Goal: Task Accomplishment & Management: Manage account settings

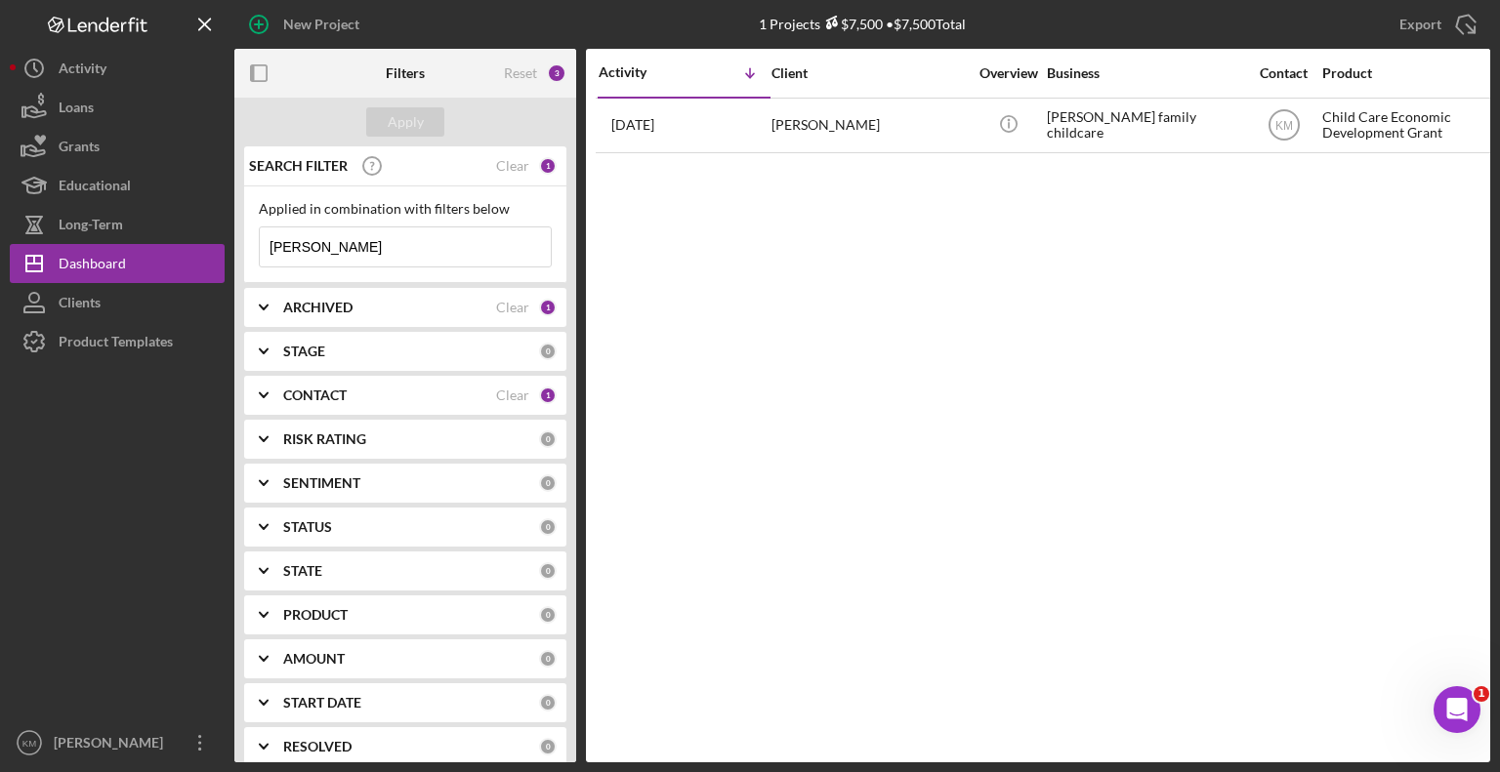
click at [398, 250] on input "[PERSON_NAME]" at bounding box center [405, 247] width 291 height 39
click at [359, 246] on input "[PERSON_NAME]" at bounding box center [405, 247] width 291 height 39
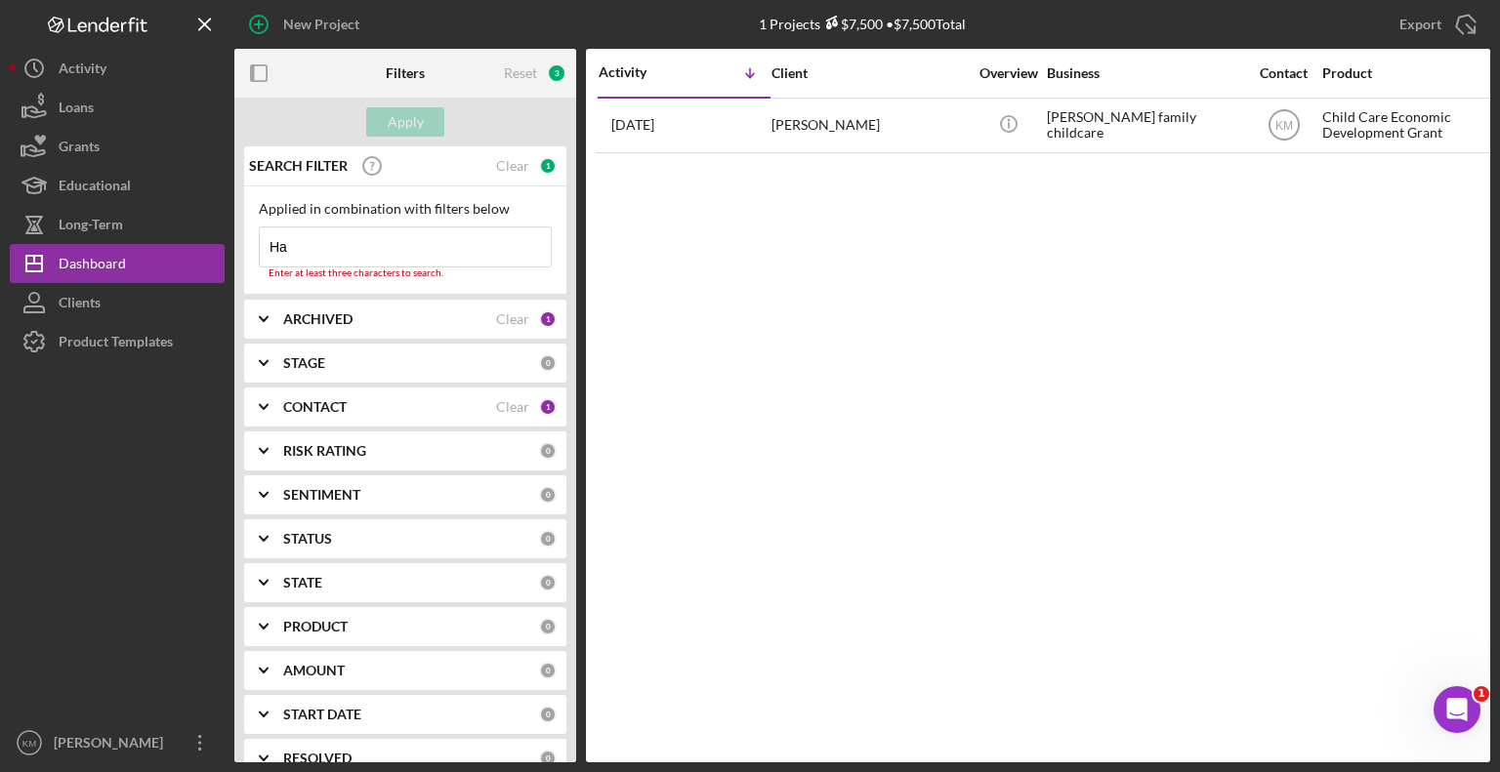
type input "H"
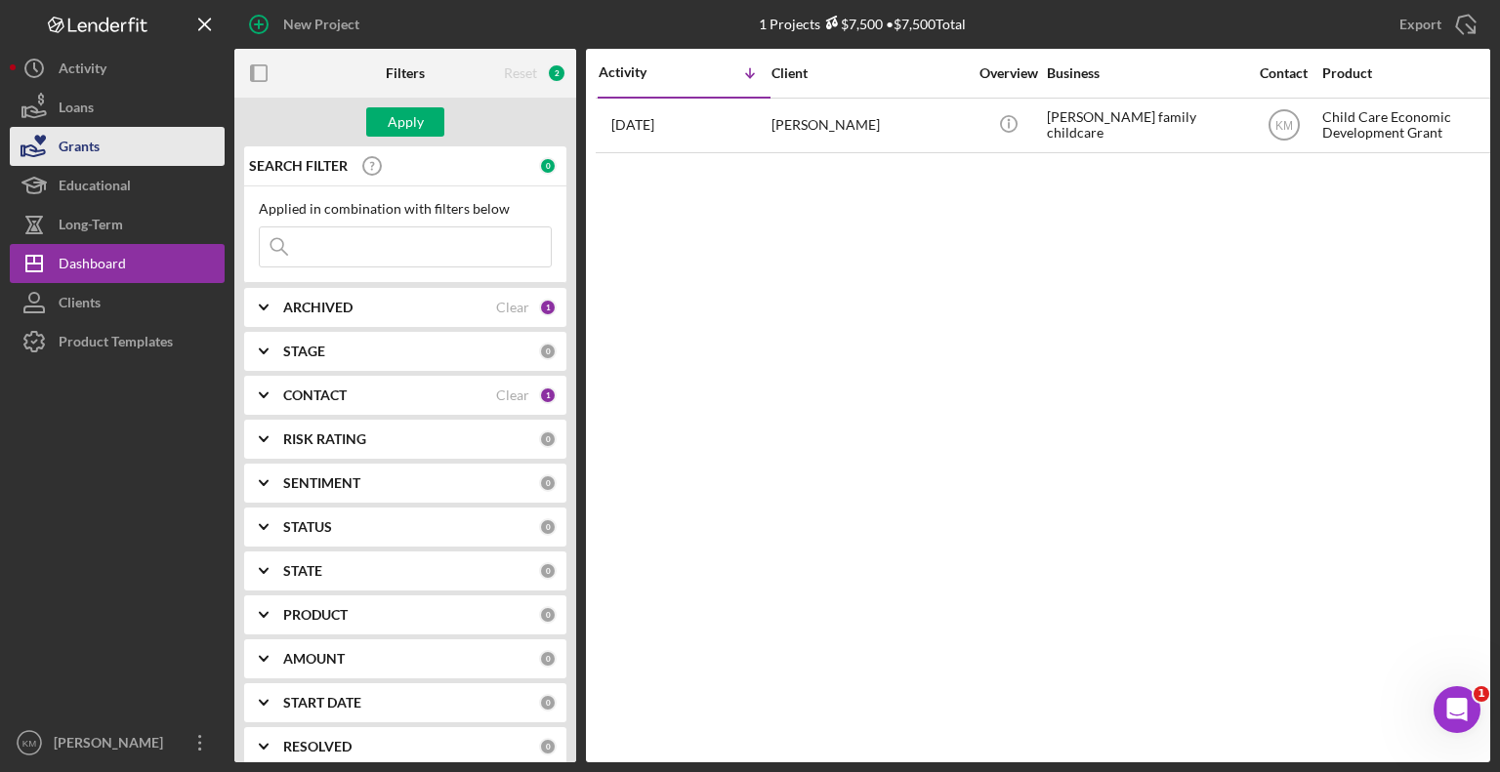
click at [98, 148] on div "Grants" at bounding box center [79, 149] width 41 height 44
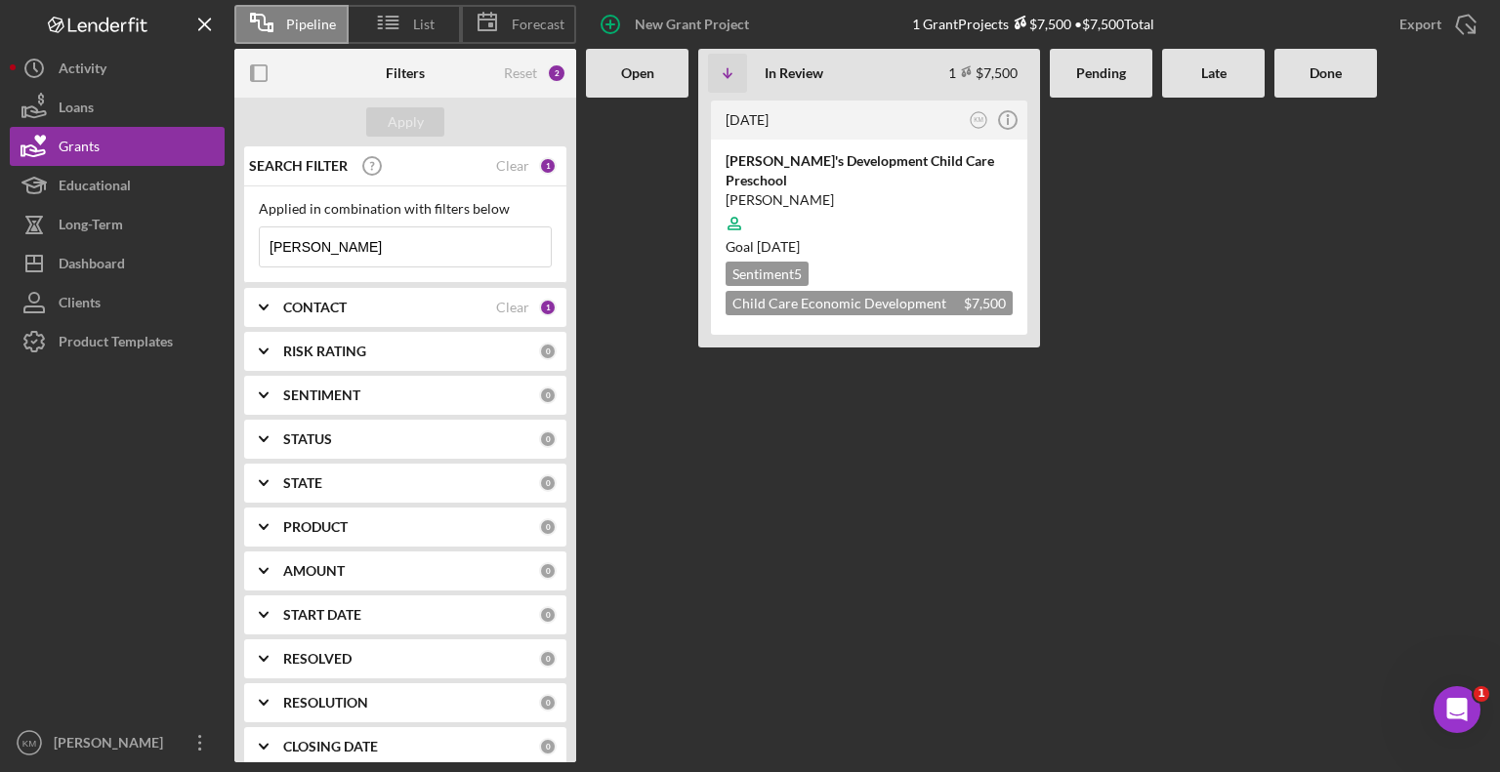
click at [422, 249] on input "[PERSON_NAME]" at bounding box center [405, 247] width 291 height 39
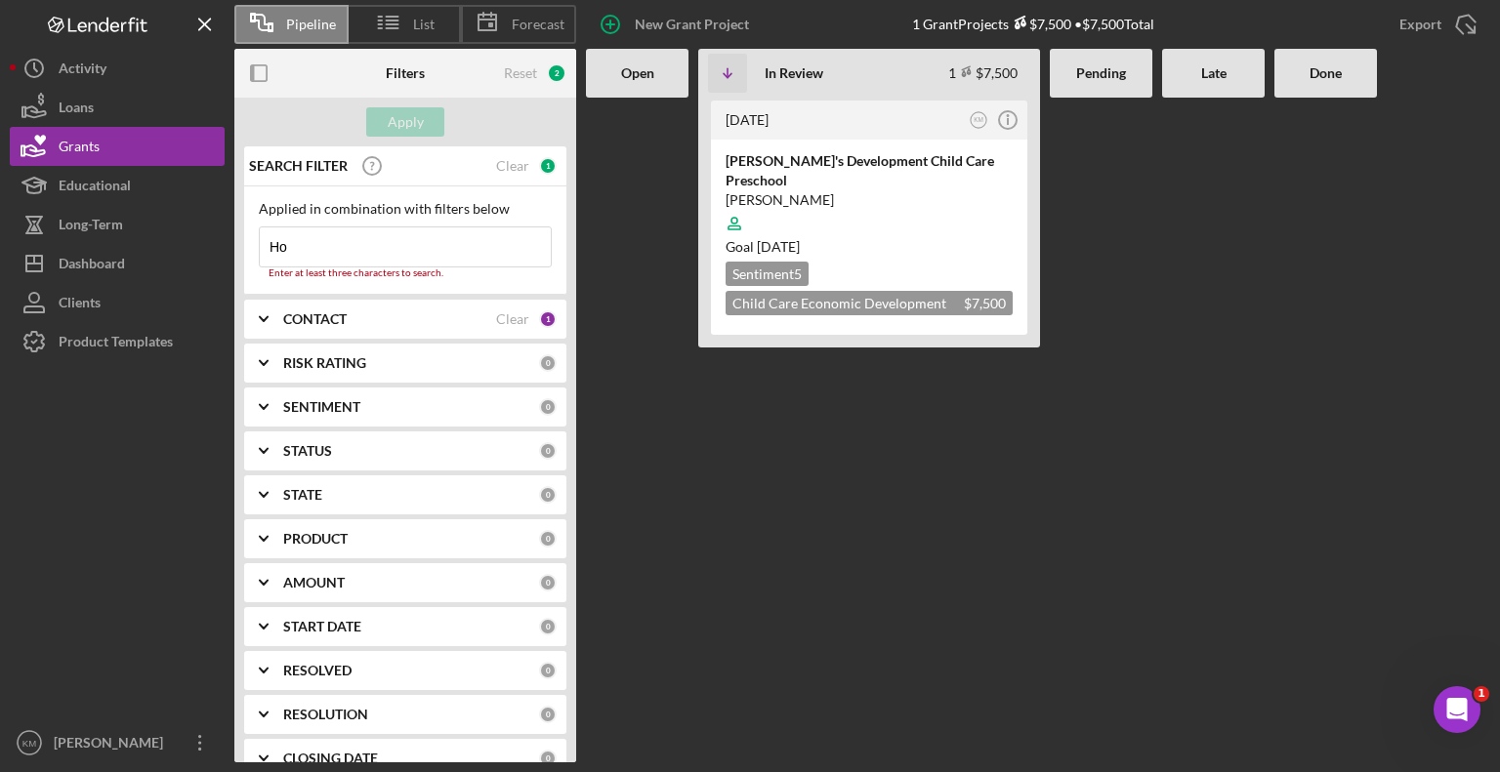
type input "H"
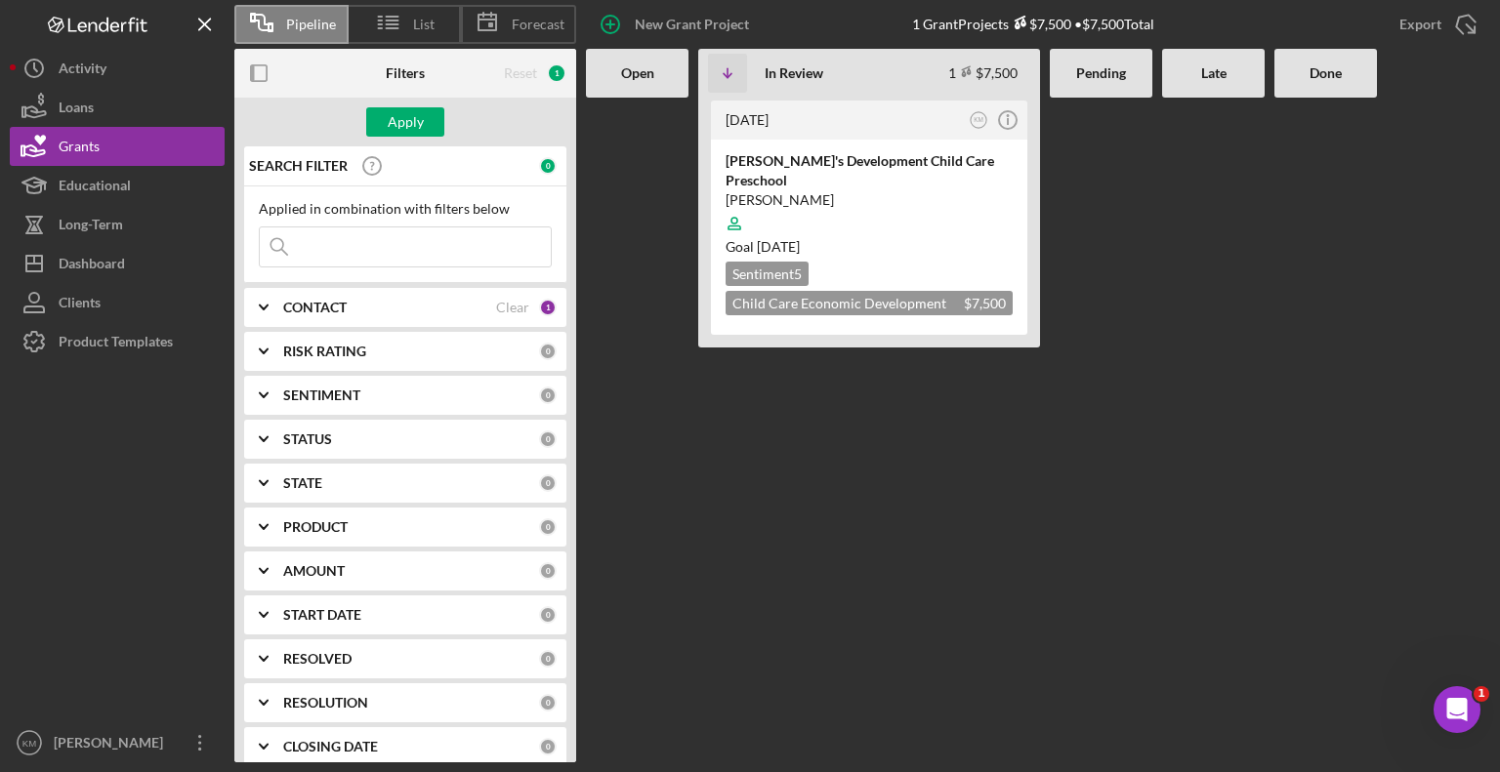
click at [606, 347] on div at bounding box center [637, 430] width 103 height 665
click at [401, 123] on div "Apply" at bounding box center [406, 121] width 36 height 29
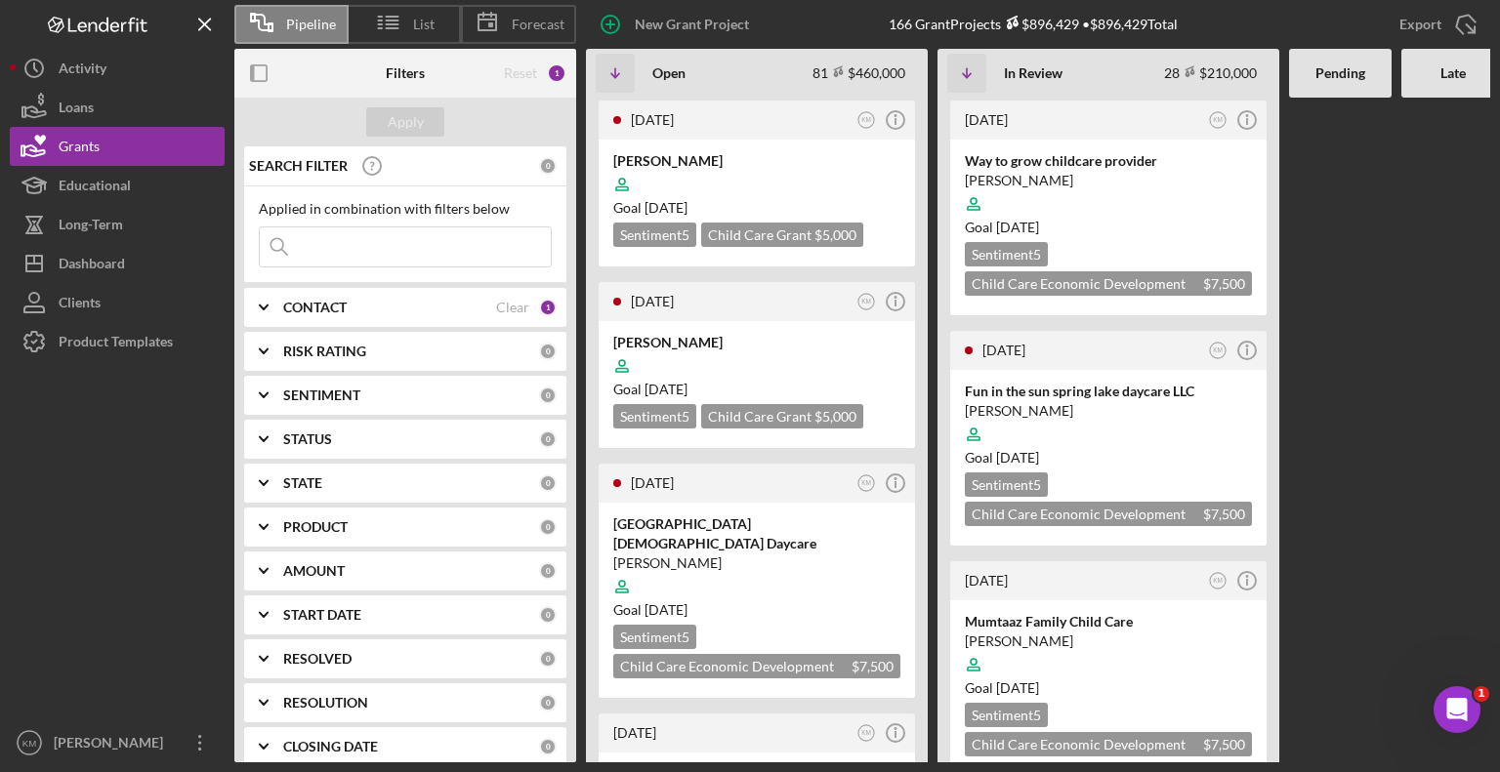
click at [371, 263] on input at bounding box center [405, 247] width 291 height 39
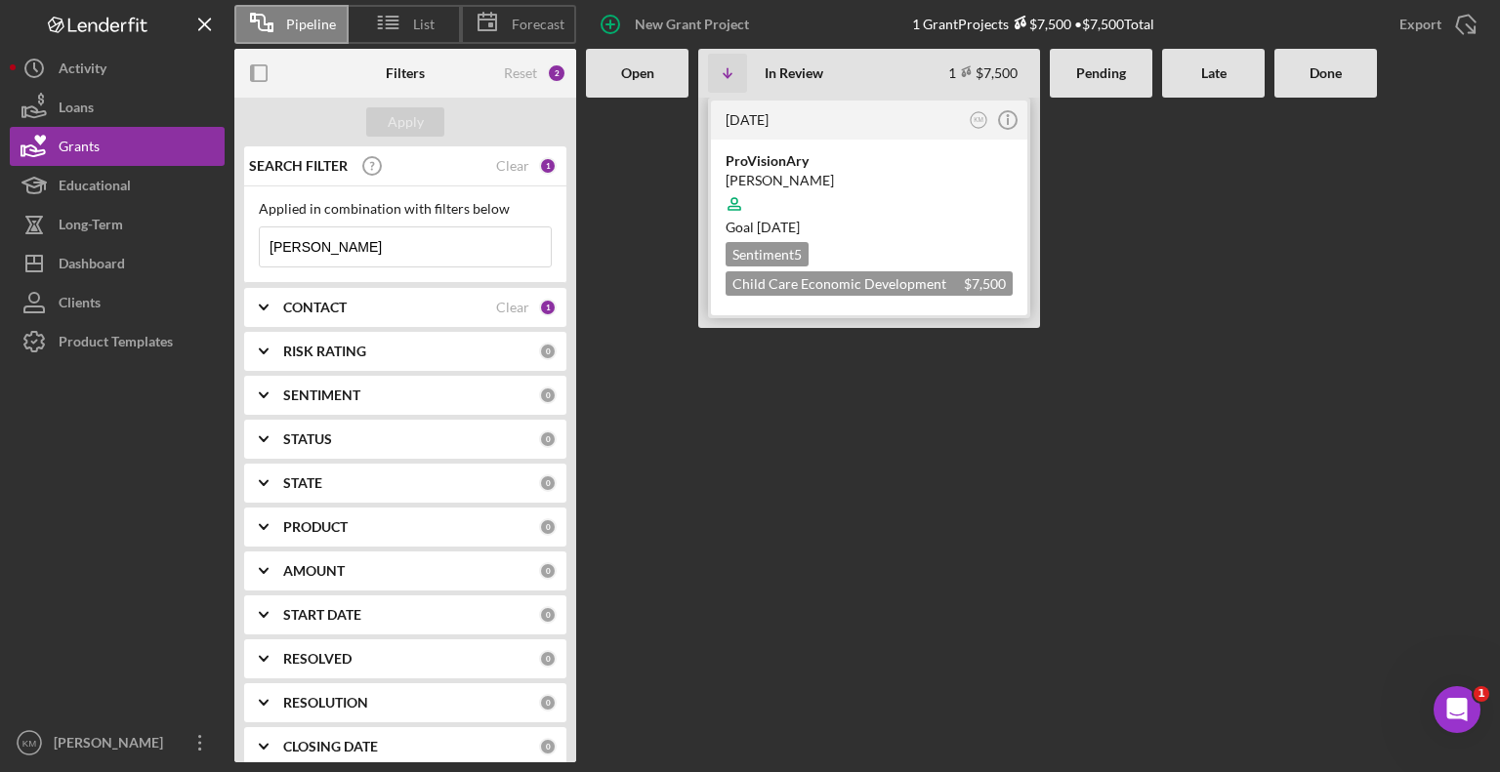
type input "[PERSON_NAME]"
click at [771, 156] on div "ProVisionAry" at bounding box center [869, 161] width 287 height 20
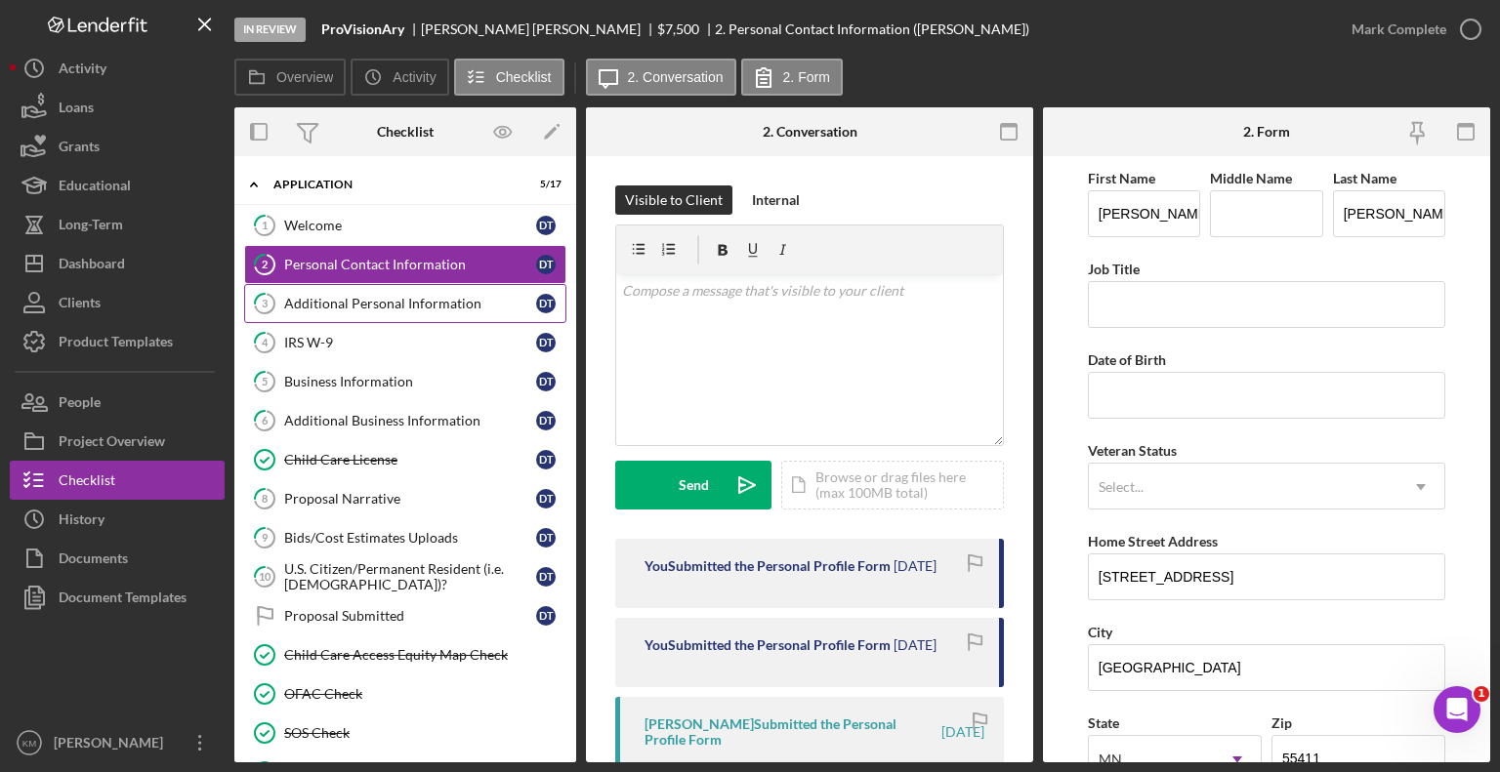
click at [333, 288] on link "3 Additional Personal Information D T" at bounding box center [405, 303] width 322 height 39
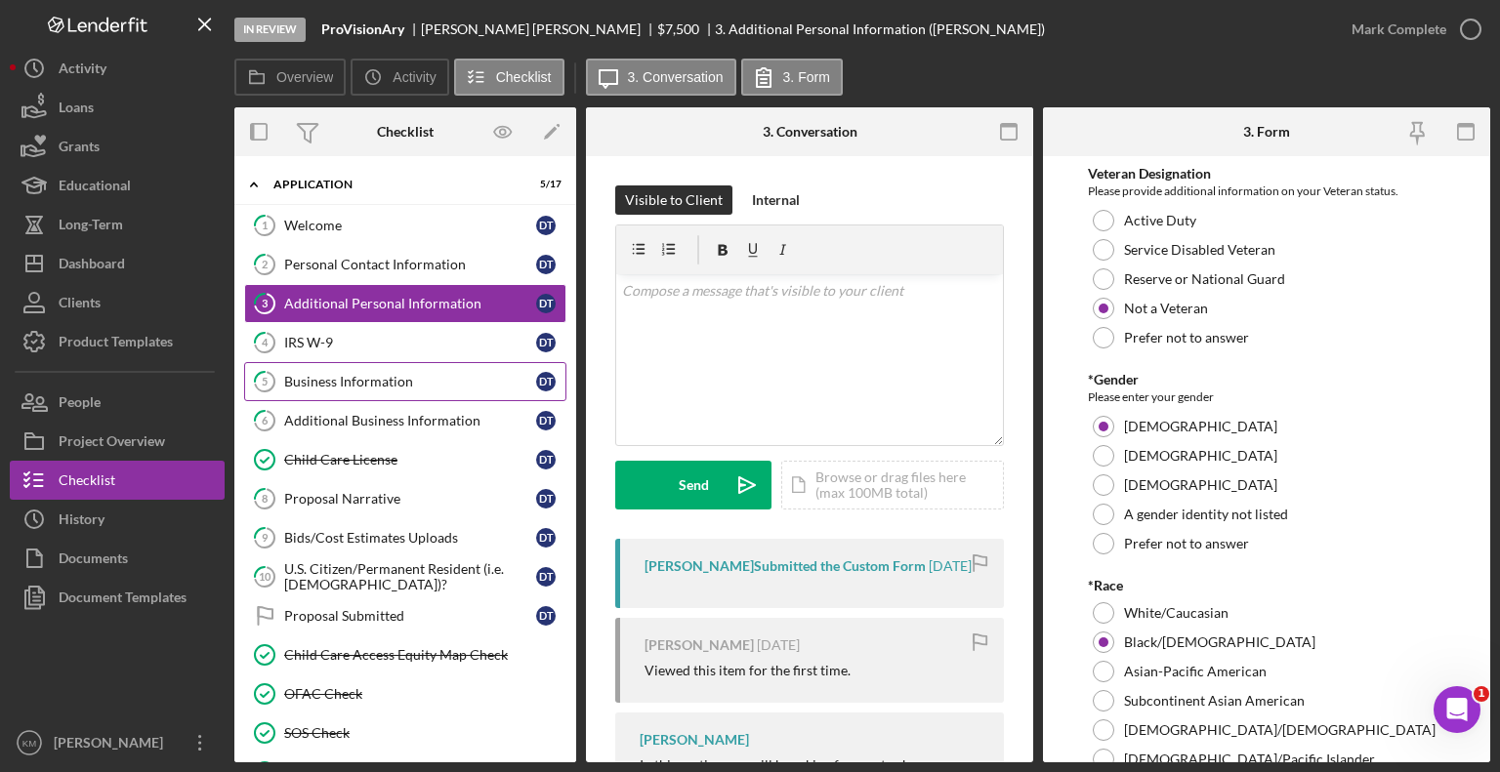
click at [324, 383] on div "Business Information" at bounding box center [410, 382] width 252 height 16
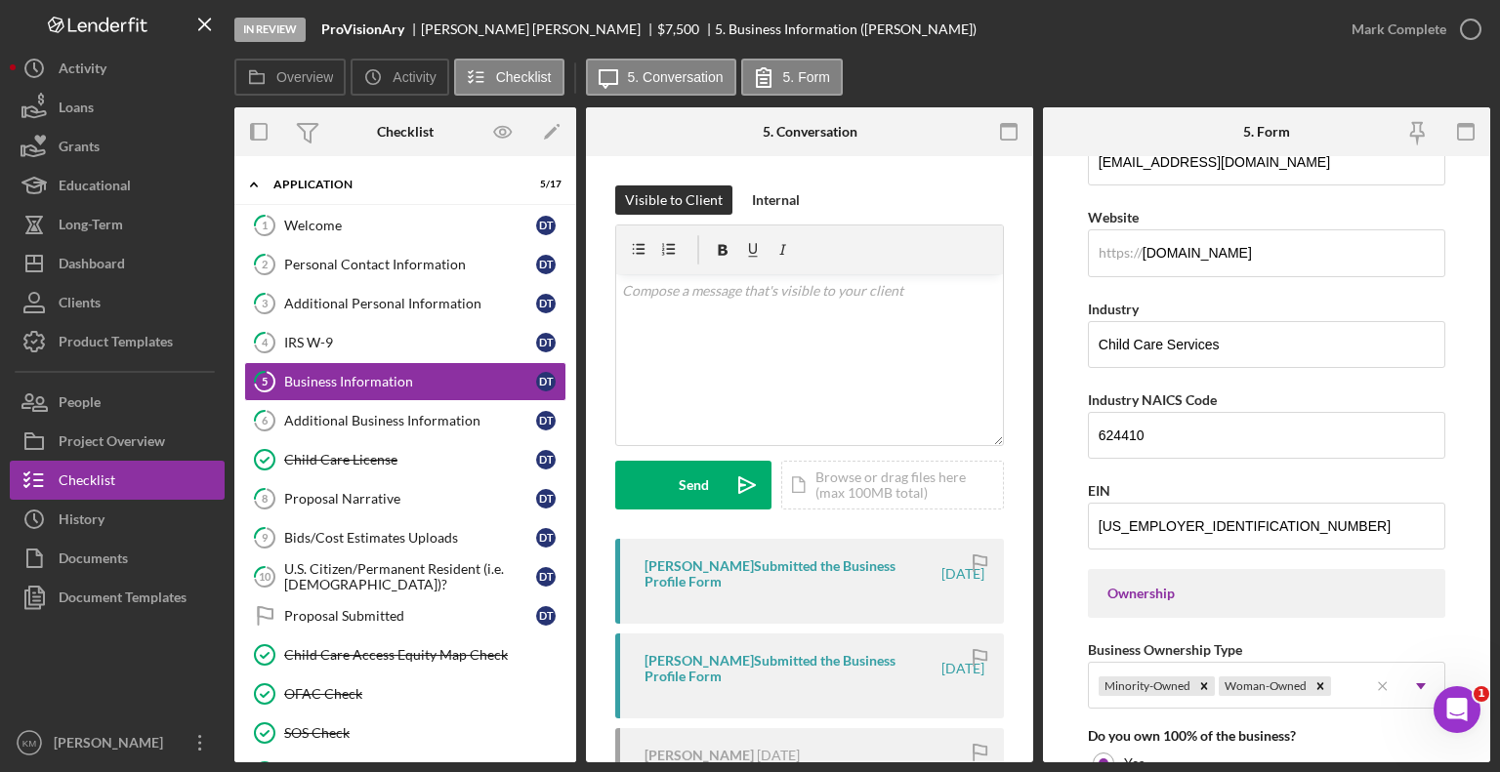
scroll to position [504, 0]
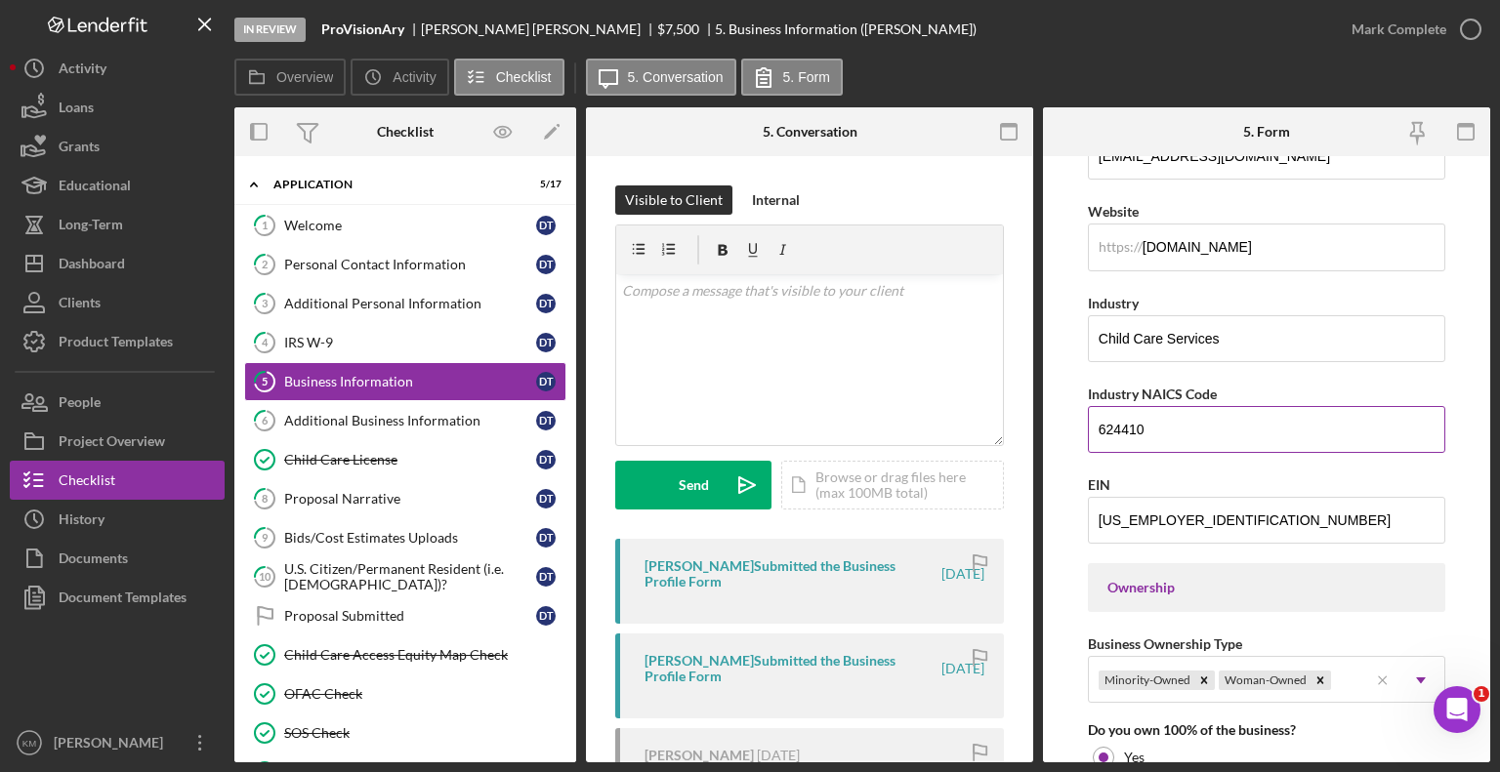
drag, startPoint x: 1098, startPoint y: 426, endPoint x: 1208, endPoint y: 422, distance: 110.4
click at [1208, 422] on input "624410" at bounding box center [1266, 429] width 357 height 47
click at [465, 401] on link "6 Additional Business Information D T" at bounding box center [405, 420] width 322 height 39
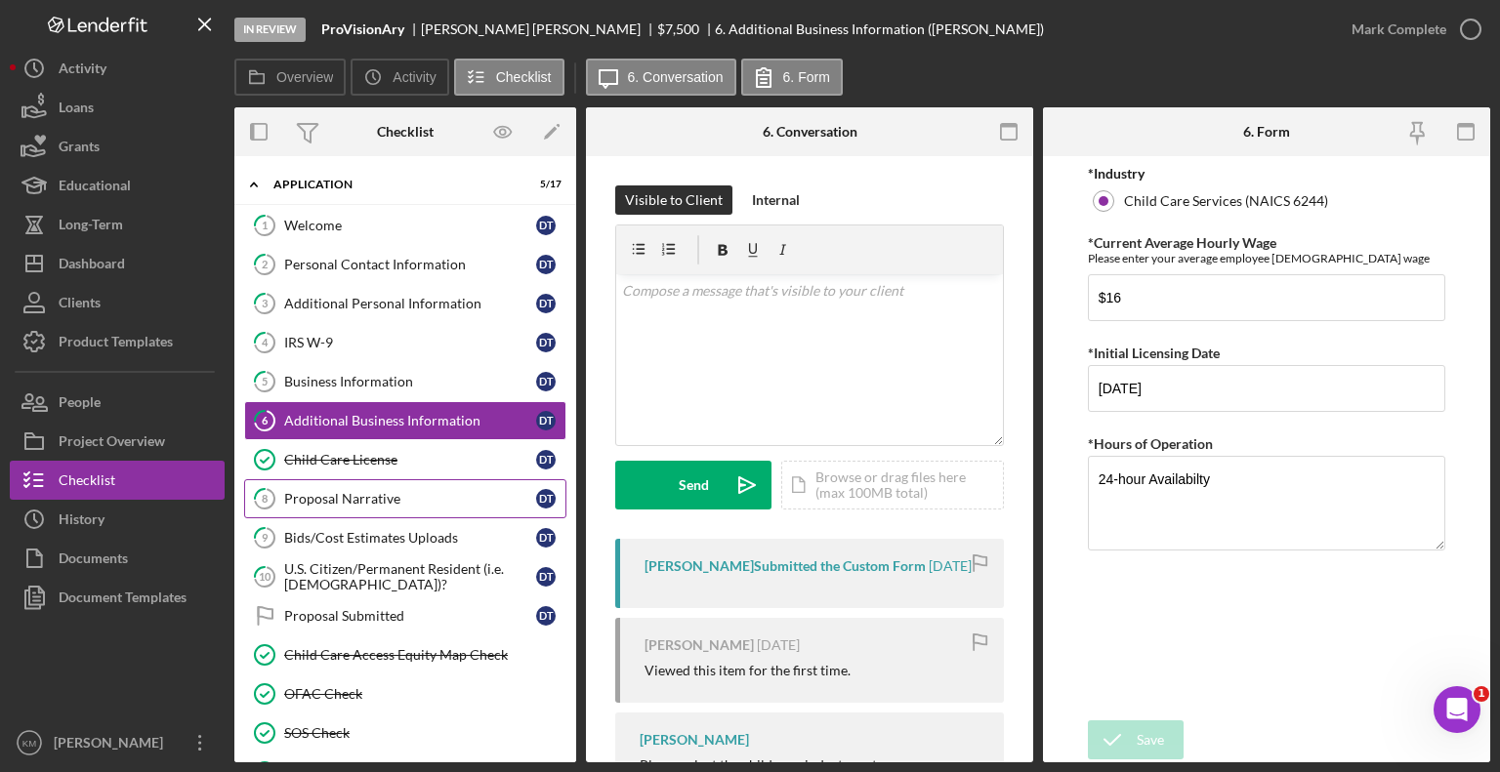
click at [395, 494] on div "Proposal Narrative" at bounding box center [410, 499] width 252 height 16
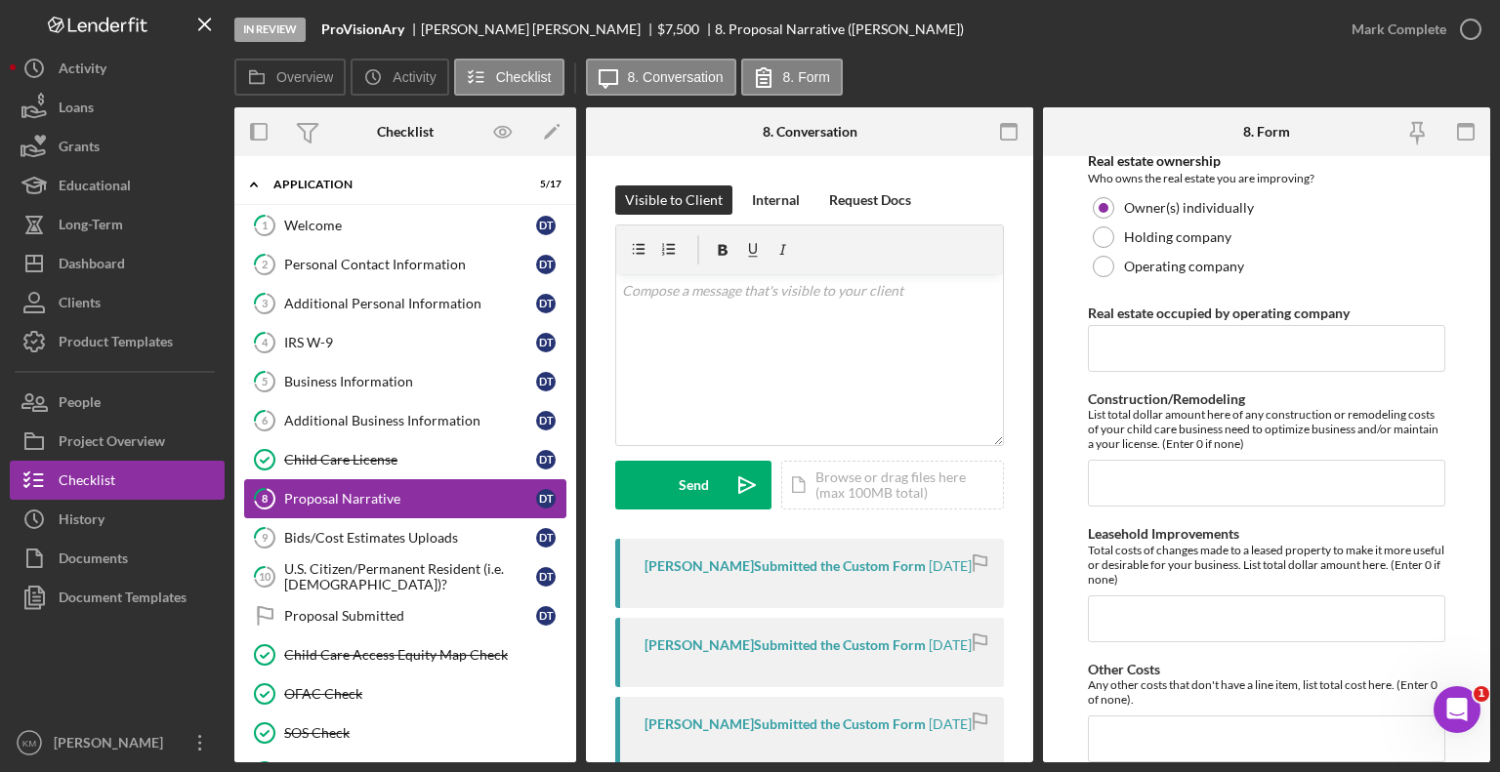
scroll to position [1572, 0]
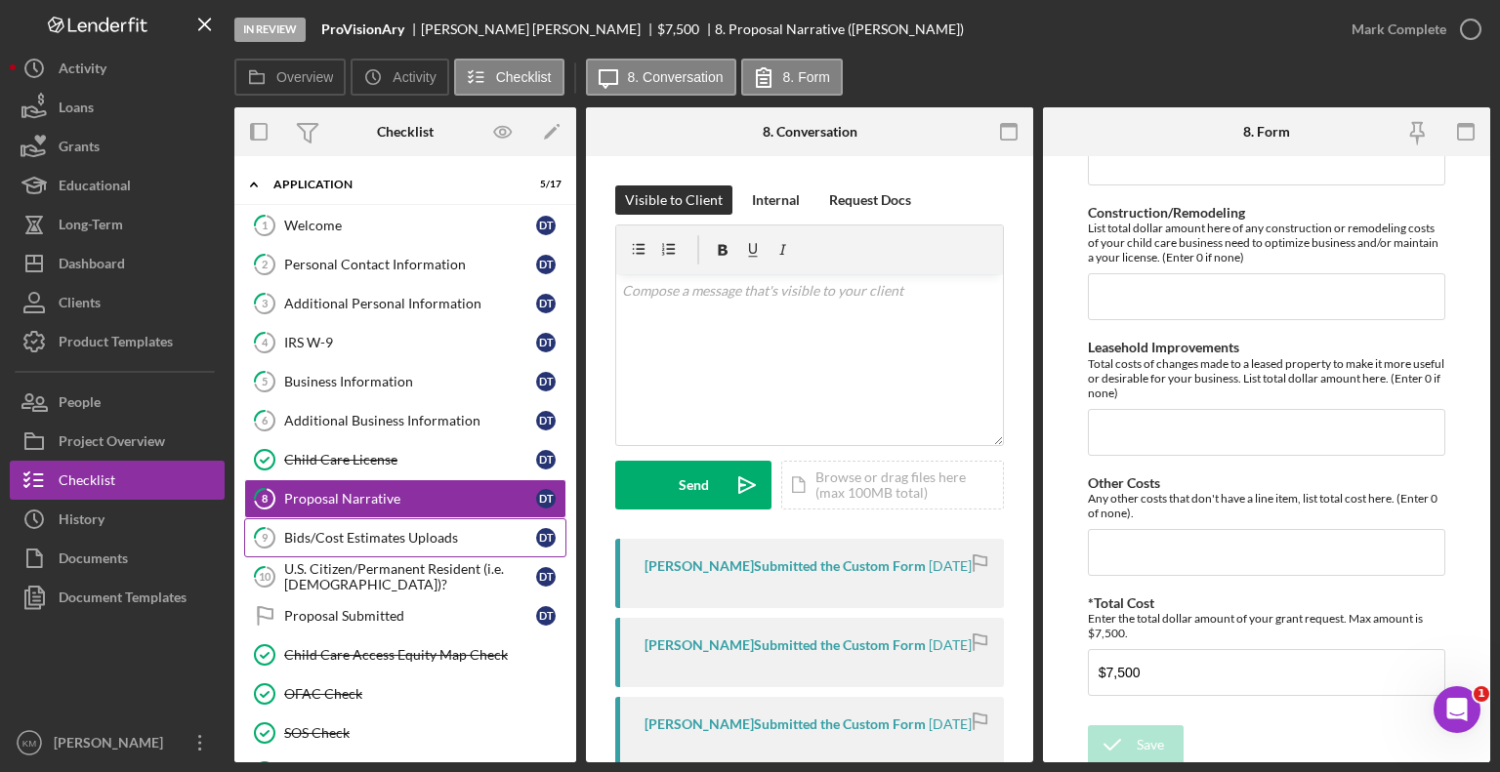
click at [332, 530] on div "Bids/Cost Estimates Uploads" at bounding box center [410, 538] width 252 height 16
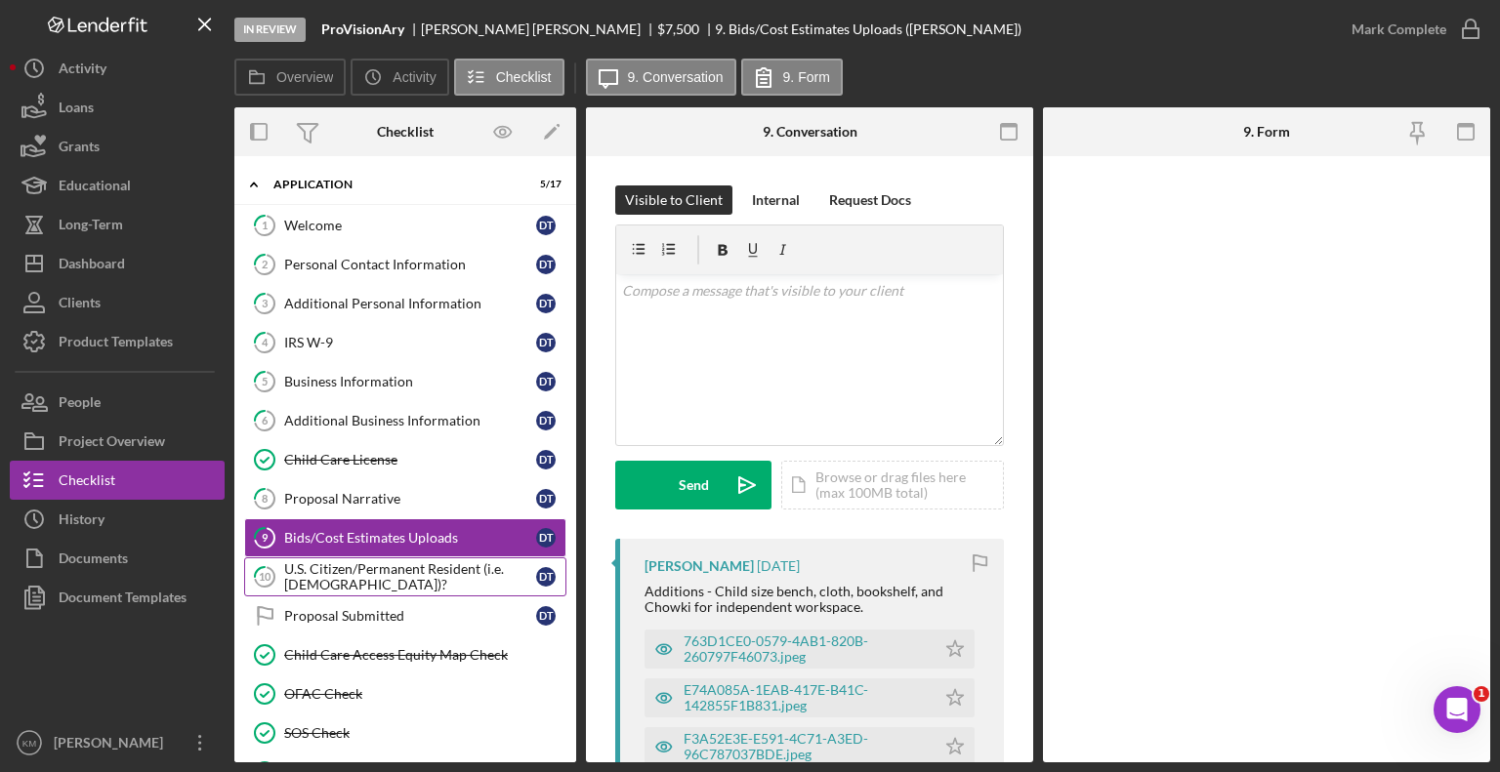
click at [290, 576] on div "U.S. Citizen/Permanent Resident (i.e. [DEMOGRAPHIC_DATA])?" at bounding box center [410, 577] width 252 height 31
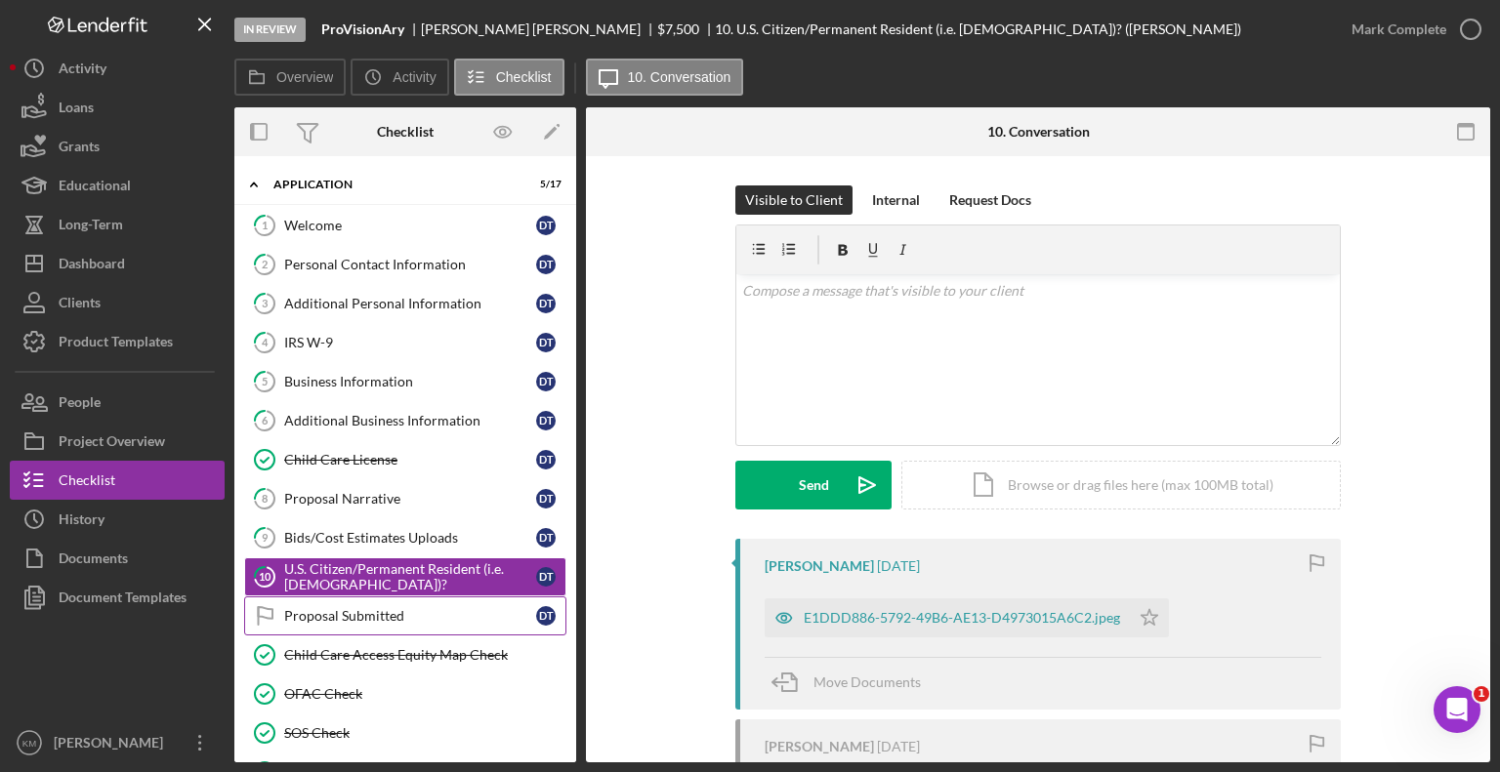
click at [303, 611] on div "Proposal Submitted" at bounding box center [410, 616] width 252 height 16
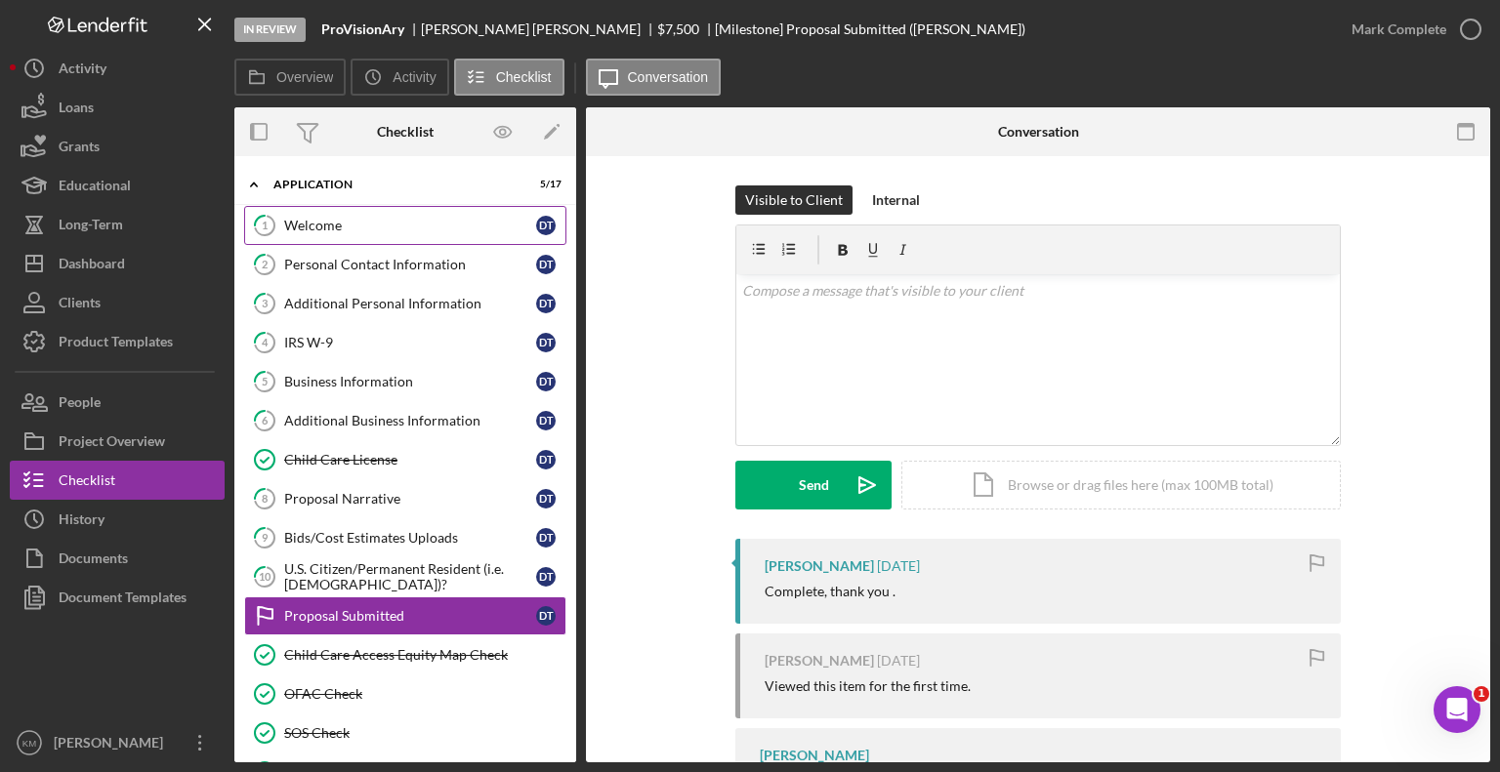
click at [321, 222] on div "Welcome" at bounding box center [410, 226] width 252 height 16
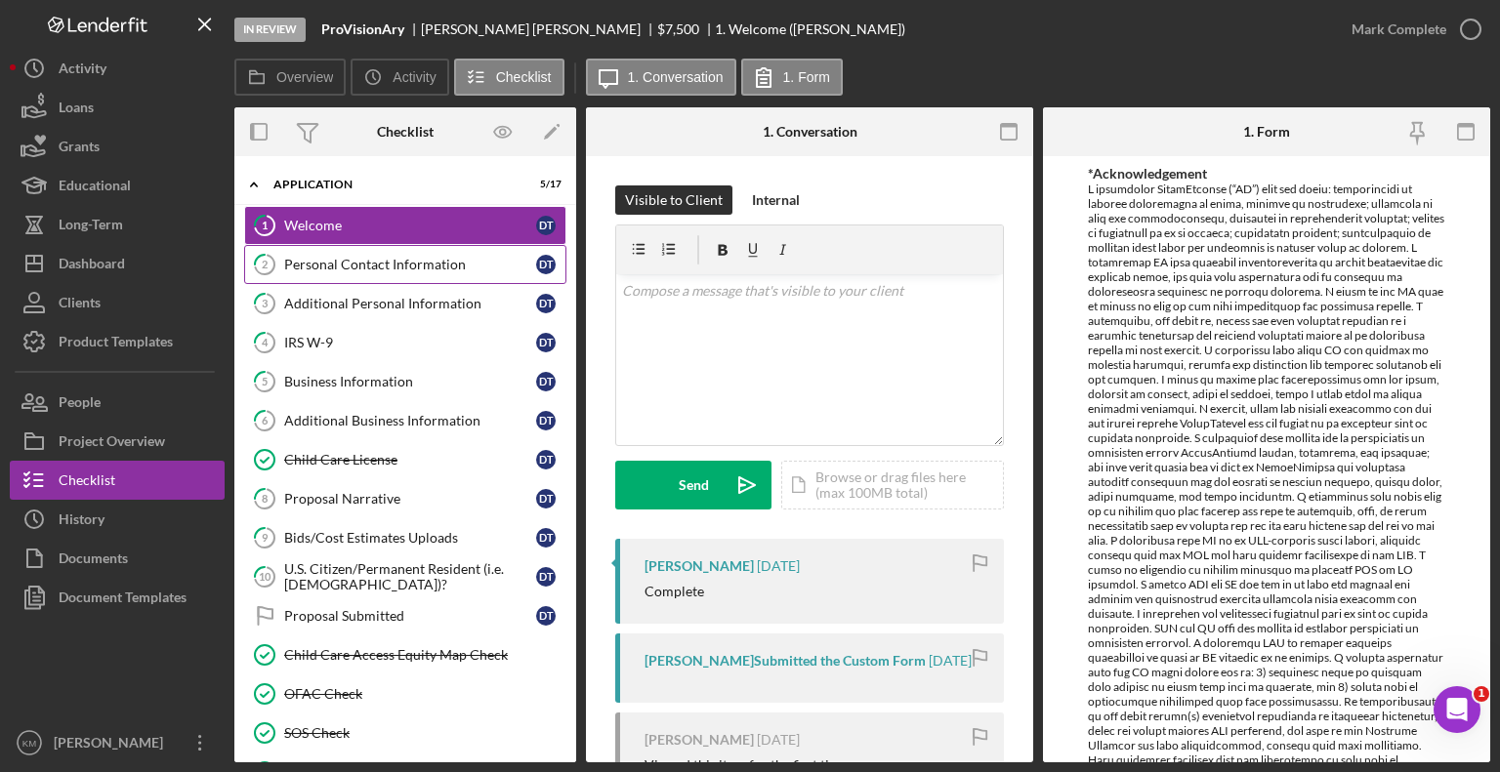
click at [324, 254] on link "2 Personal Contact Information D T" at bounding box center [405, 264] width 322 height 39
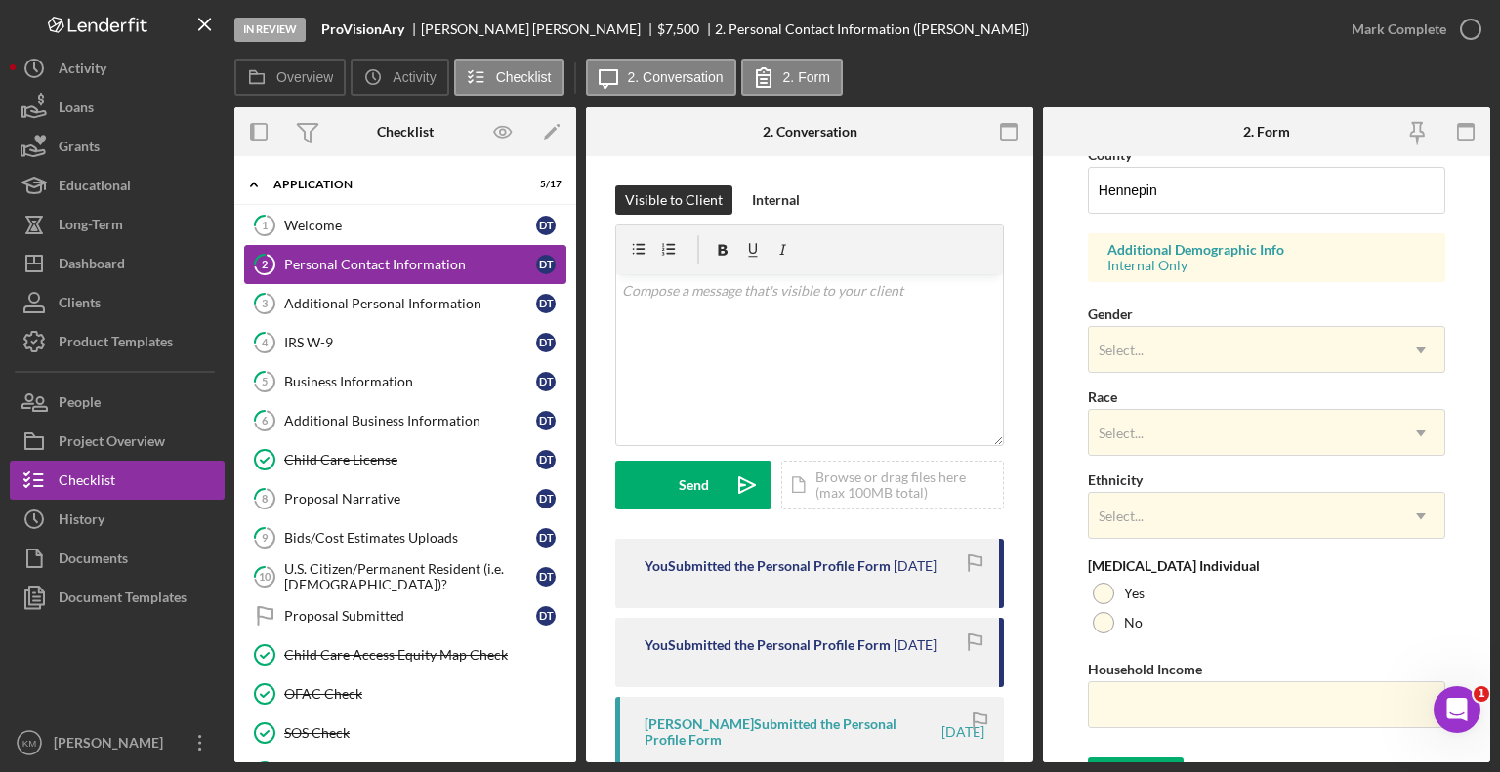
scroll to position [693, 0]
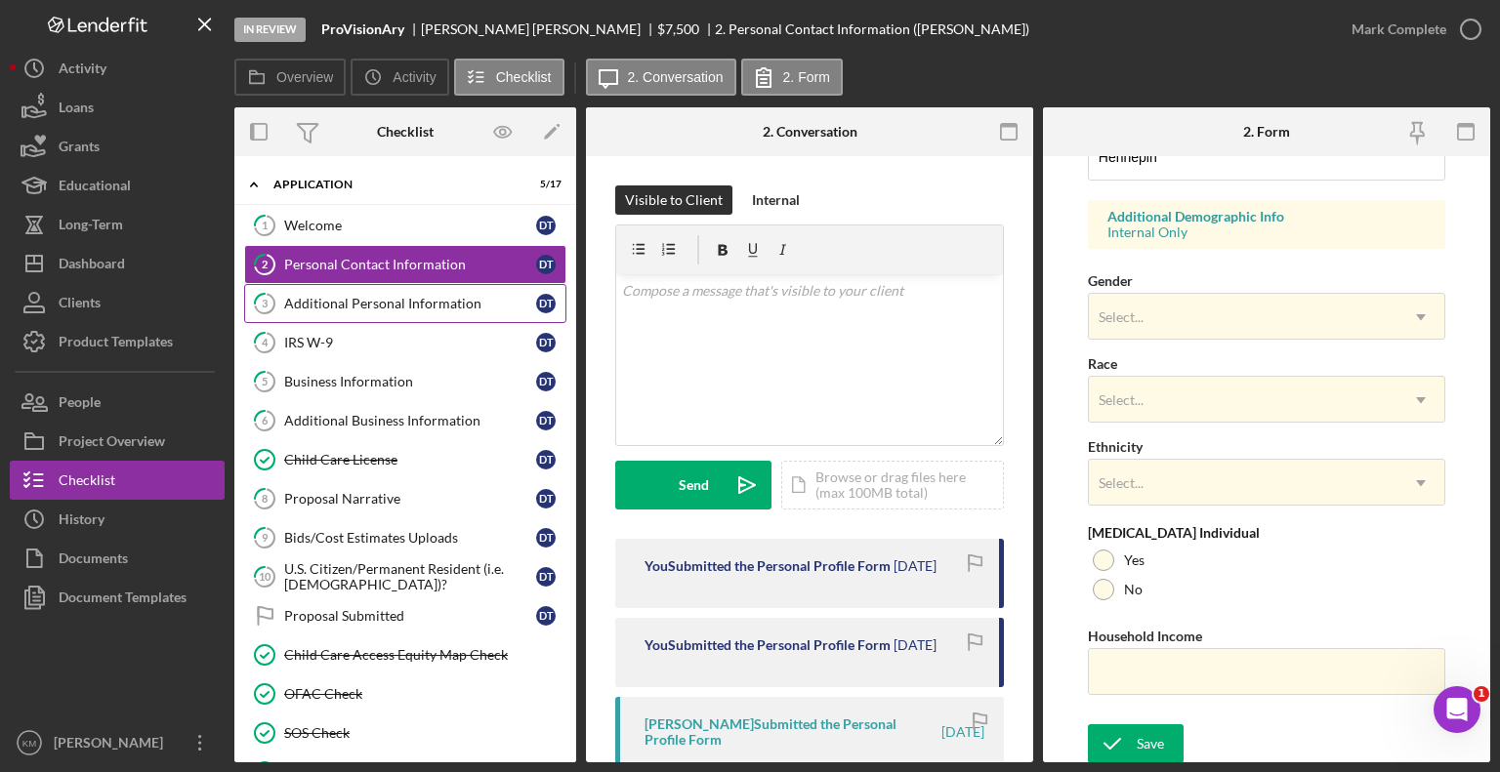
click at [438, 303] on div "Additional Personal Information" at bounding box center [410, 304] width 252 height 16
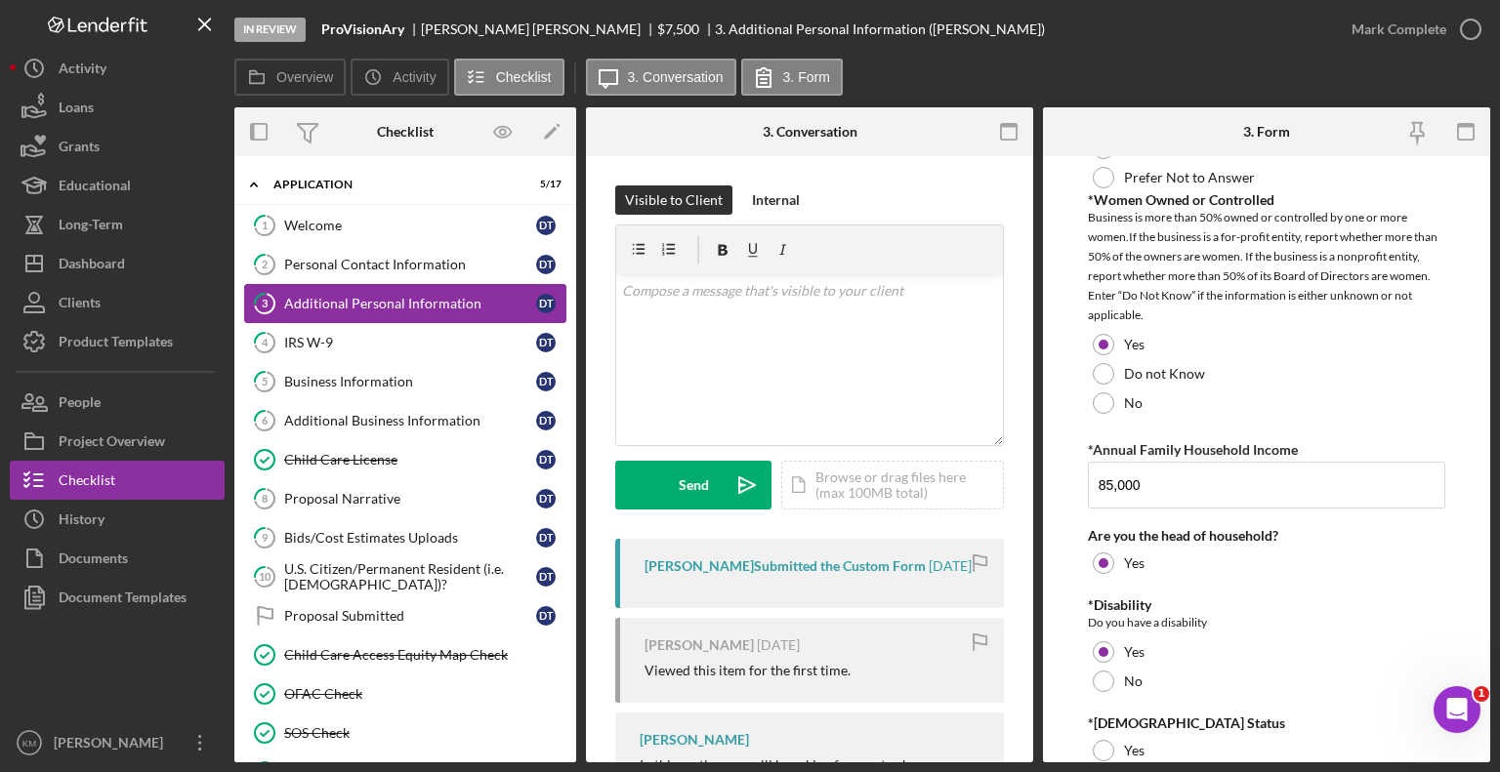
scroll to position [1460, 0]
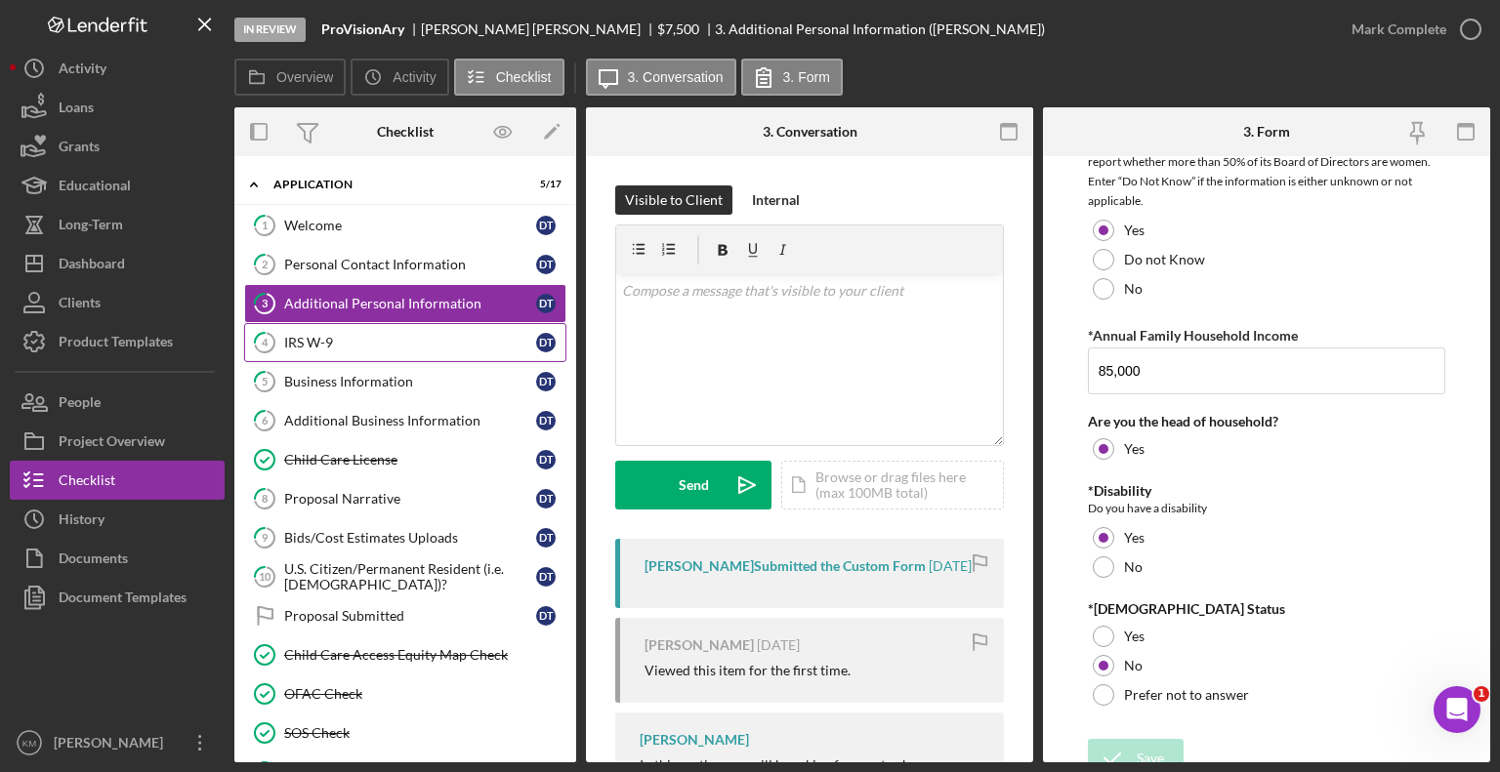
click at [387, 347] on div "IRS W-9" at bounding box center [410, 343] width 252 height 16
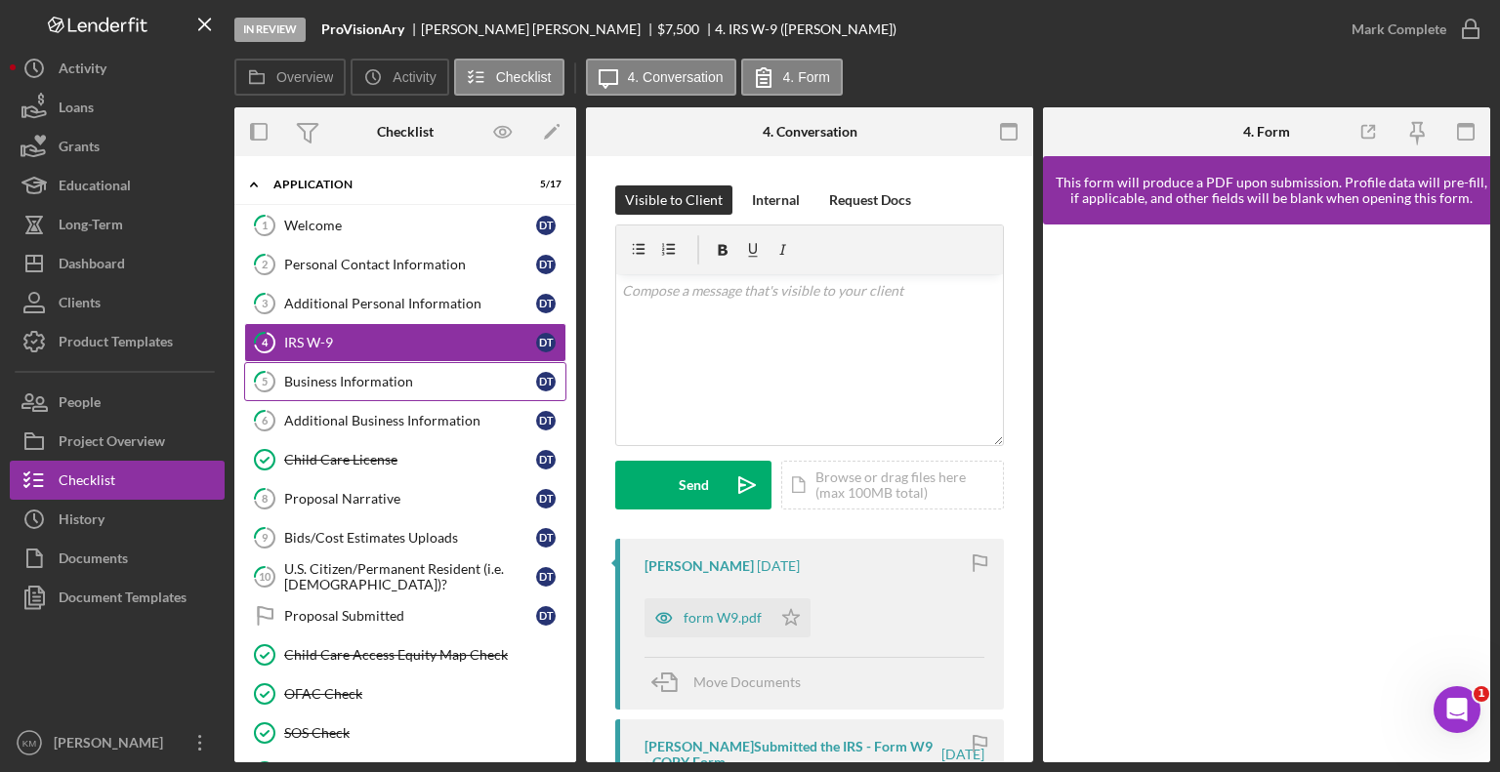
click at [430, 379] on div "Business Information" at bounding box center [410, 382] width 252 height 16
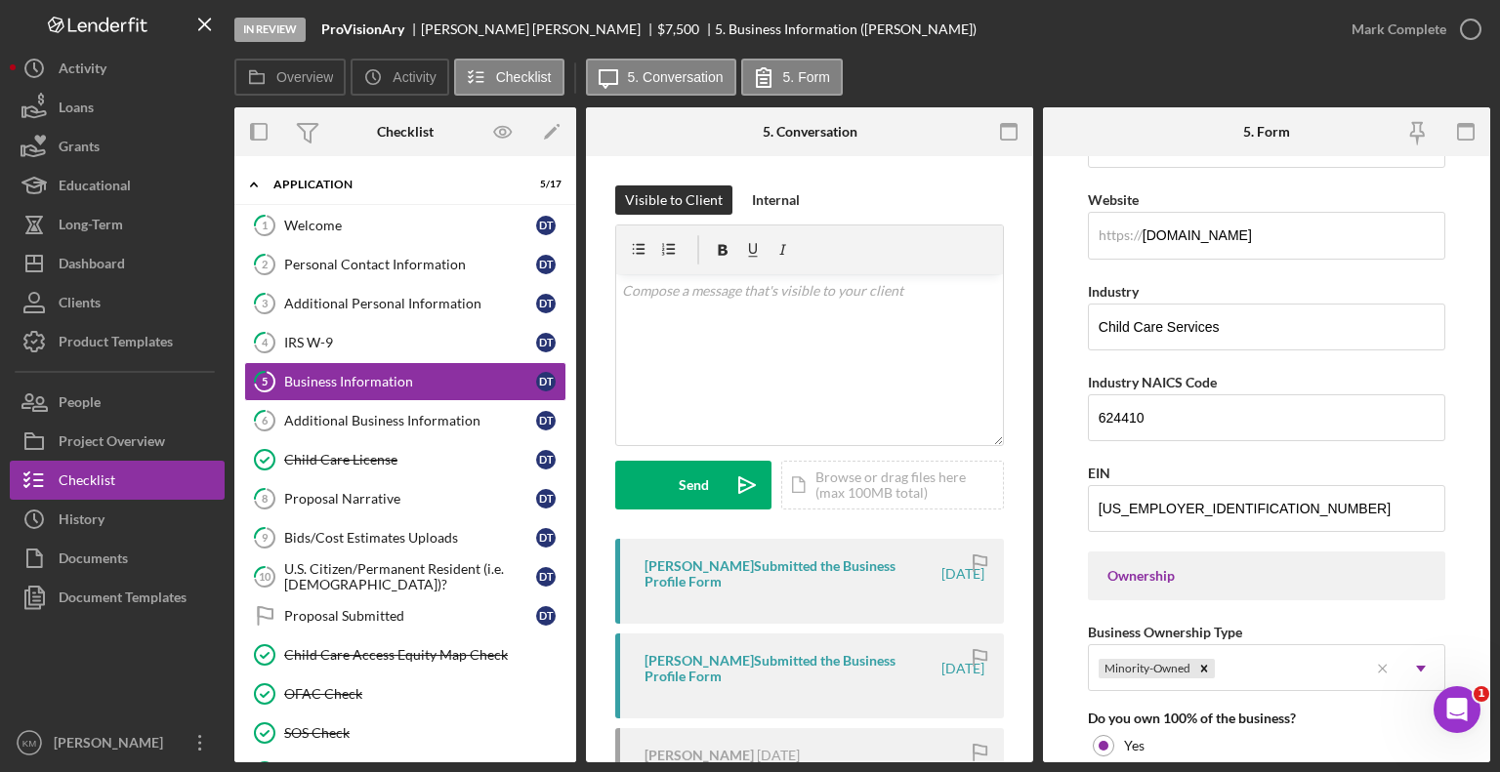
scroll to position [490, 0]
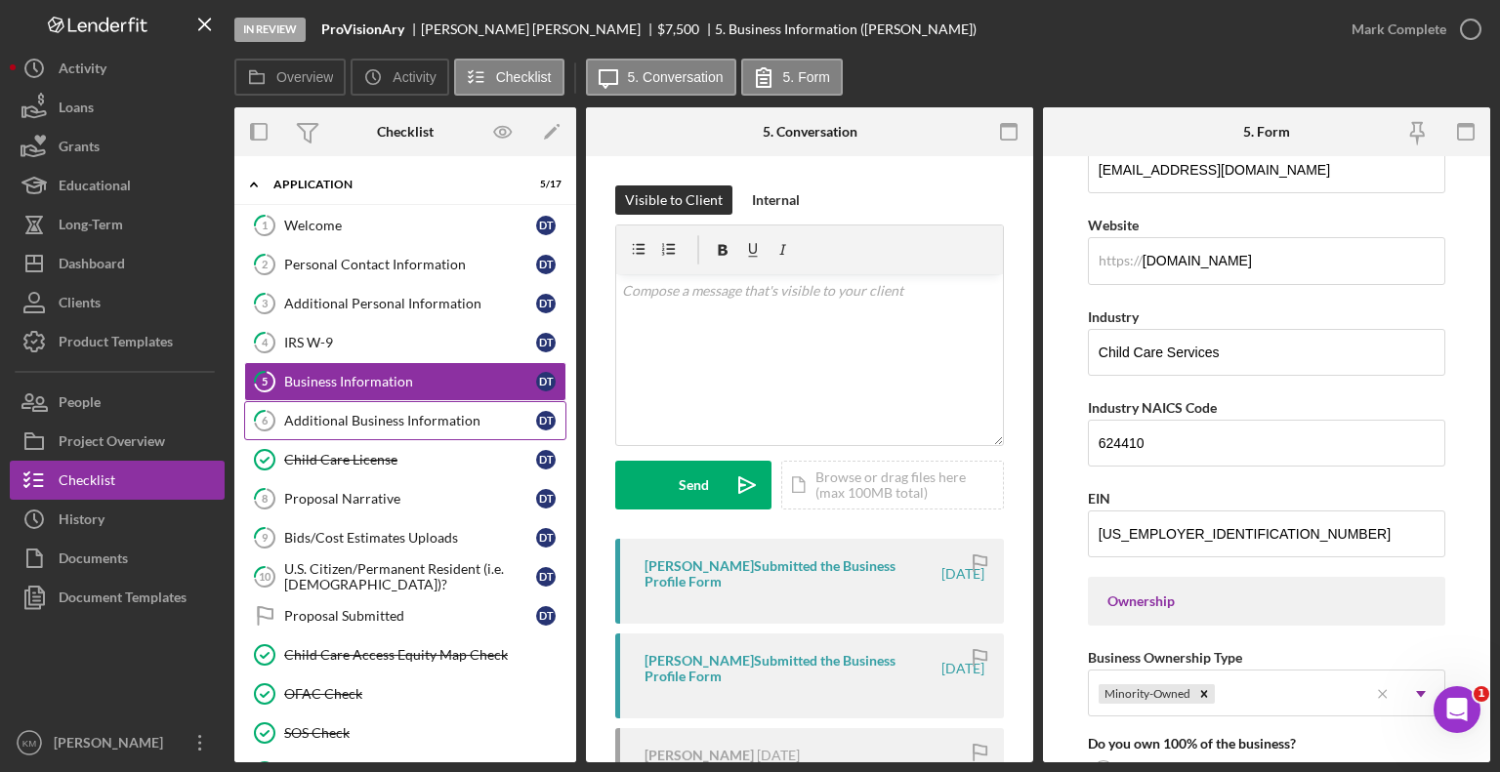
click at [344, 413] on div "Additional Business Information" at bounding box center [410, 421] width 252 height 16
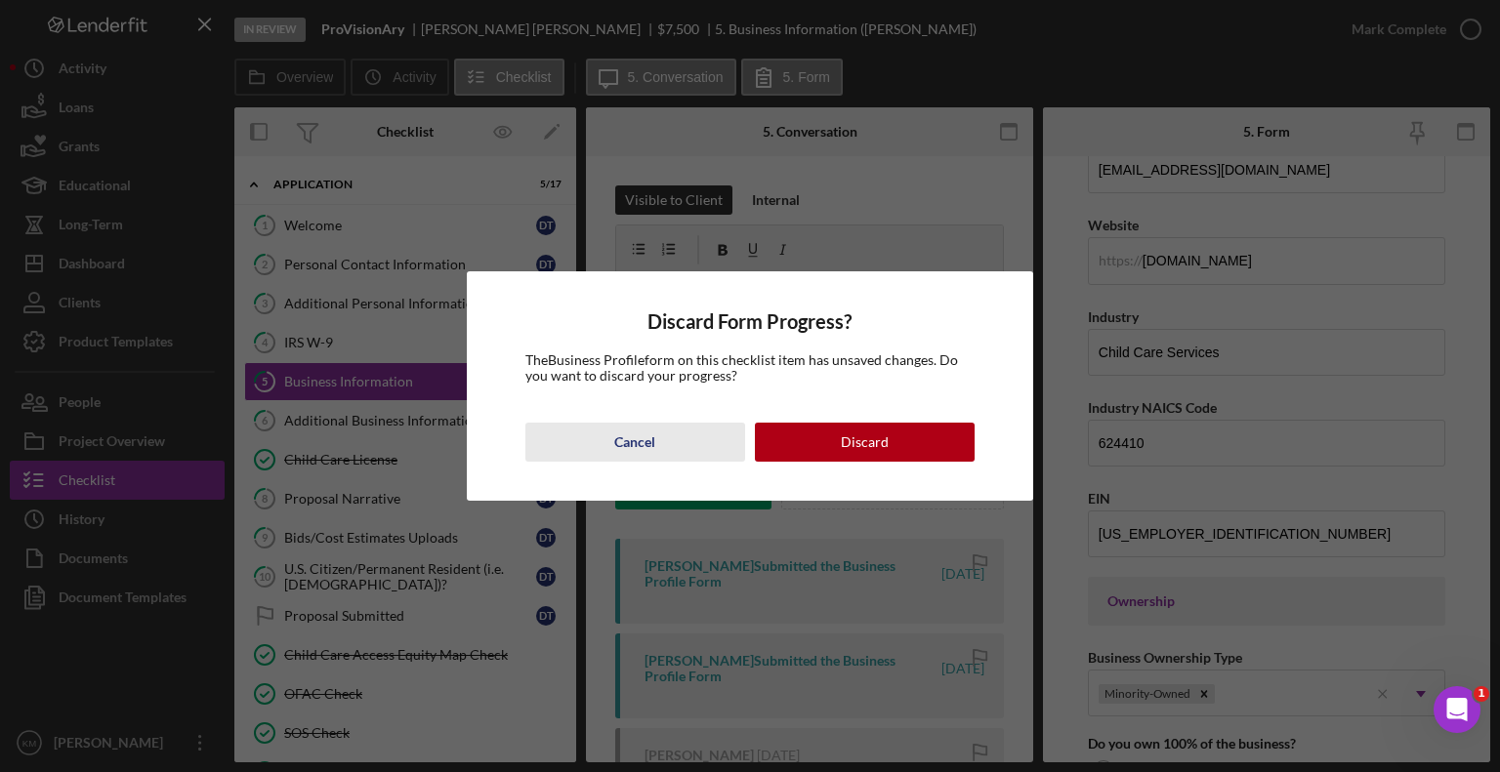
click at [699, 448] on button "Cancel" at bounding box center [635, 442] width 220 height 39
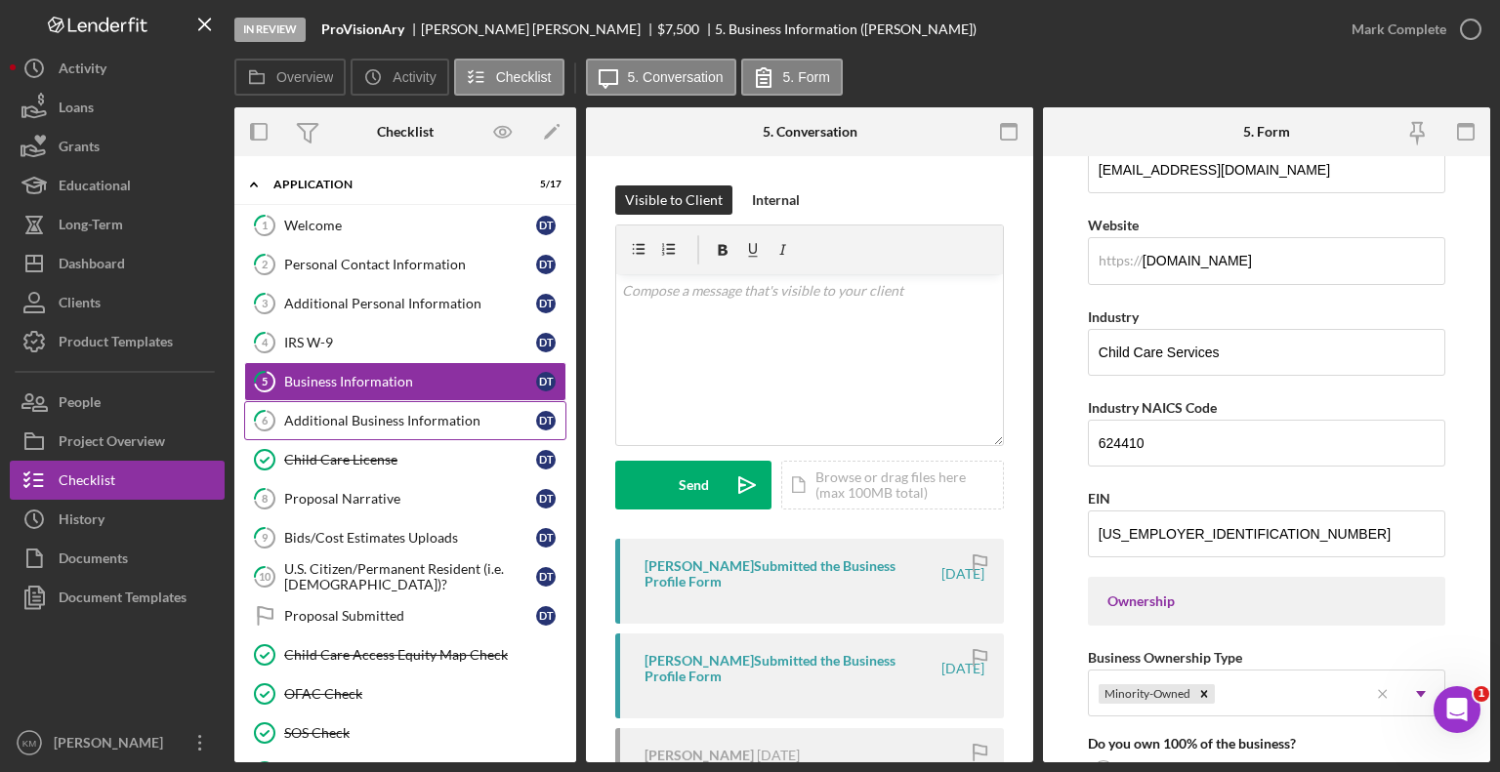
click at [477, 429] on link "6 Additional Business Information D T" at bounding box center [405, 420] width 322 height 39
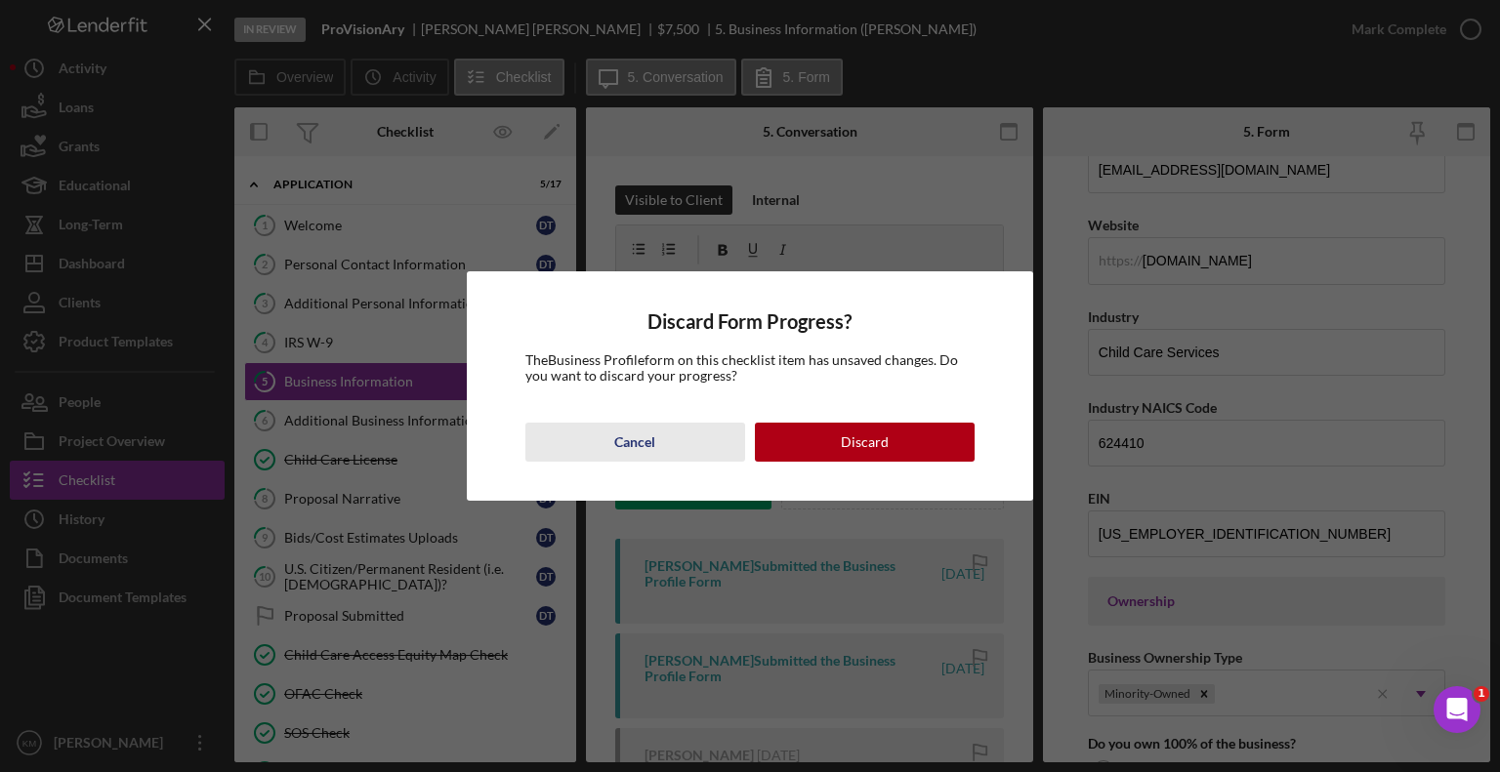
click at [633, 435] on div "Cancel" at bounding box center [634, 442] width 41 height 39
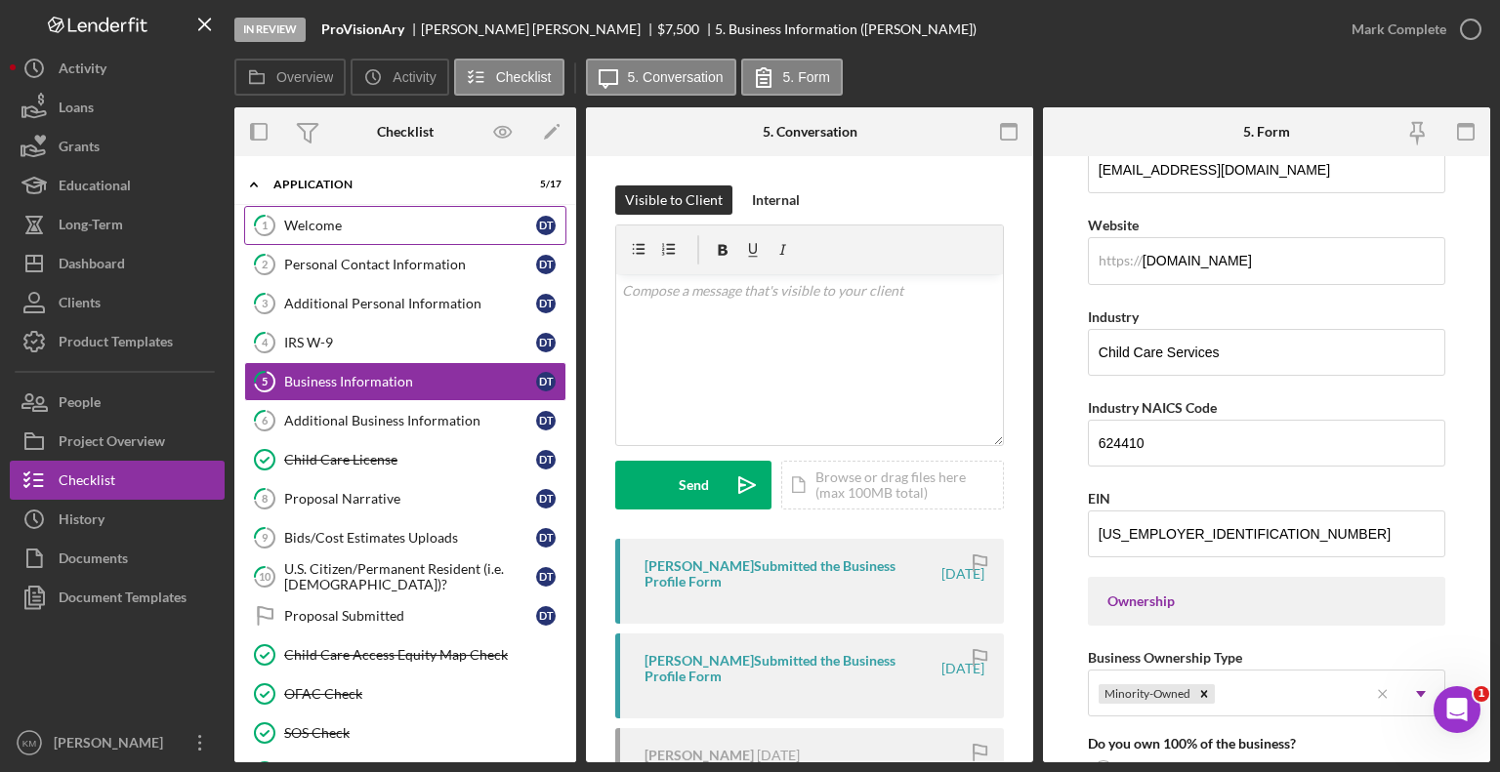
click at [311, 220] on div "Welcome" at bounding box center [410, 226] width 252 height 16
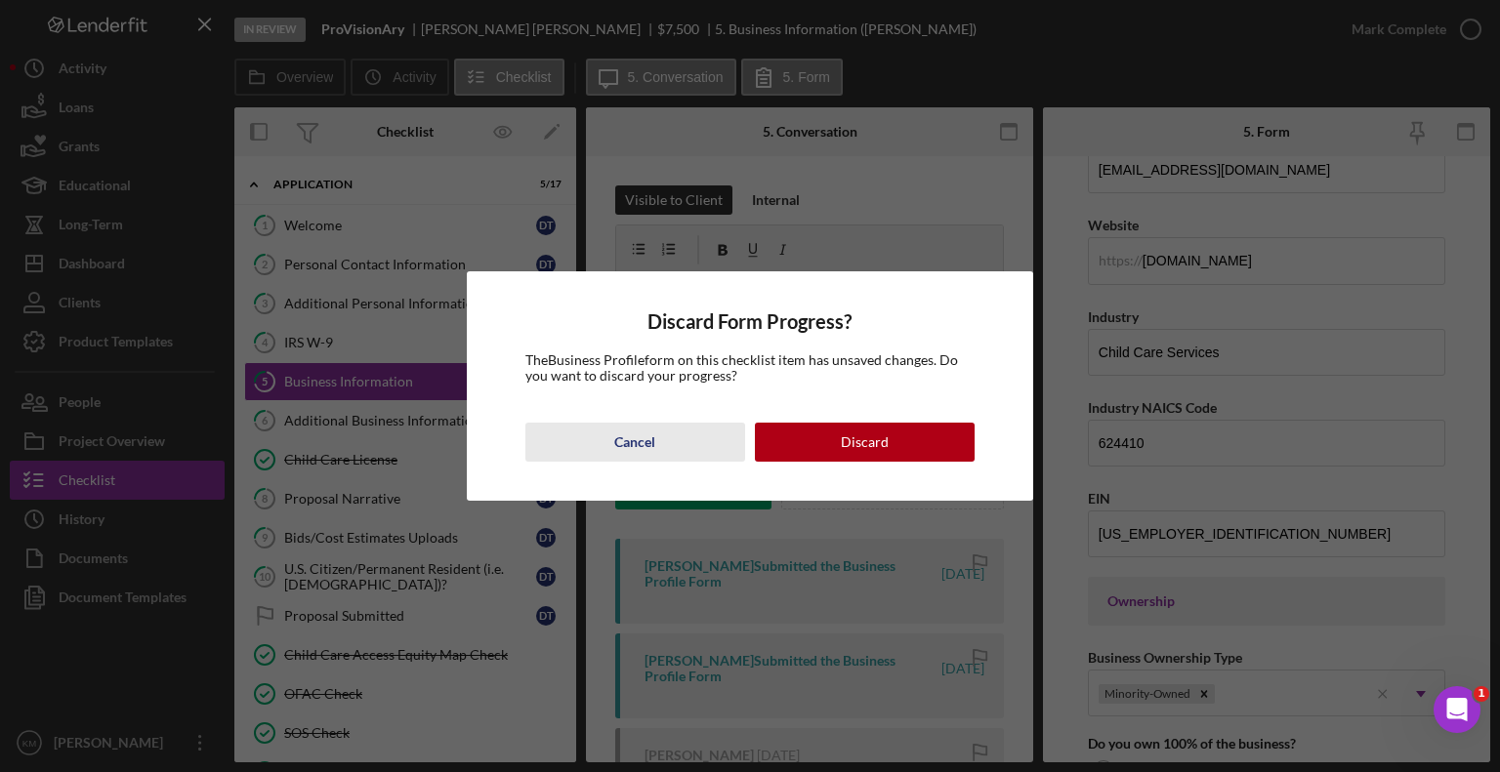
click at [664, 433] on button "Cancel" at bounding box center [635, 442] width 220 height 39
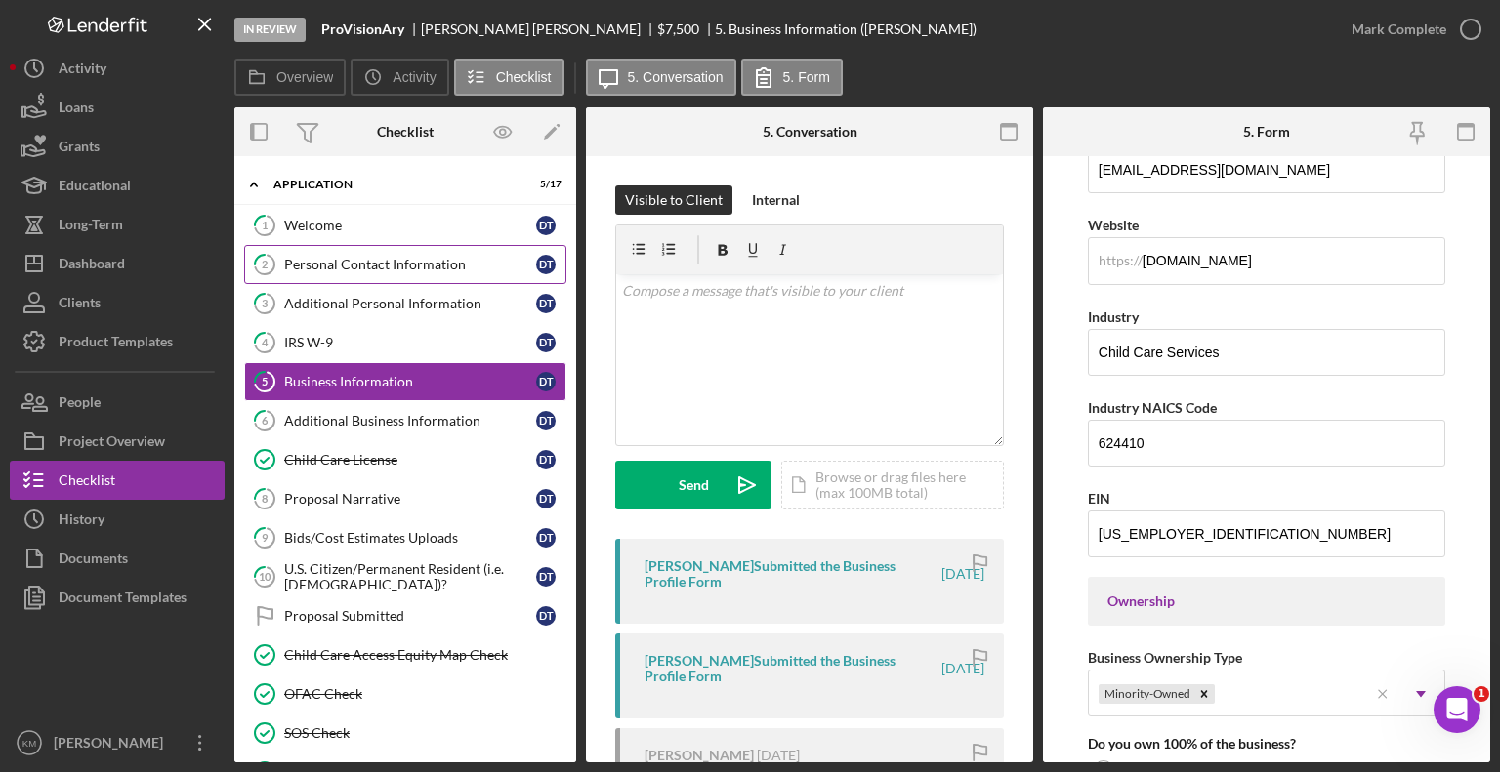
click at [359, 263] on div "Personal Contact Information" at bounding box center [410, 265] width 252 height 16
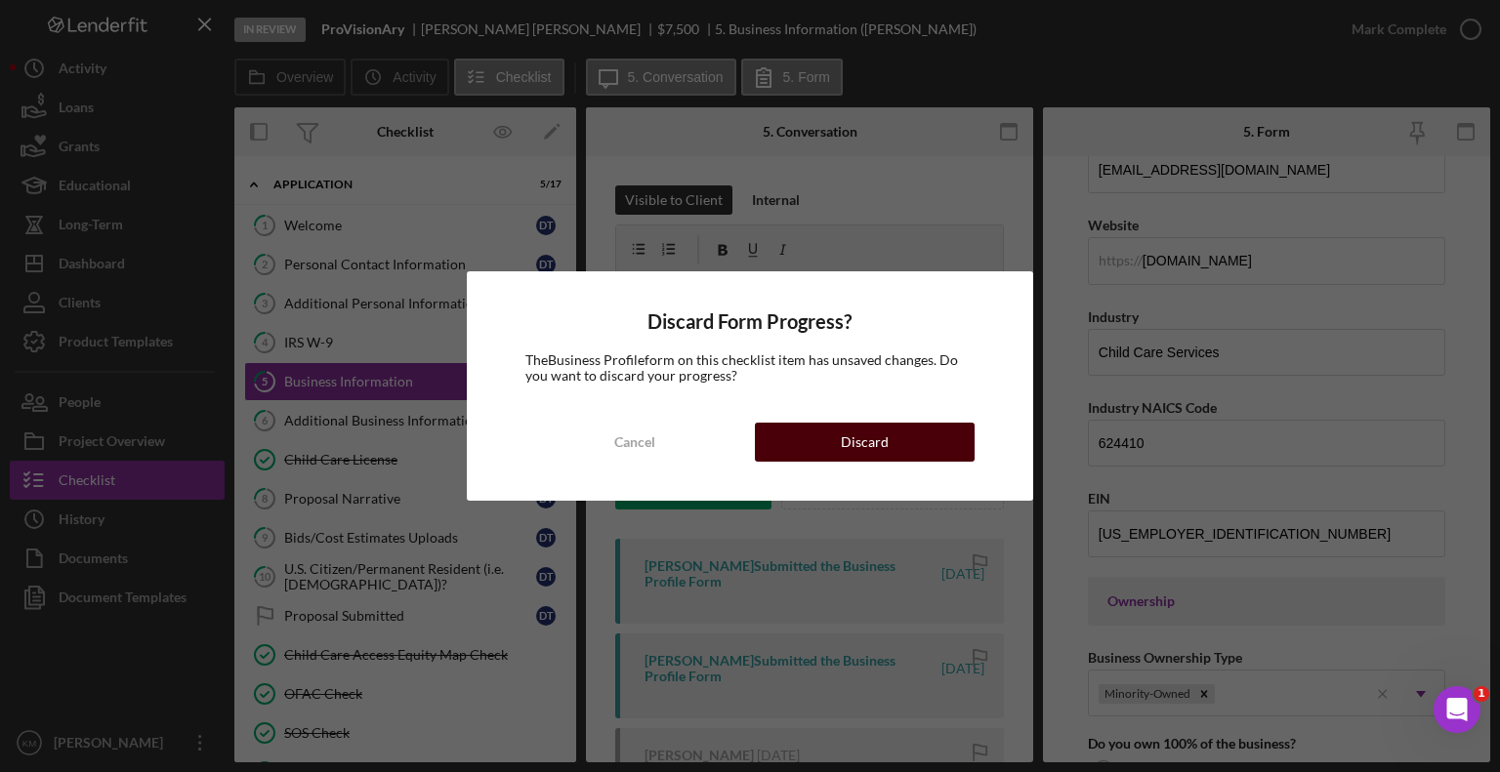
click at [816, 436] on button "Discard" at bounding box center [865, 442] width 220 height 39
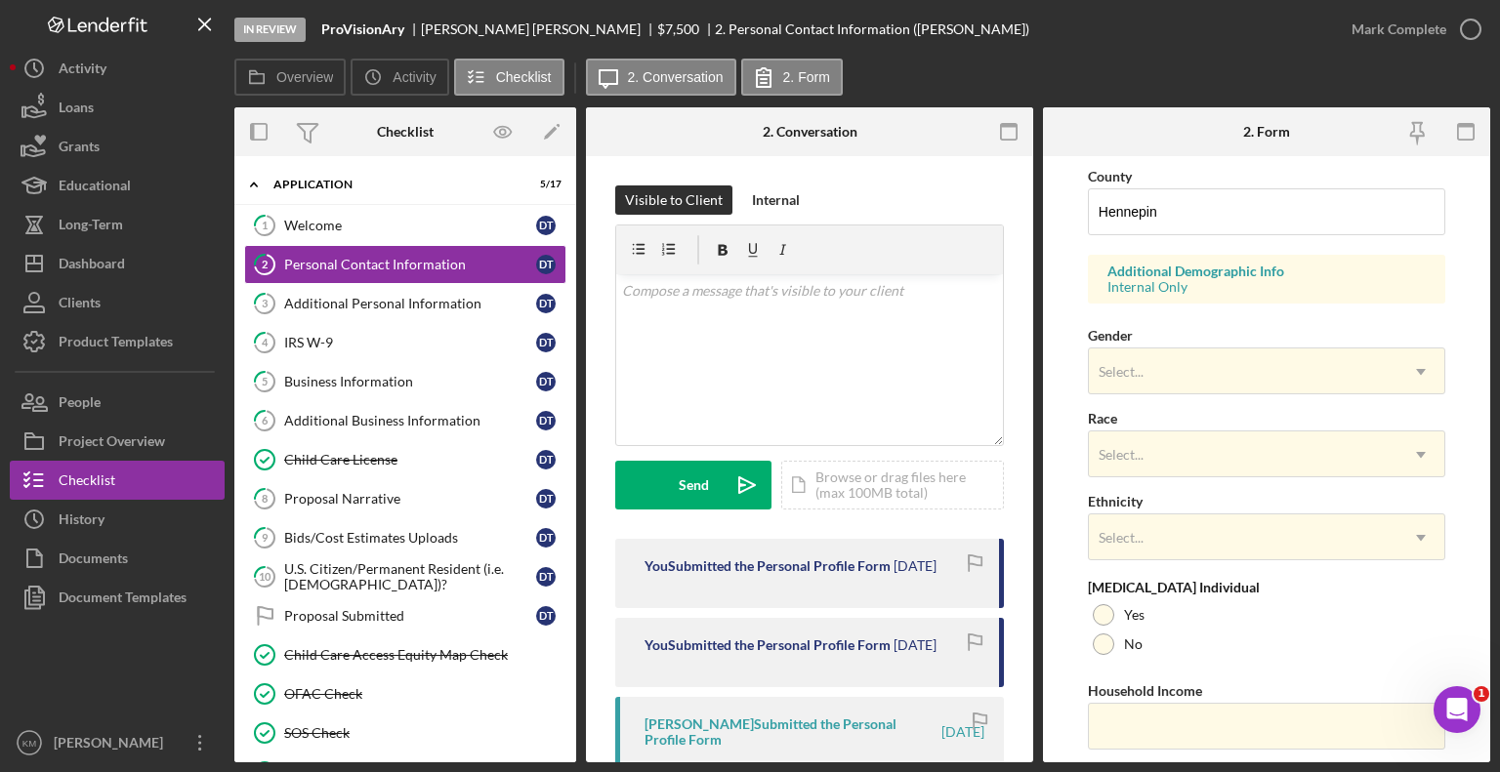
scroll to position [693, 0]
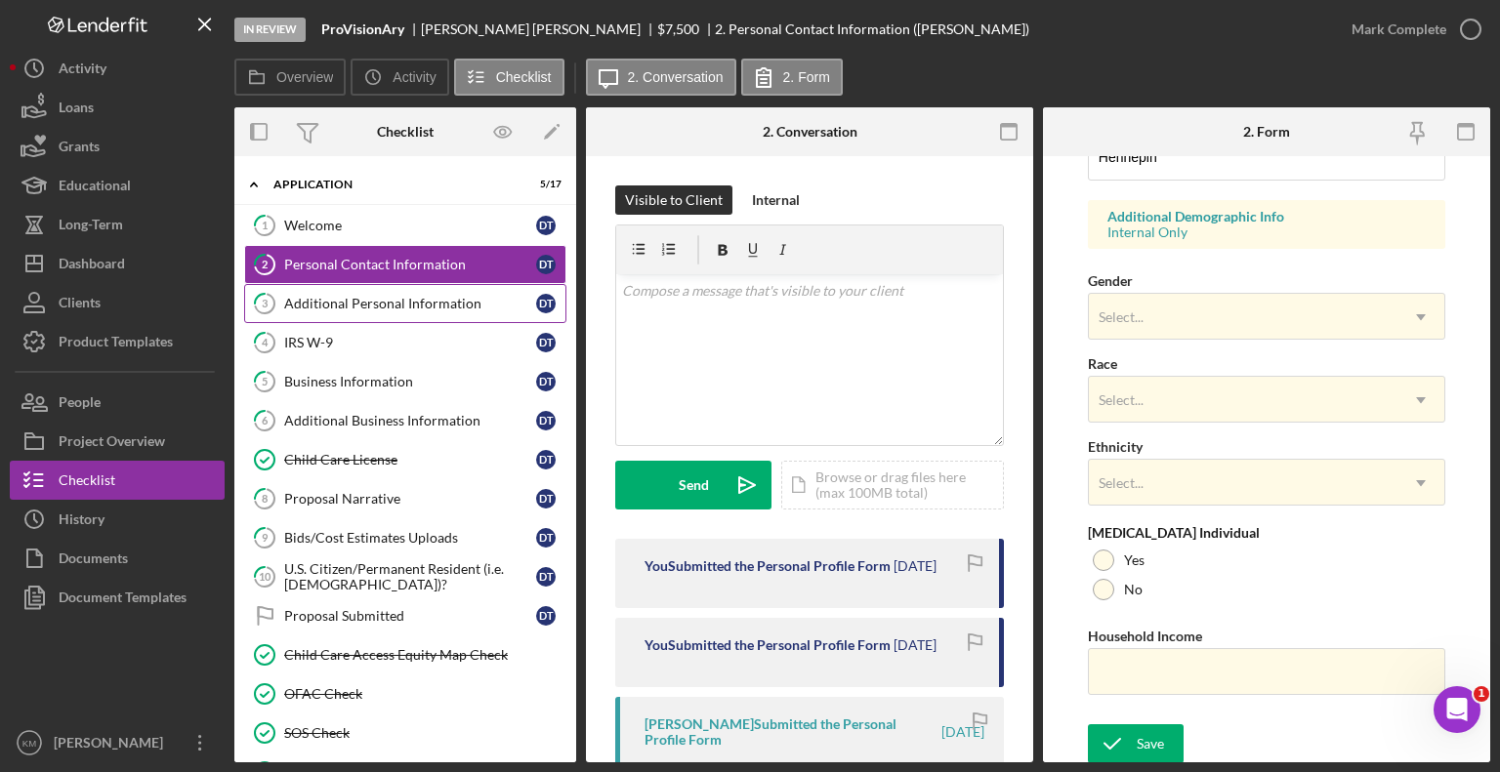
click at [400, 292] on link "3 Additional Personal Information D T" at bounding box center [405, 303] width 322 height 39
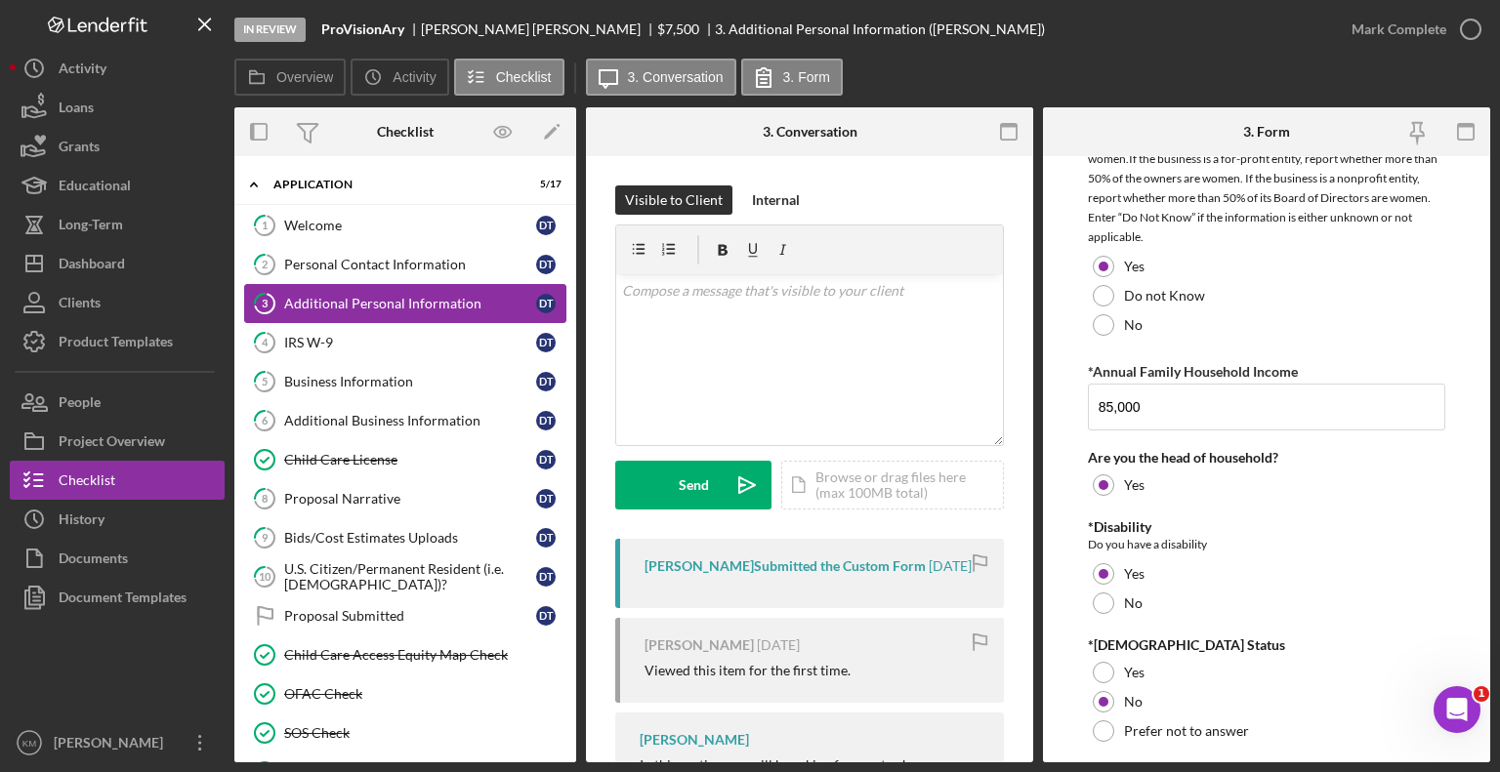
scroll to position [1460, 0]
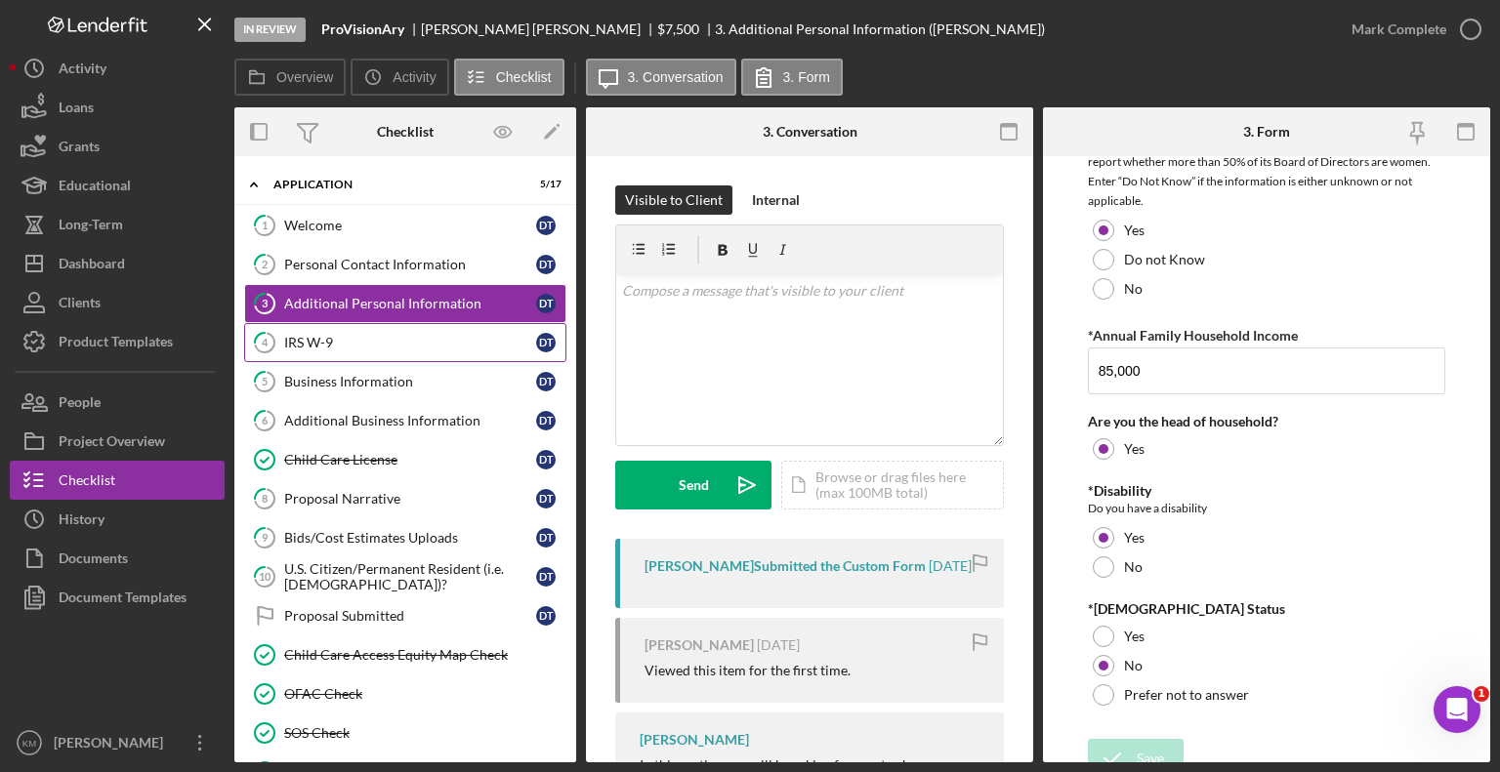
click at [381, 328] on link "4 IRS W-9 D T" at bounding box center [405, 342] width 322 height 39
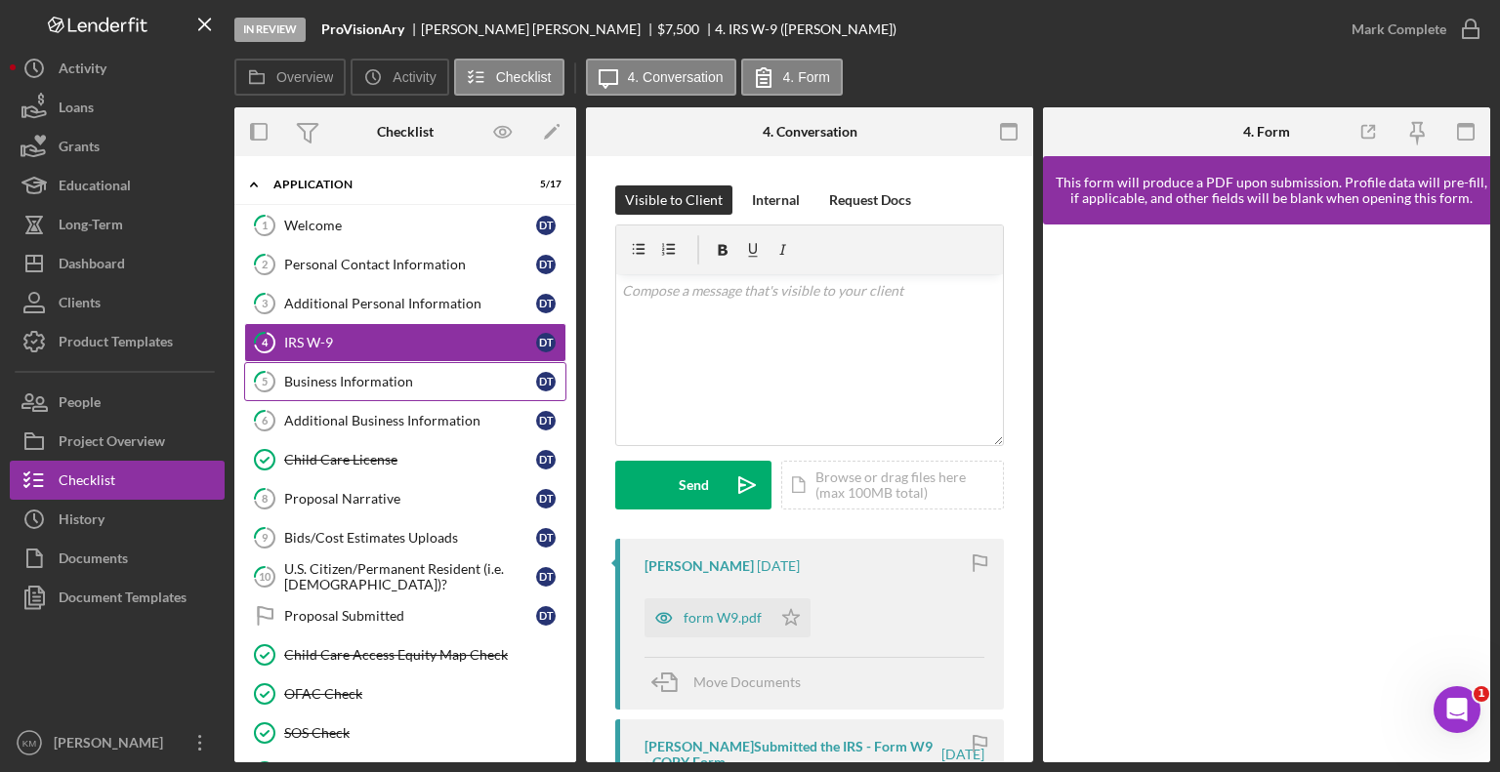
click at [353, 374] on div "Business Information" at bounding box center [410, 382] width 252 height 16
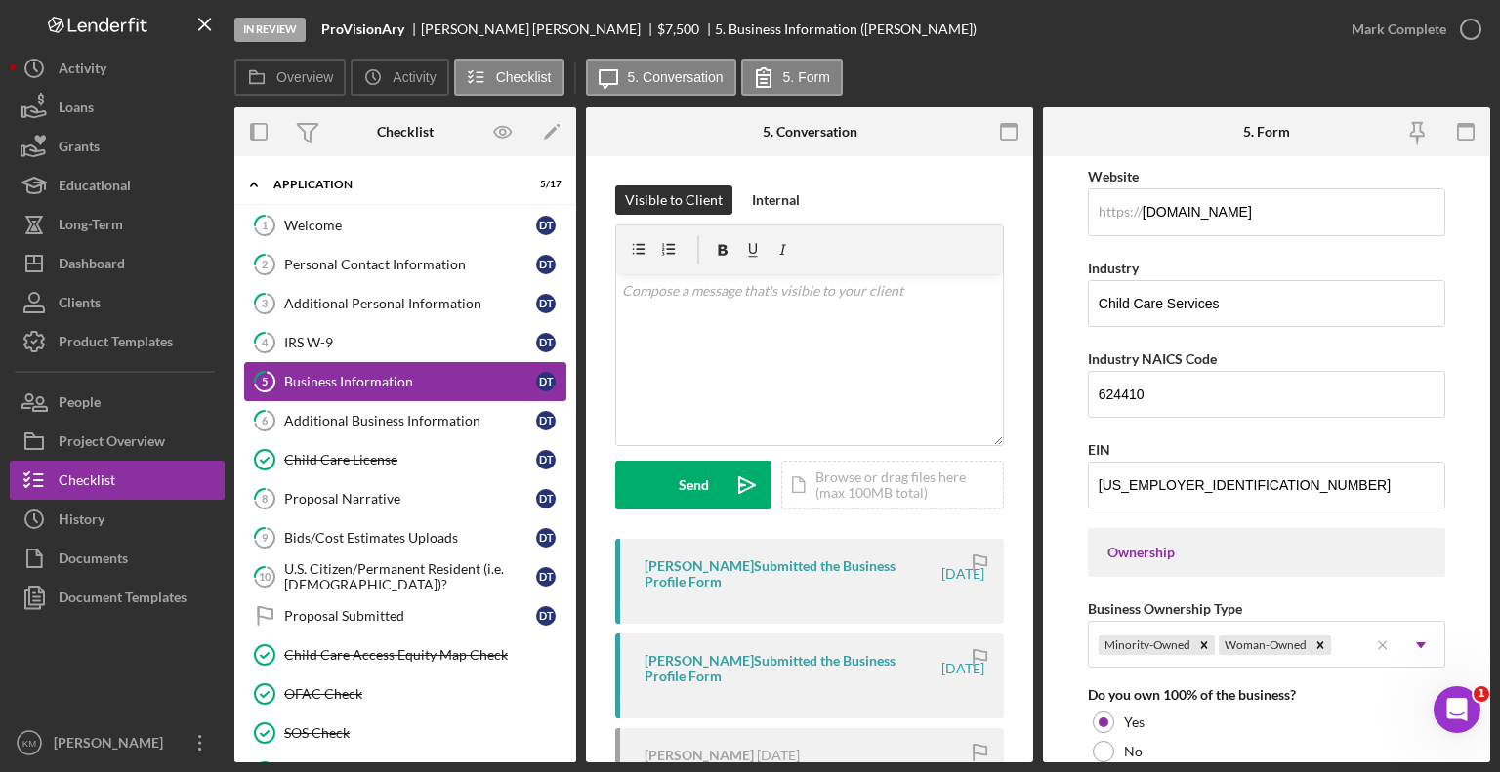
scroll to position [542, 0]
click at [396, 430] on link "6 Additional Business Information D T" at bounding box center [405, 420] width 322 height 39
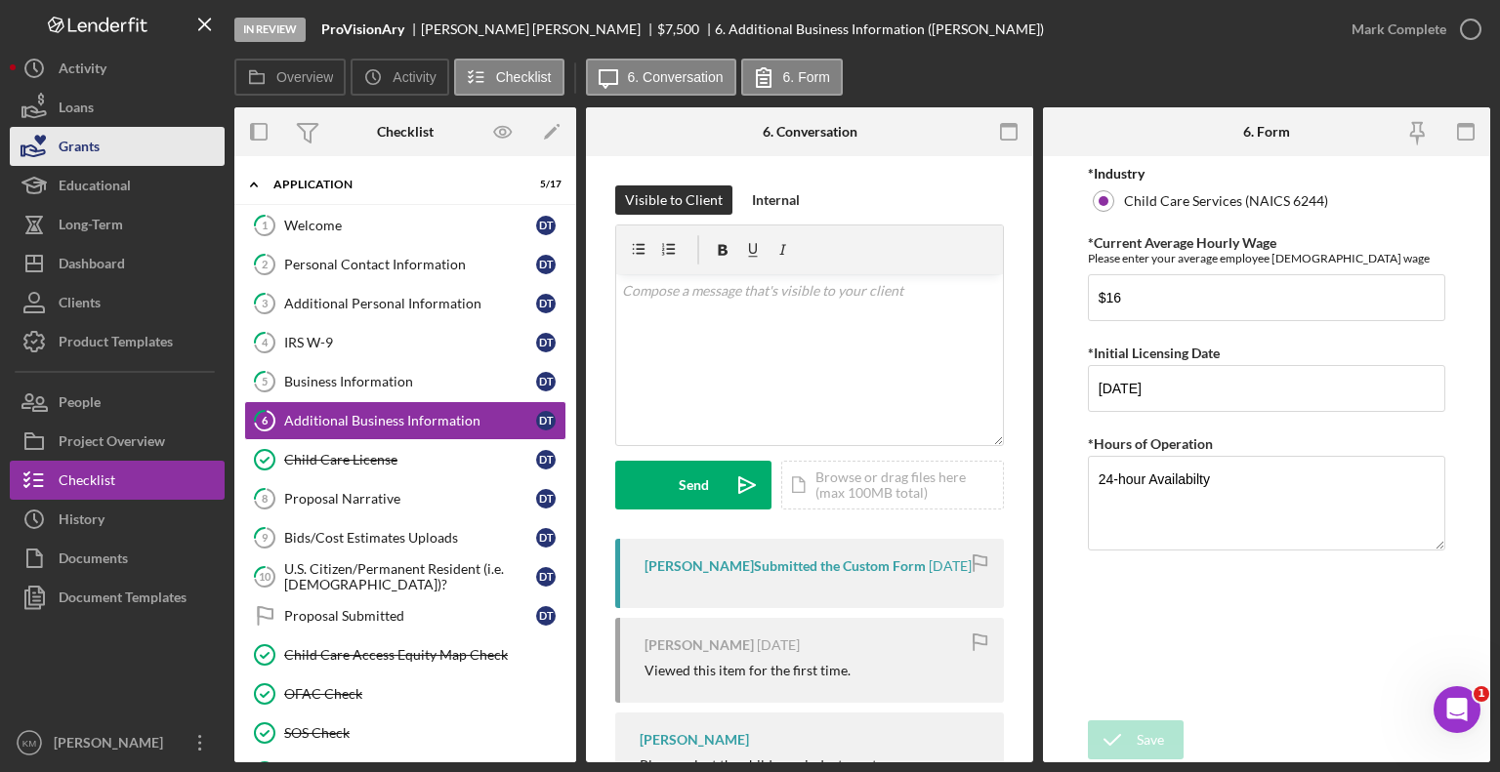
click at [124, 147] on button "Grants" at bounding box center [117, 146] width 215 height 39
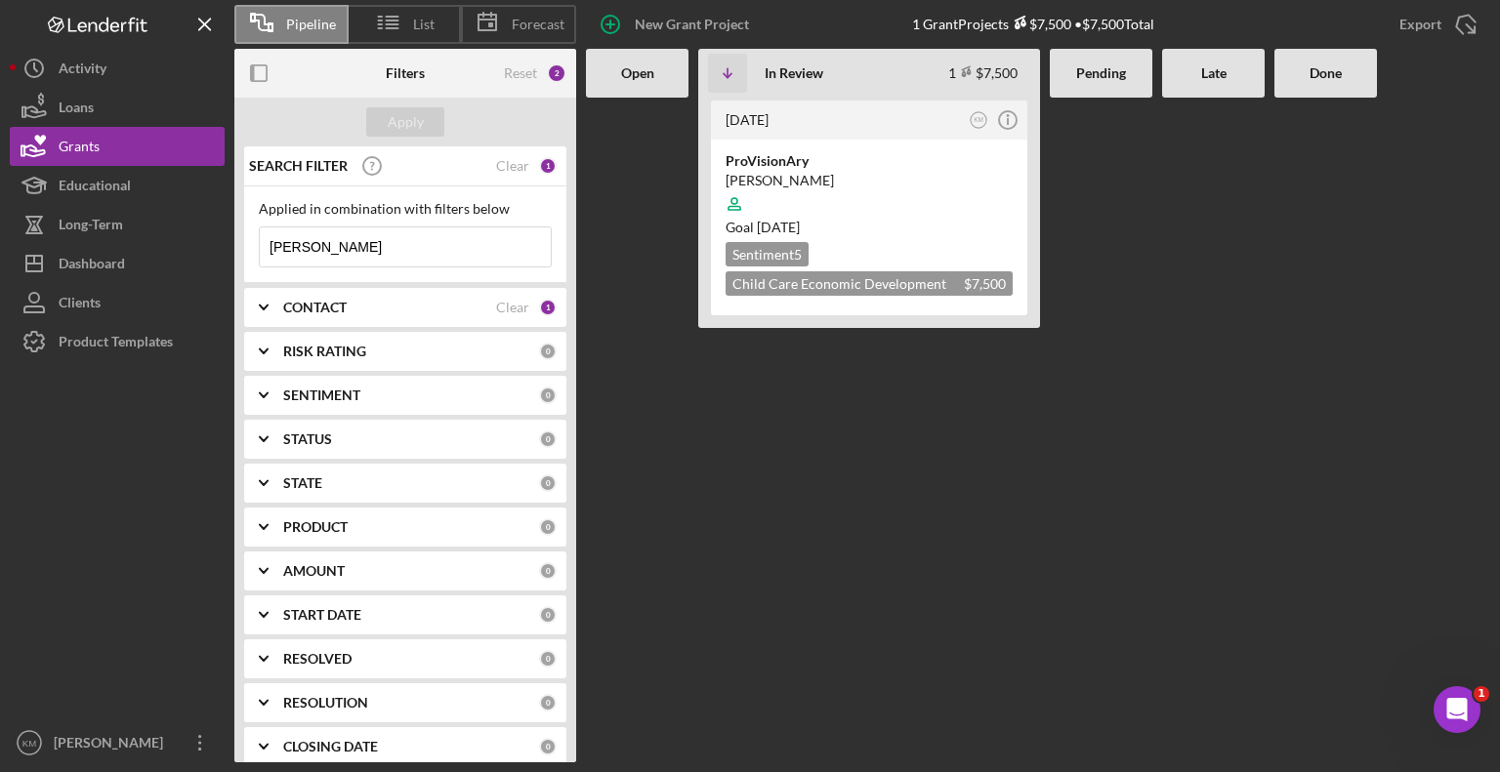
click at [378, 247] on input "[PERSON_NAME]" at bounding box center [405, 247] width 291 height 39
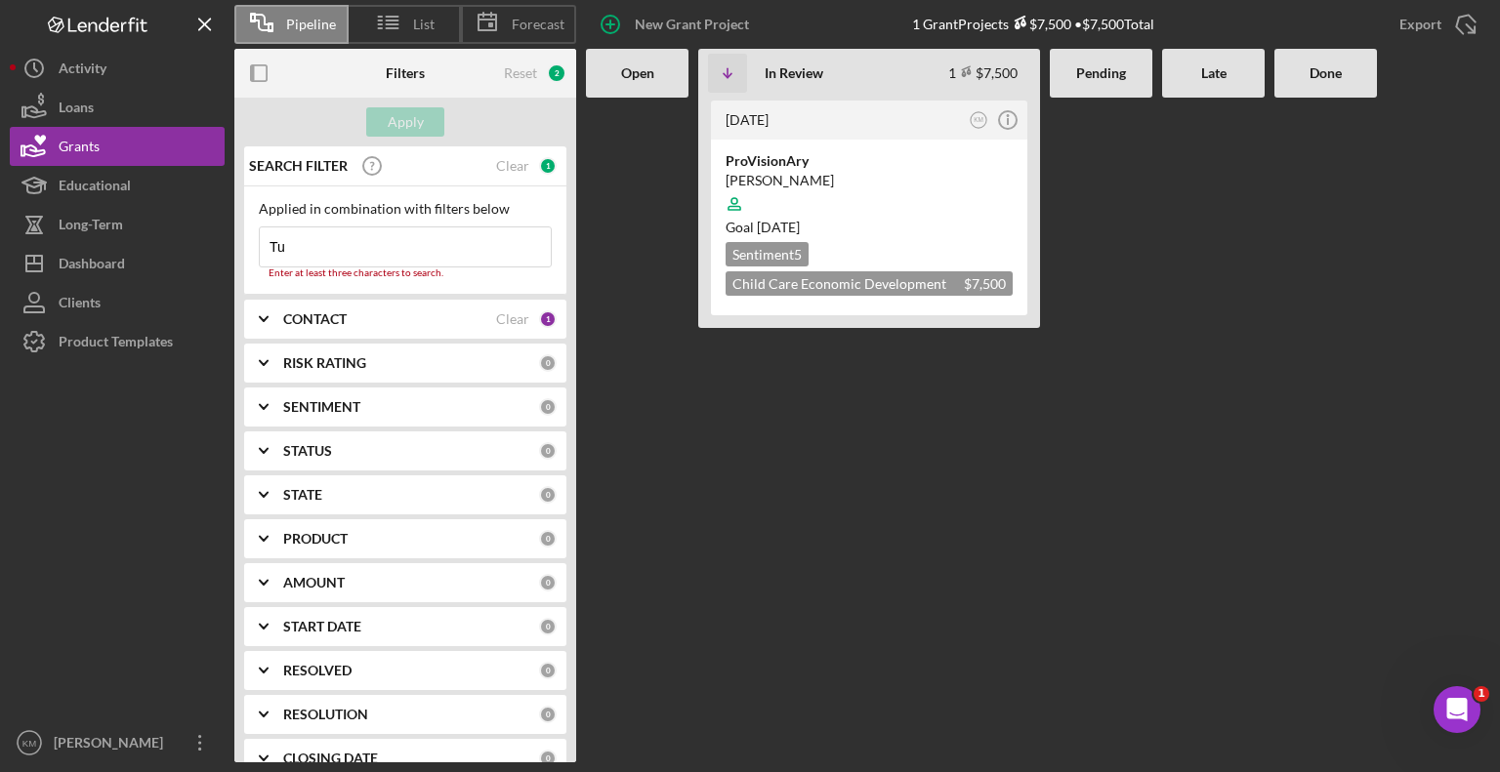
type input "T"
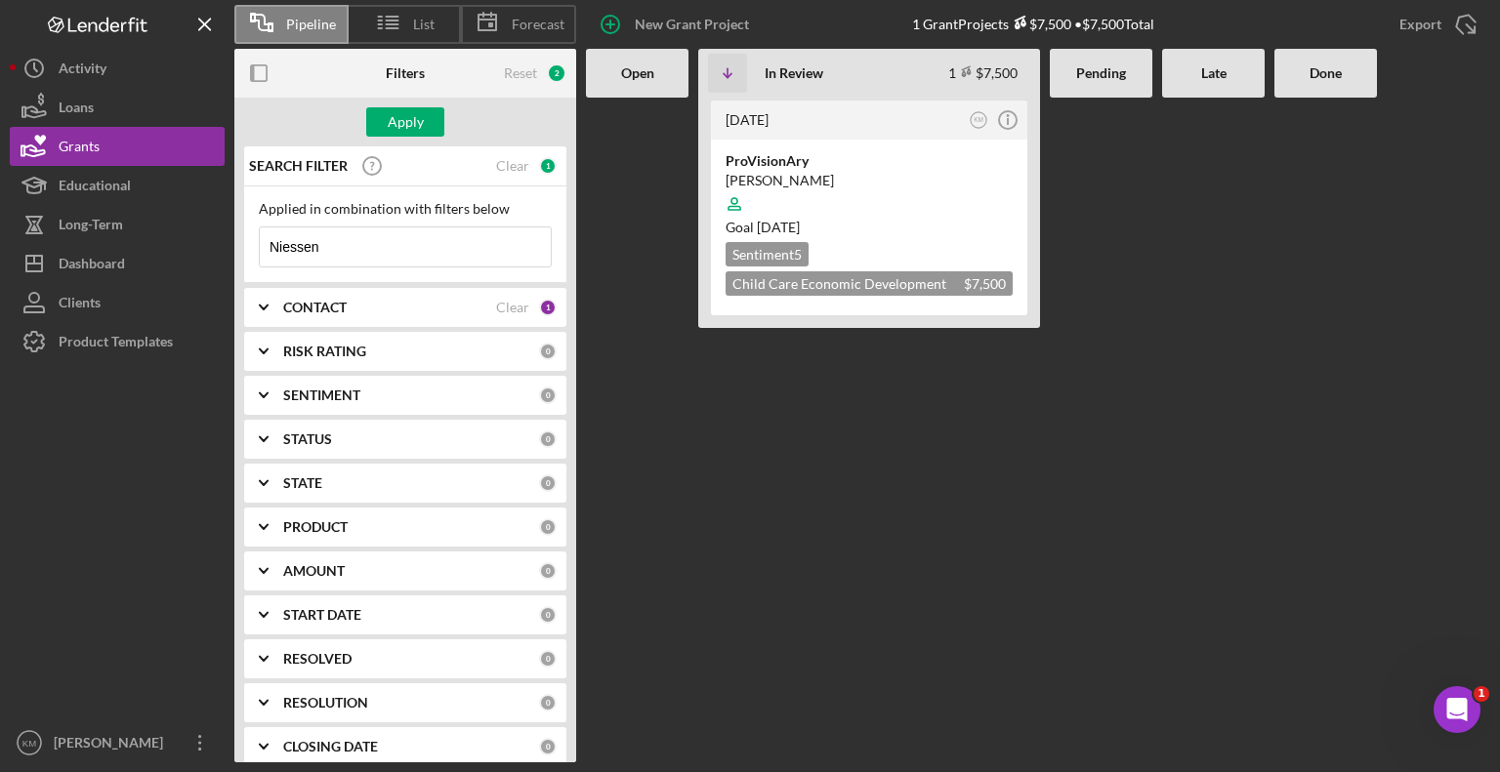
click at [378, 247] on input "Niessen" at bounding box center [405, 247] width 291 height 39
type input "Niessen"
click at [799, 159] on div "The Cub Club Daycare" at bounding box center [869, 161] width 287 height 20
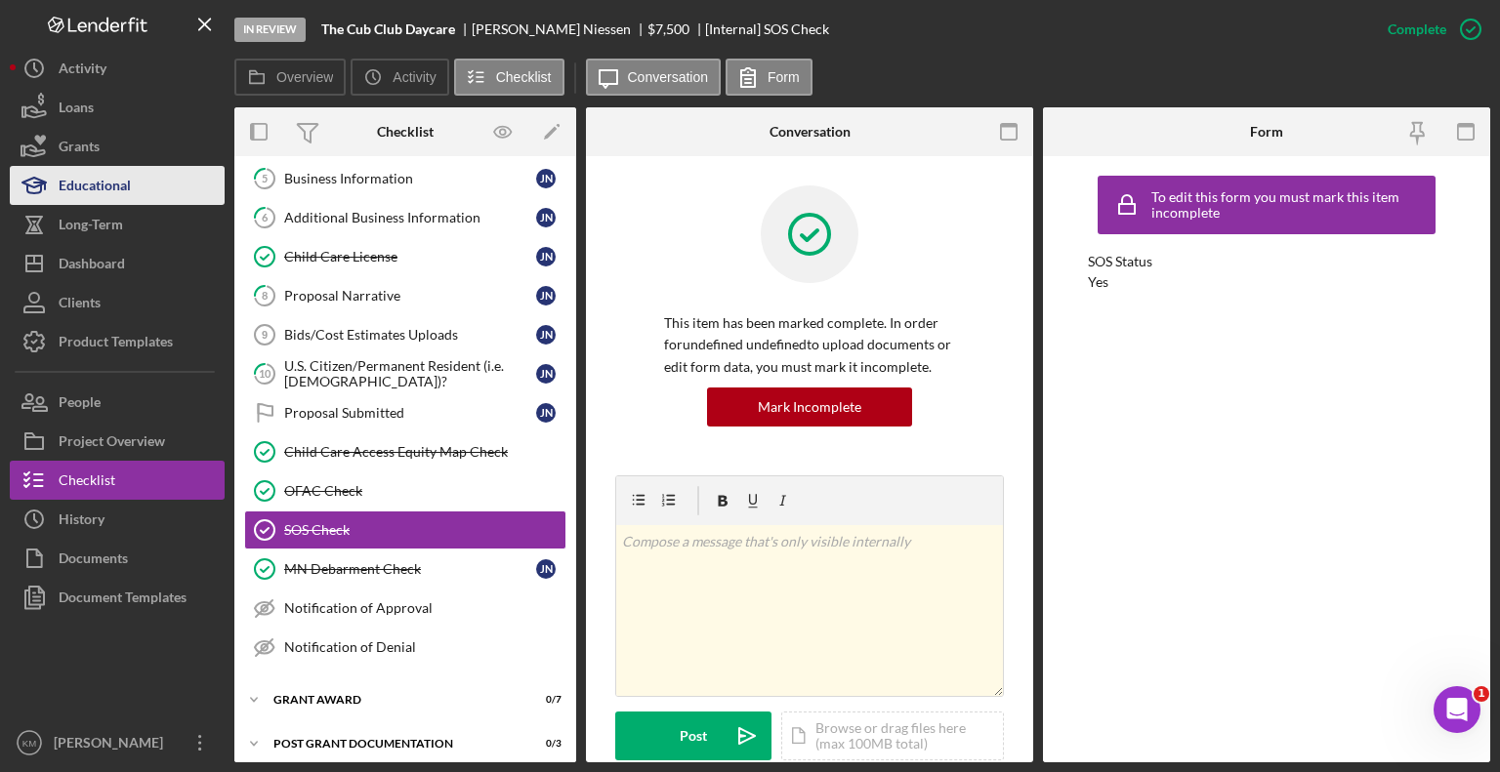
scroll to position [206, 0]
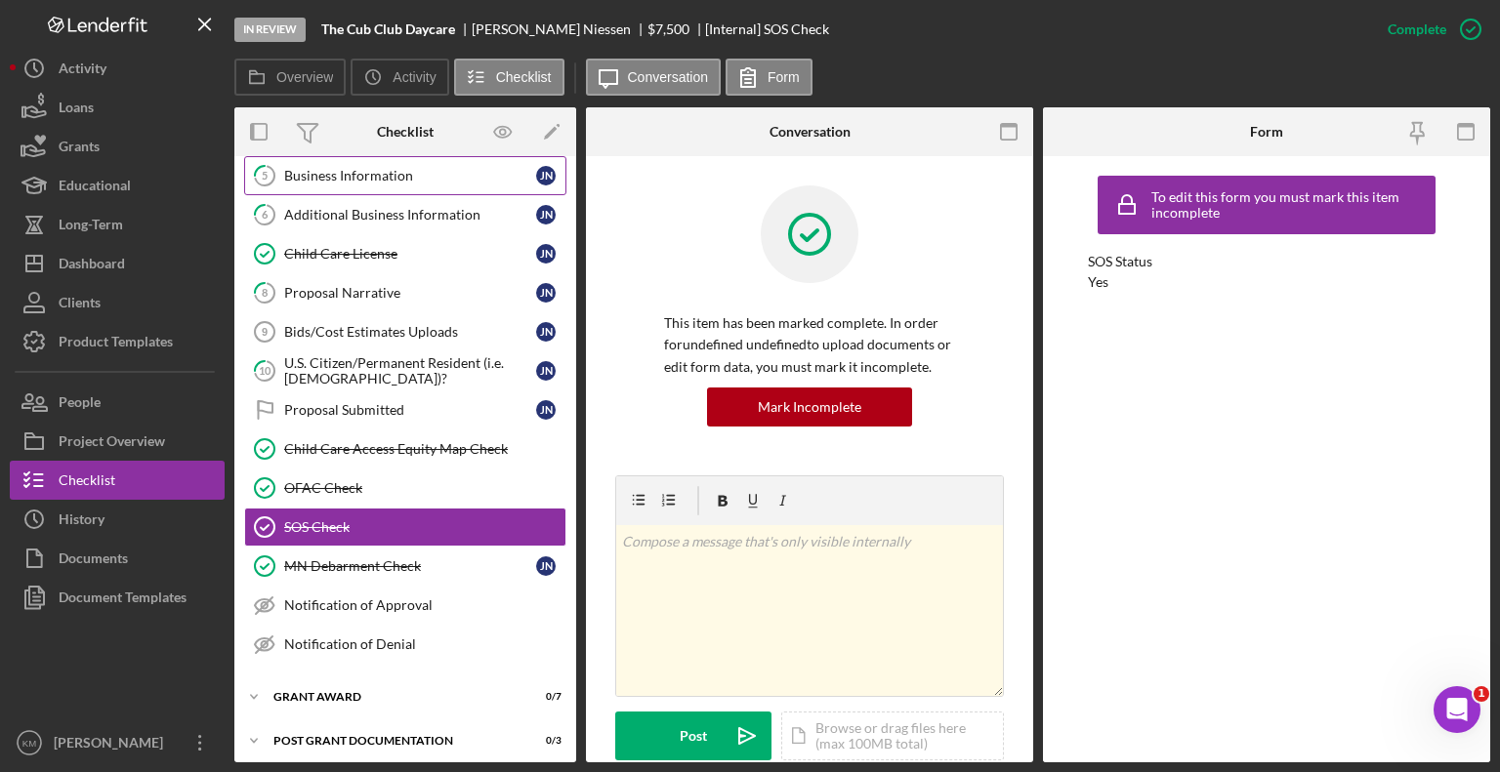
click at [431, 179] on div "Business Information" at bounding box center [410, 176] width 252 height 16
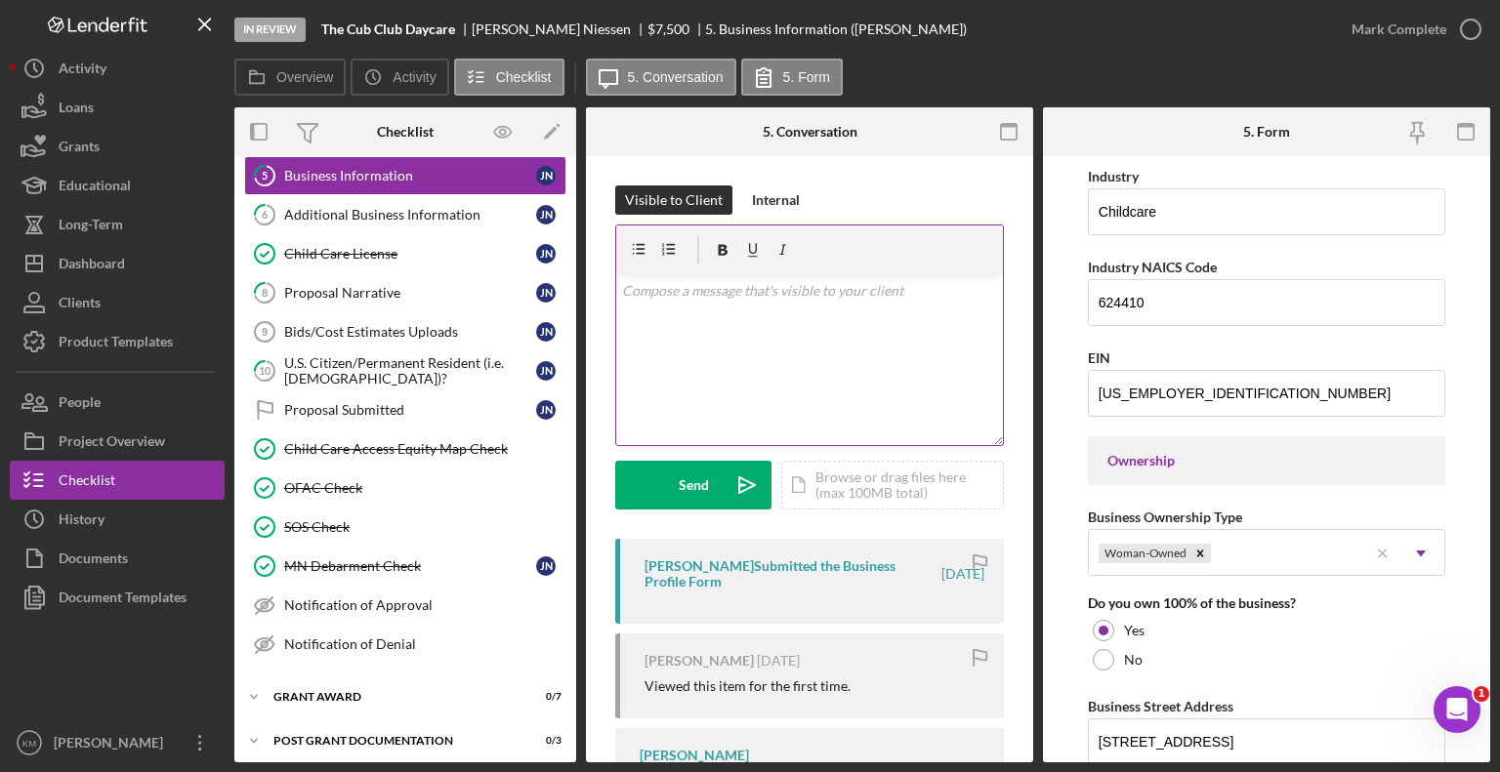
scroll to position [580, 0]
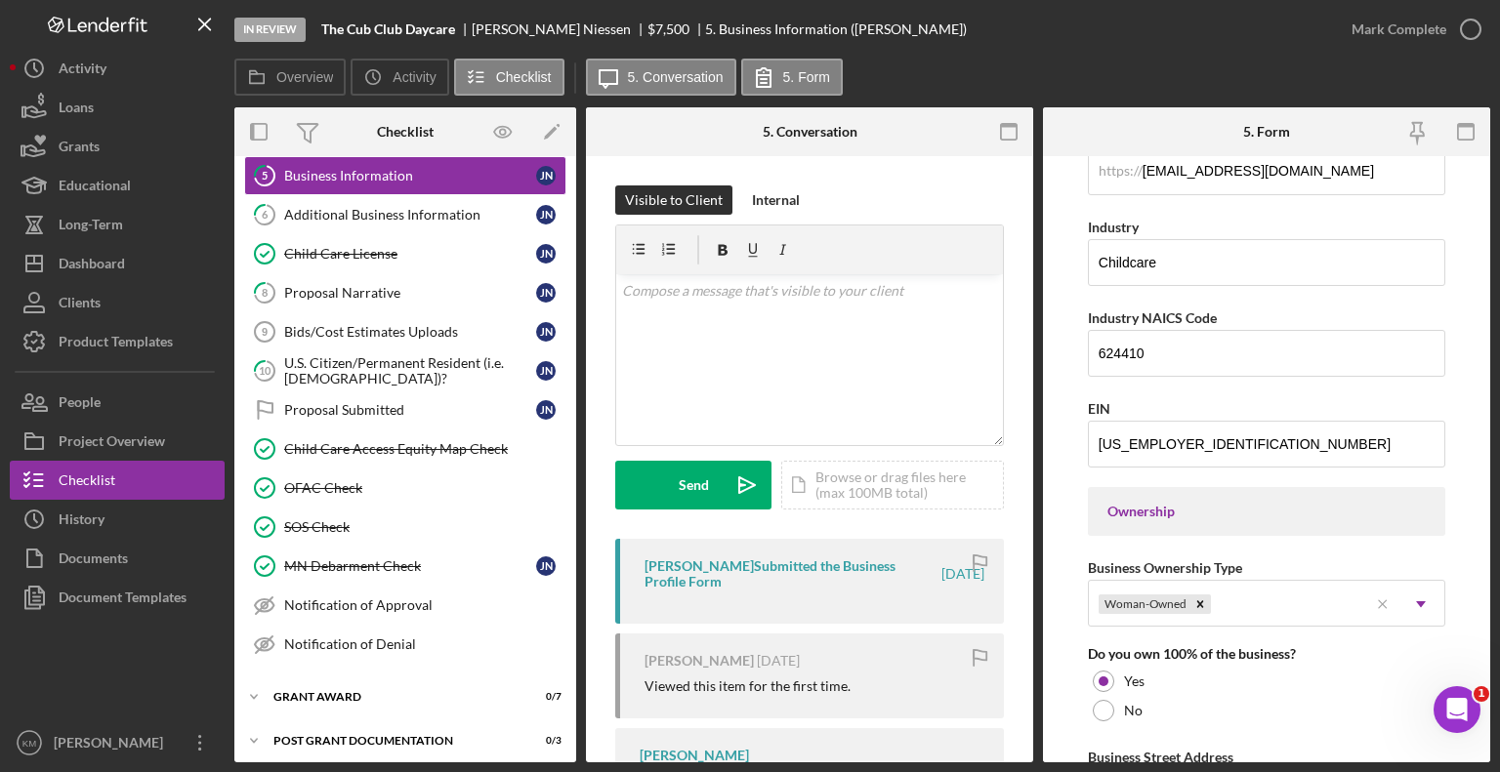
drag, startPoint x: 576, startPoint y: 394, endPoint x: 578, endPoint y: 302, distance: 91.8
click at [578, 302] on div "Overview Internal Workflow Stage In Review Icon/Dropdown Arrow Archive (can una…" at bounding box center [862, 434] width 1256 height 655
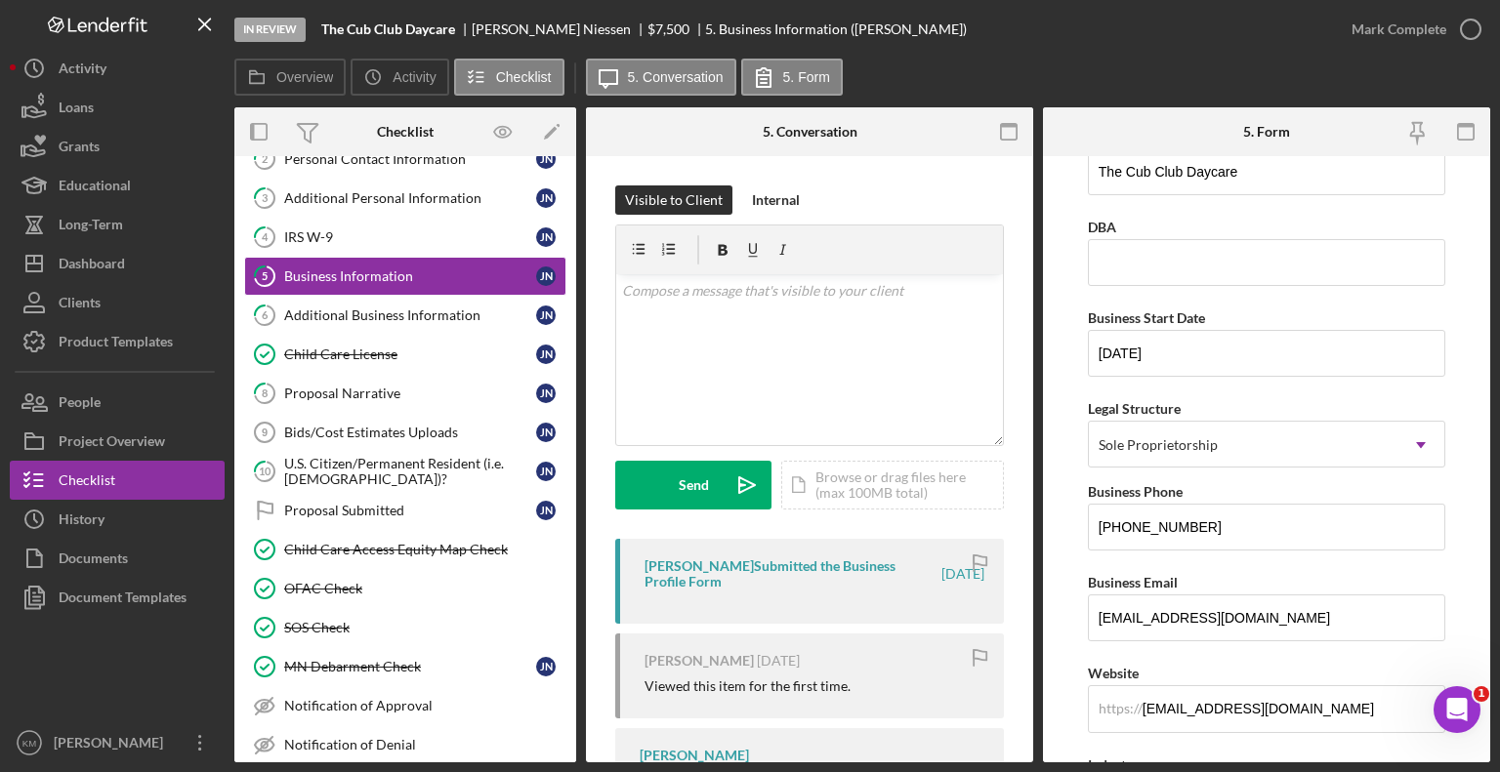
scroll to position [0, 0]
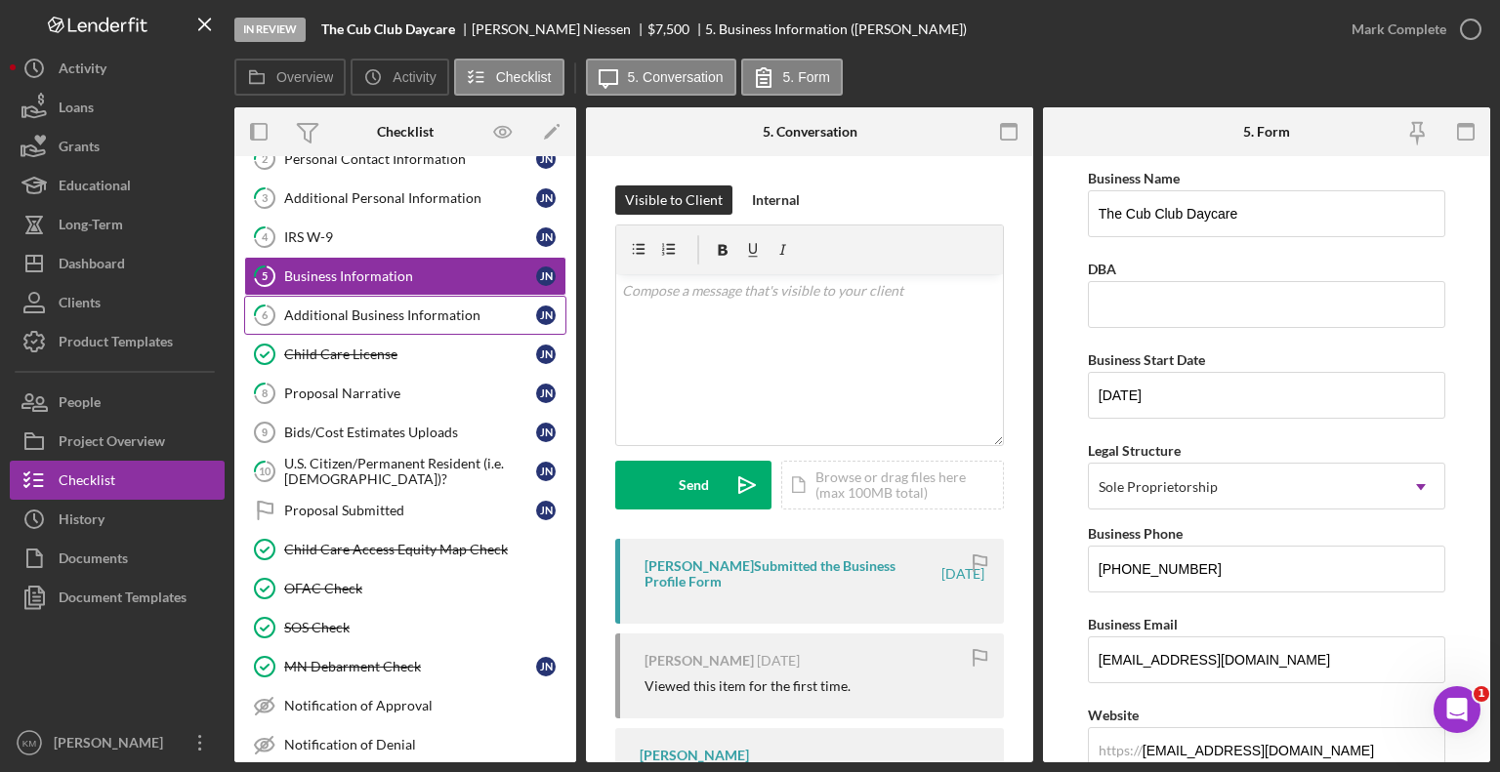
click at [444, 311] on div "Additional Business Information" at bounding box center [410, 316] width 252 height 16
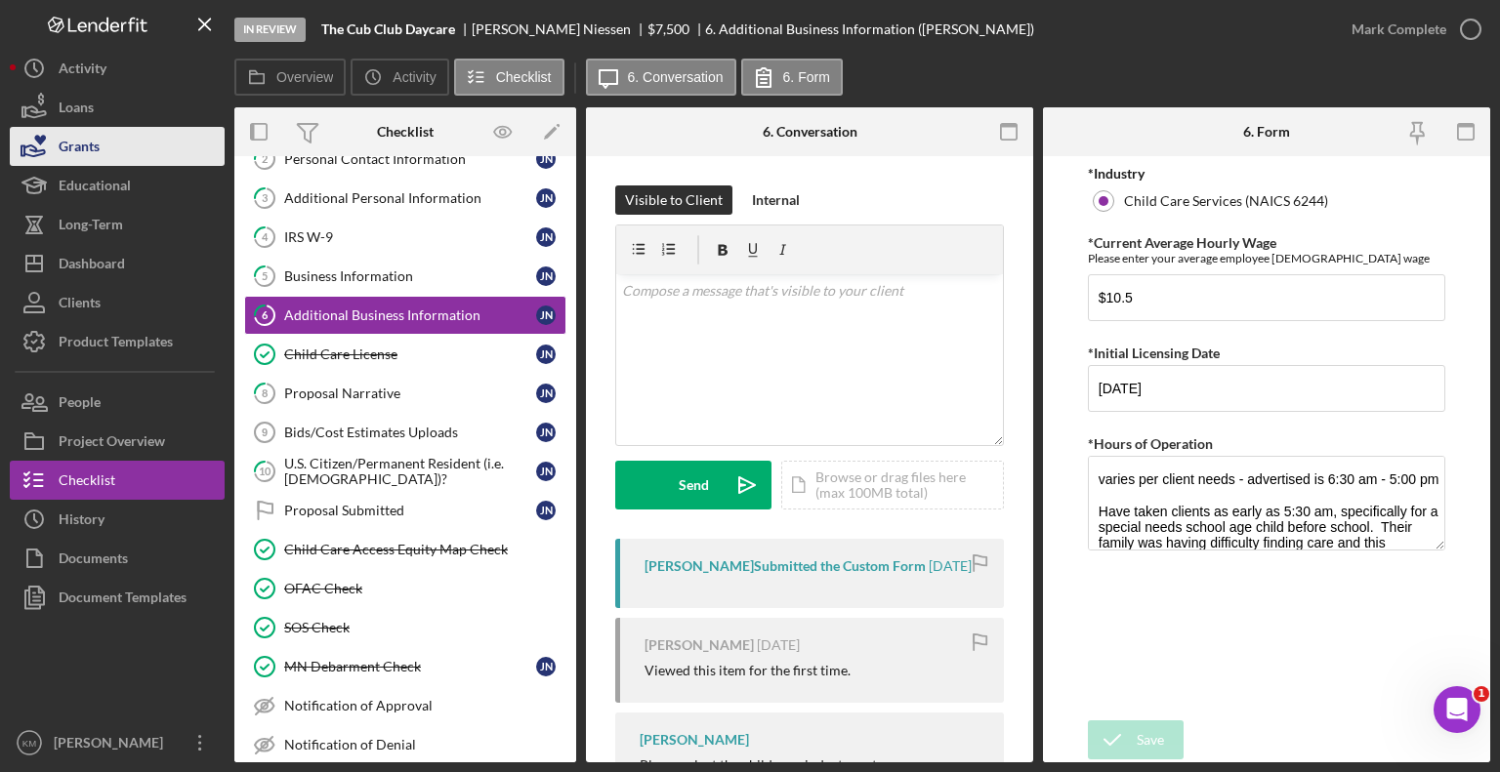
click at [150, 140] on button "Grants" at bounding box center [117, 146] width 215 height 39
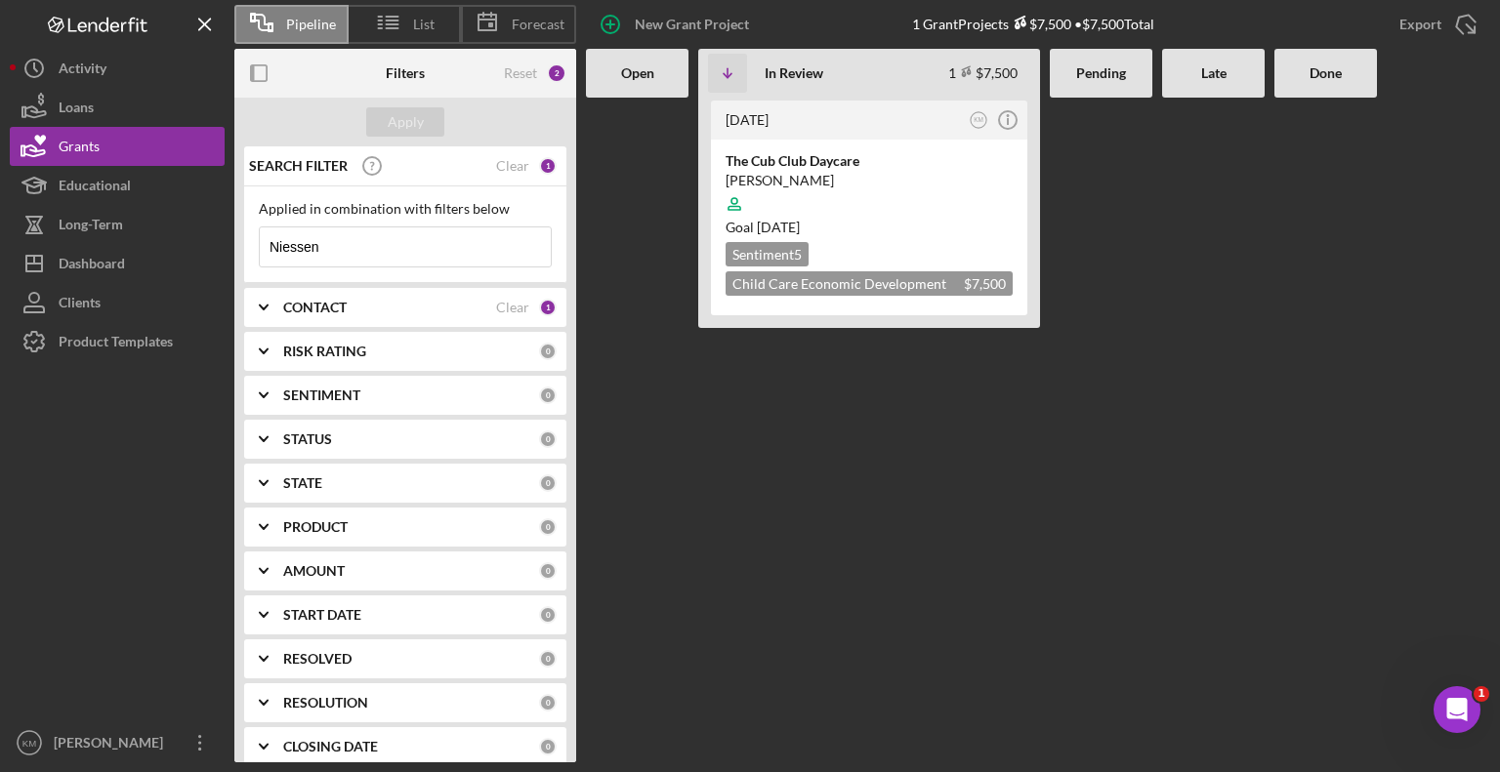
click at [389, 252] on input "Niessen" at bounding box center [405, 247] width 291 height 39
type input "N"
type input "Kalam"
click at [413, 125] on div "Apply" at bounding box center [406, 121] width 36 height 29
click at [794, 163] on div "Kny childcare" at bounding box center [869, 161] width 287 height 20
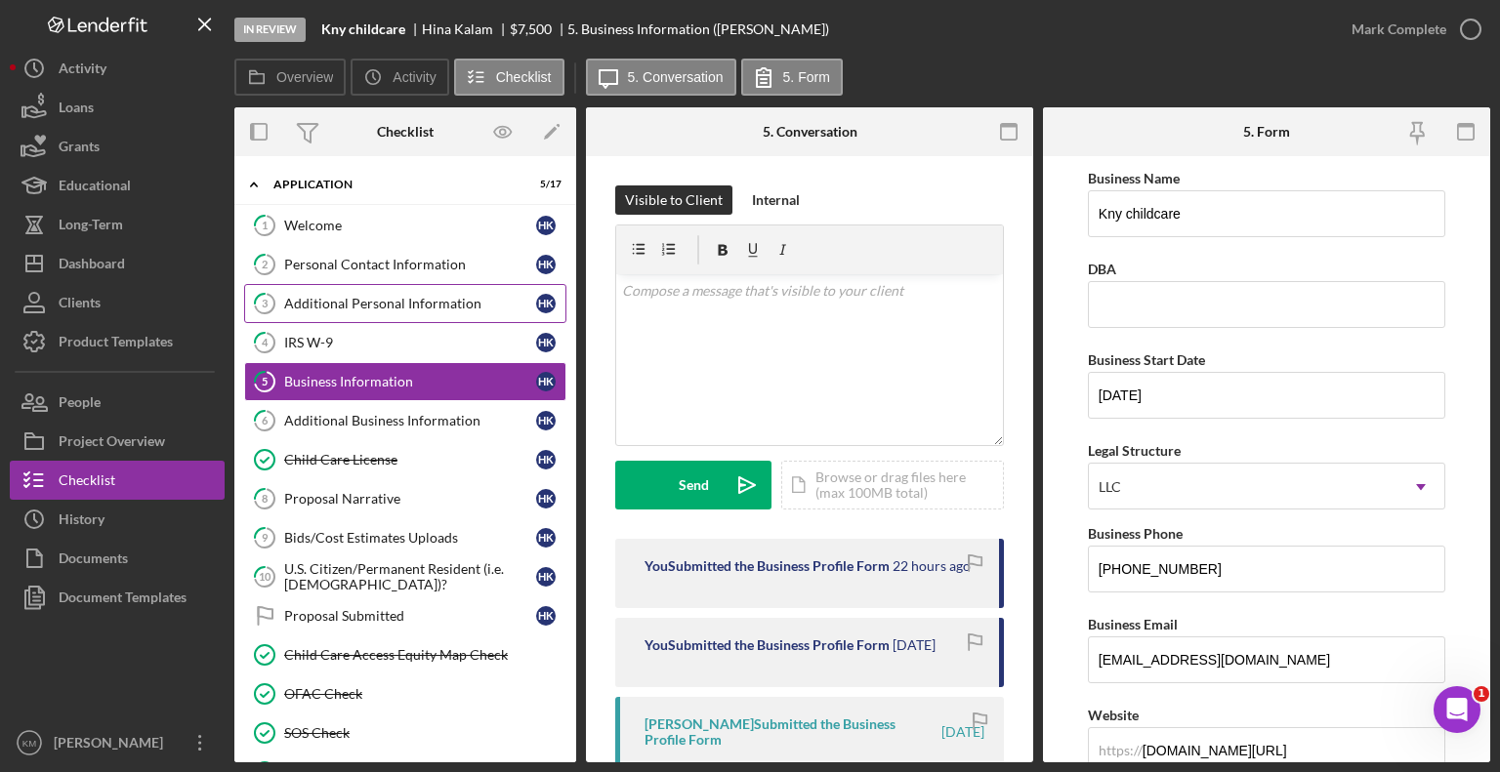
click at [403, 299] on div "Additional Personal Information" at bounding box center [410, 304] width 252 height 16
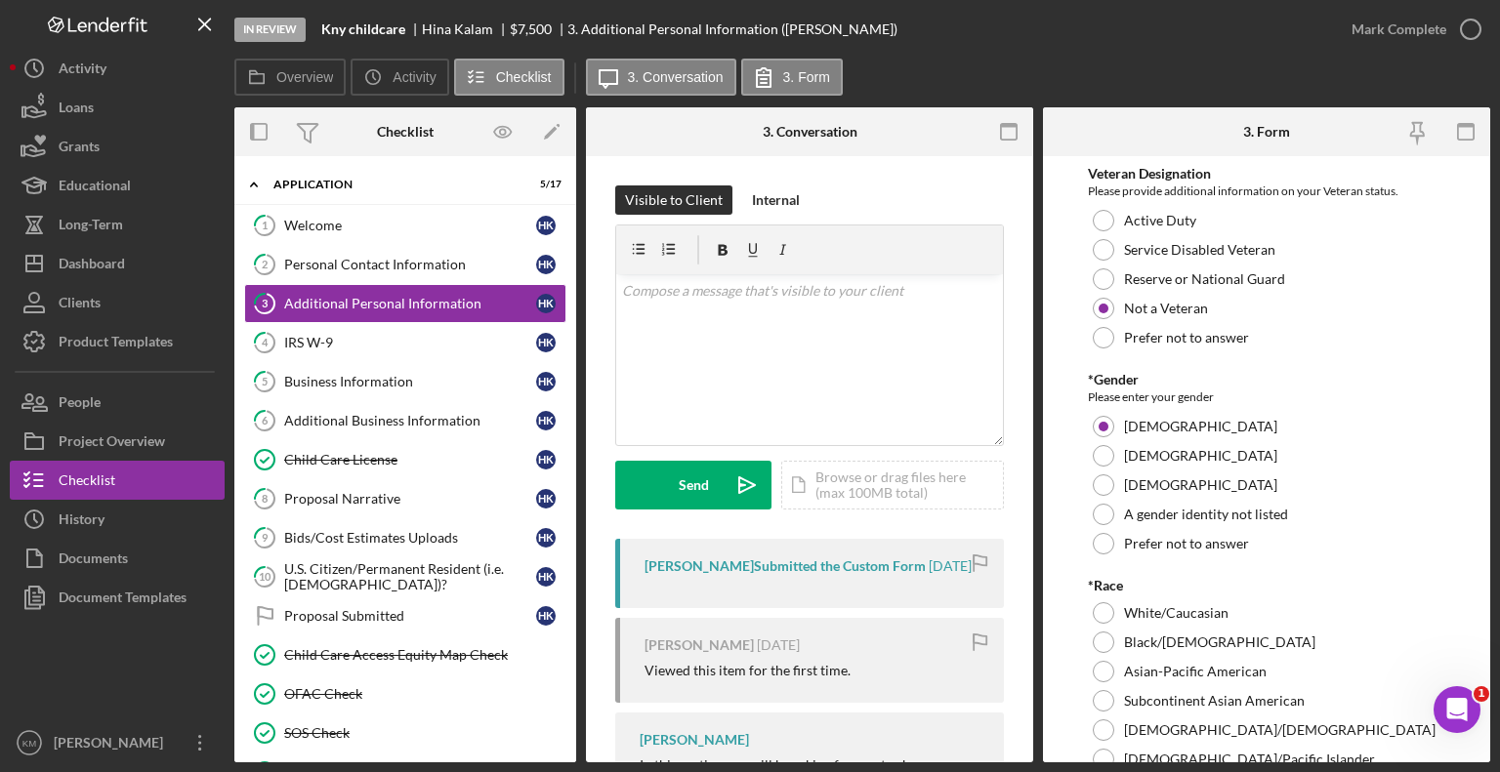
click at [1498, 229] on div "In Review Kny childcare [PERSON_NAME] $7,500 $7,500 3. Additional Personal Info…" at bounding box center [750, 386] width 1500 height 772
click at [355, 375] on div "Business Information" at bounding box center [410, 382] width 252 height 16
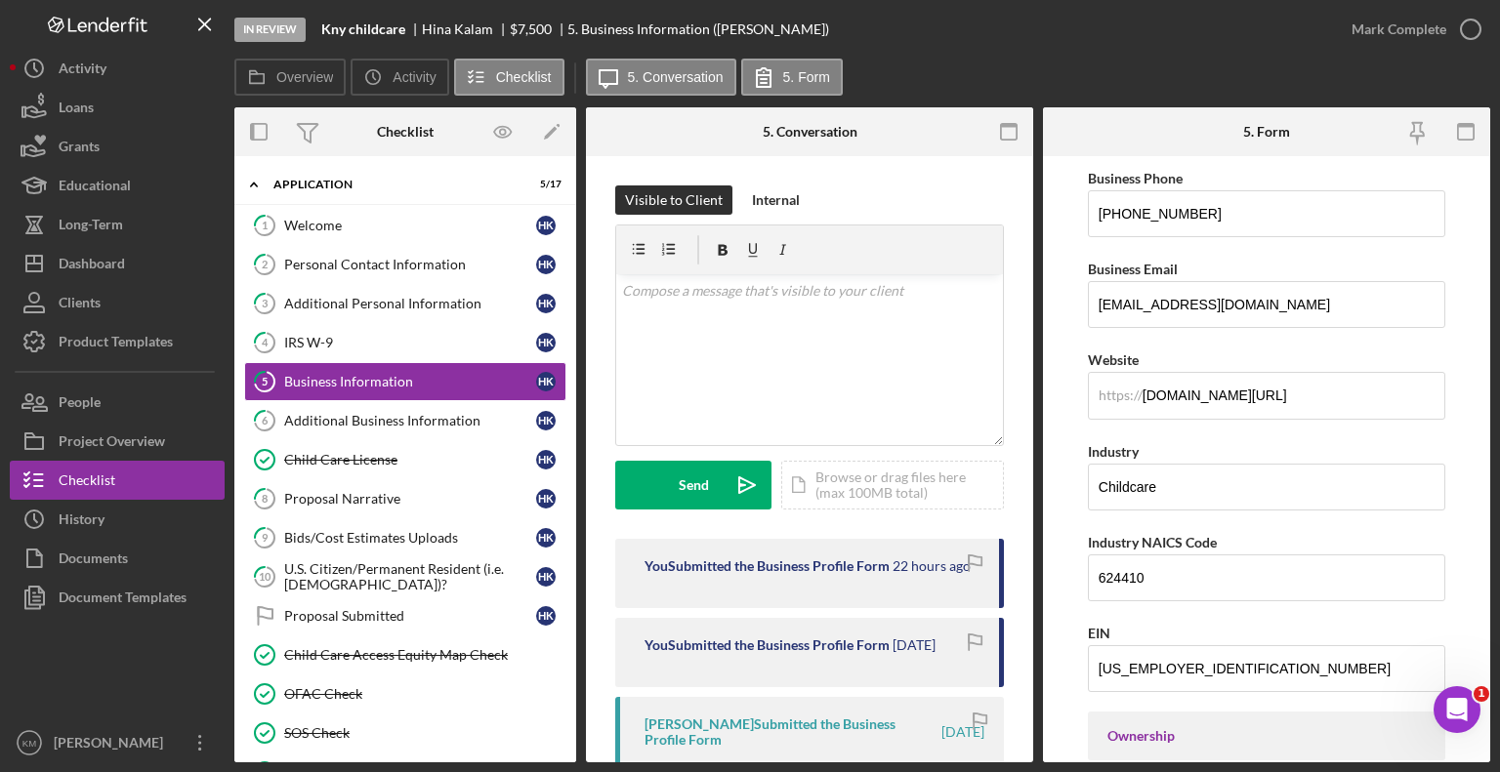
scroll to position [358, 0]
click at [359, 417] on div "Additional Business Information" at bounding box center [410, 421] width 252 height 16
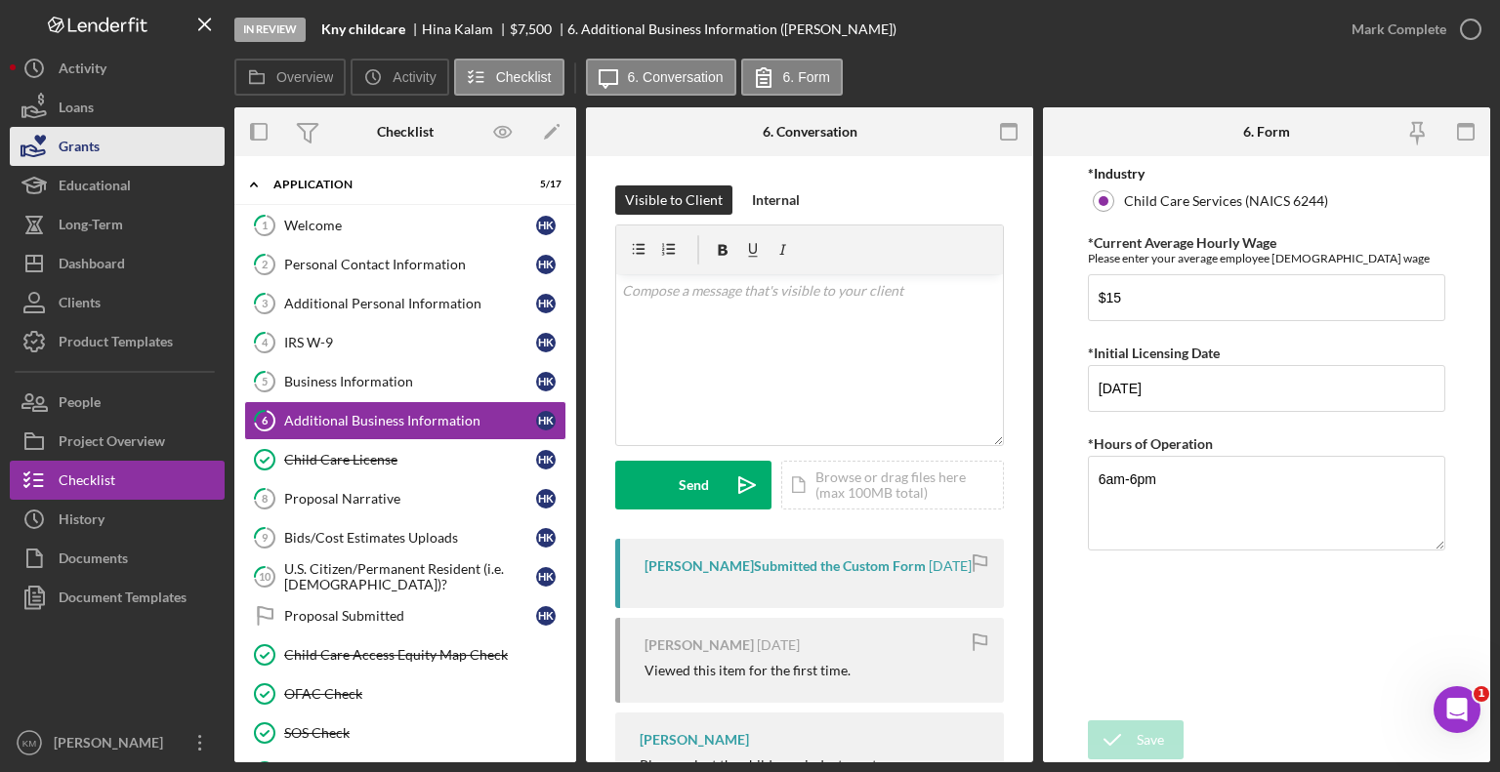
click at [121, 132] on button "Grants" at bounding box center [117, 146] width 215 height 39
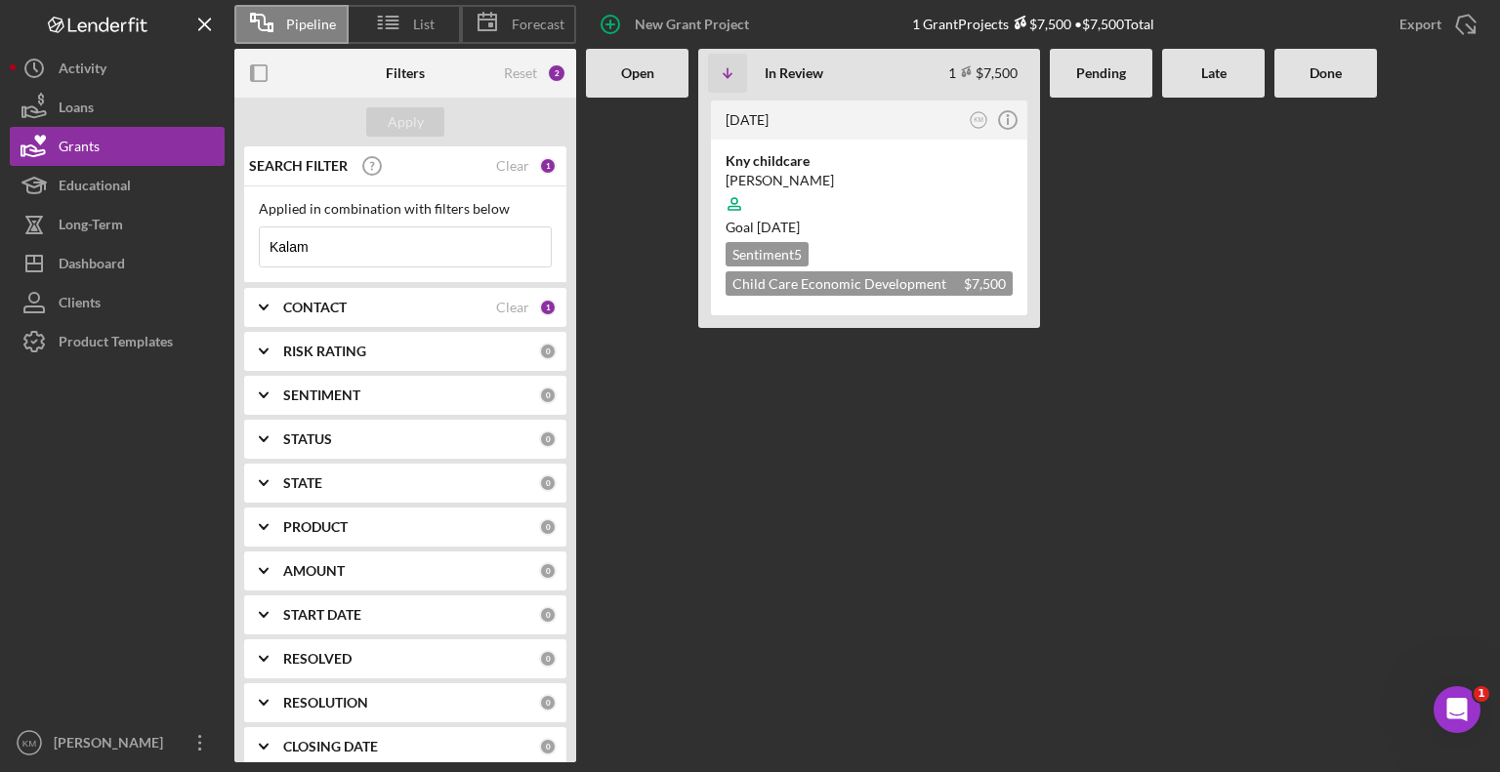
click at [343, 247] on input "Kalam" at bounding box center [405, 247] width 291 height 39
type input "K"
type input "[PERSON_NAME]"
click at [805, 165] on div "[PERSON_NAME] Daycare" at bounding box center [869, 161] width 287 height 20
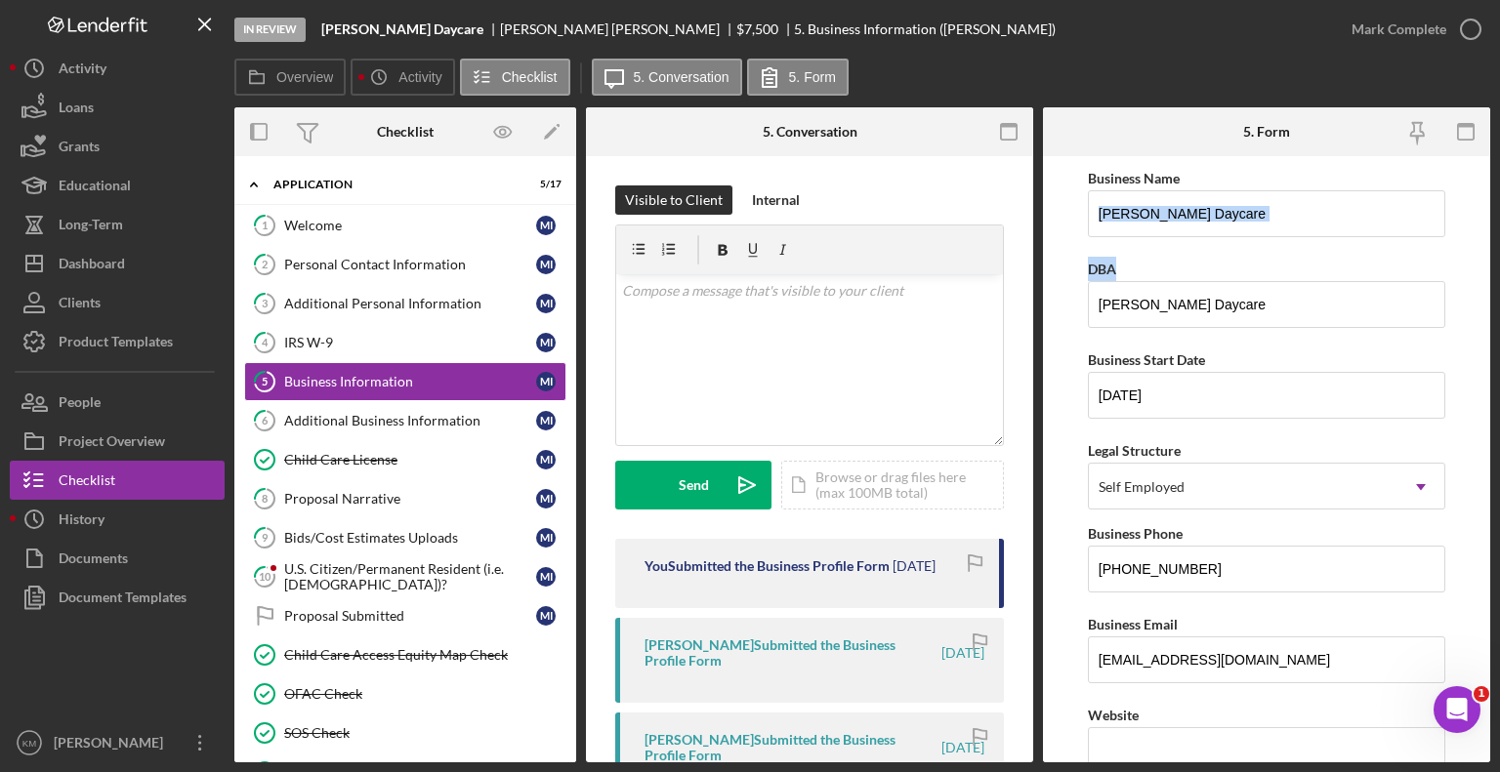
drag, startPoint x: 1490, startPoint y: 314, endPoint x: 1473, endPoint y: 229, distance: 87.7
click at [1473, 229] on div "In Review [PERSON_NAME] Daycare [PERSON_NAME] $7,500 $7,500 5. Business Informa…" at bounding box center [750, 386] width 1500 height 772
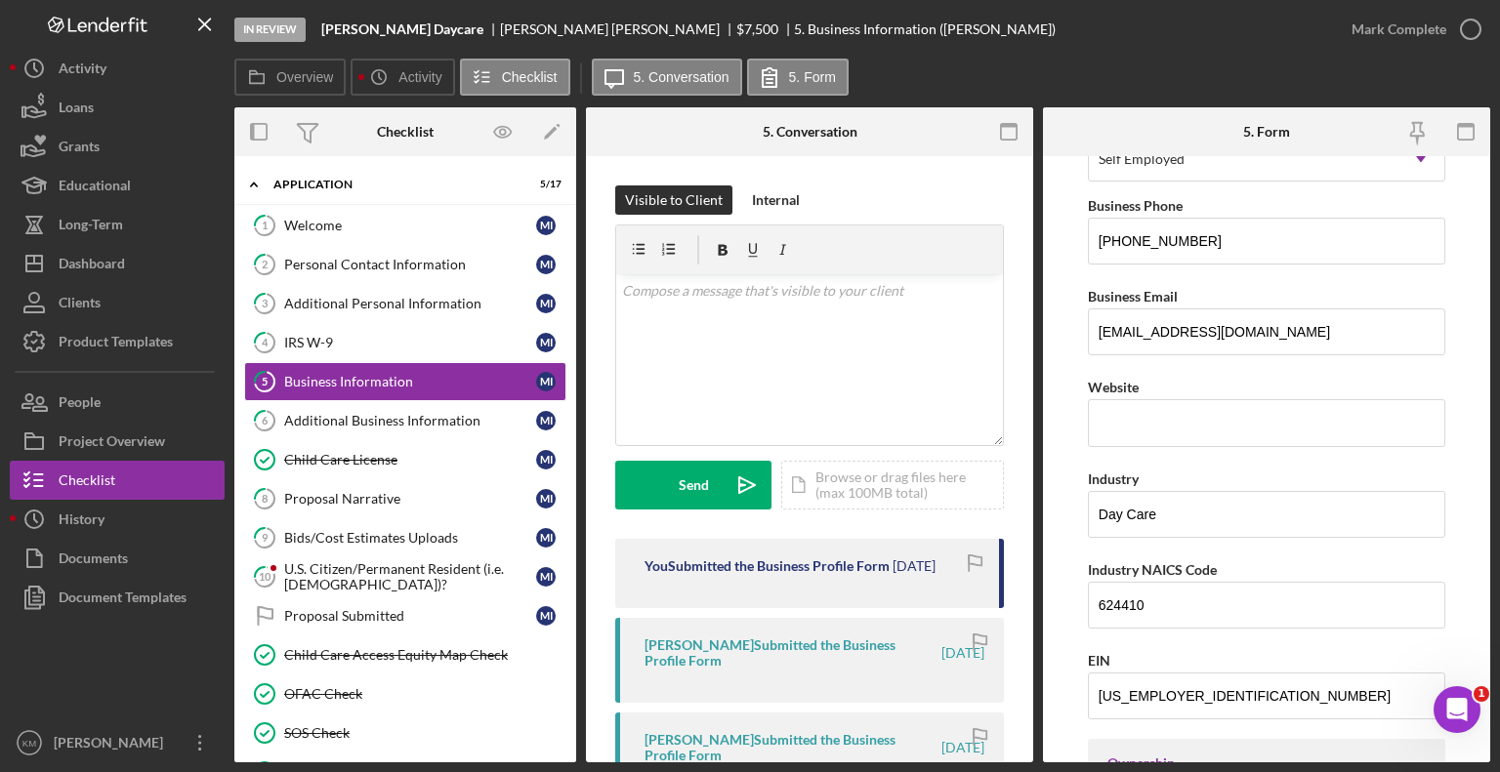
scroll to position [333, 0]
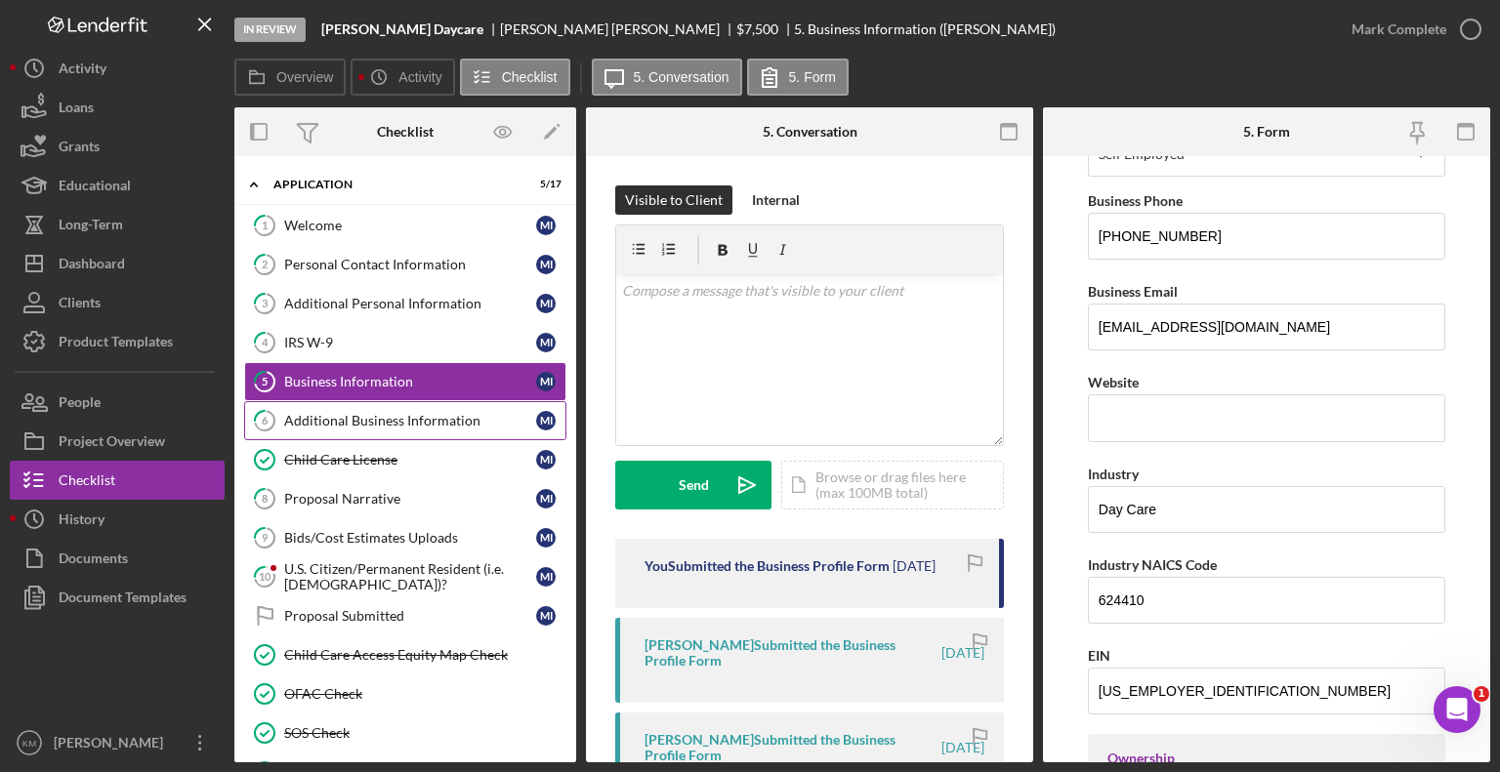
click at [402, 413] on div "Additional Business Information" at bounding box center [410, 421] width 252 height 16
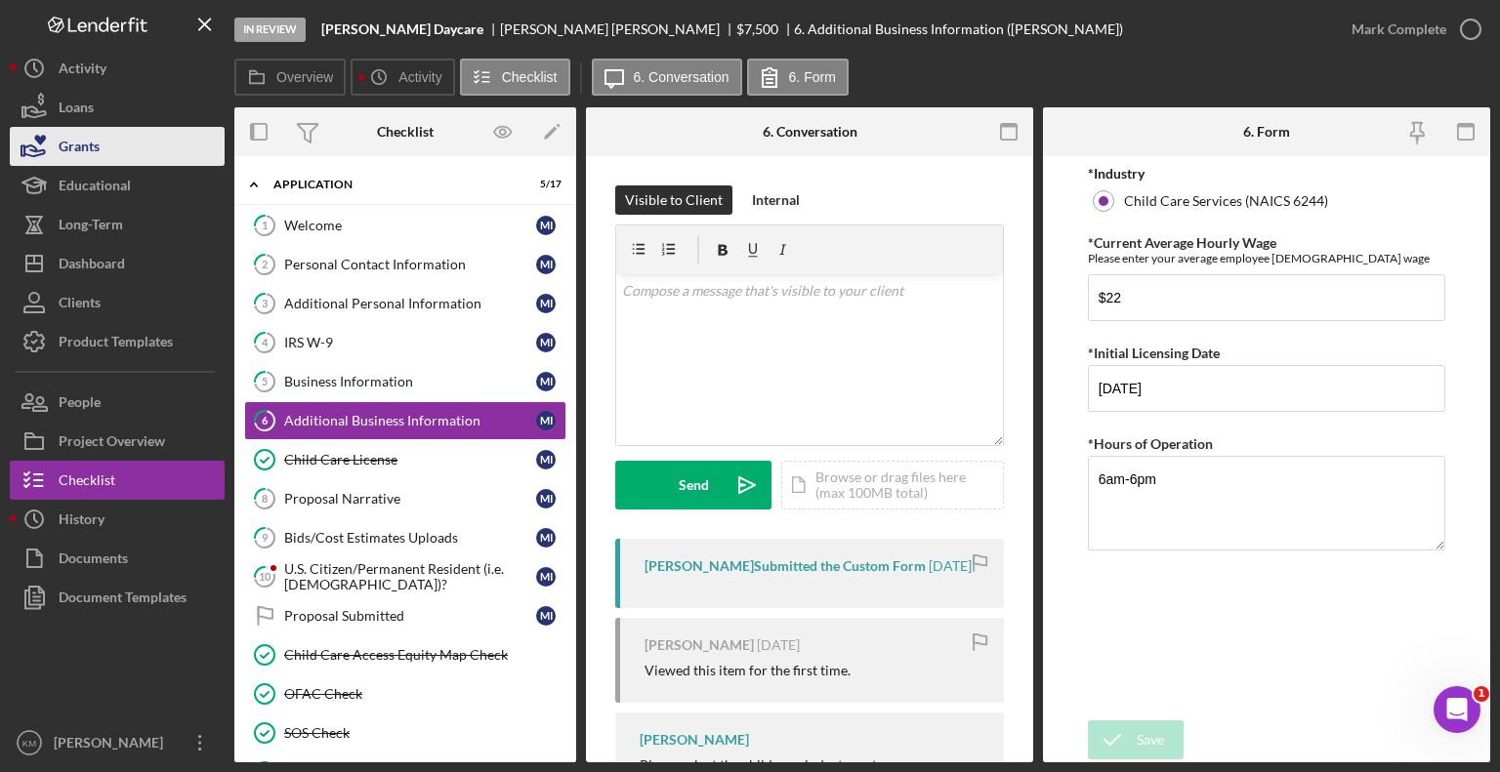
click at [118, 146] on button "Grants" at bounding box center [117, 146] width 215 height 39
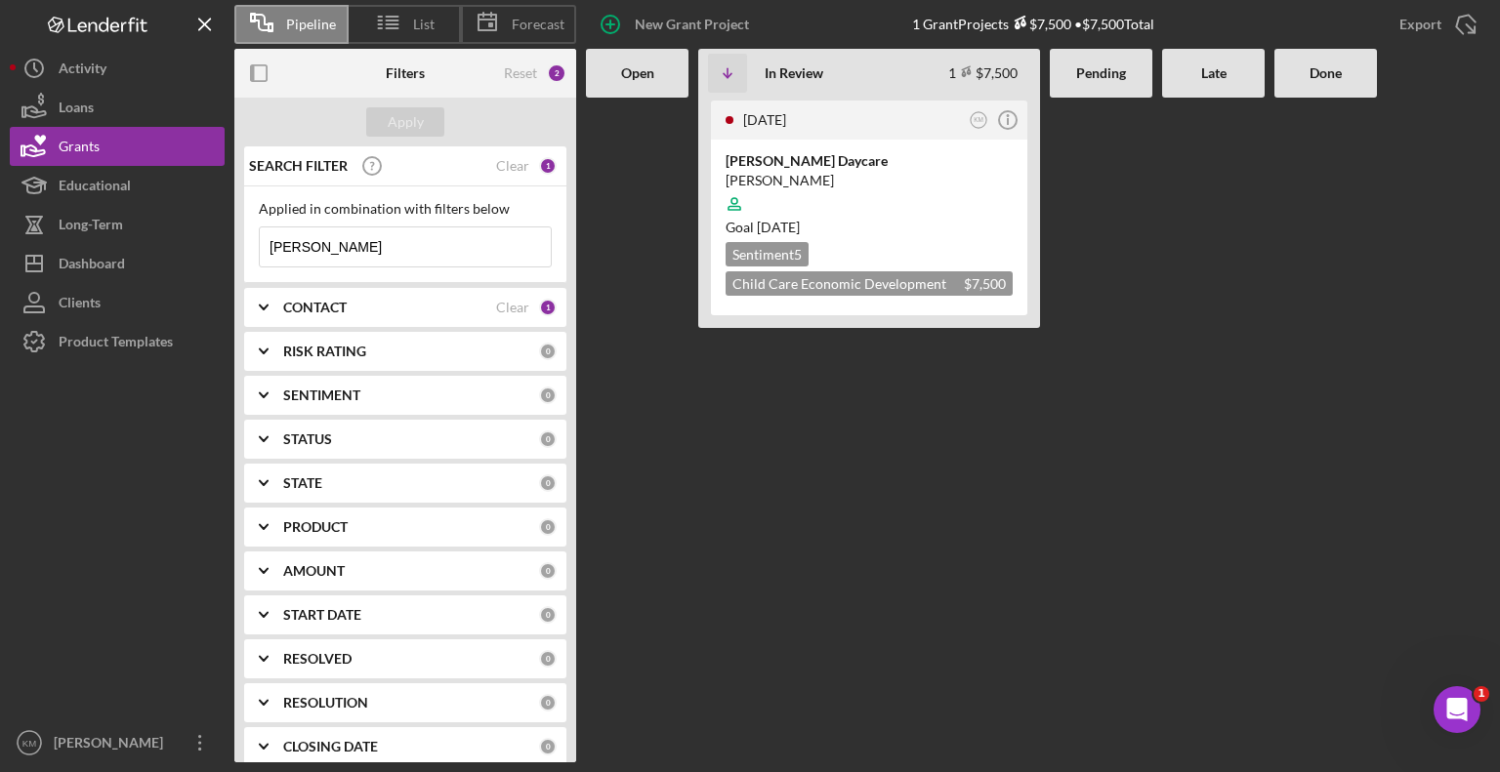
click at [379, 270] on div "Applied in combination with filters below [PERSON_NAME] Icon/Menu Close" at bounding box center [405, 235] width 322 height 97
click at [361, 252] on input "[PERSON_NAME]" at bounding box center [405, 247] width 291 height 39
type input "I"
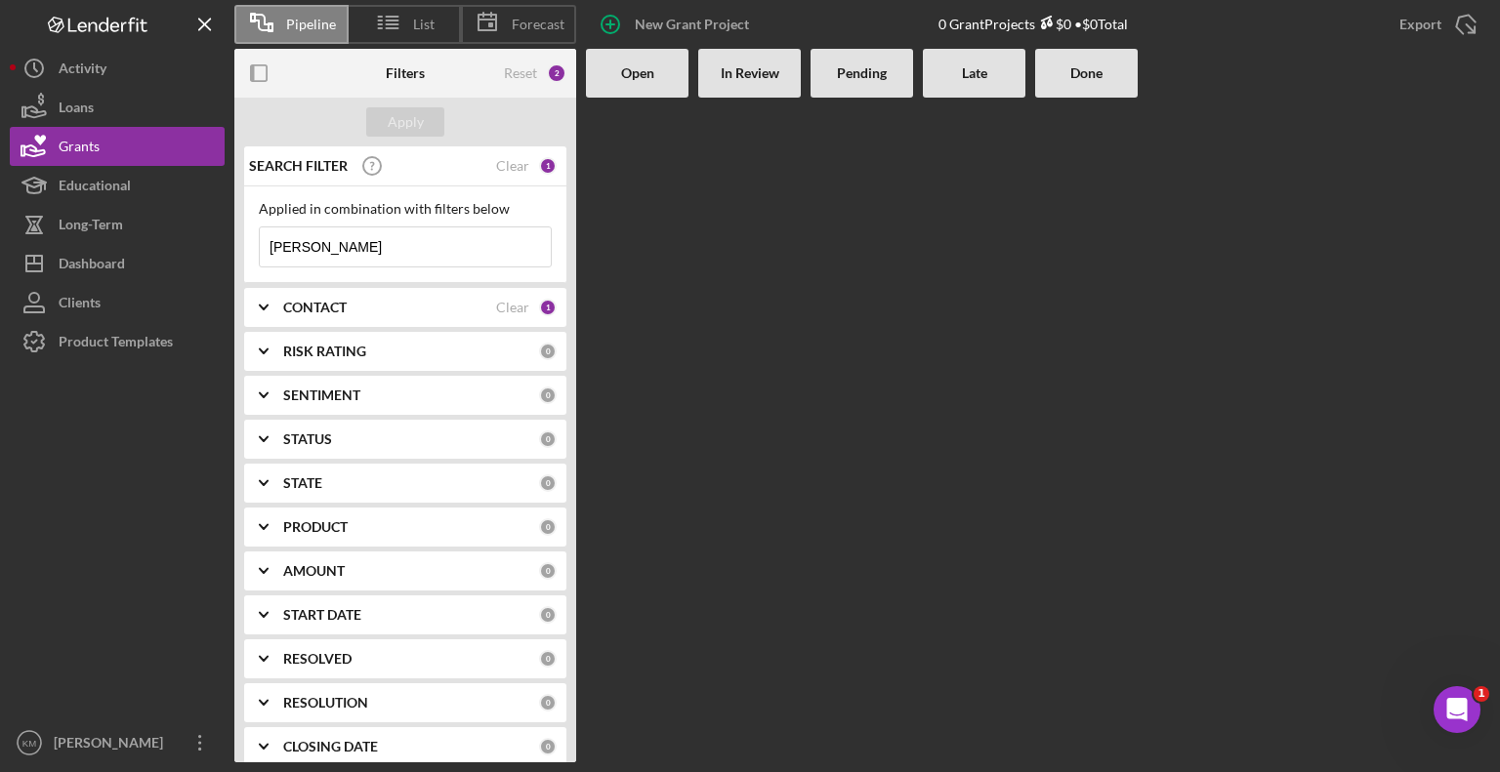
click at [316, 249] on input "[PERSON_NAME]" at bounding box center [405, 247] width 291 height 39
click at [418, 130] on div "Apply" at bounding box center [406, 121] width 36 height 29
click at [418, 231] on input "Thomson" at bounding box center [405, 247] width 291 height 39
click at [320, 254] on input "Thomson" at bounding box center [405, 247] width 291 height 39
click at [394, 245] on input "[PERSON_NAME]" at bounding box center [405, 247] width 291 height 39
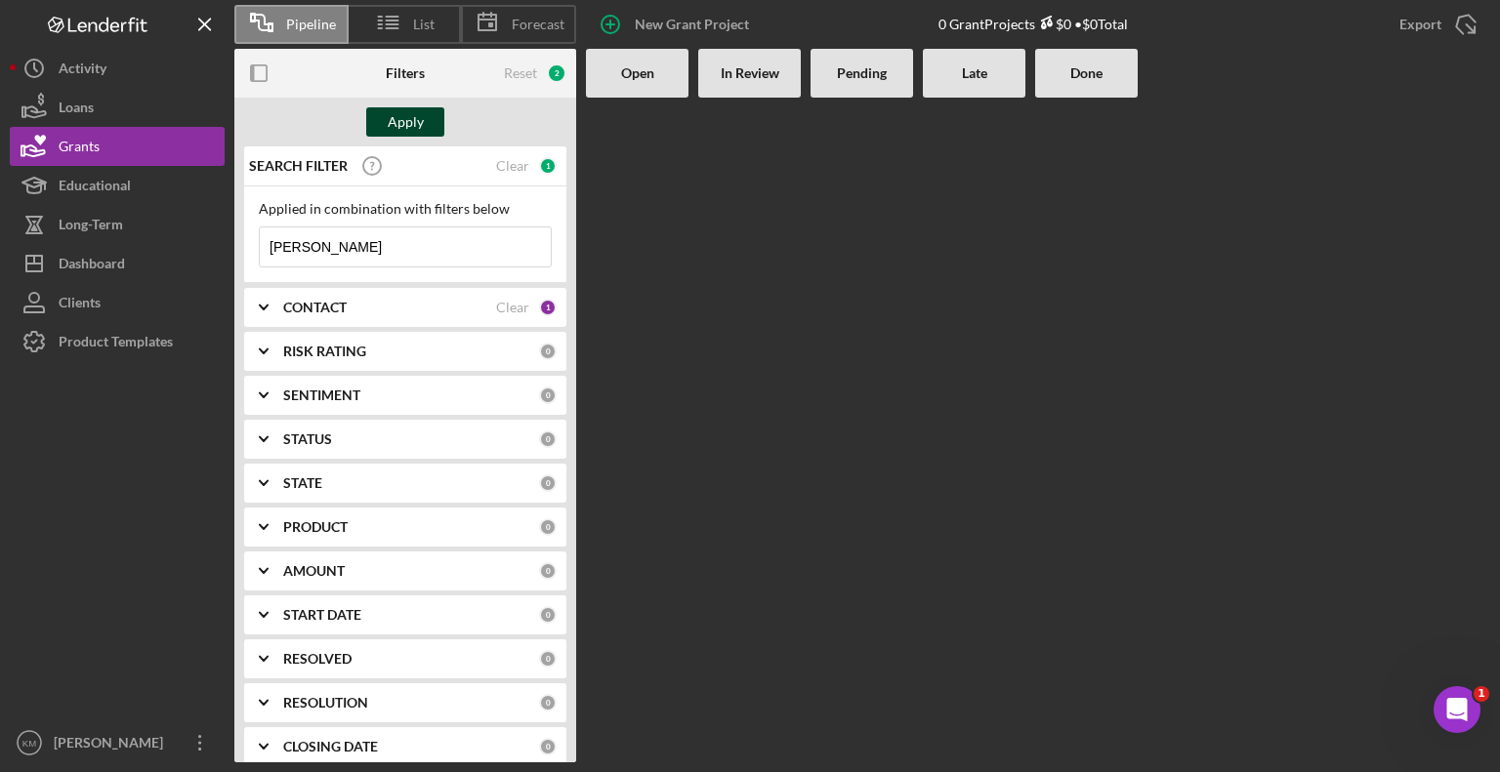
type input "[PERSON_NAME]"
click at [406, 132] on div "Apply" at bounding box center [406, 121] width 36 height 29
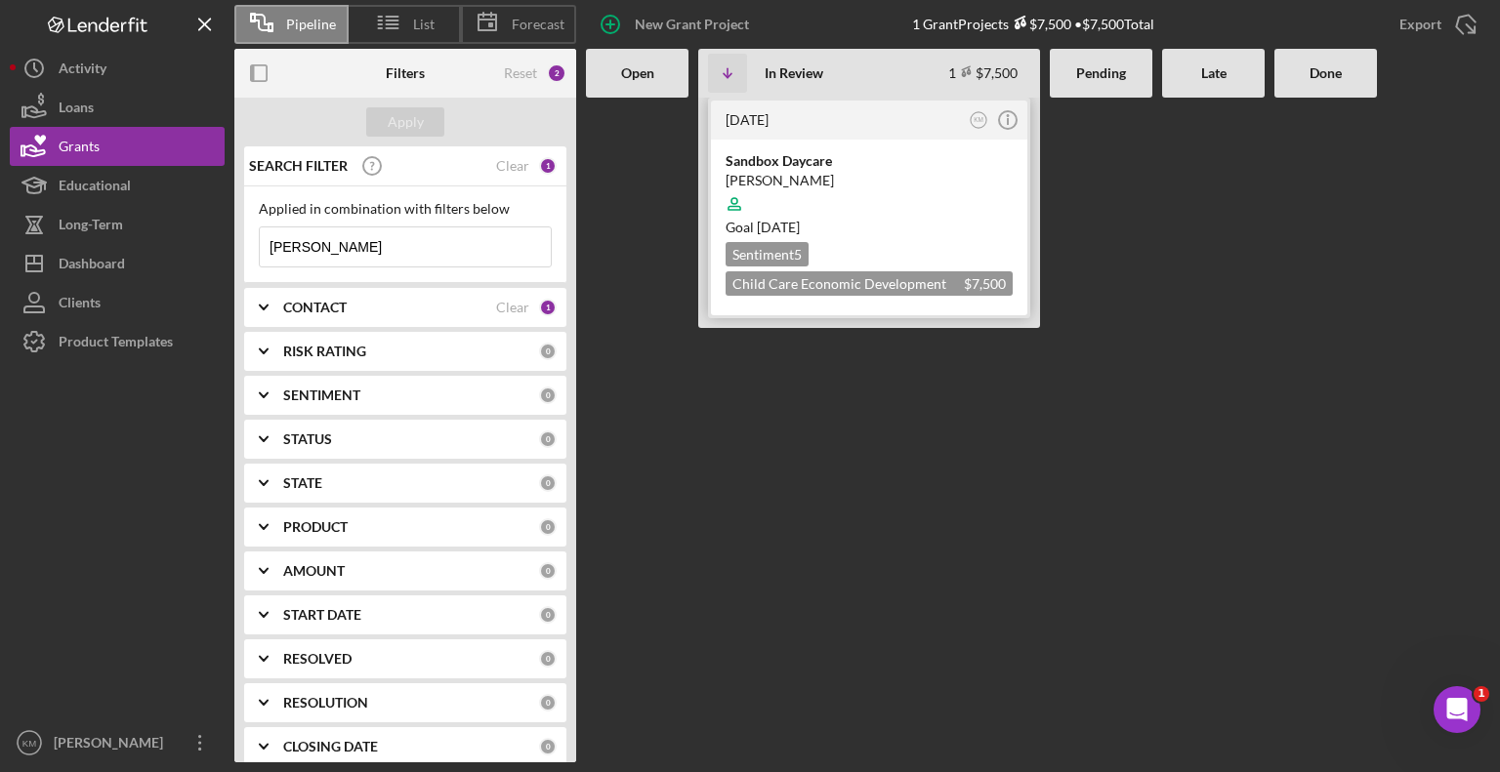
click at [806, 169] on div "Sandbox Daycare" at bounding box center [869, 161] width 287 height 20
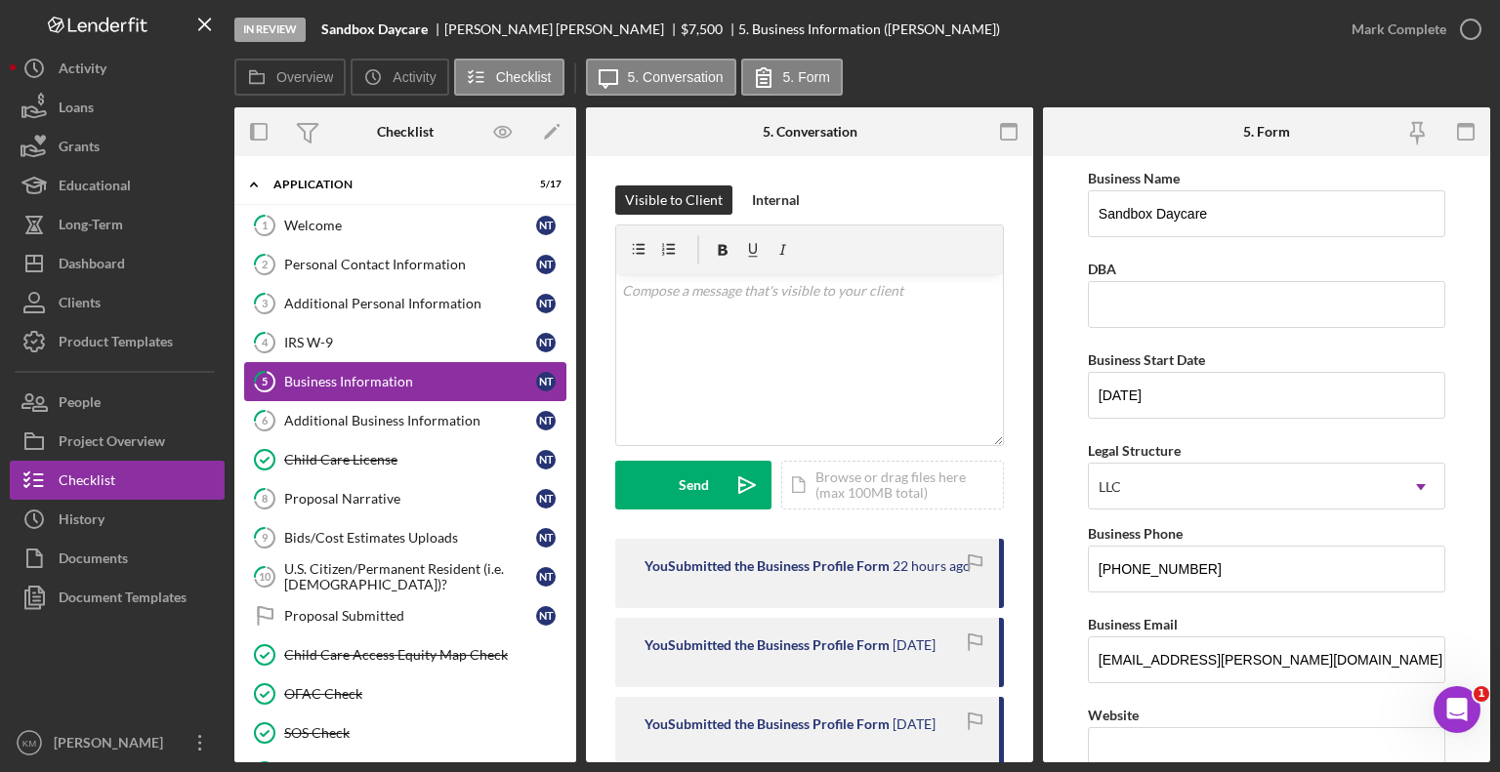
click at [438, 389] on link "5 Business Information N T" at bounding box center [405, 381] width 322 height 39
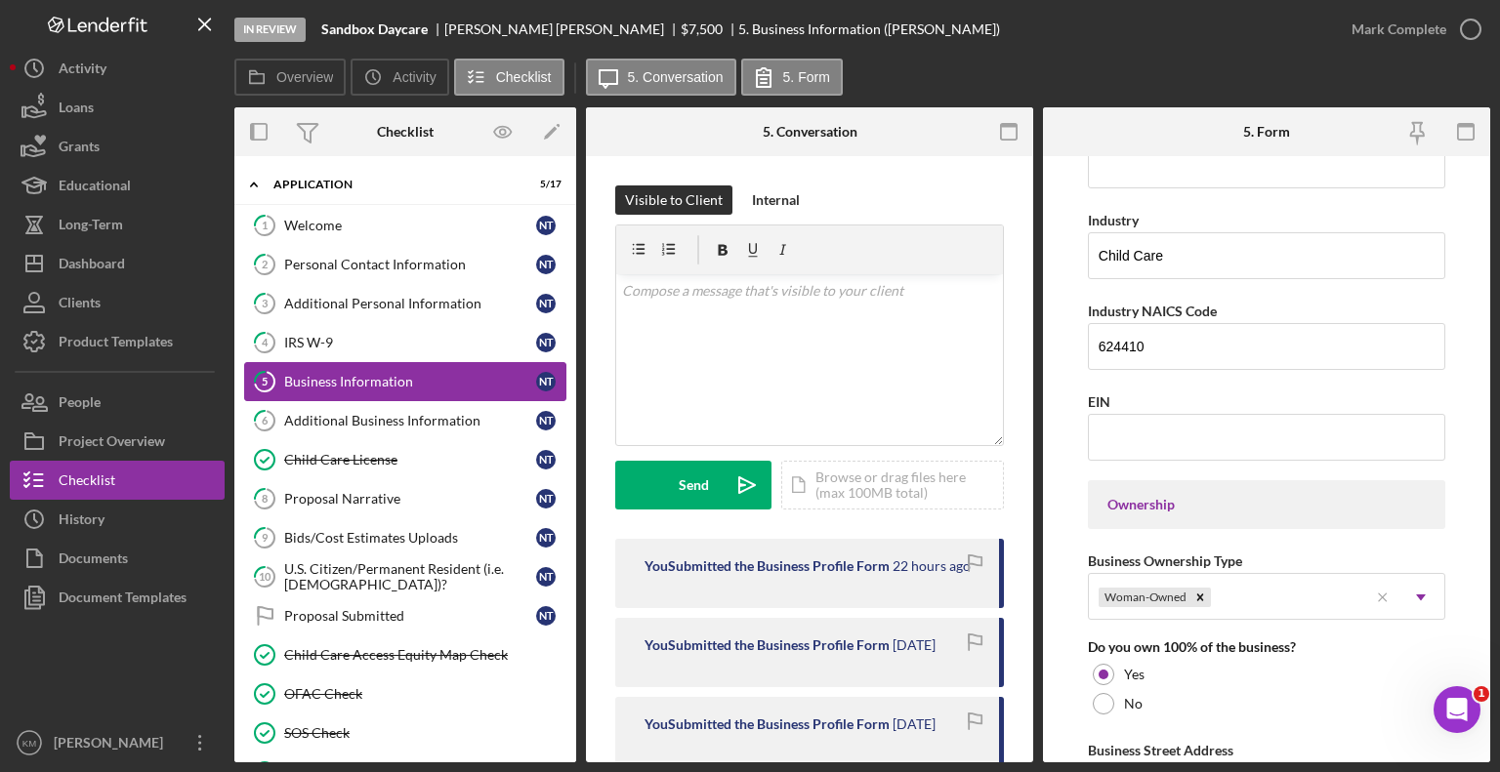
scroll to position [607, 0]
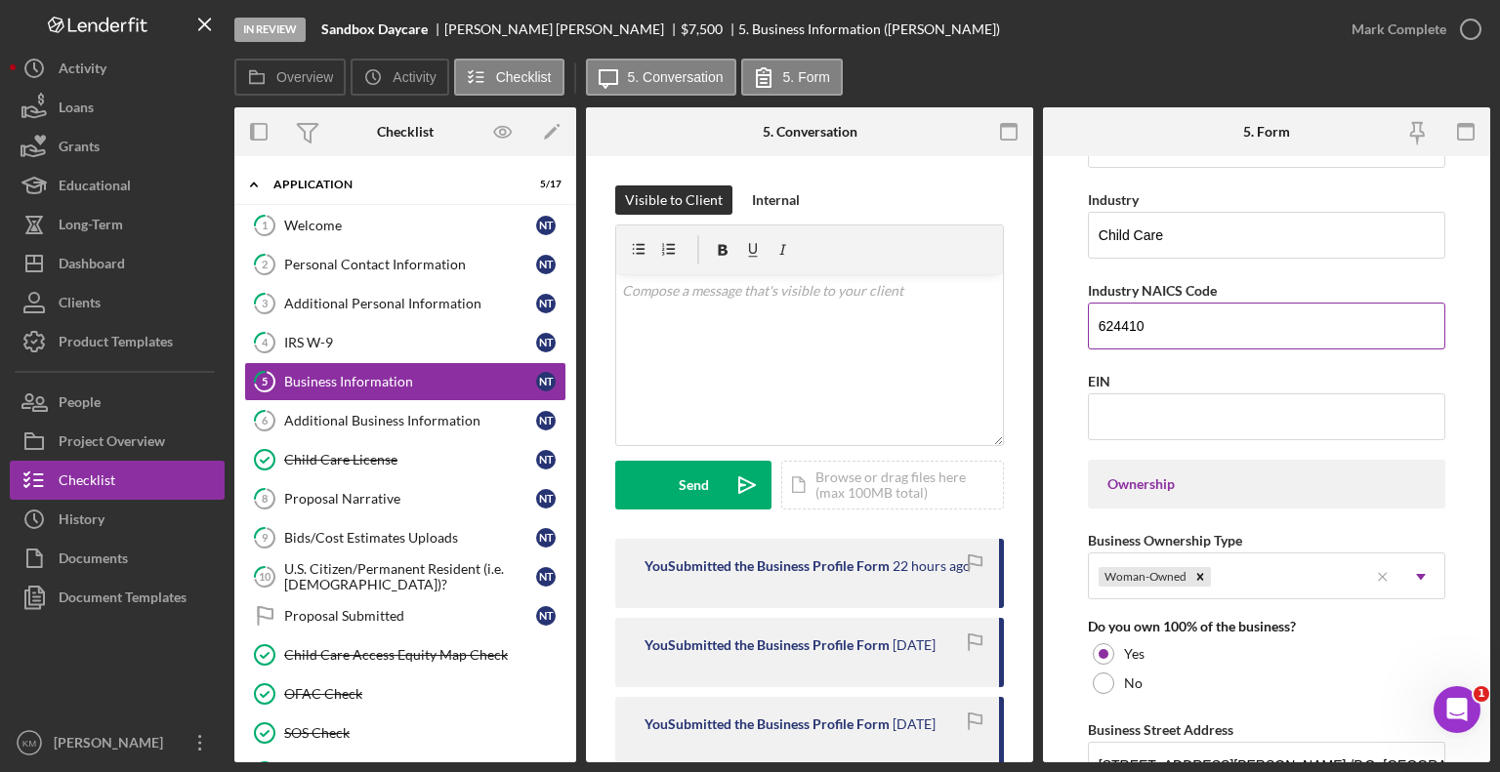
click at [1281, 319] on input "624410" at bounding box center [1266, 326] width 357 height 47
click at [461, 424] on div "Additional Business Information" at bounding box center [410, 421] width 252 height 16
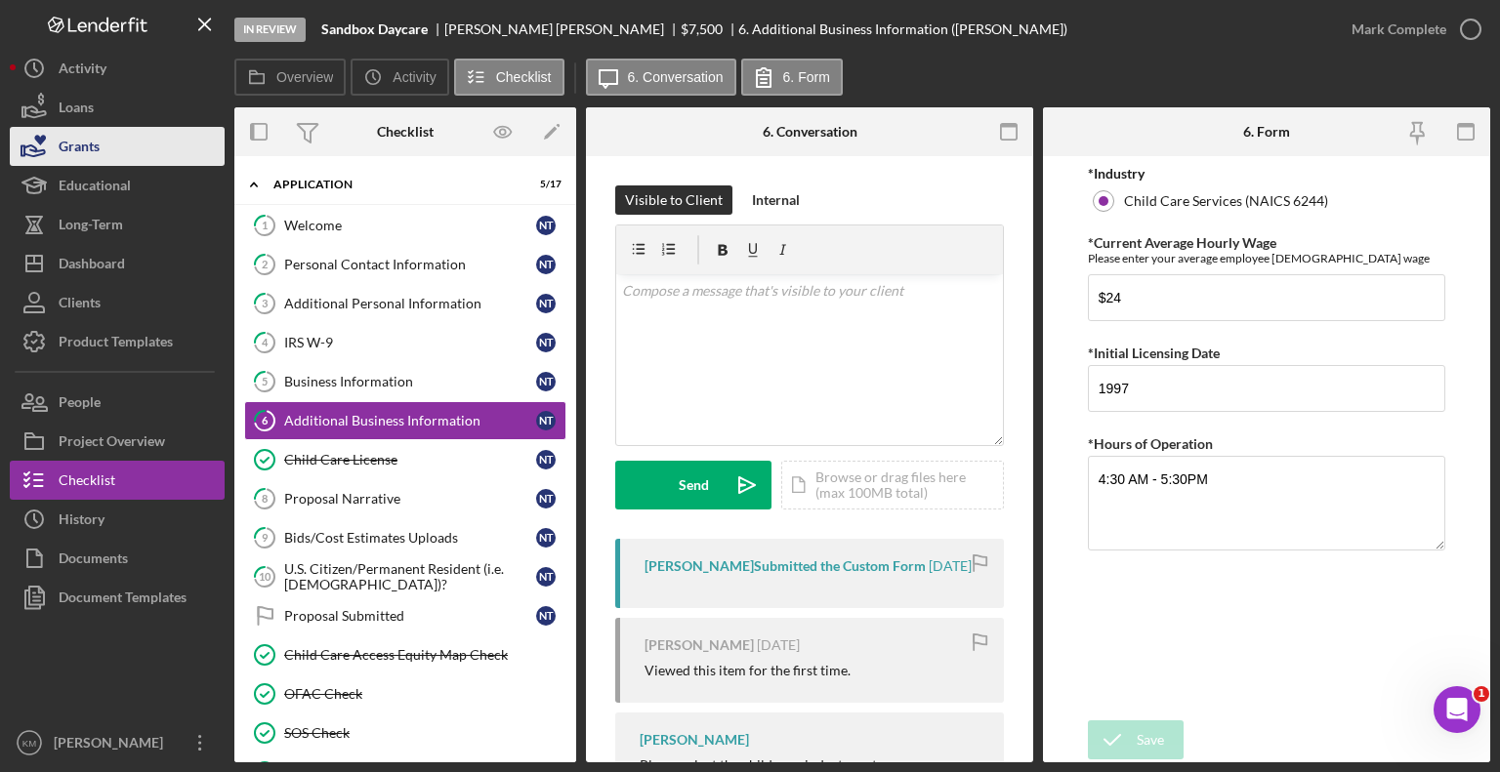
click at [114, 139] on button "Grants" at bounding box center [117, 146] width 215 height 39
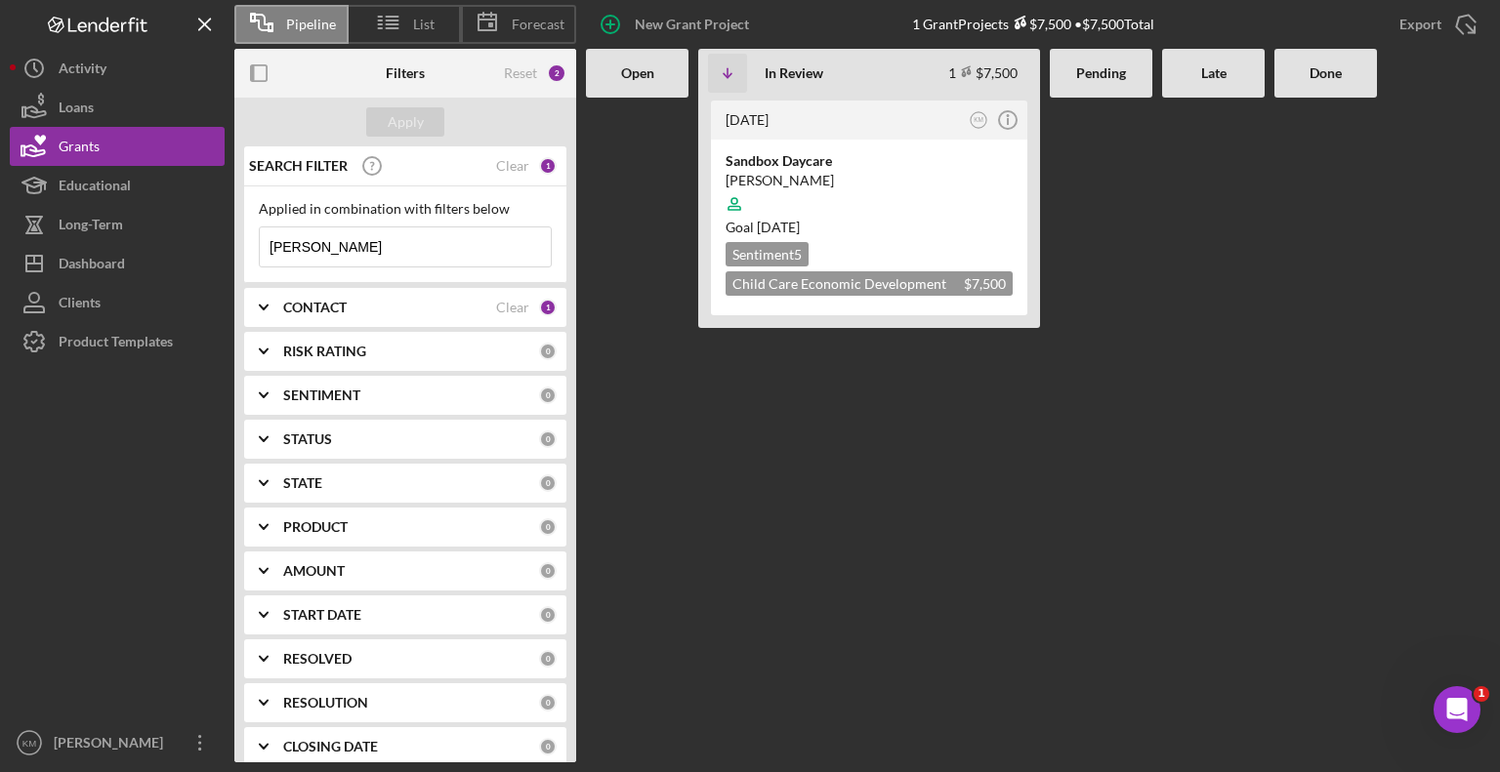
click at [387, 237] on input "[PERSON_NAME]" at bounding box center [405, 247] width 291 height 39
type input "T"
type input "Johhnson"
click at [875, 160] on div "Bright Future Child Care Center" at bounding box center [869, 161] width 287 height 20
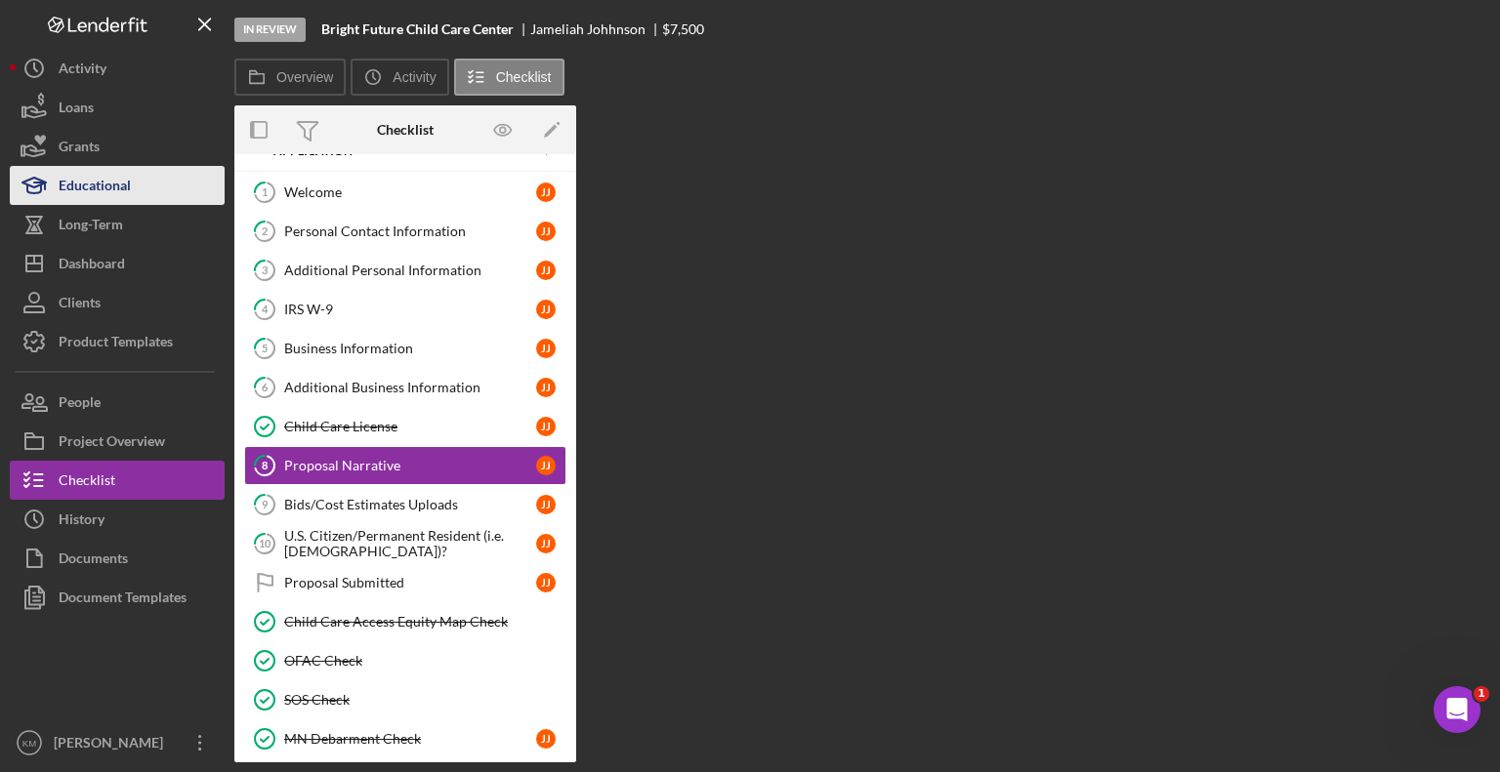
scroll to position [77, 0]
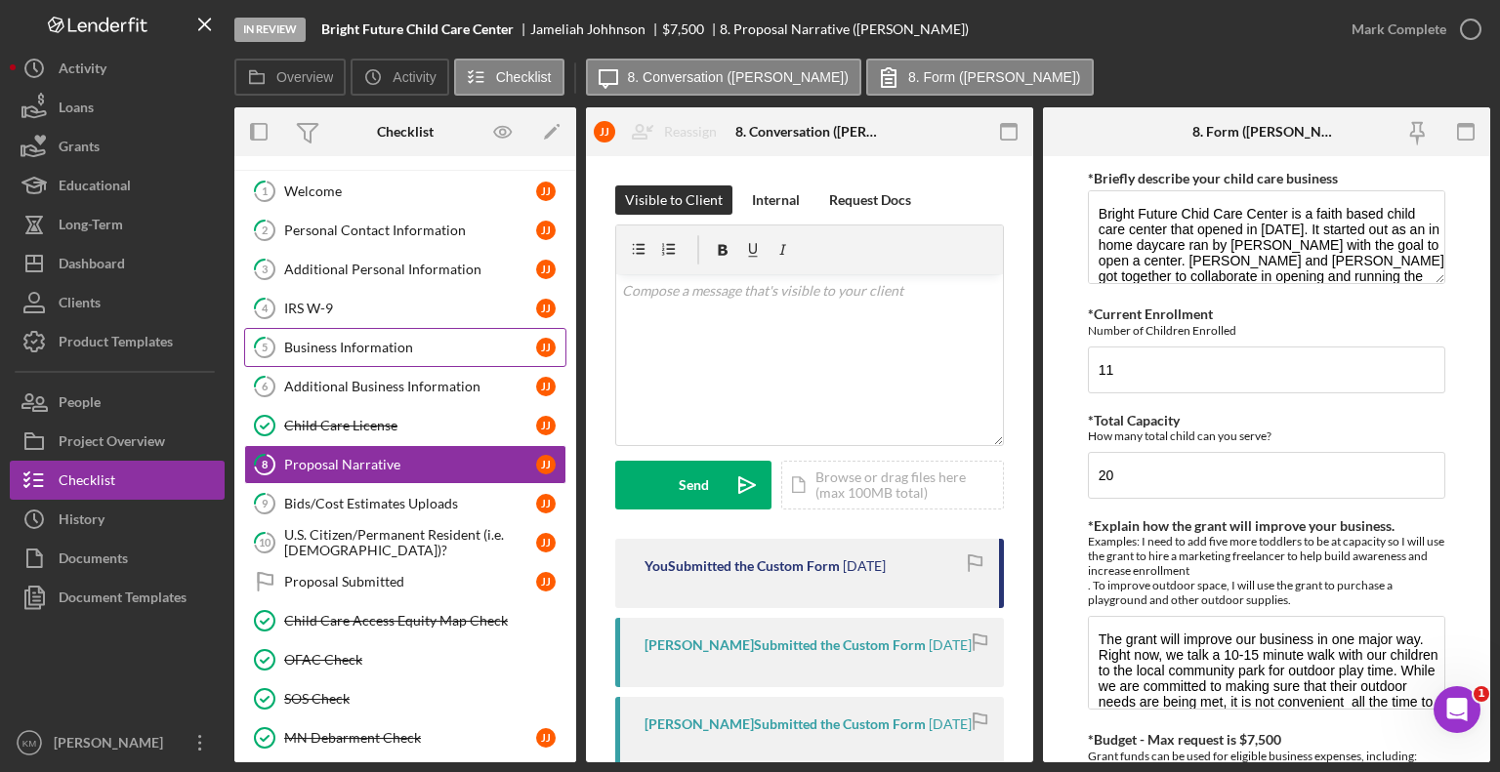
click at [430, 358] on link "5 Business Information J J" at bounding box center [405, 347] width 322 height 39
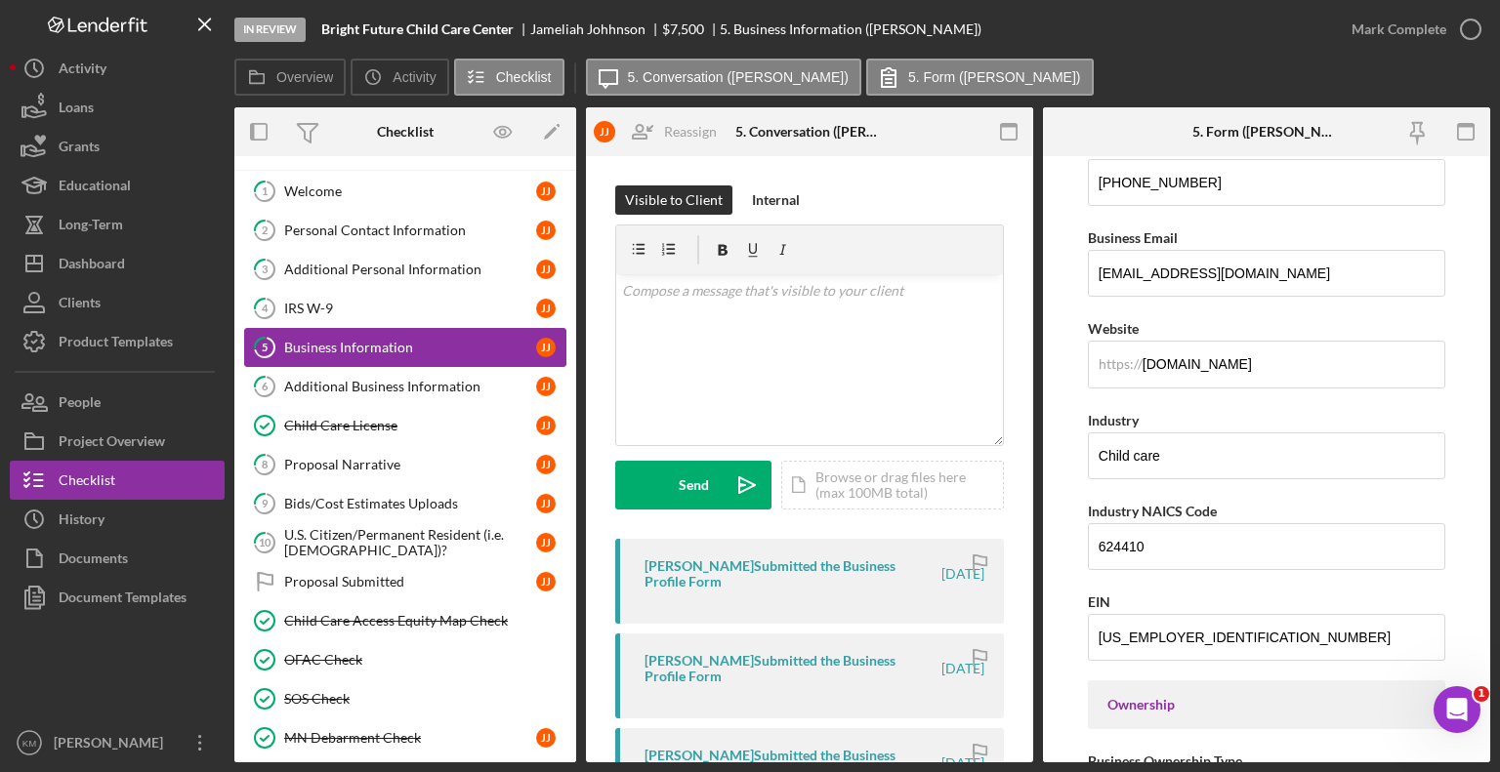
scroll to position [391, 0]
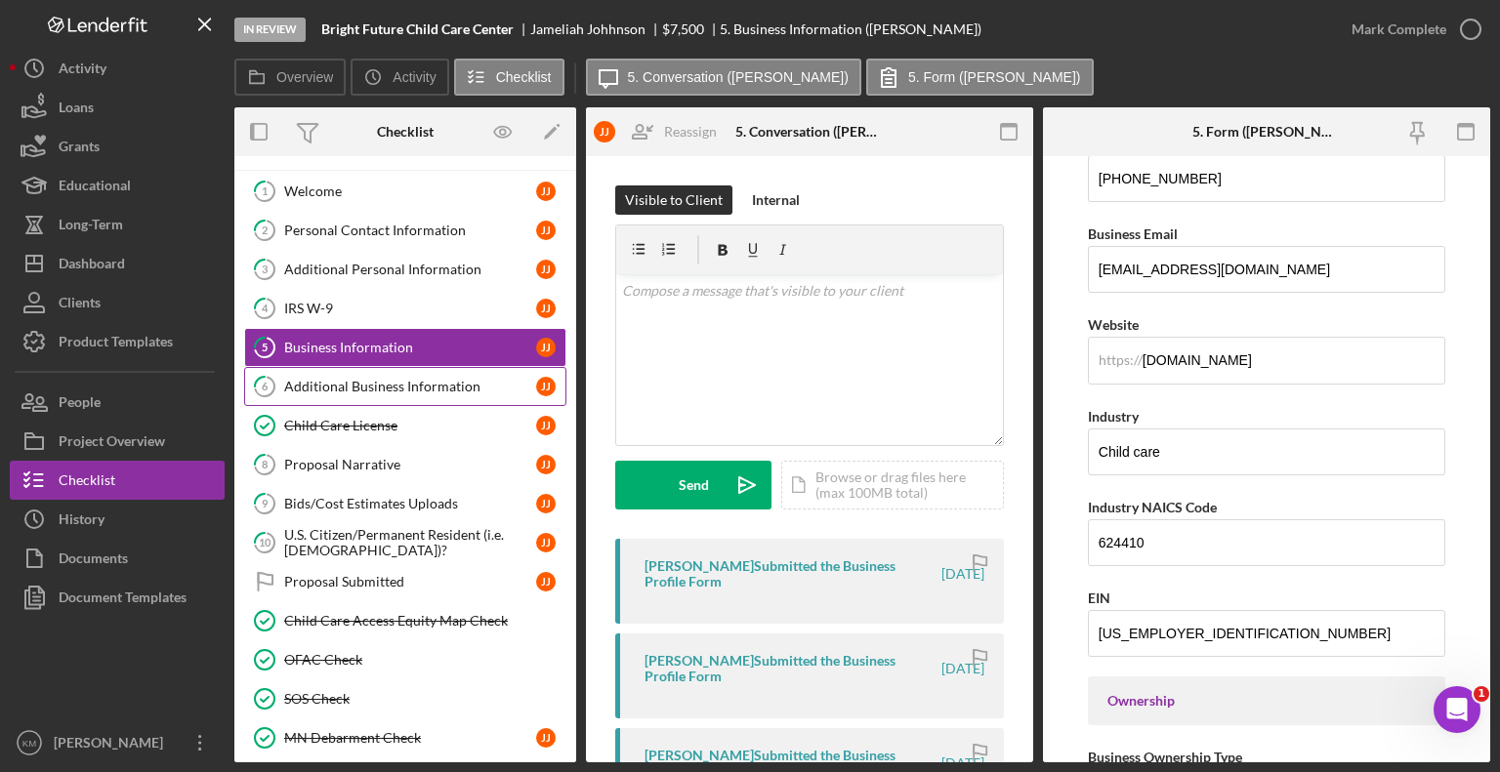
click at [448, 391] on link "6 Additional Business Information J J" at bounding box center [405, 386] width 322 height 39
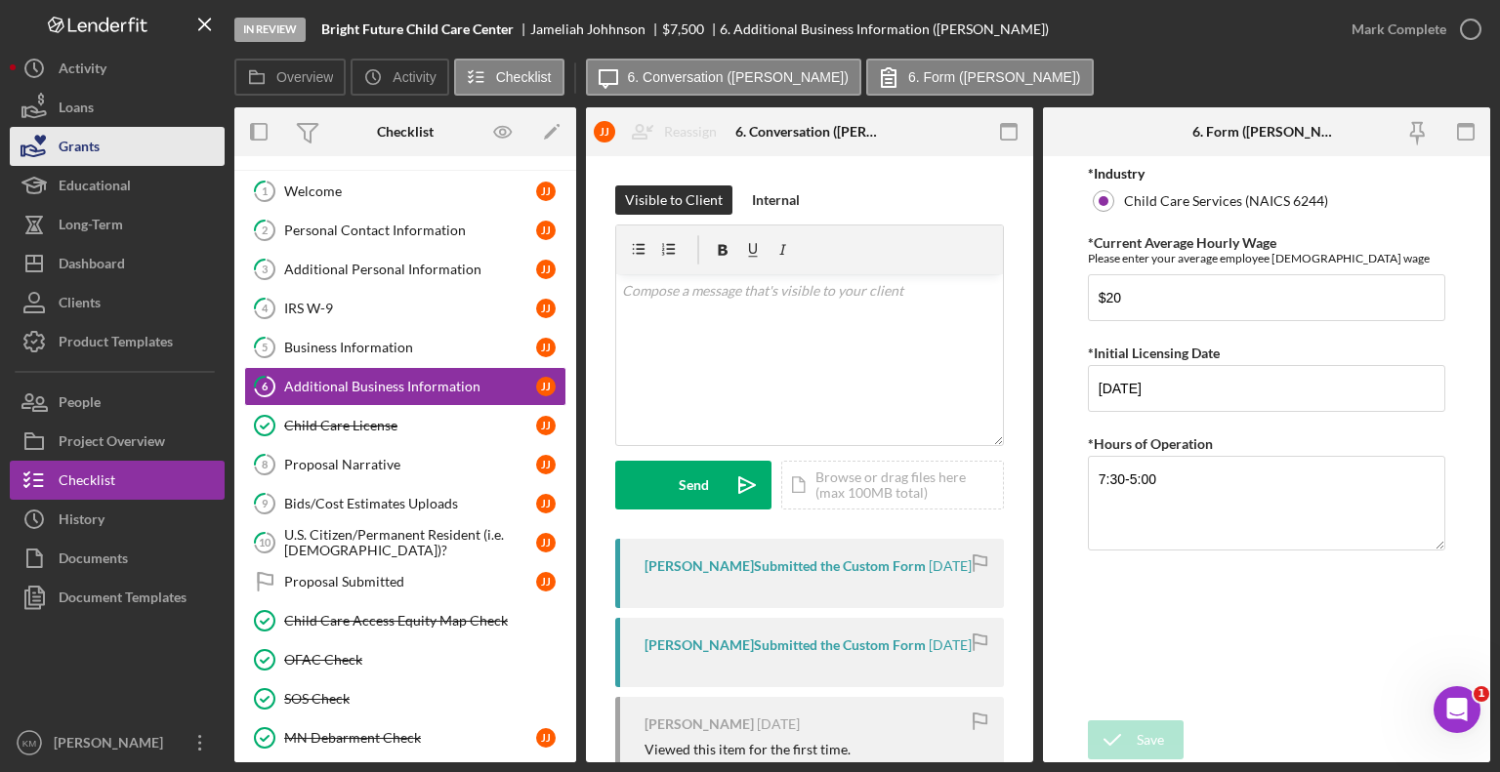
click at [84, 132] on div "Grants" at bounding box center [79, 149] width 41 height 44
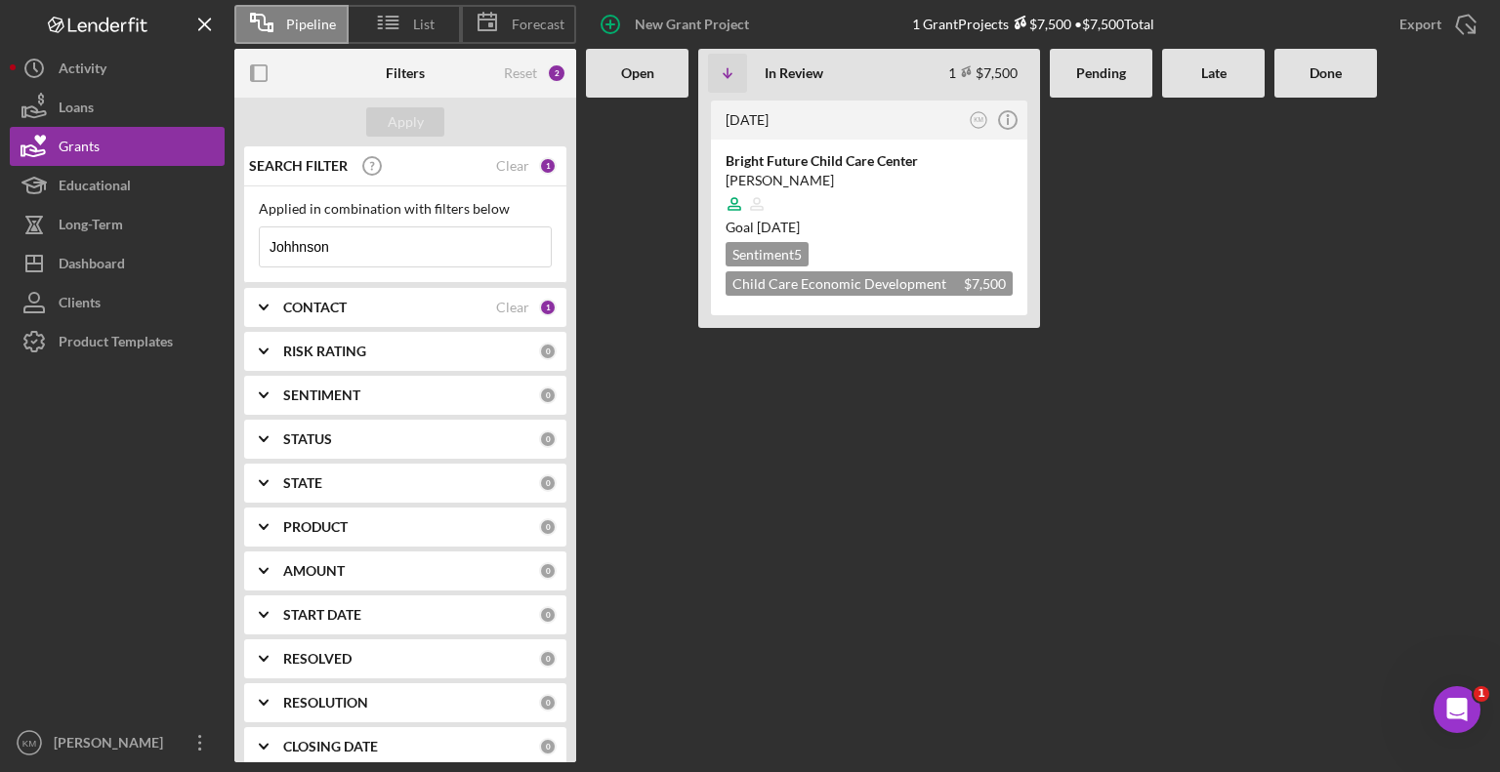
click at [371, 253] on input "Johhnson" at bounding box center [405, 247] width 291 height 39
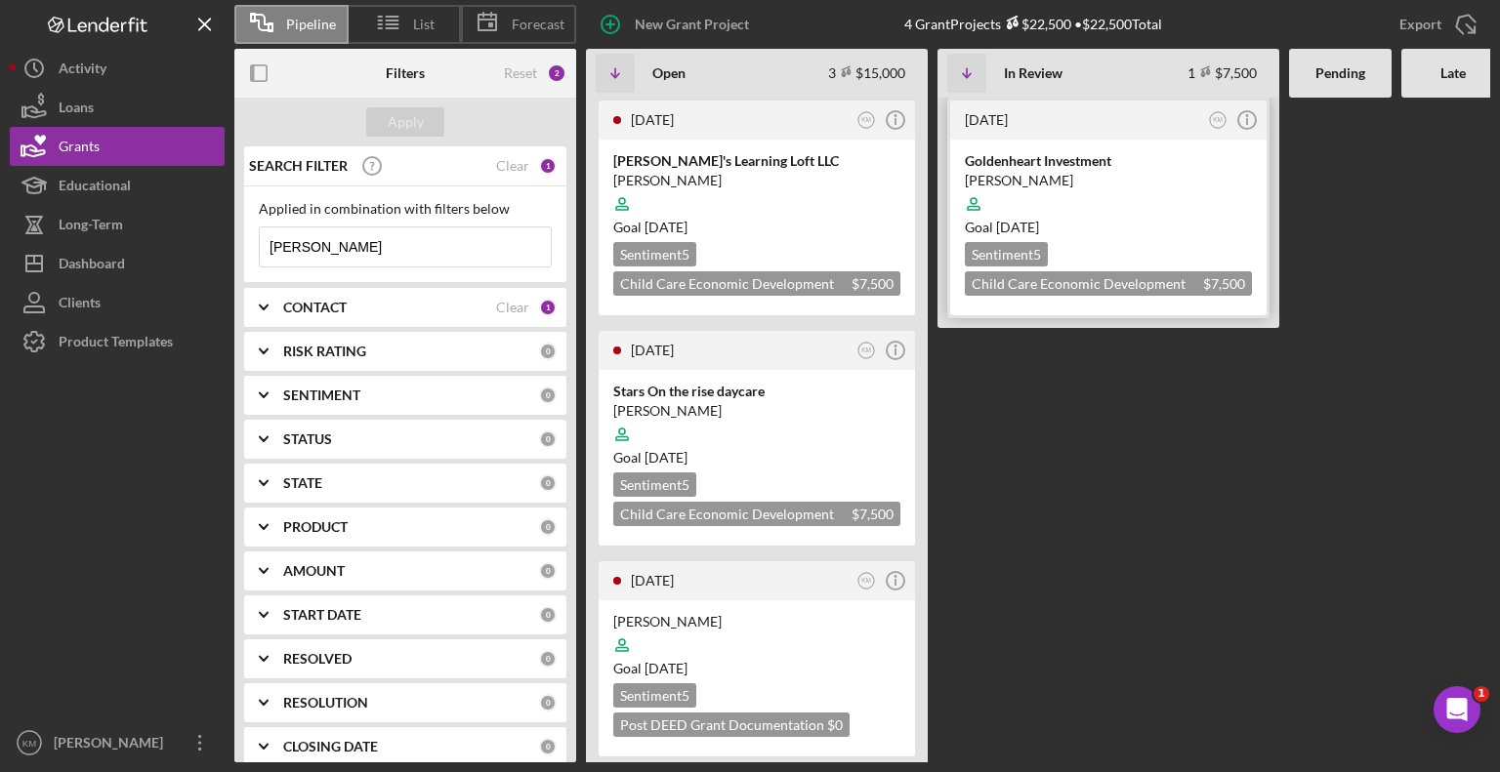
type input "[PERSON_NAME]"
click at [1074, 167] on div "Goldenheart Investment" at bounding box center [1108, 161] width 287 height 20
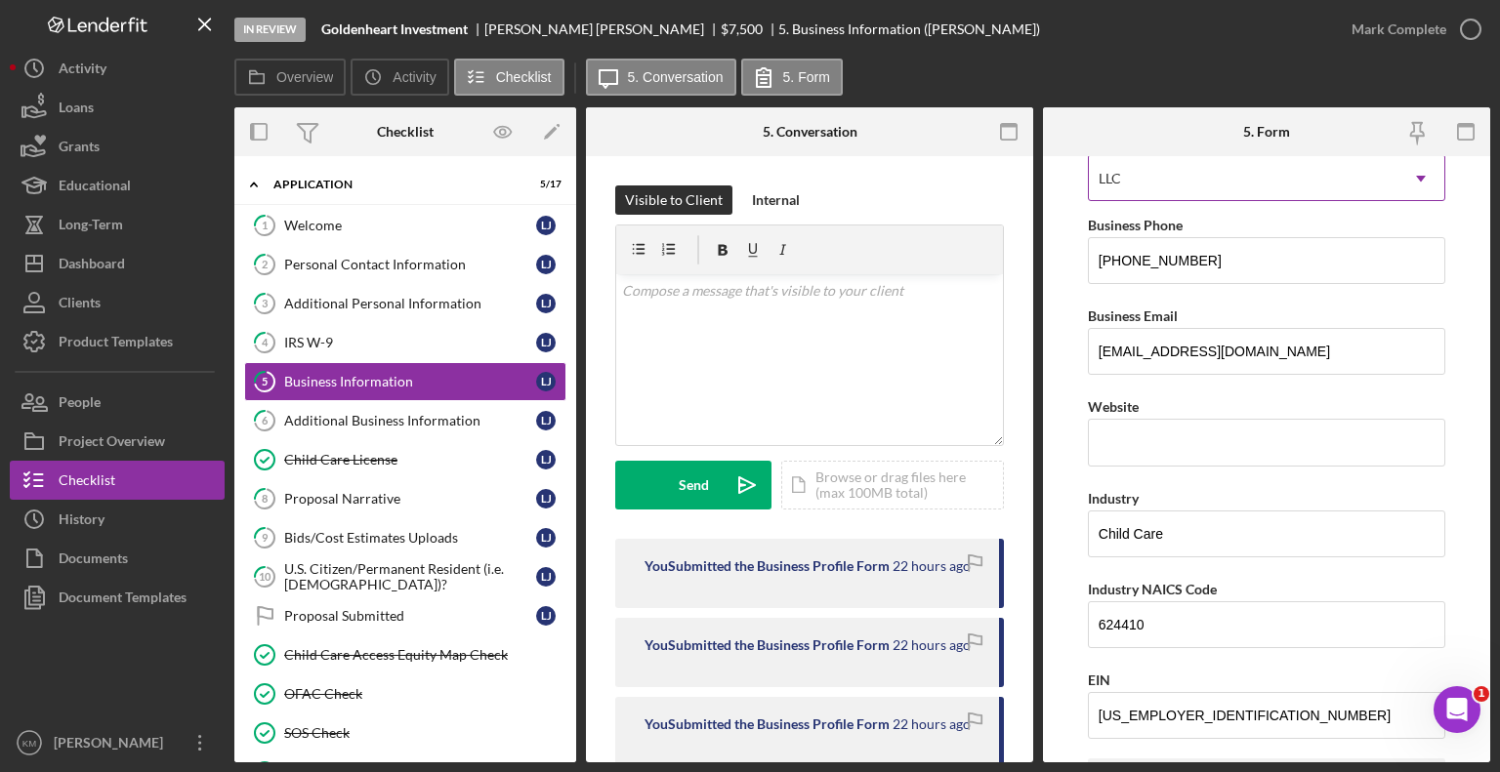
scroll to position [310, 0]
click at [441, 422] on div "Additional Business Information" at bounding box center [410, 421] width 252 height 16
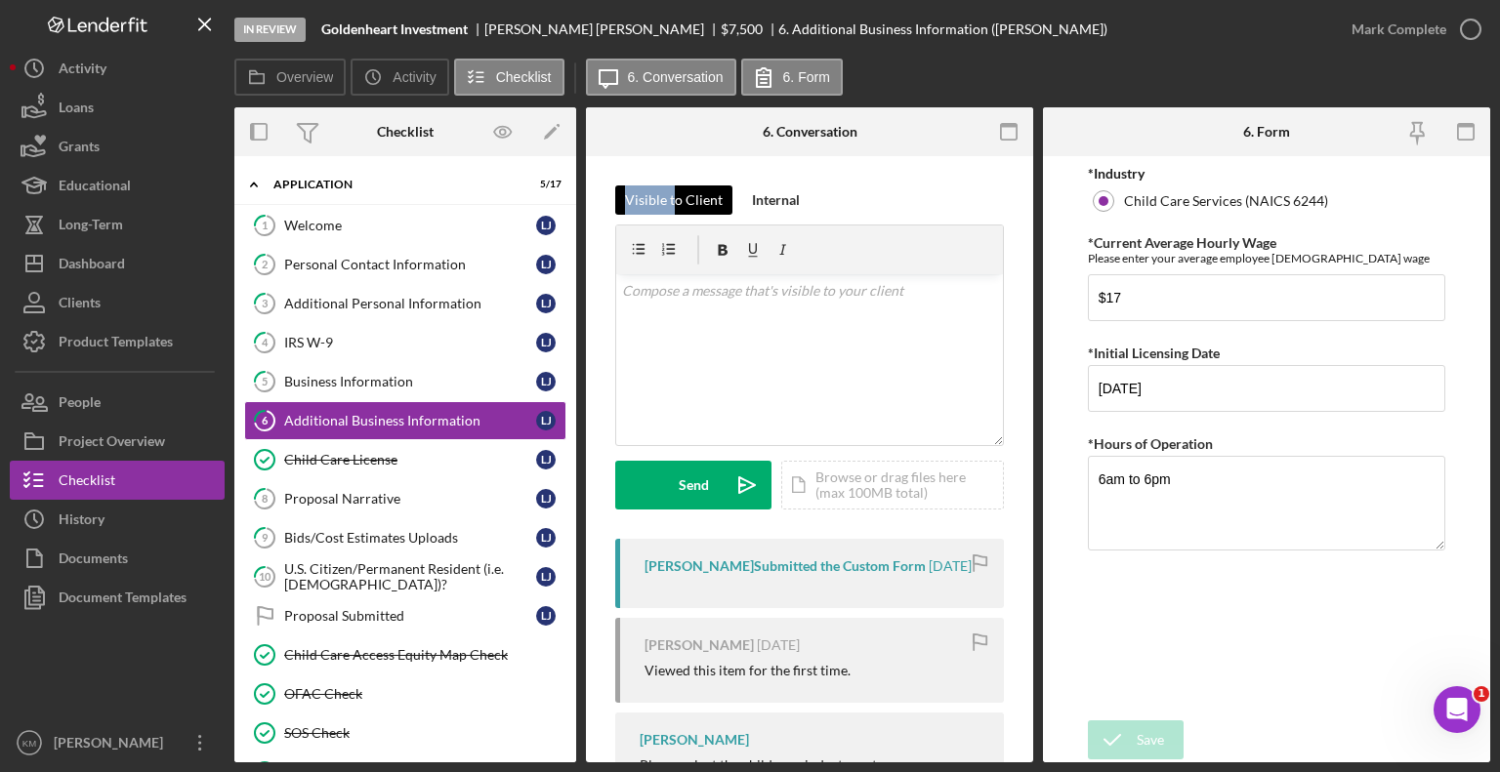
drag, startPoint x: 1032, startPoint y: 118, endPoint x: 672, endPoint y: 203, distance: 370.2
click at [672, 203] on div "6. Conversation 6 Additional Business Information Visible to Client Internal v …" at bounding box center [809, 434] width 447 height 655
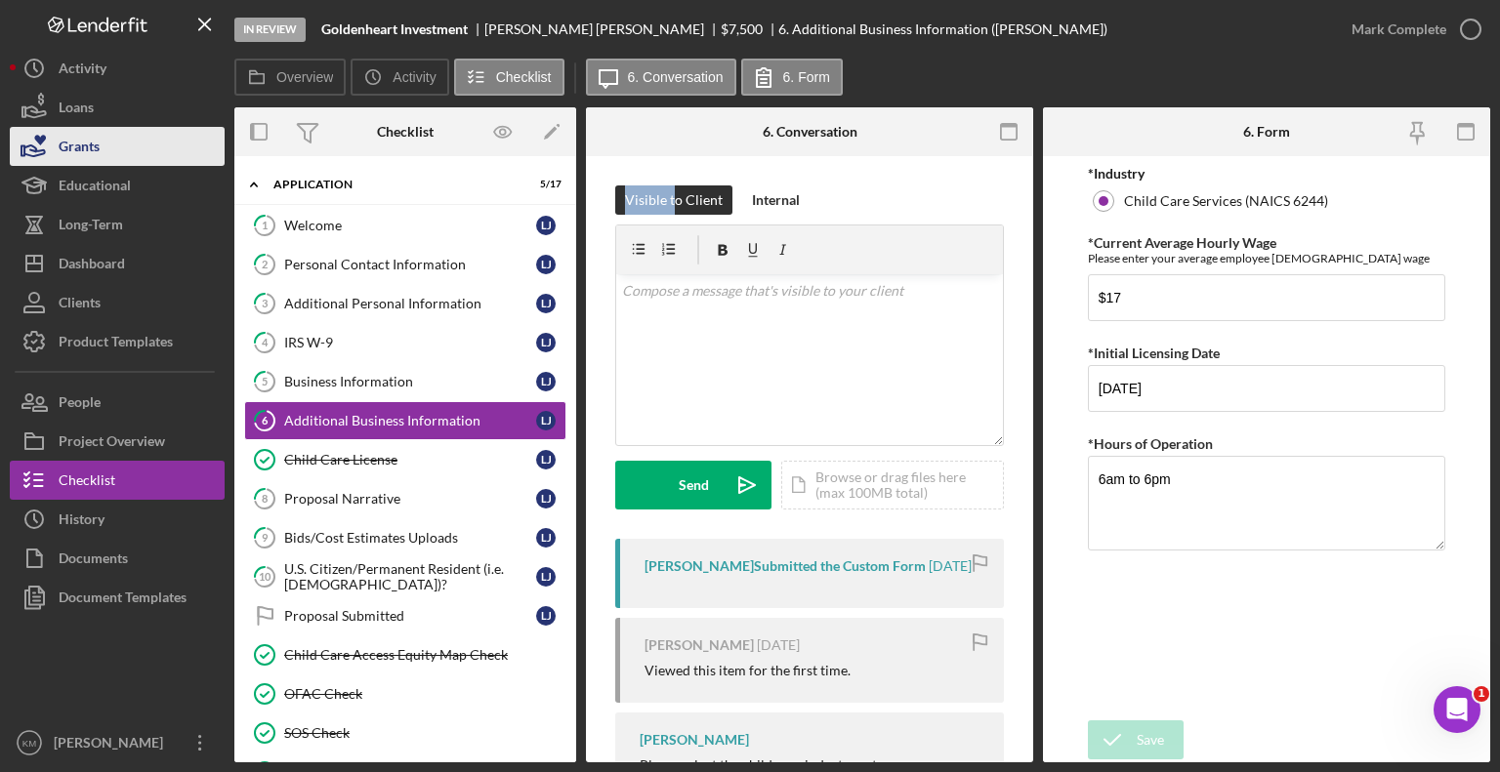
click at [143, 153] on button "Grants" at bounding box center [117, 146] width 215 height 39
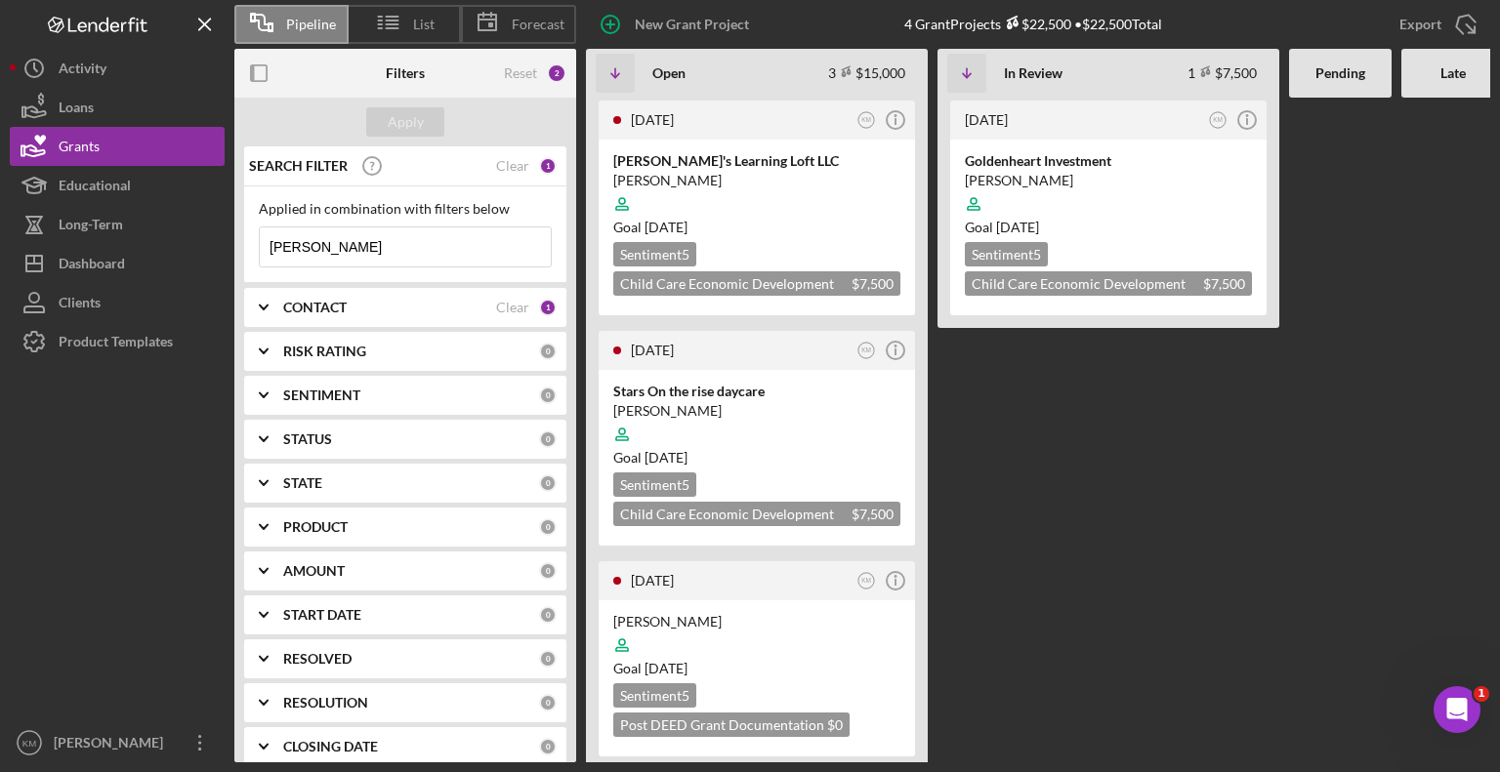
click at [345, 240] on input "[PERSON_NAME]" at bounding box center [405, 247] width 291 height 39
type input "J"
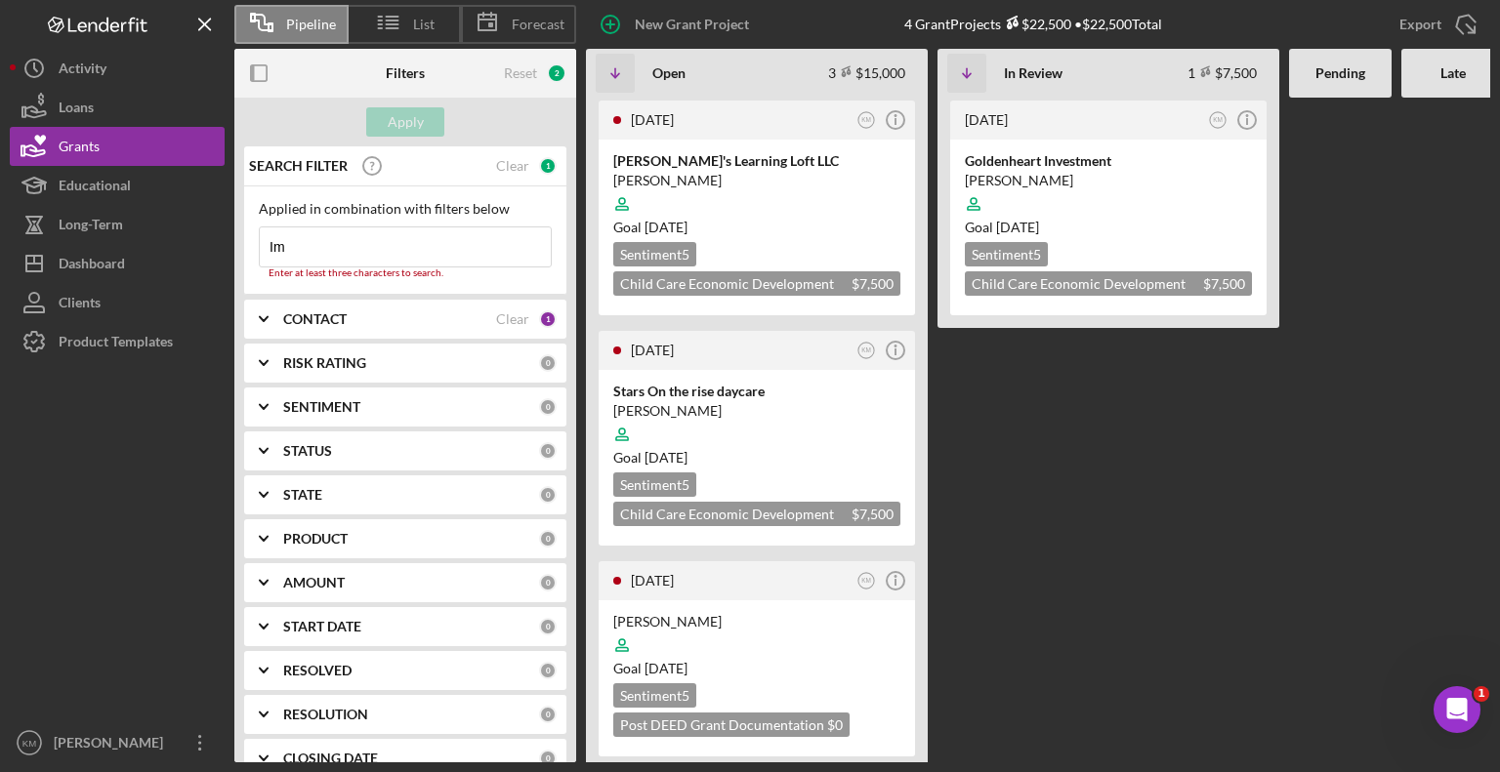
type input "I"
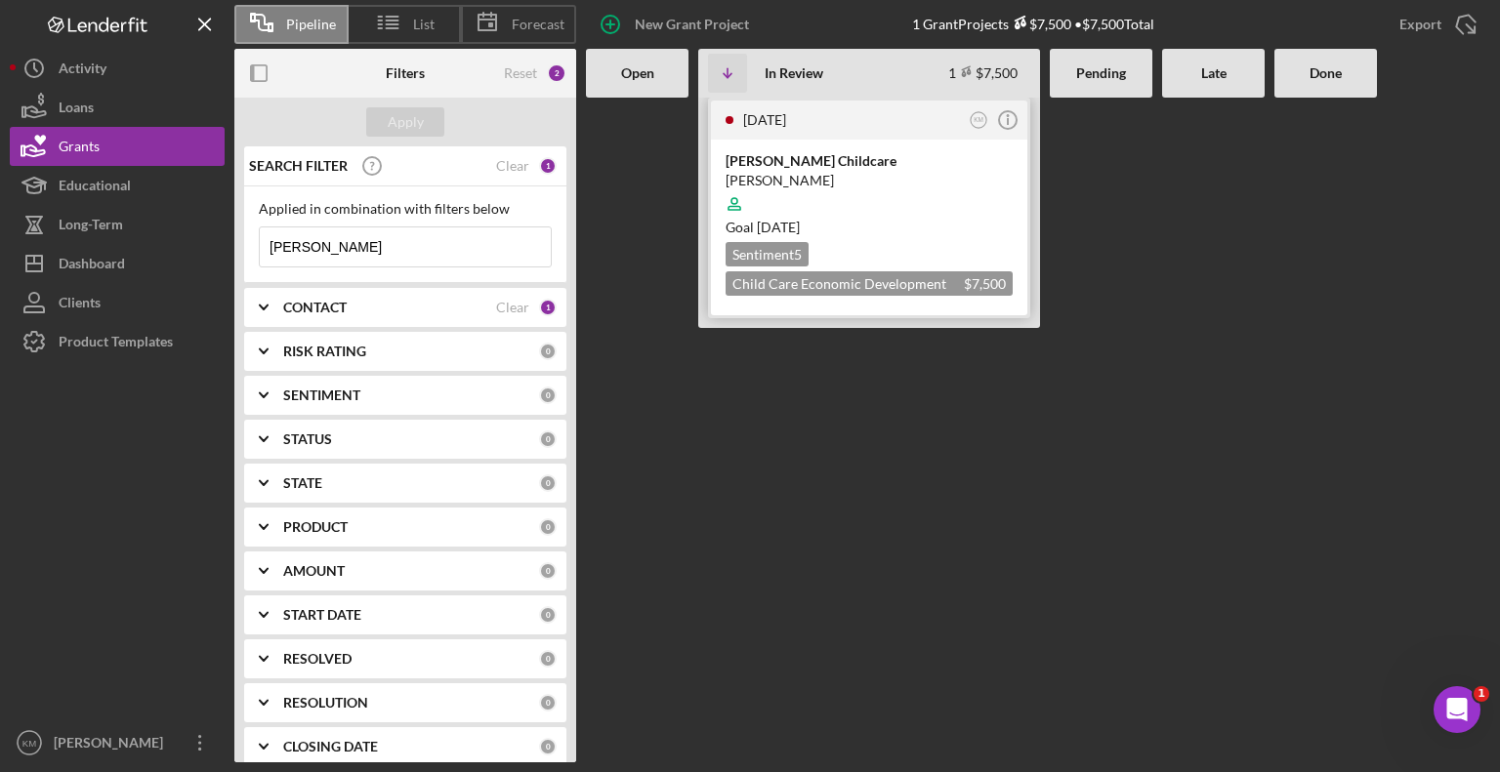
type input "[PERSON_NAME]"
click at [824, 138] on div "[DATE] KM Icon/Info" at bounding box center [869, 120] width 316 height 39
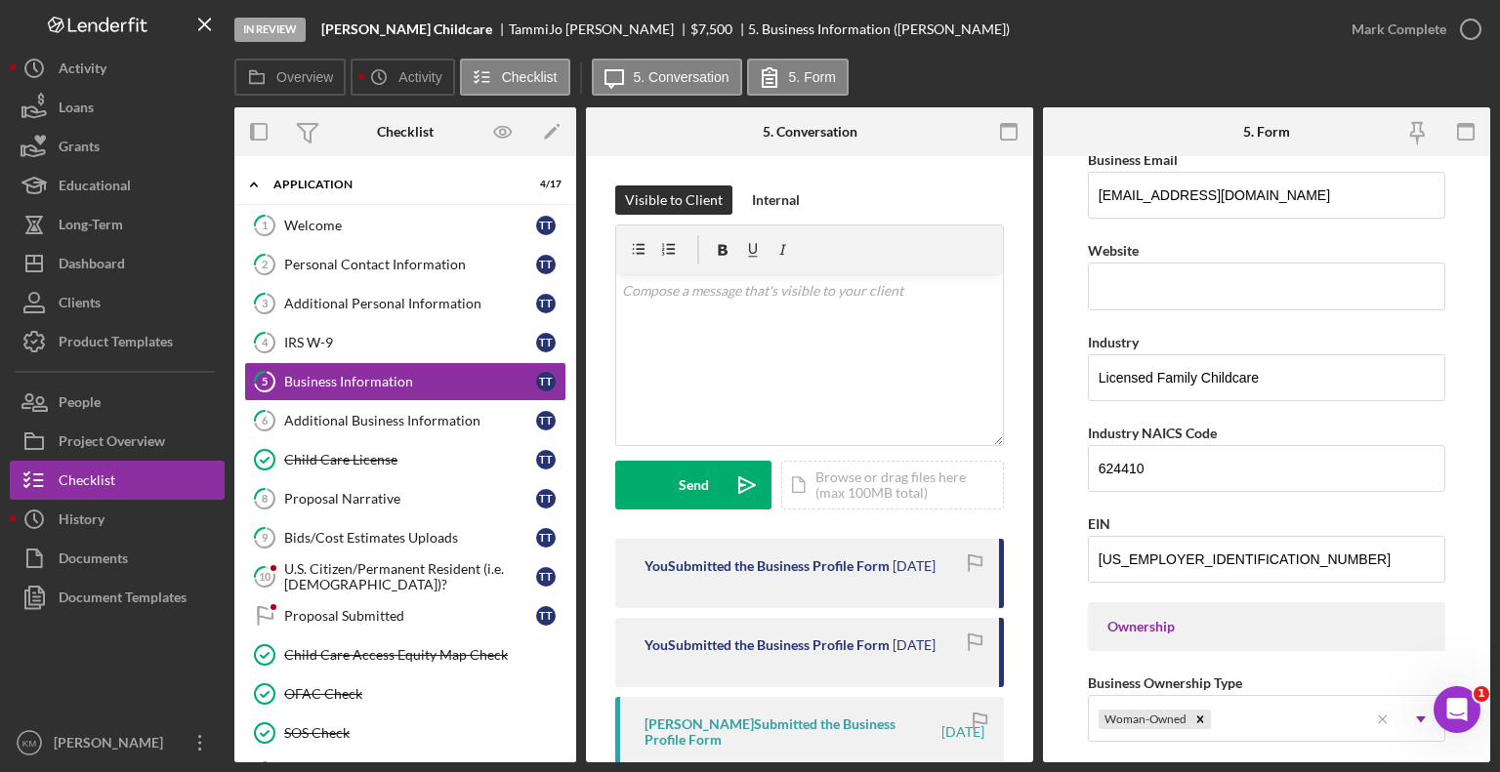
scroll to position [469, 0]
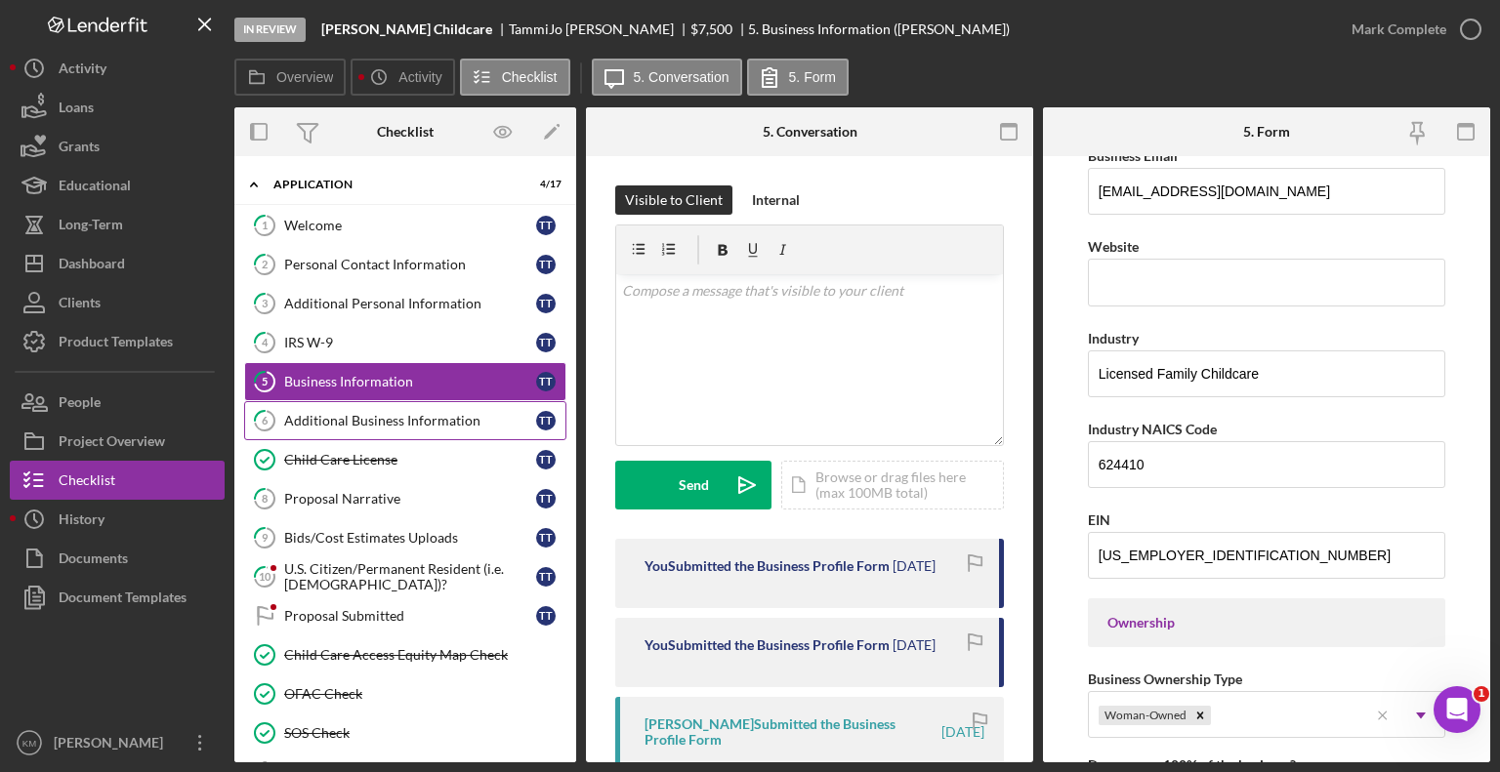
click at [477, 422] on div "Additional Business Information" at bounding box center [410, 421] width 252 height 16
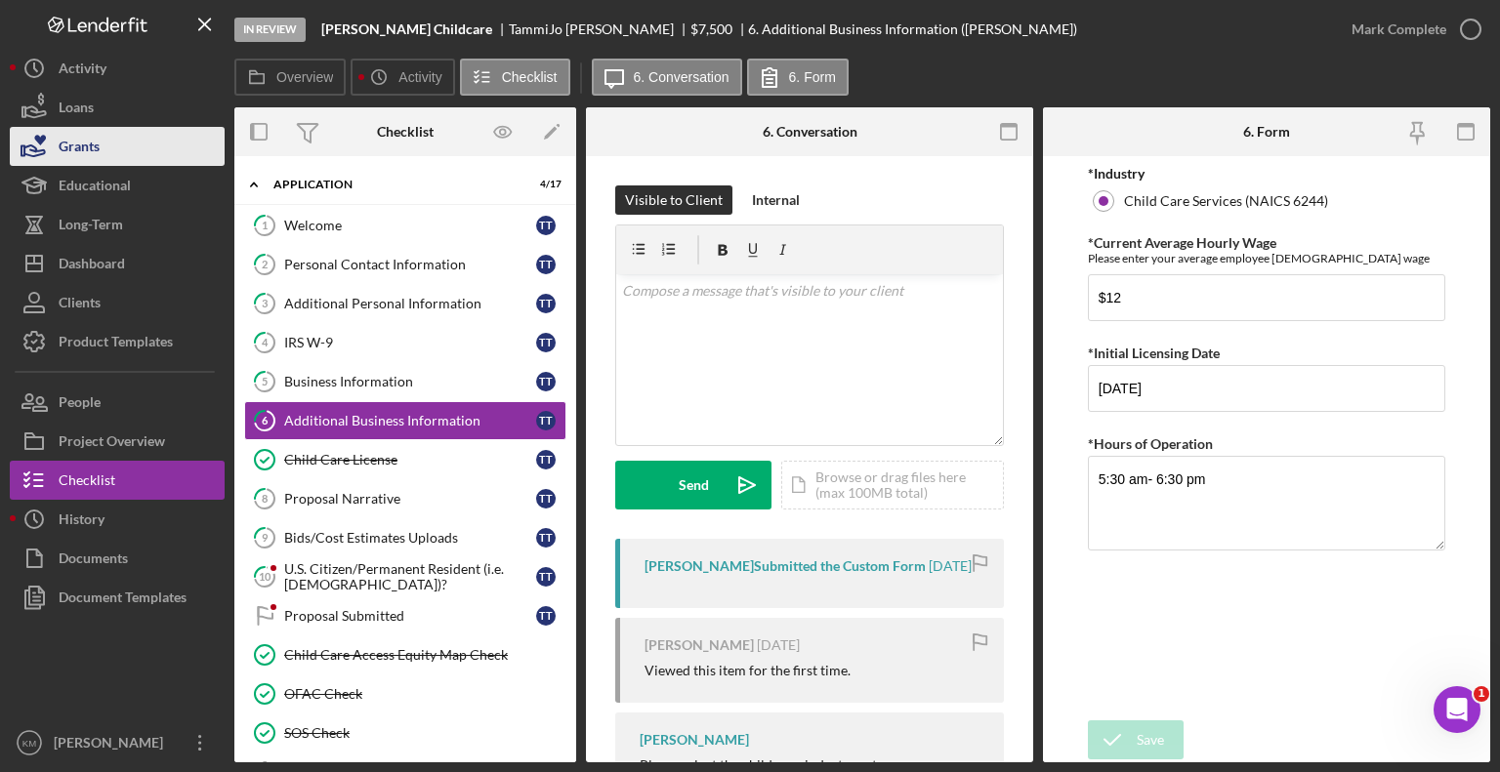
click at [127, 139] on button "Grants" at bounding box center [117, 146] width 215 height 39
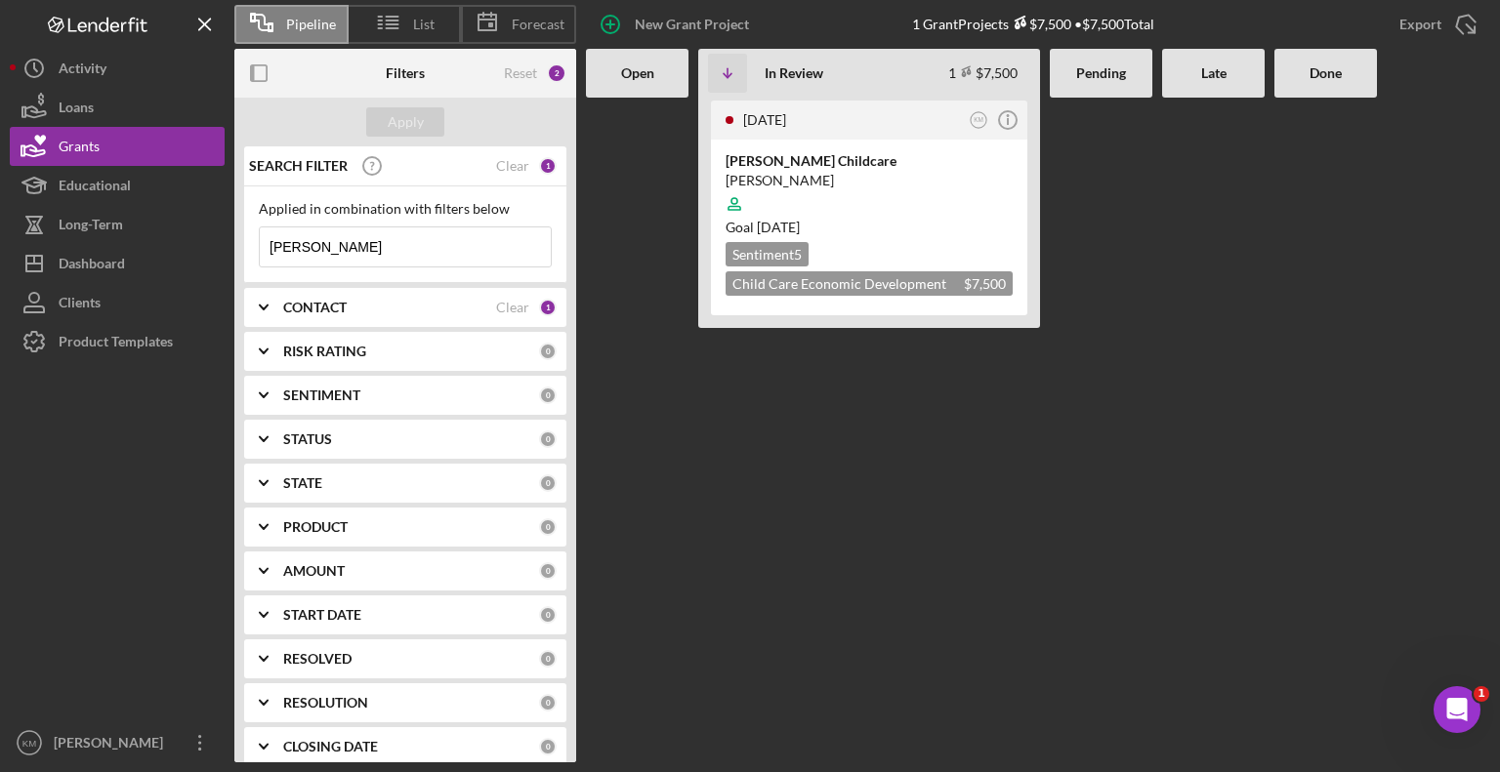
click at [395, 257] on input "[PERSON_NAME]" at bounding box center [405, 247] width 291 height 39
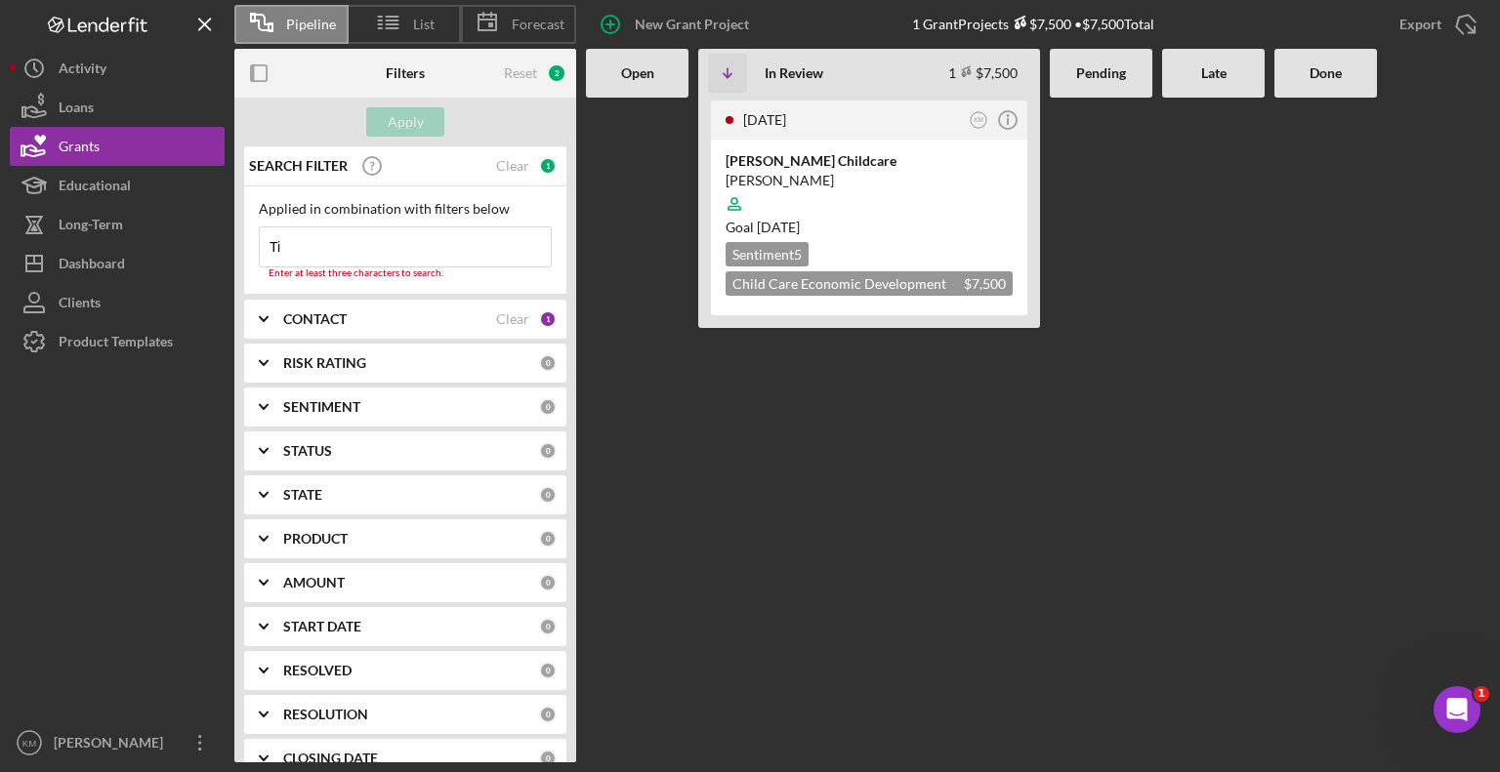
type input "T"
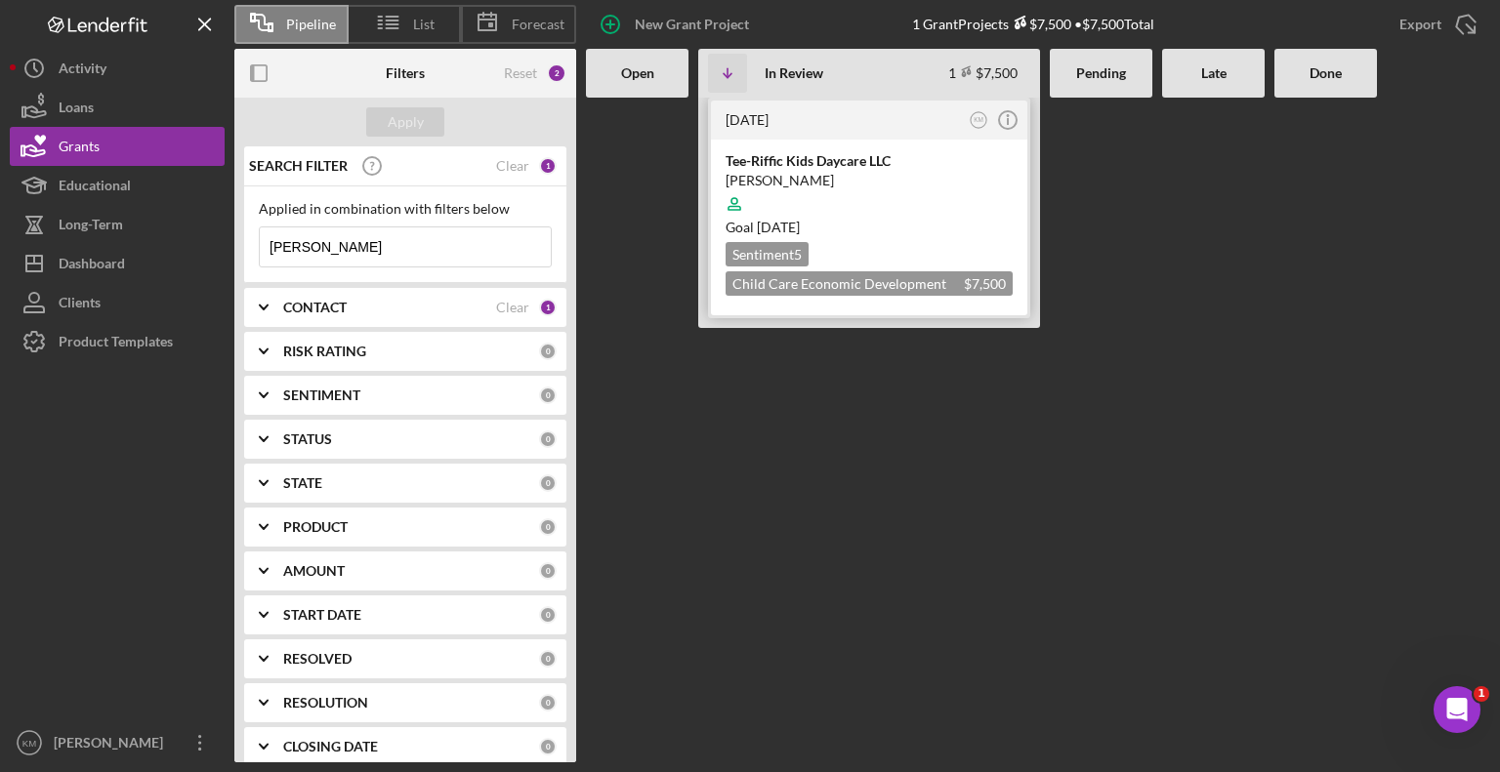
type input "[PERSON_NAME]"
click at [861, 151] on div "Tee-Riffic Kids Daycare LLC" at bounding box center [869, 161] width 287 height 20
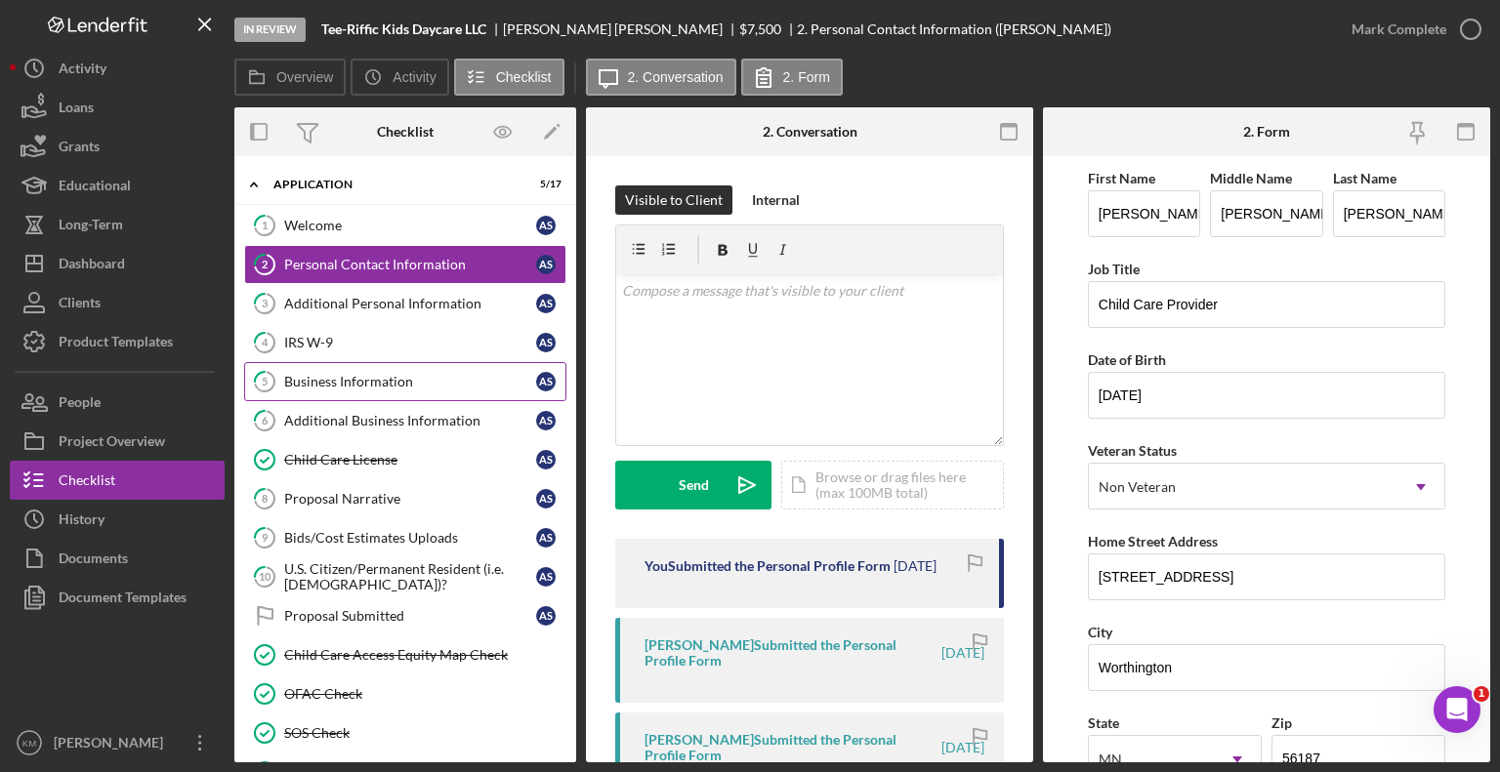
click at [379, 381] on div "Business Information" at bounding box center [410, 382] width 252 height 16
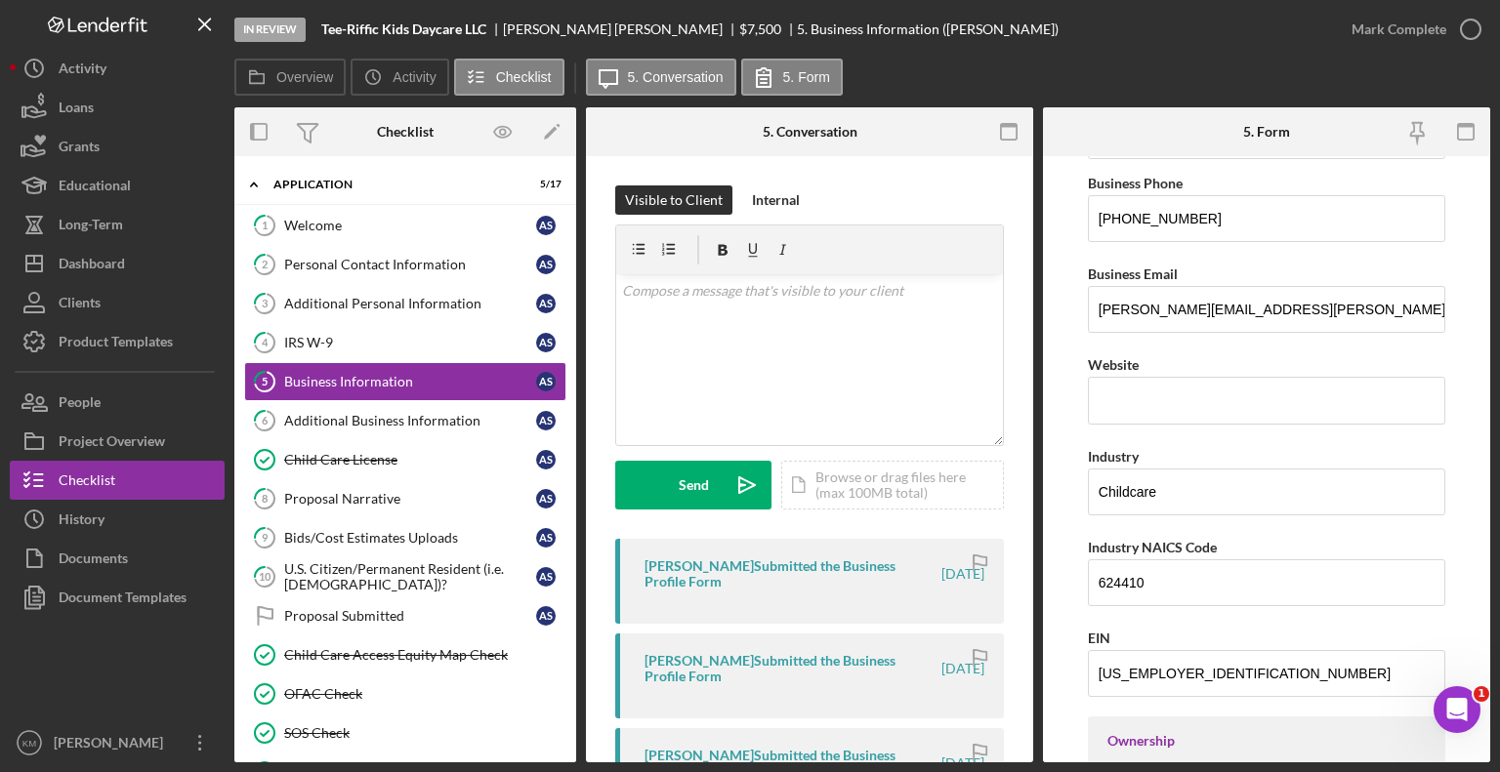
scroll to position [352, 0]
click at [433, 419] on div "Additional Business Information" at bounding box center [410, 421] width 252 height 16
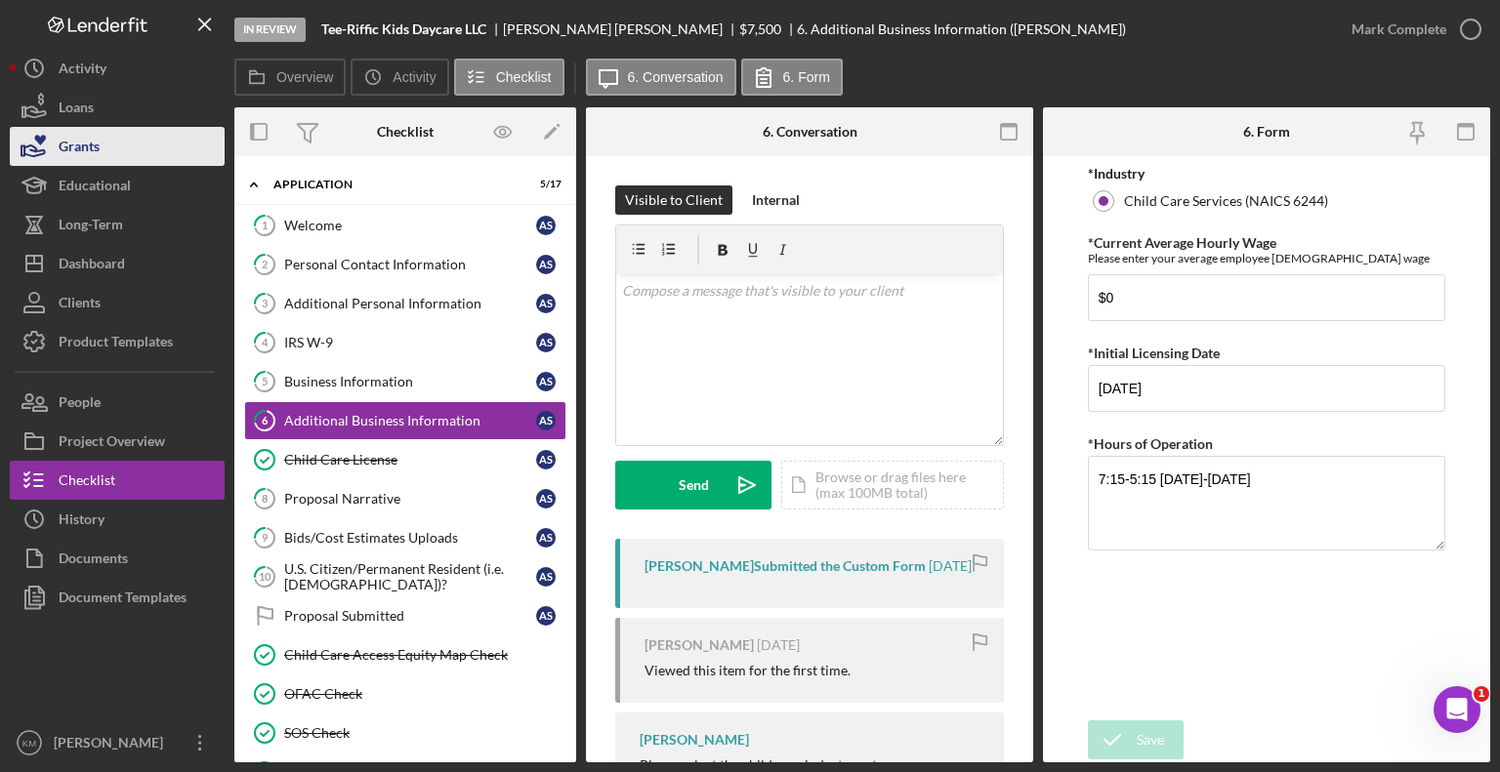
click at [124, 152] on button "Grants" at bounding box center [117, 146] width 215 height 39
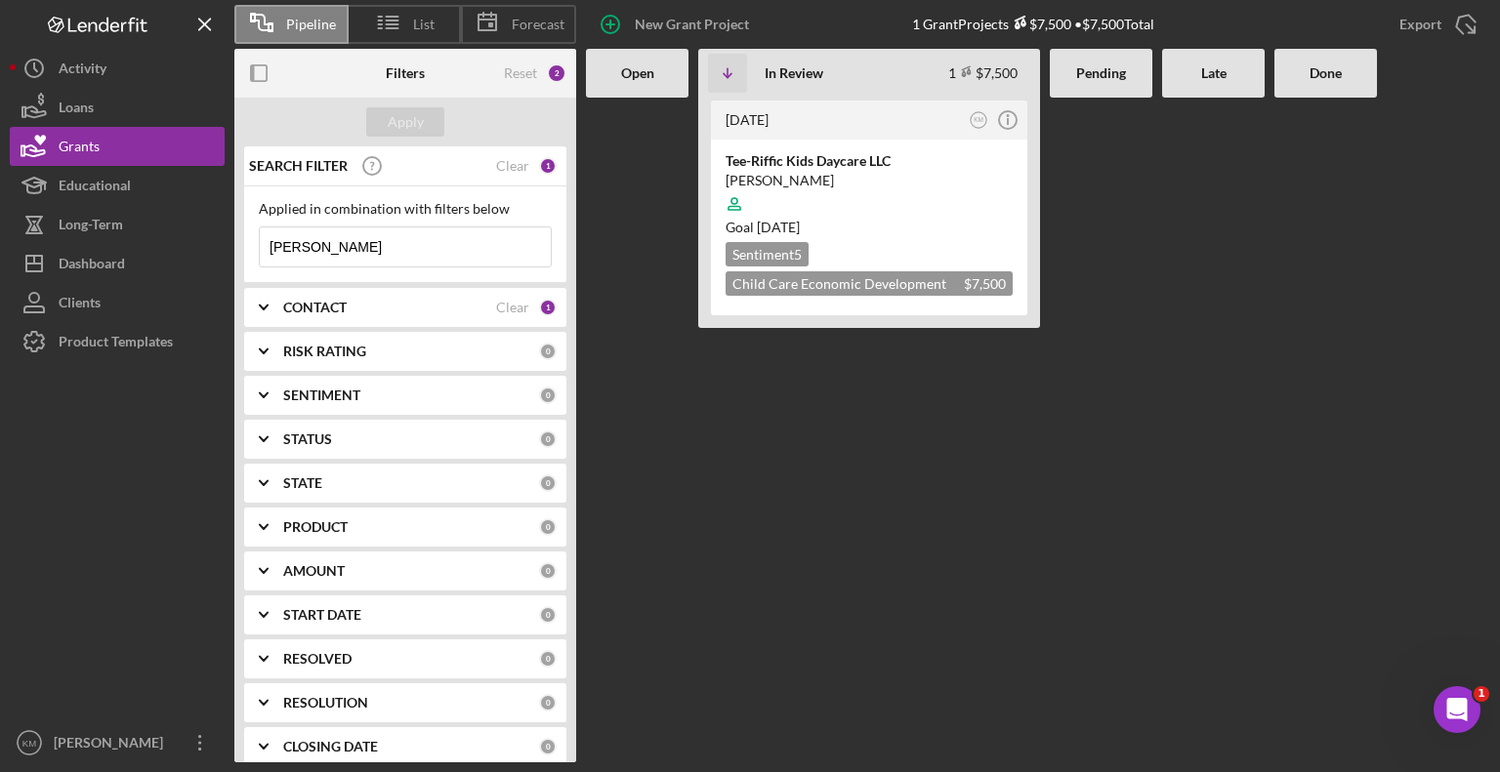
click at [398, 244] on input "[PERSON_NAME]" at bounding box center [405, 247] width 291 height 39
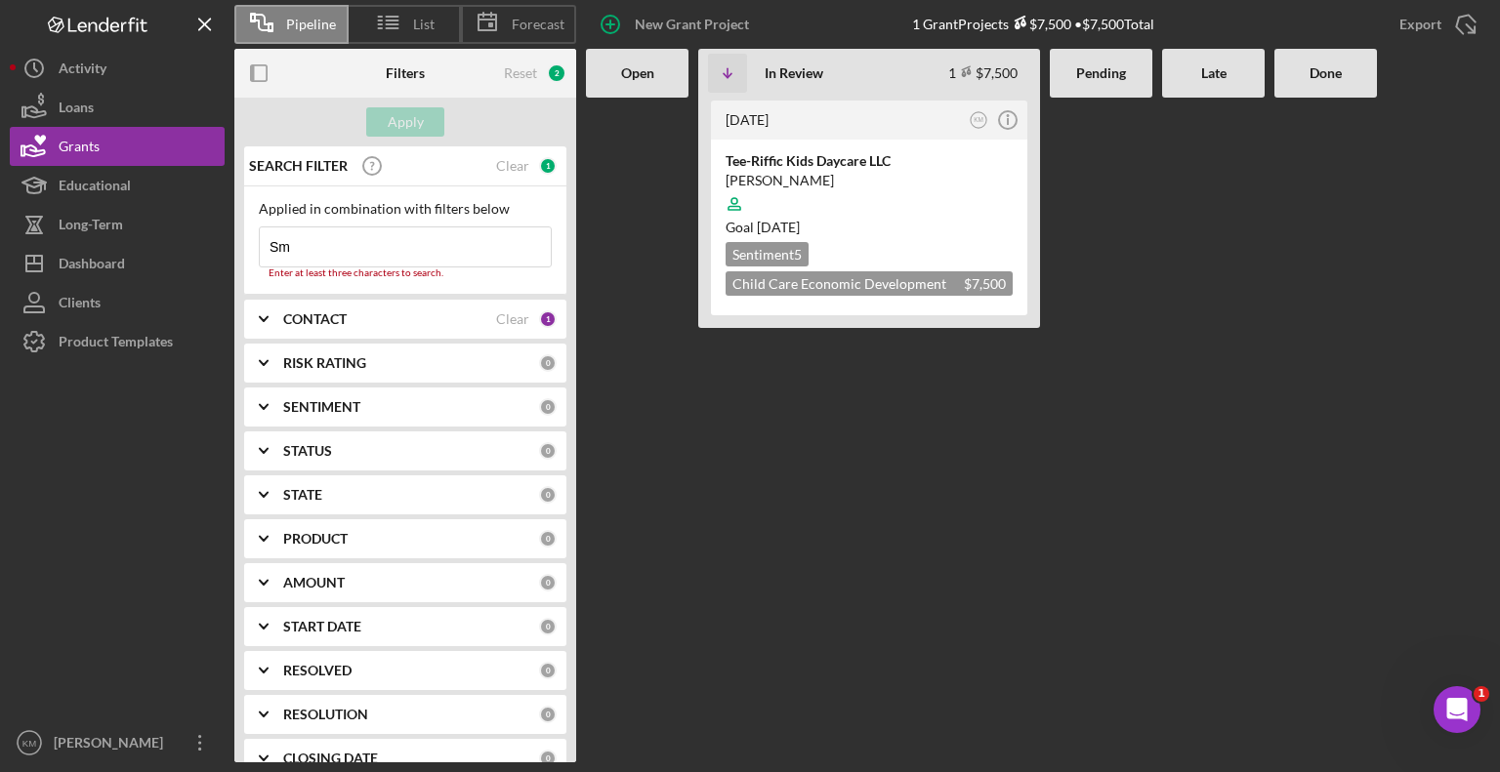
type input "S"
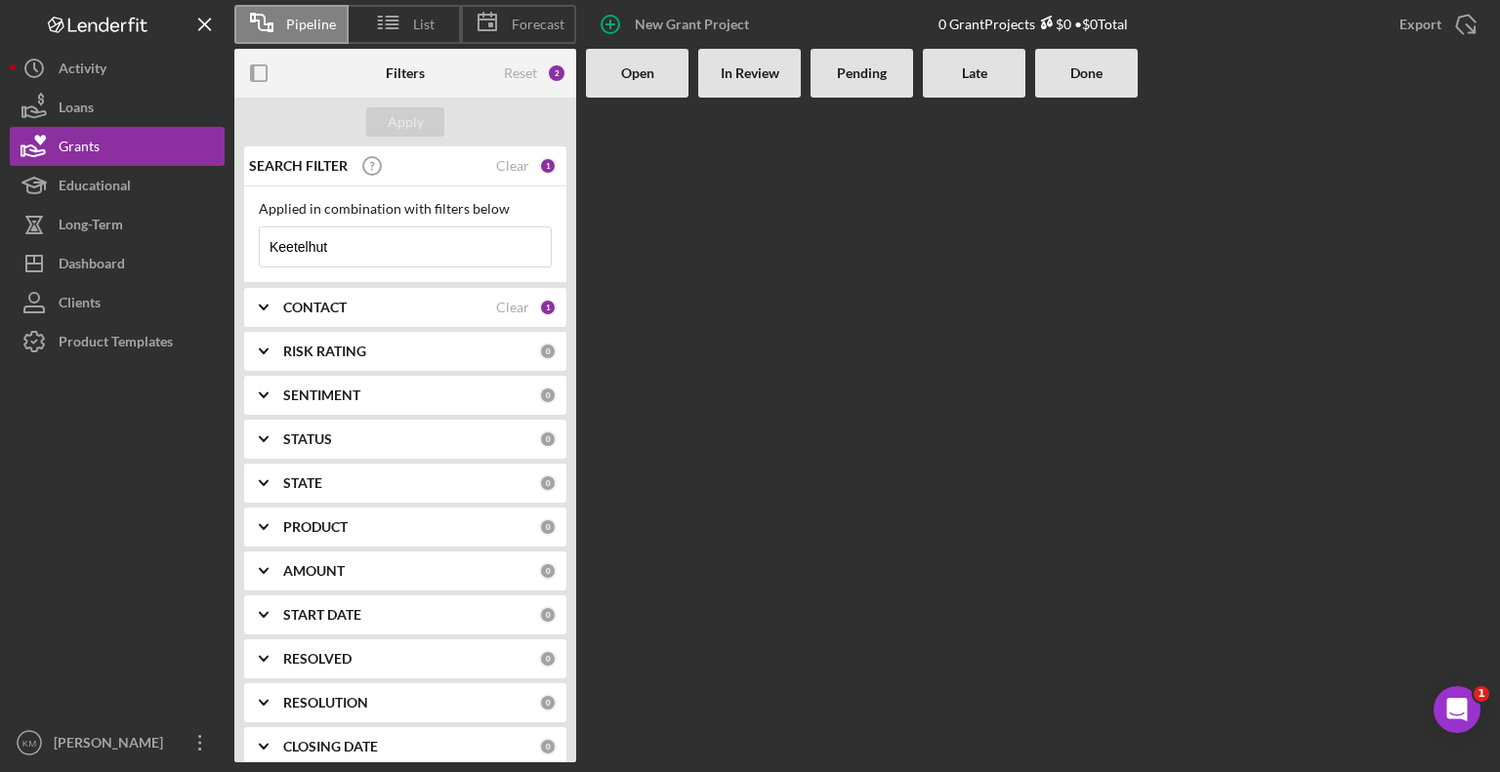
click at [363, 245] on input "Keetelhut" at bounding box center [405, 247] width 291 height 39
click at [383, 263] on input "Kettlehut" at bounding box center [405, 247] width 291 height 39
click at [303, 245] on input "Kettlehut" at bounding box center [405, 247] width 291 height 39
type input "[PERSON_NAME]"
click at [413, 113] on div "Apply" at bounding box center [406, 121] width 36 height 29
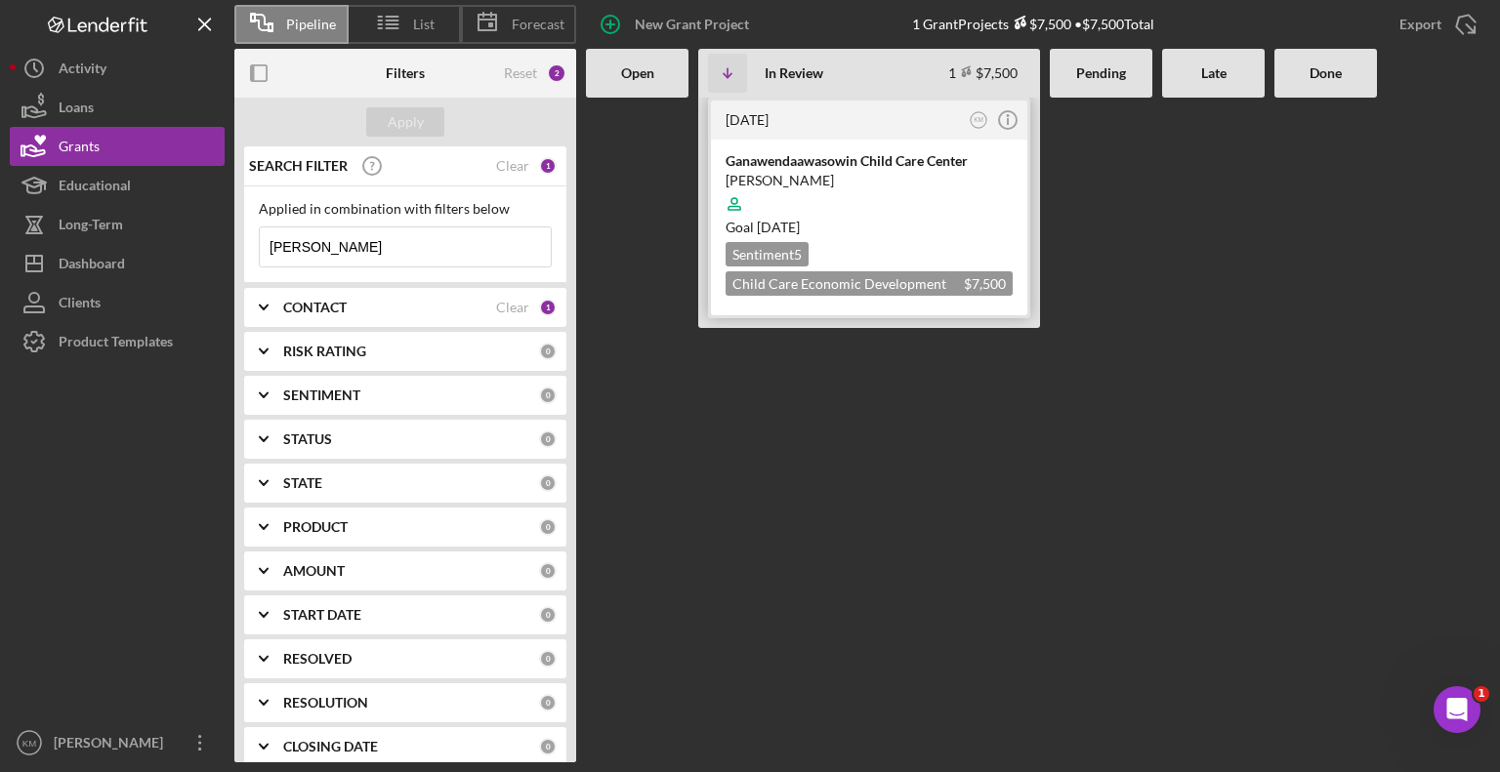
click at [908, 175] on div "[PERSON_NAME]" at bounding box center [869, 181] width 287 height 20
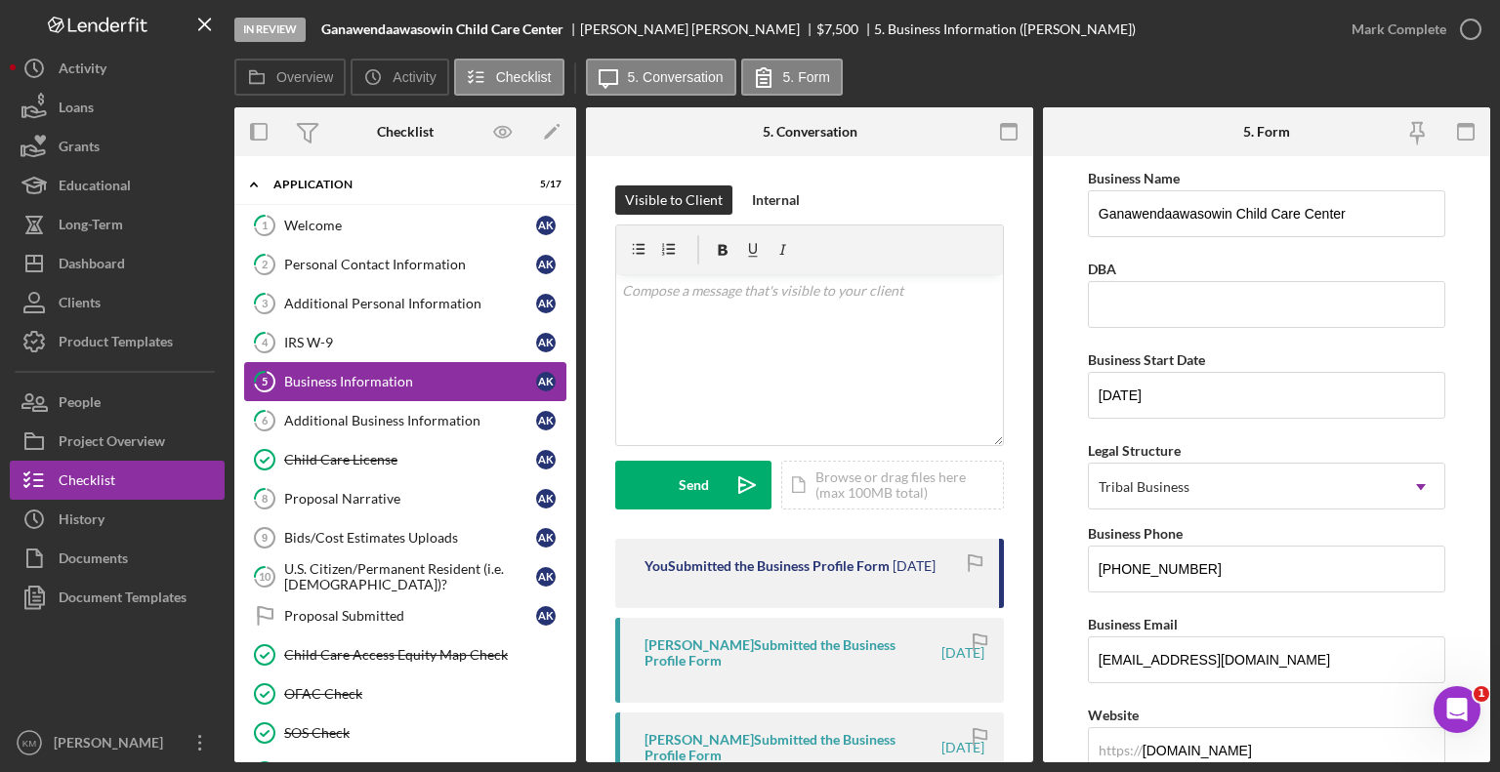
click at [395, 380] on div "Business Information" at bounding box center [410, 382] width 252 height 16
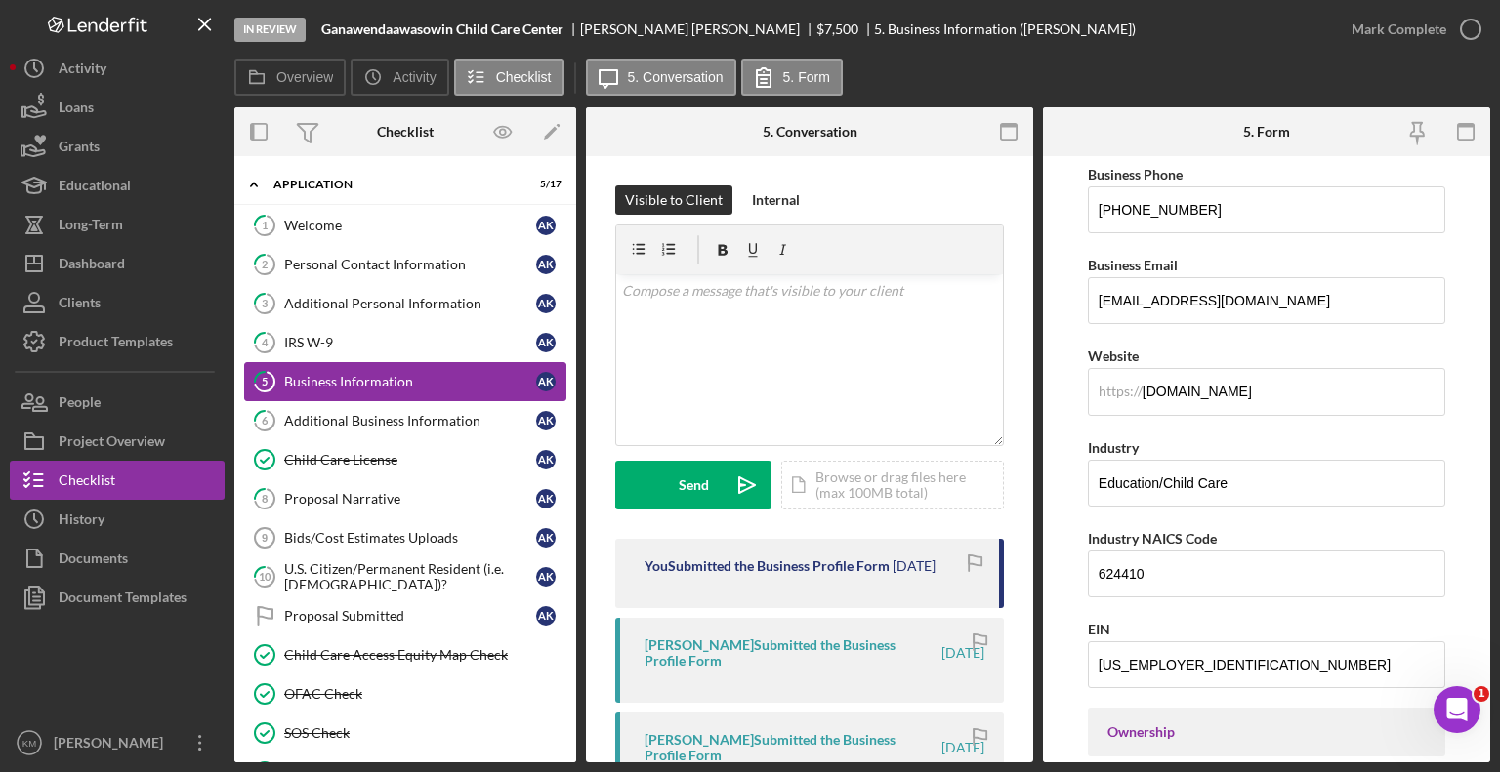
scroll to position [358, 0]
click at [352, 426] on div "Additional Business Information" at bounding box center [410, 421] width 252 height 16
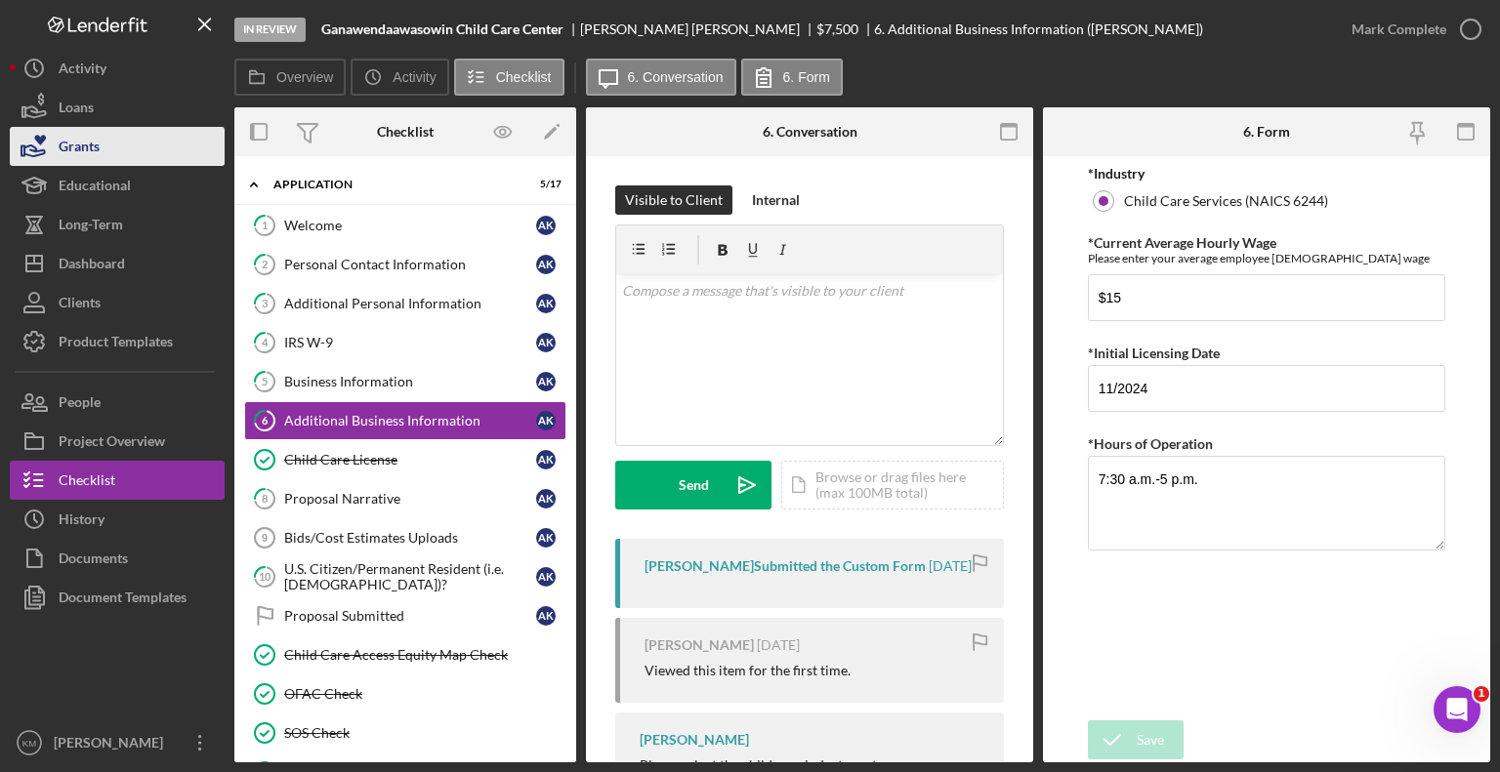
click at [129, 154] on button "Grants" at bounding box center [117, 146] width 215 height 39
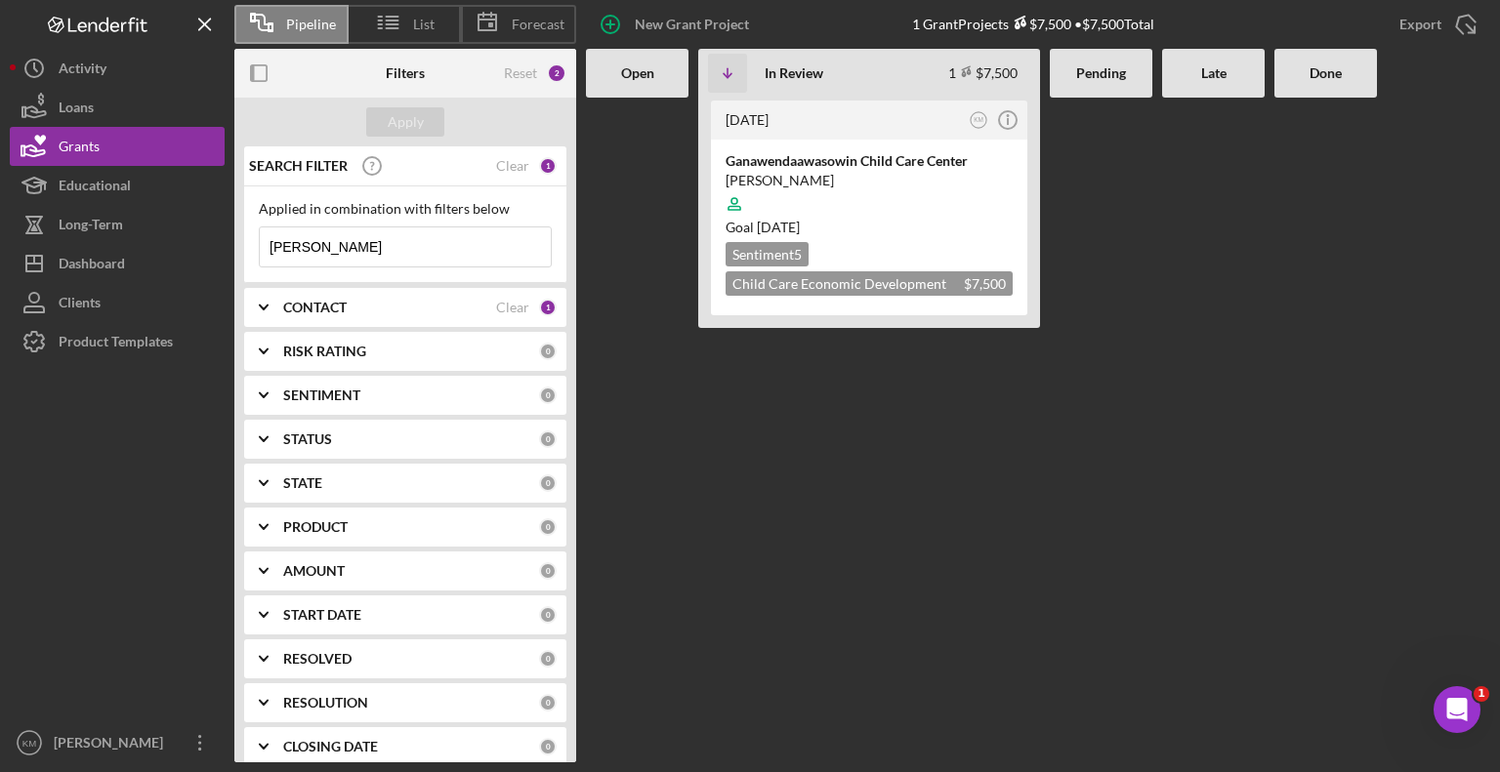
click at [337, 250] on input "[PERSON_NAME]" at bounding box center [405, 247] width 291 height 39
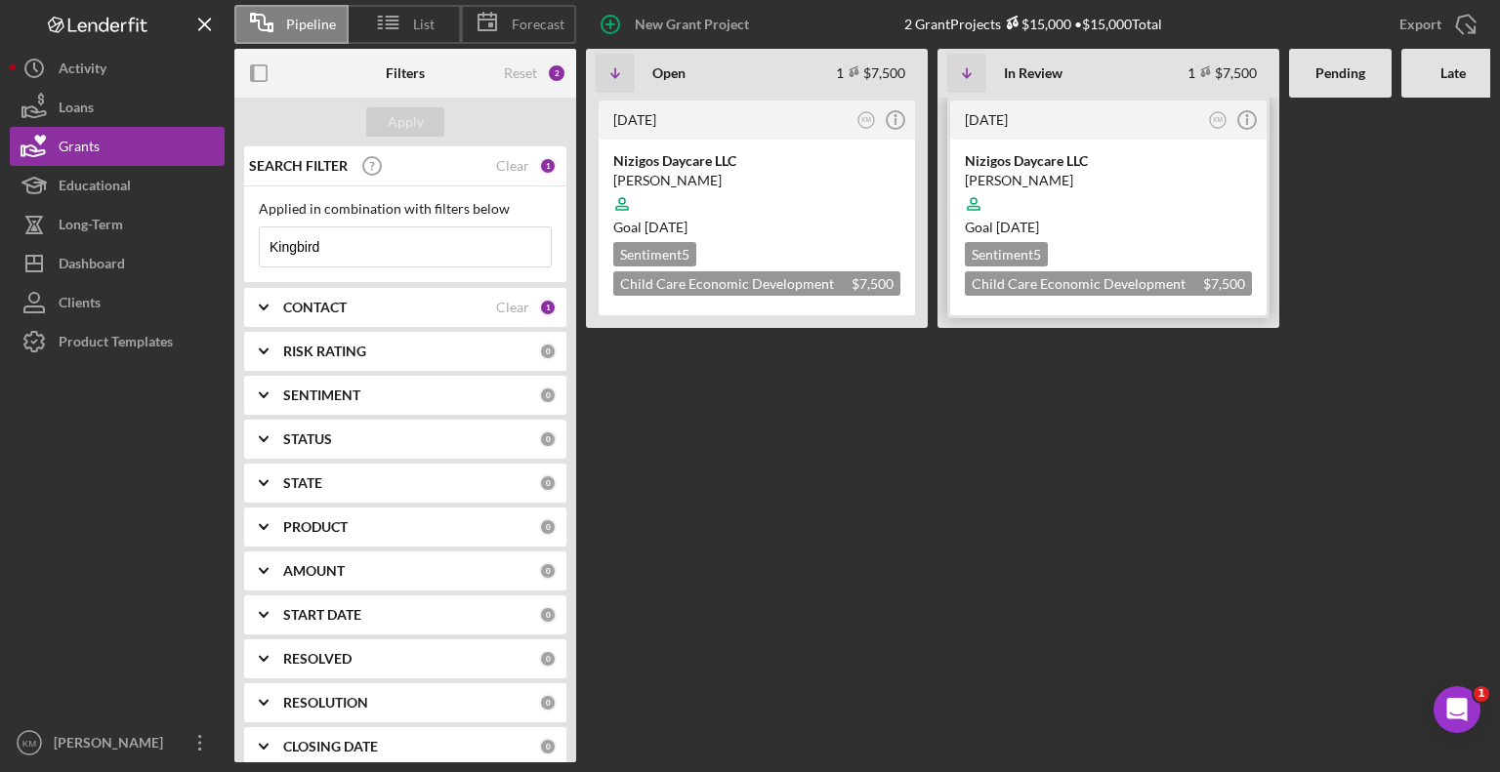
type input "Kingbird"
click at [1057, 162] on div "Nizigos Daycare LLC" at bounding box center [1108, 161] width 287 height 20
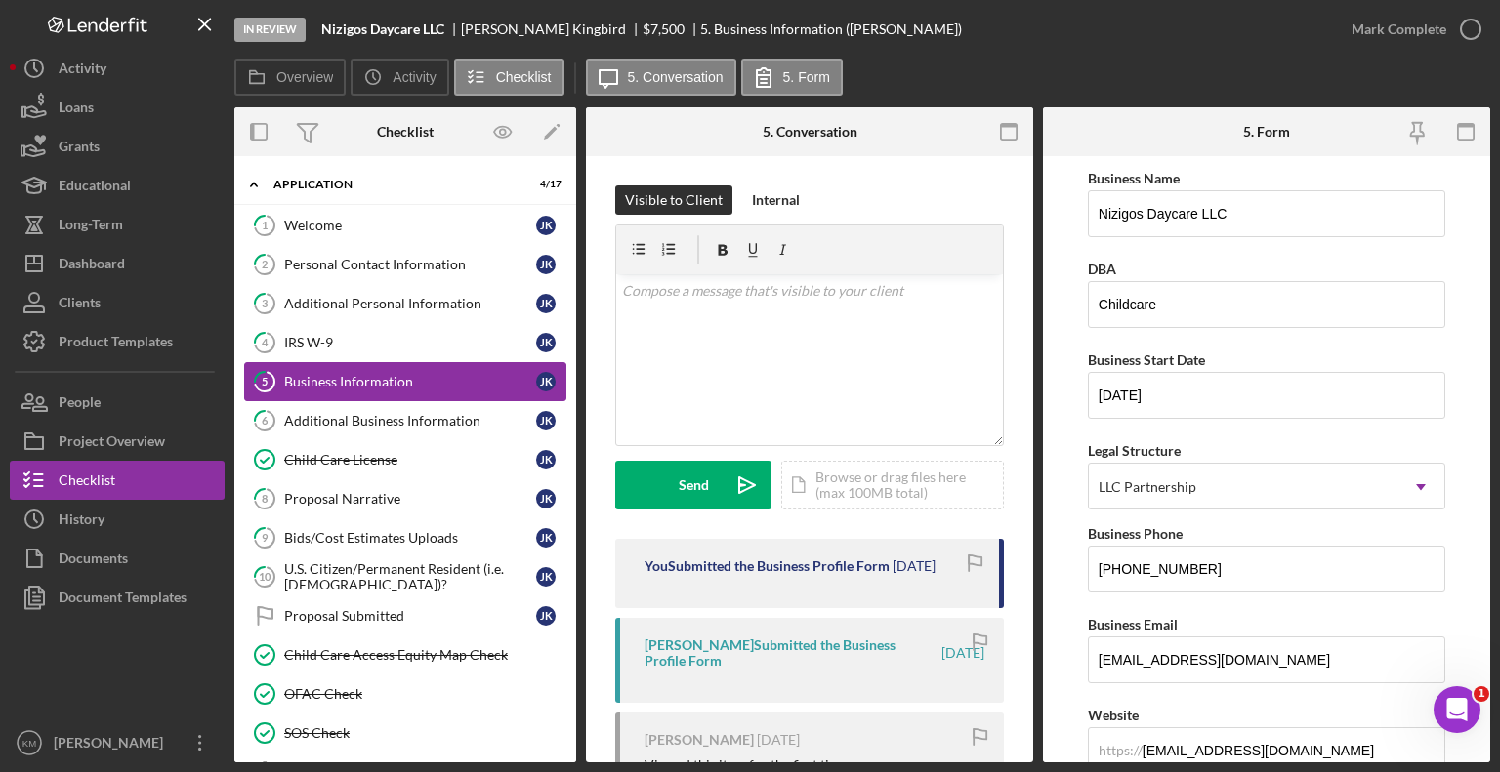
click at [454, 374] on div "Business Information" at bounding box center [410, 382] width 252 height 16
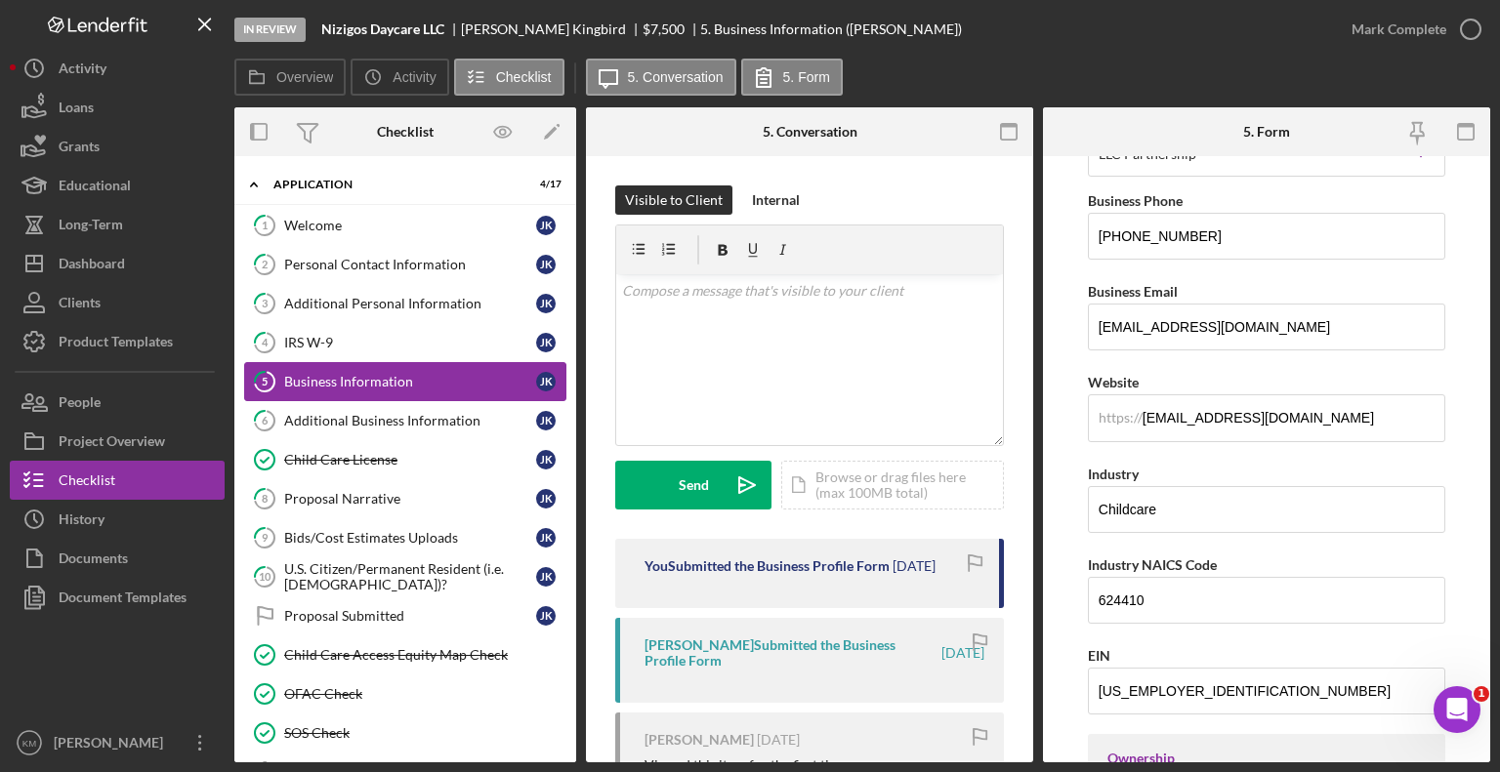
scroll to position [351, 0]
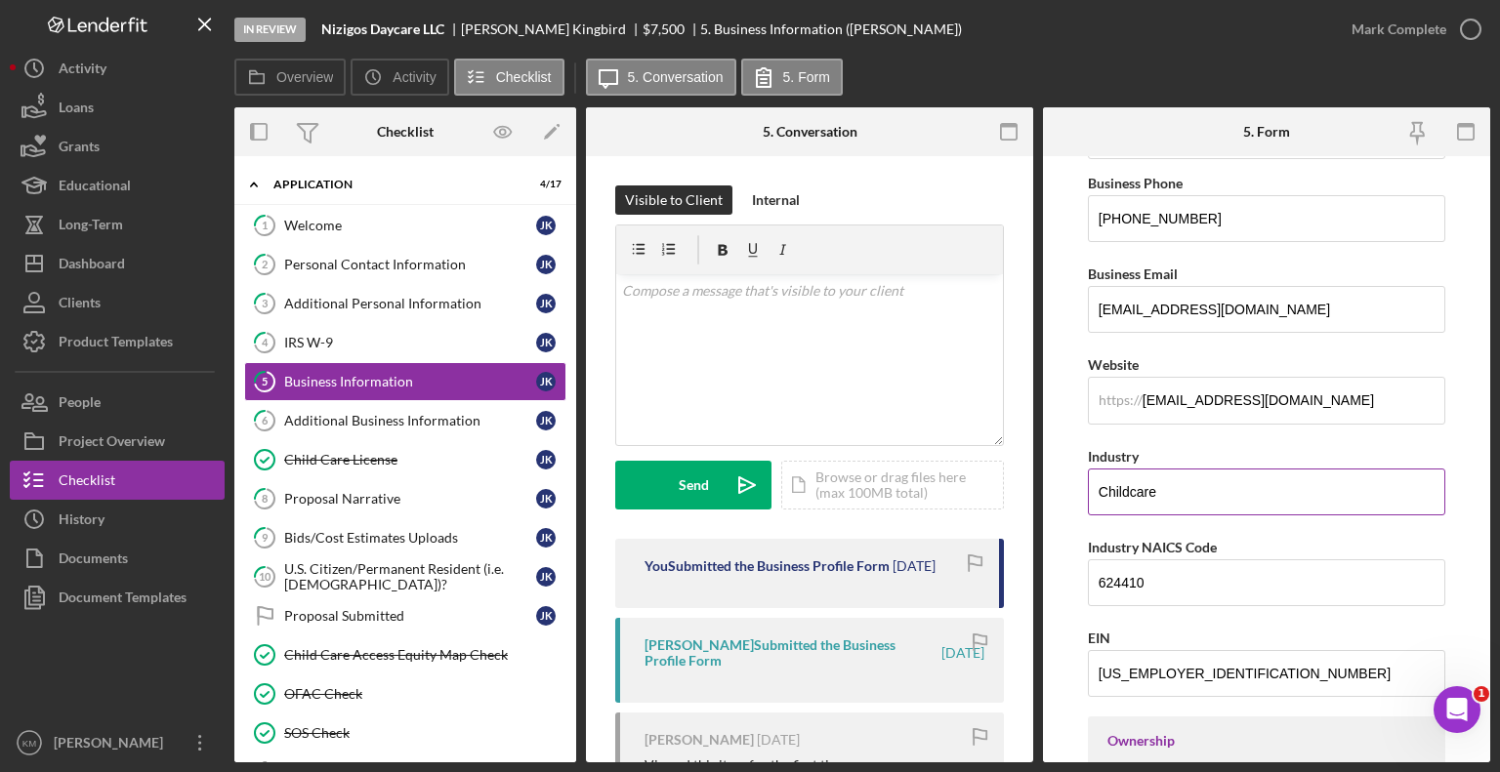
click at [1304, 444] on div "Industry" at bounding box center [1266, 456] width 357 height 24
click at [446, 421] on div "Additional Business Information" at bounding box center [410, 421] width 252 height 16
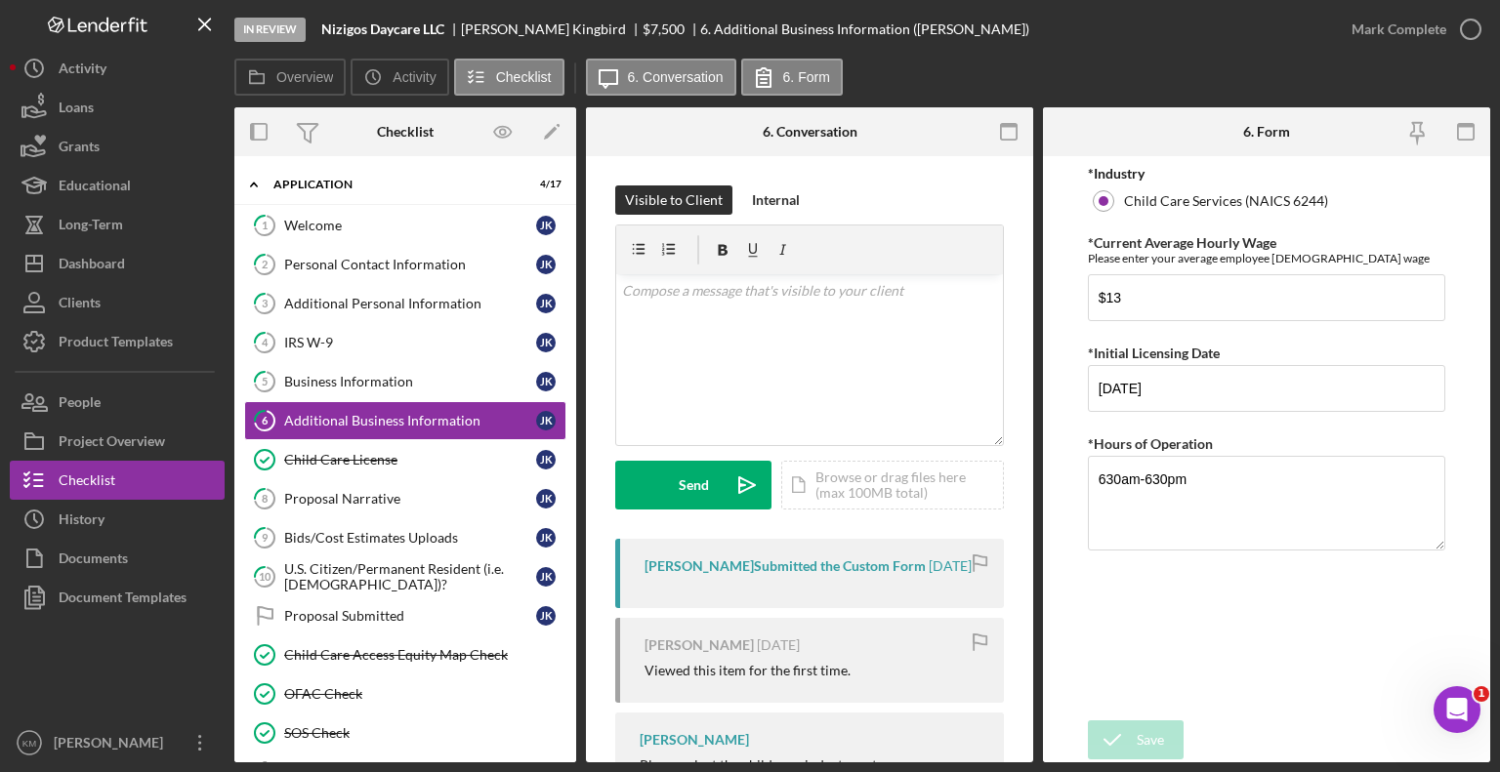
drag, startPoint x: 446, startPoint y: 421, endPoint x: 1382, endPoint y: 816, distance: 1015.7
click at [1382, 771] on html "In Review Nizigos Daycare LLC [PERSON_NAME] $7,500 $7,500 6. Additional Busines…" at bounding box center [750, 386] width 1500 height 772
click at [193, 159] on button "Grants" at bounding box center [117, 146] width 215 height 39
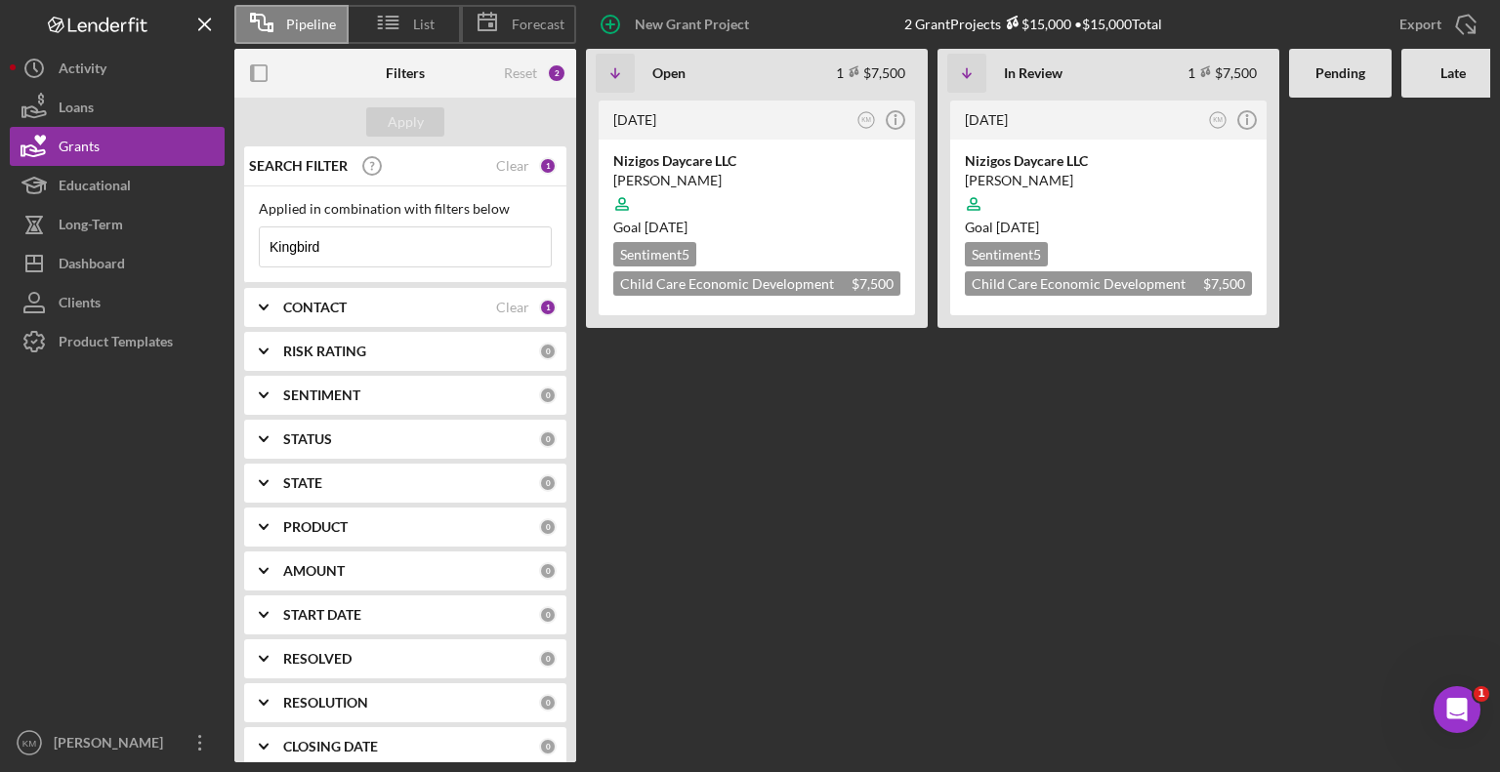
click at [430, 235] on input "Kingbird" at bounding box center [405, 247] width 291 height 39
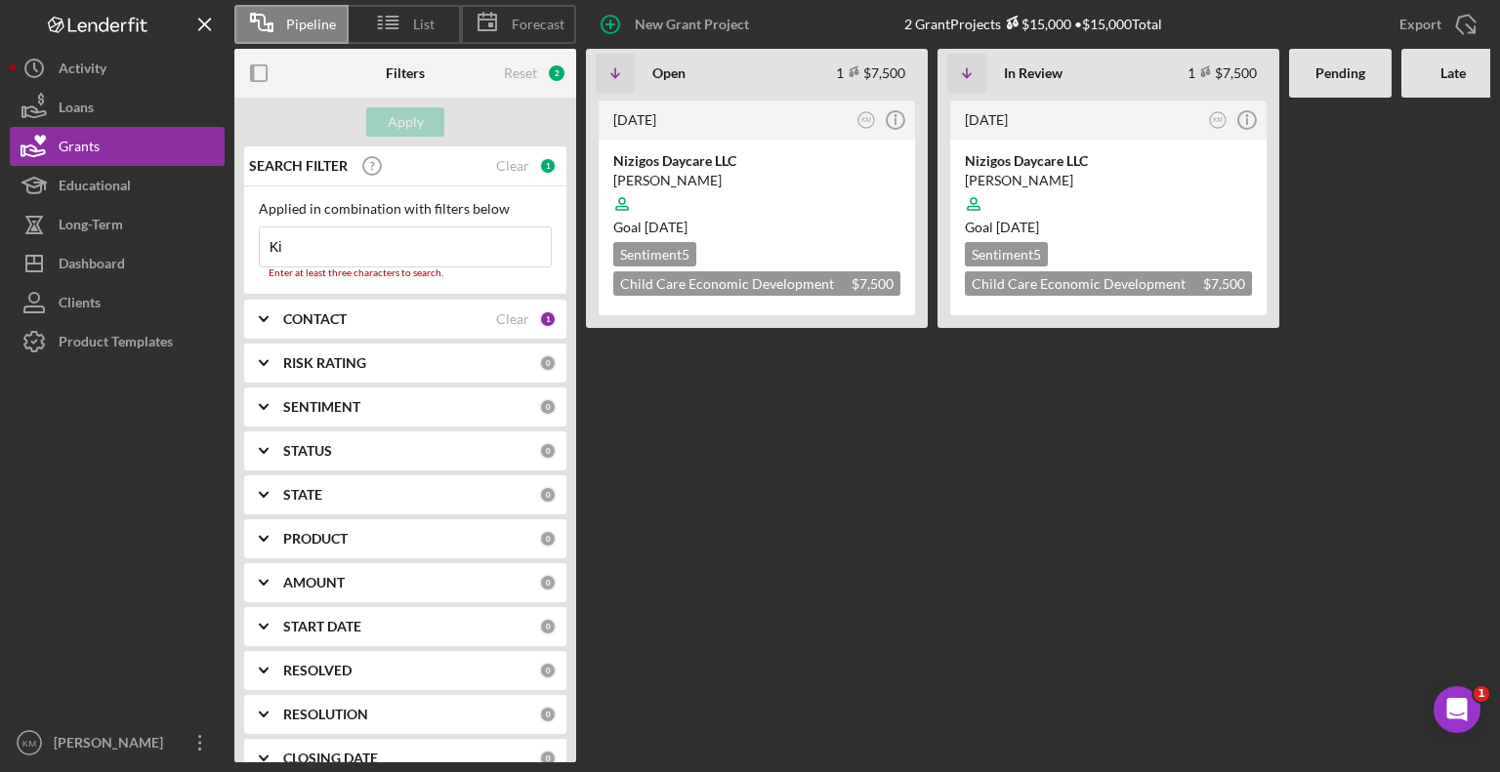
type input "K"
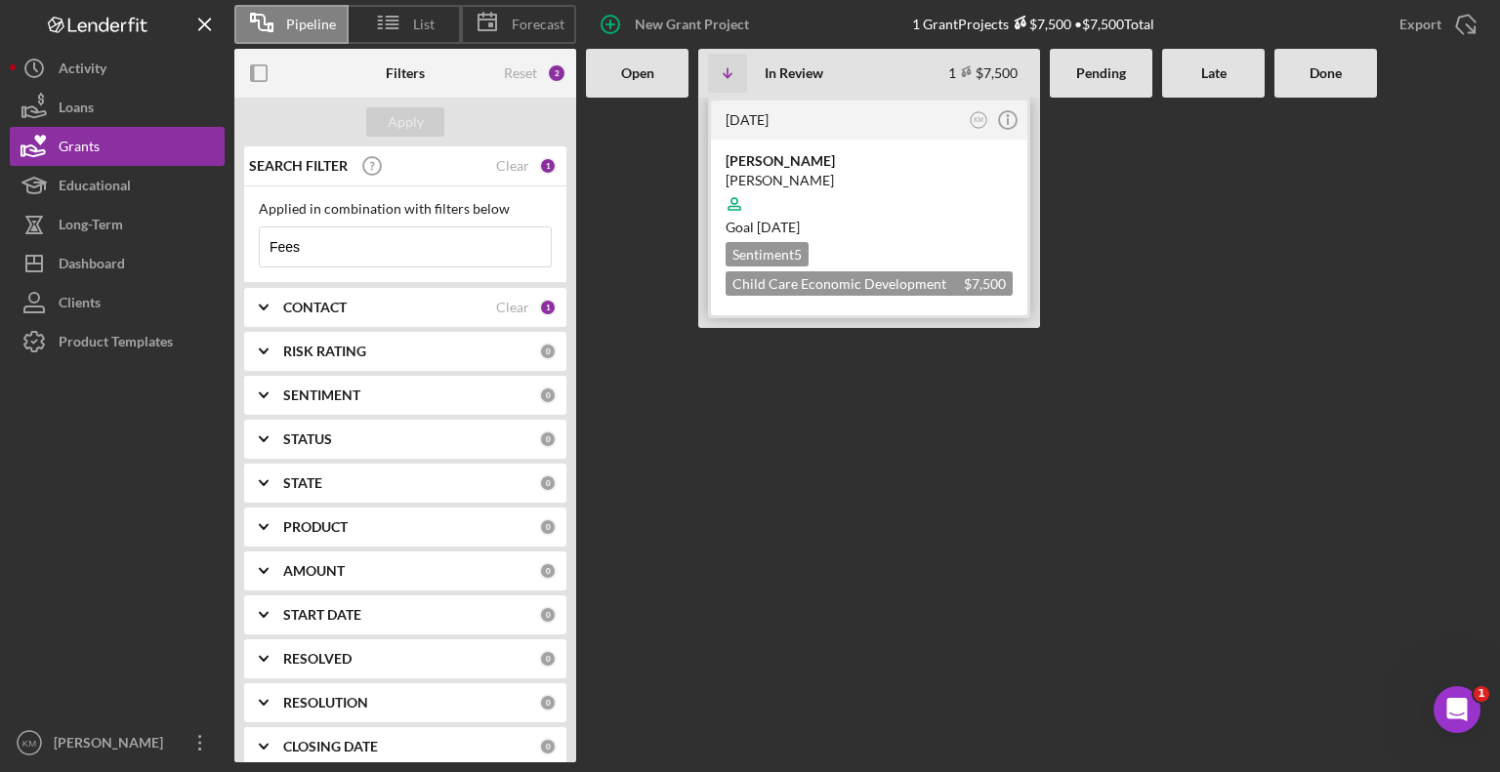
type input "Fees"
click at [753, 174] on div "[PERSON_NAME]" at bounding box center [869, 181] width 287 height 20
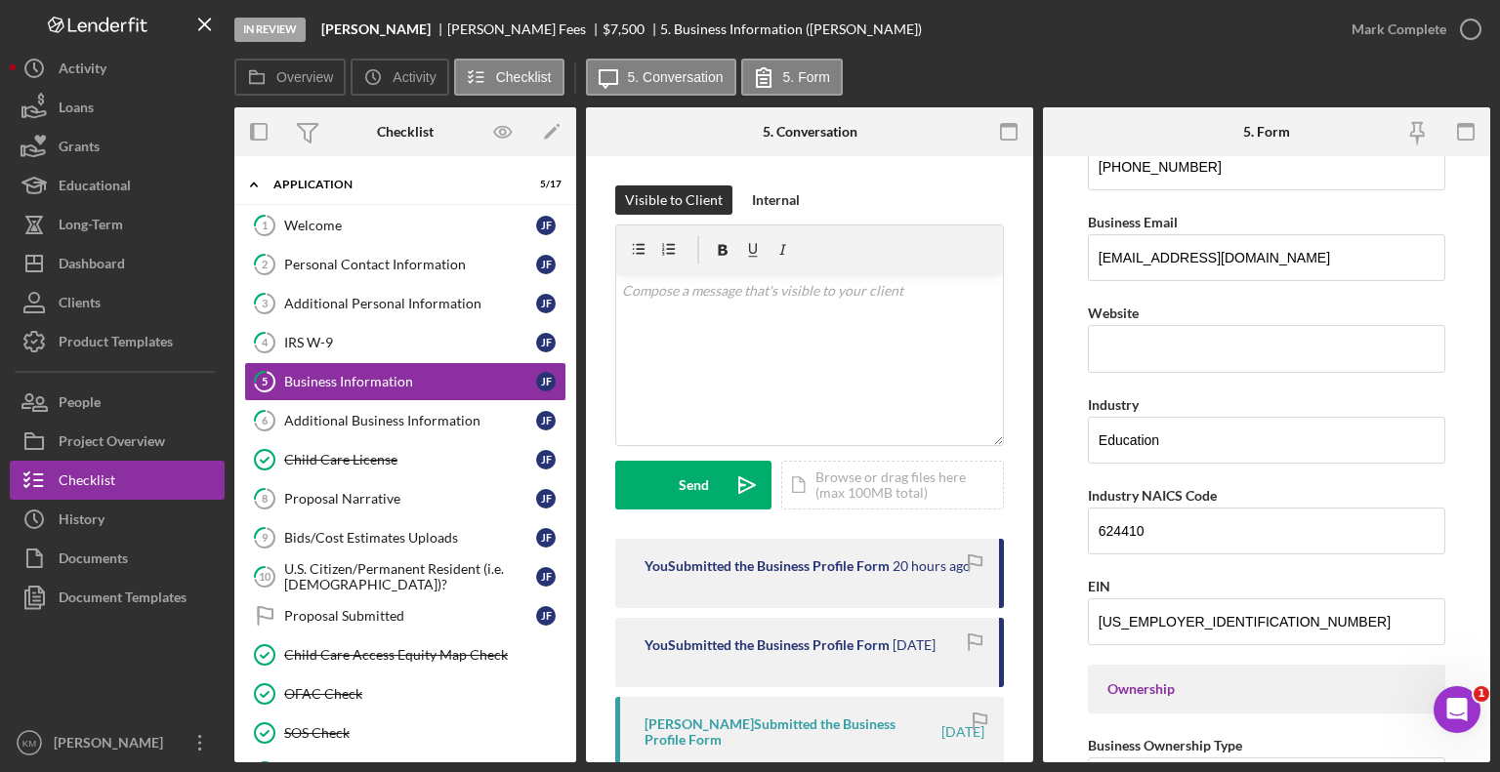
scroll to position [403, 0]
click at [453, 417] on div "Additional Business Information" at bounding box center [410, 421] width 252 height 16
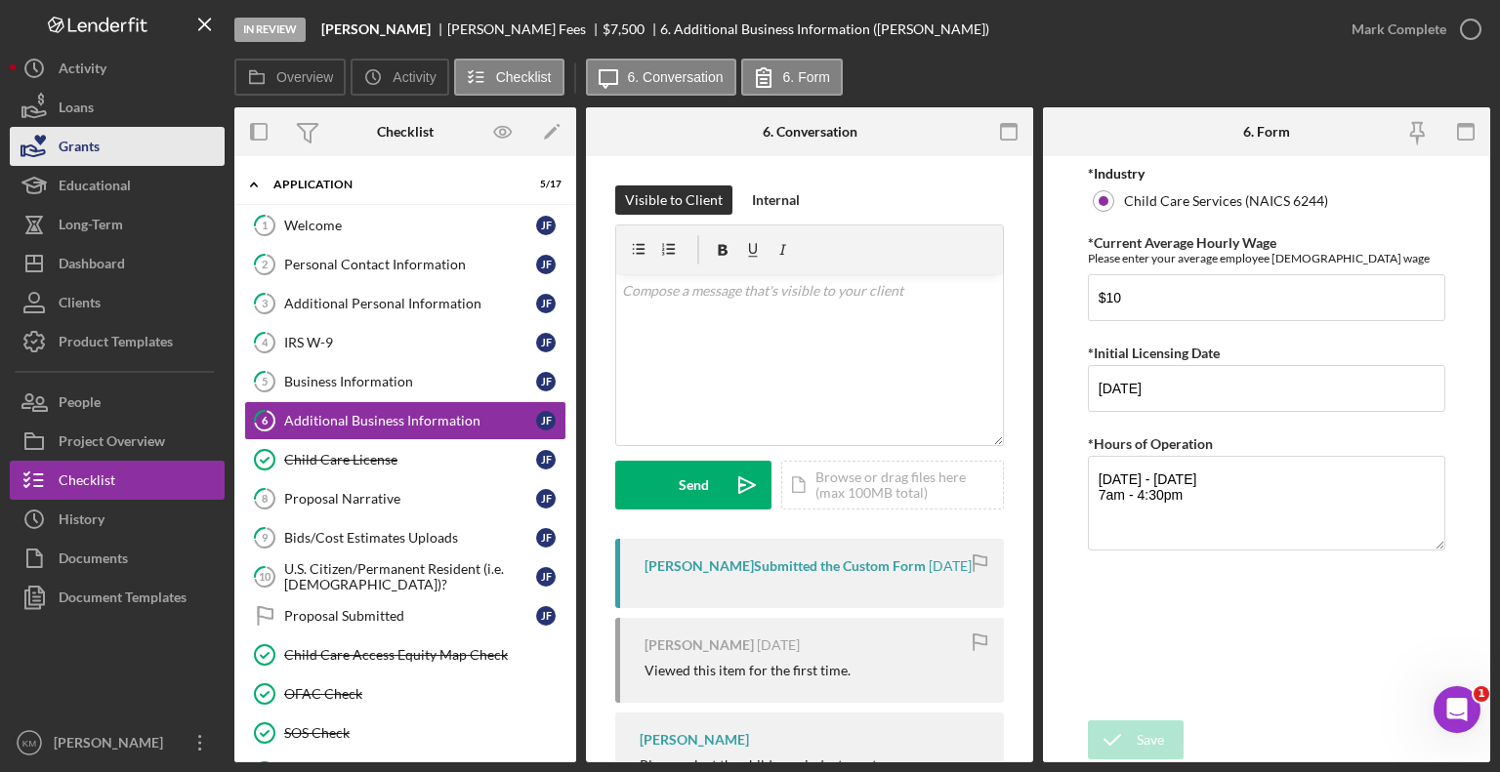
click at [152, 147] on button "Grants" at bounding box center [117, 146] width 215 height 39
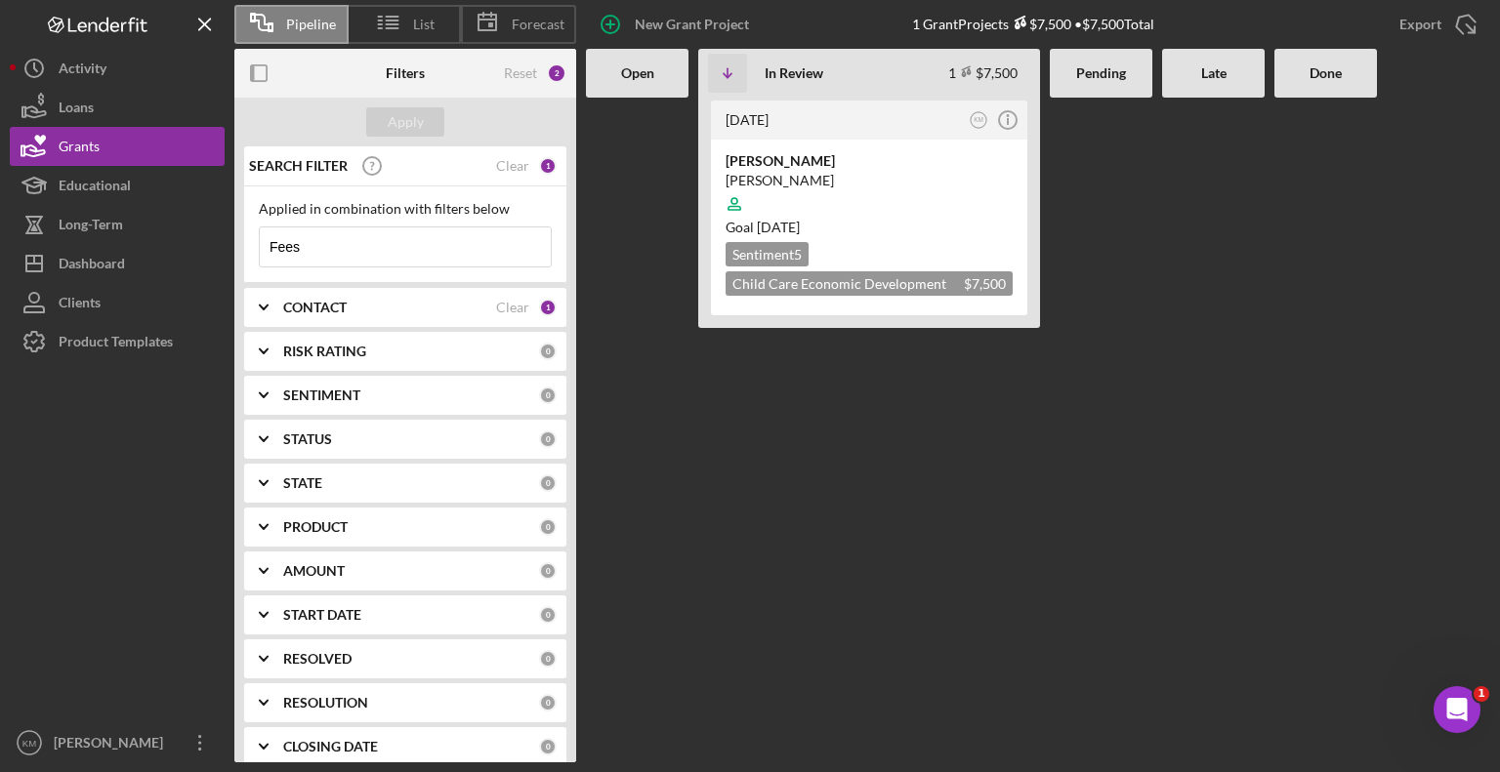
click at [352, 239] on input "Fees" at bounding box center [405, 247] width 291 height 39
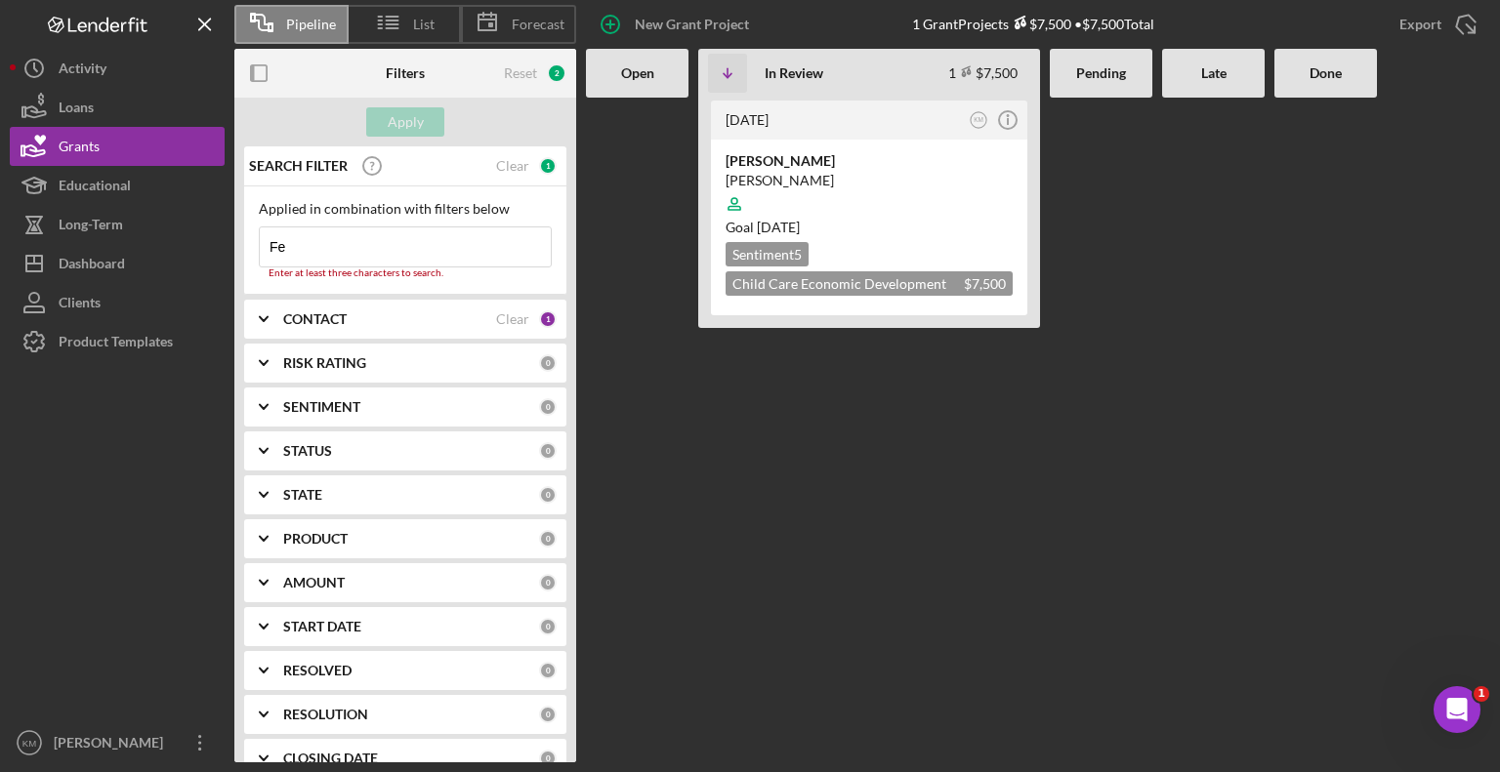
type input "F"
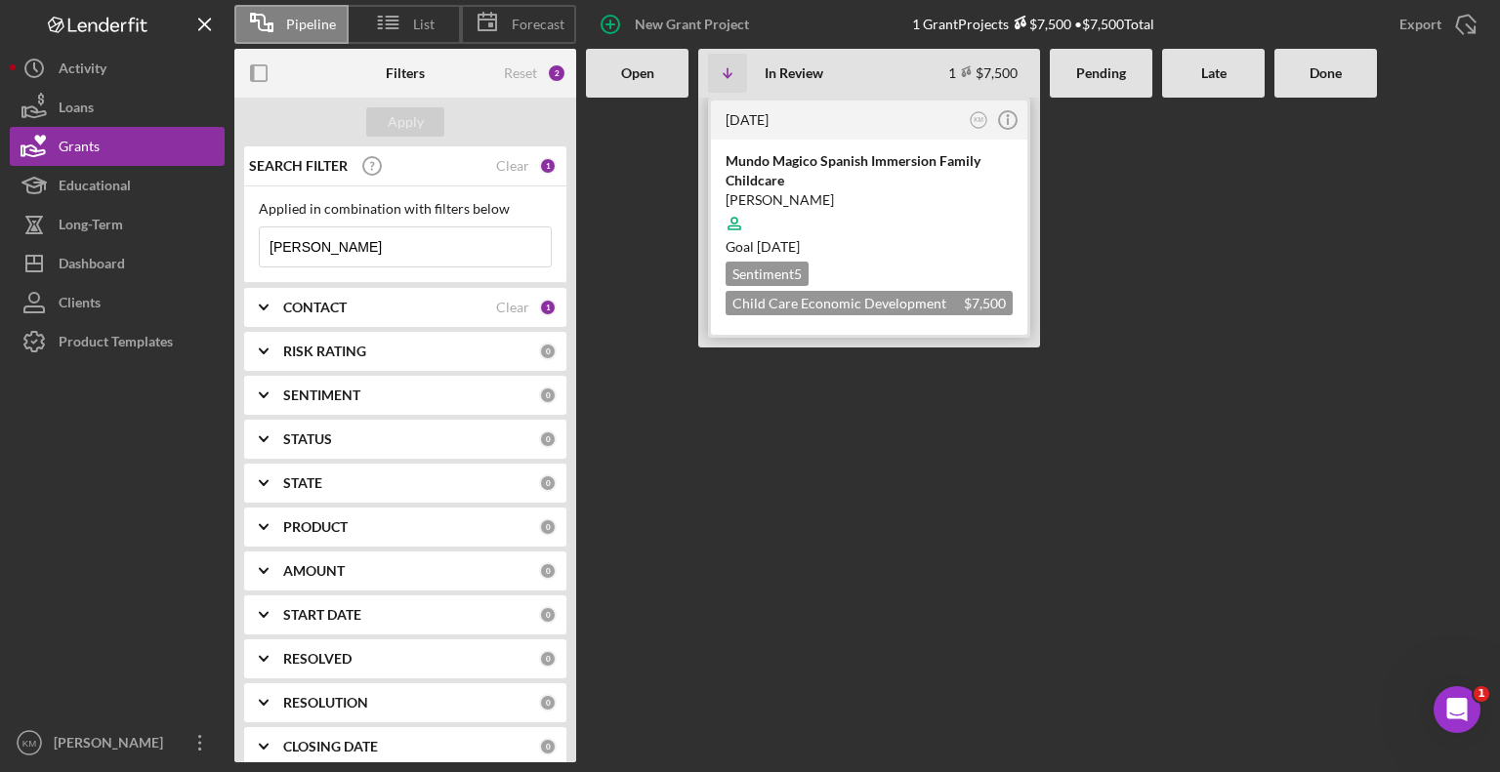
type input "[PERSON_NAME]"
click at [854, 151] on div "Mundo Magico Spanish Immersion Family Childcare" at bounding box center [869, 170] width 287 height 39
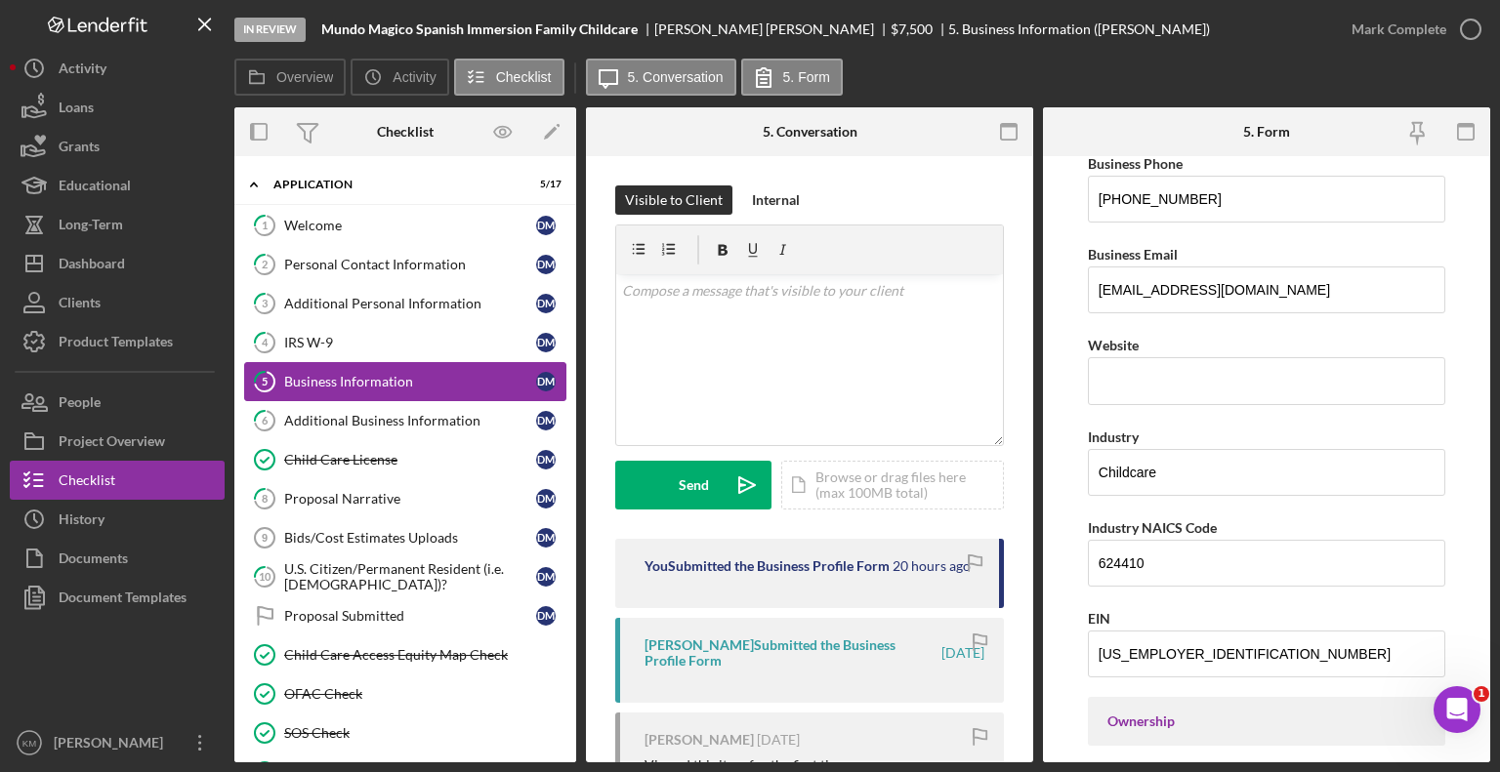
scroll to position [371, 0]
click at [453, 426] on div "Additional Business Information" at bounding box center [410, 421] width 252 height 16
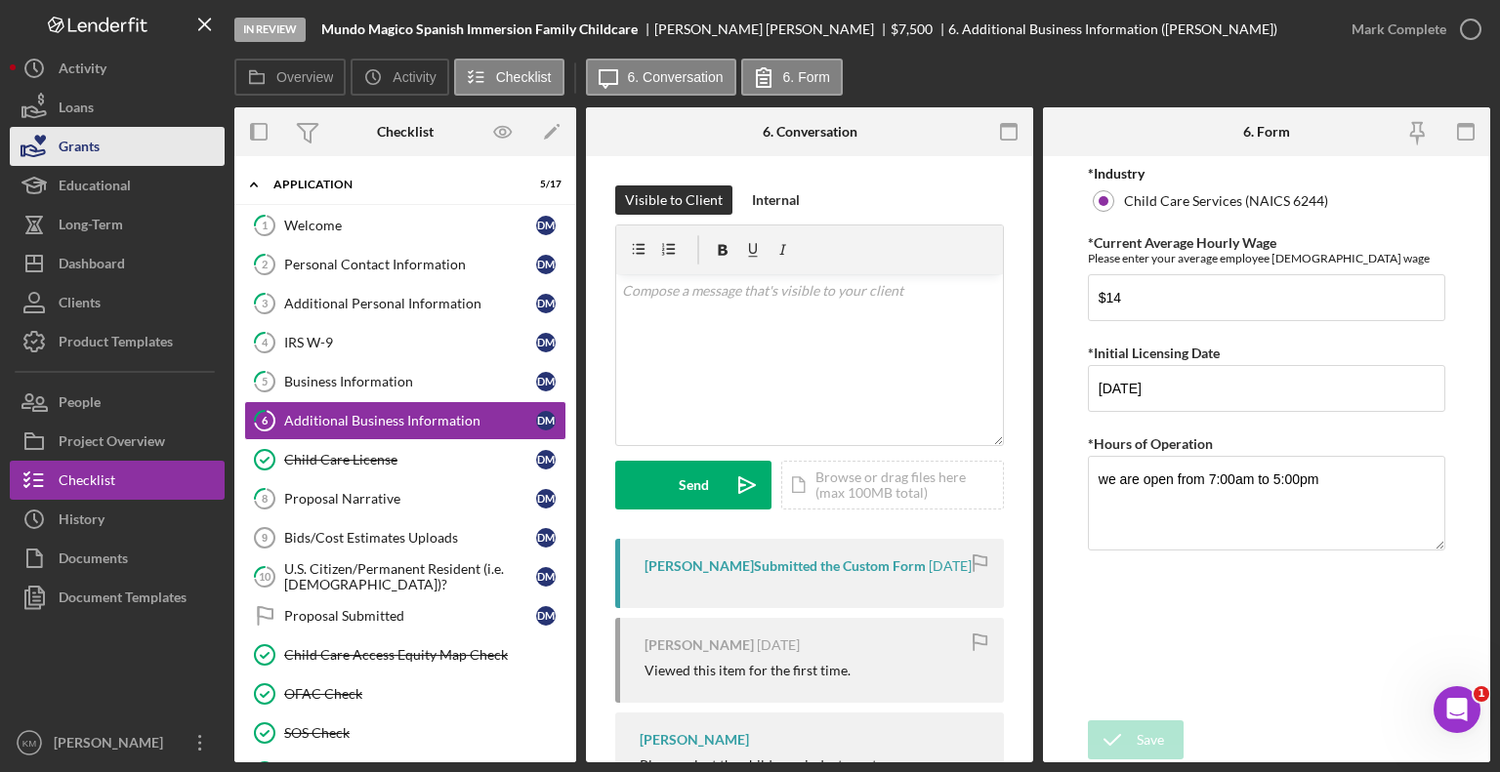
click at [112, 136] on button "Grants" at bounding box center [117, 146] width 215 height 39
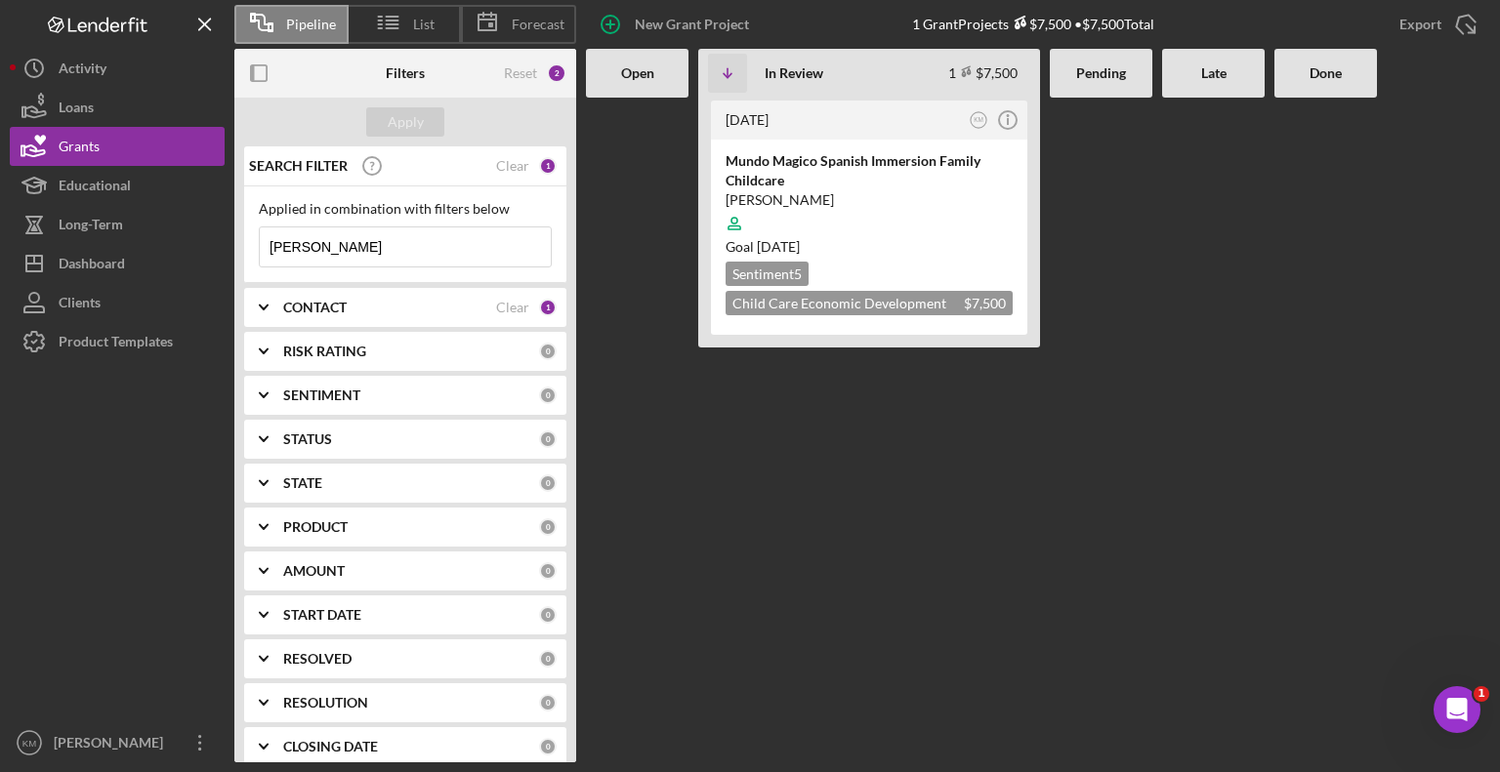
click at [392, 256] on input "[PERSON_NAME]" at bounding box center [405, 247] width 291 height 39
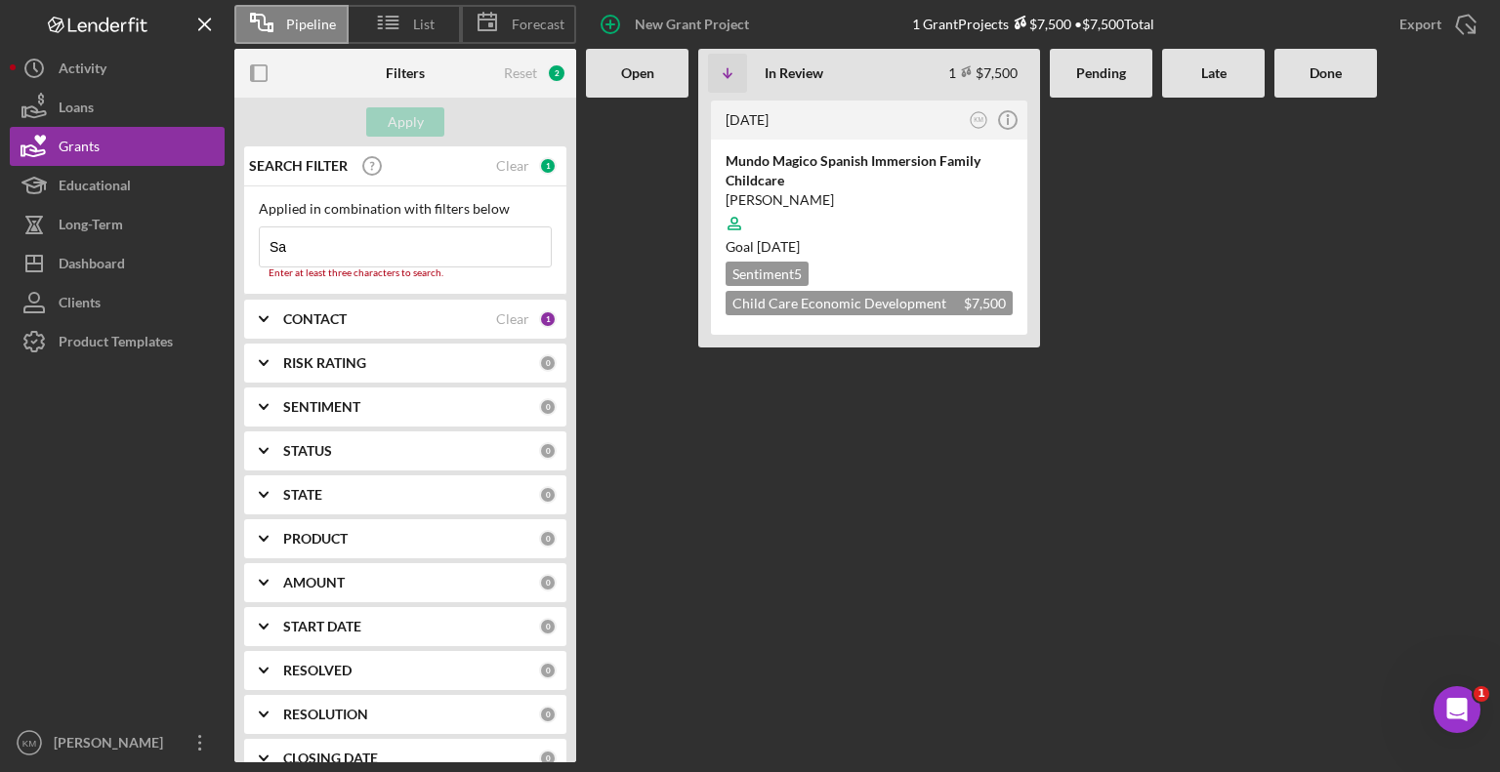
type input "S"
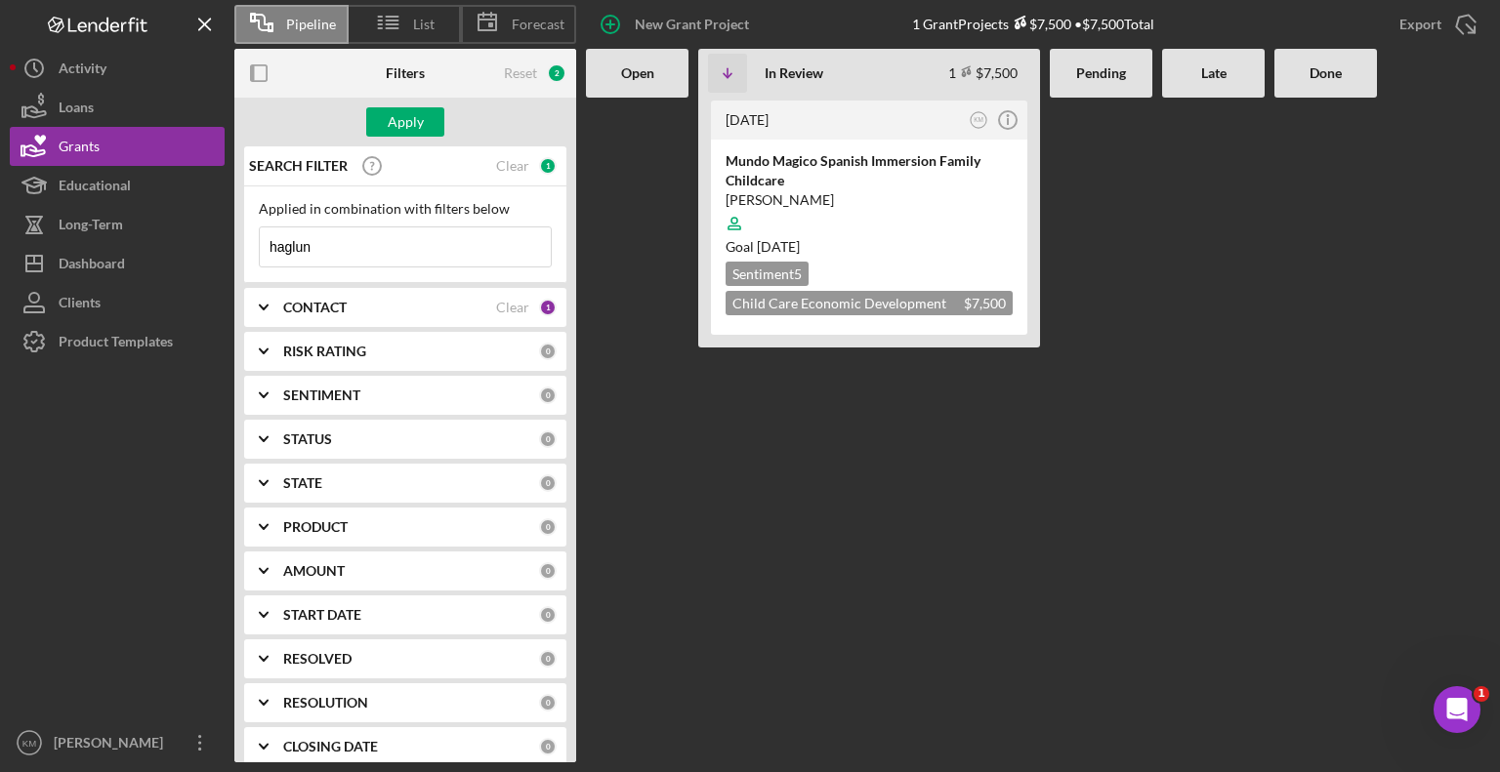
type input "[PERSON_NAME]"
click at [426, 131] on button "Apply" at bounding box center [405, 121] width 78 height 29
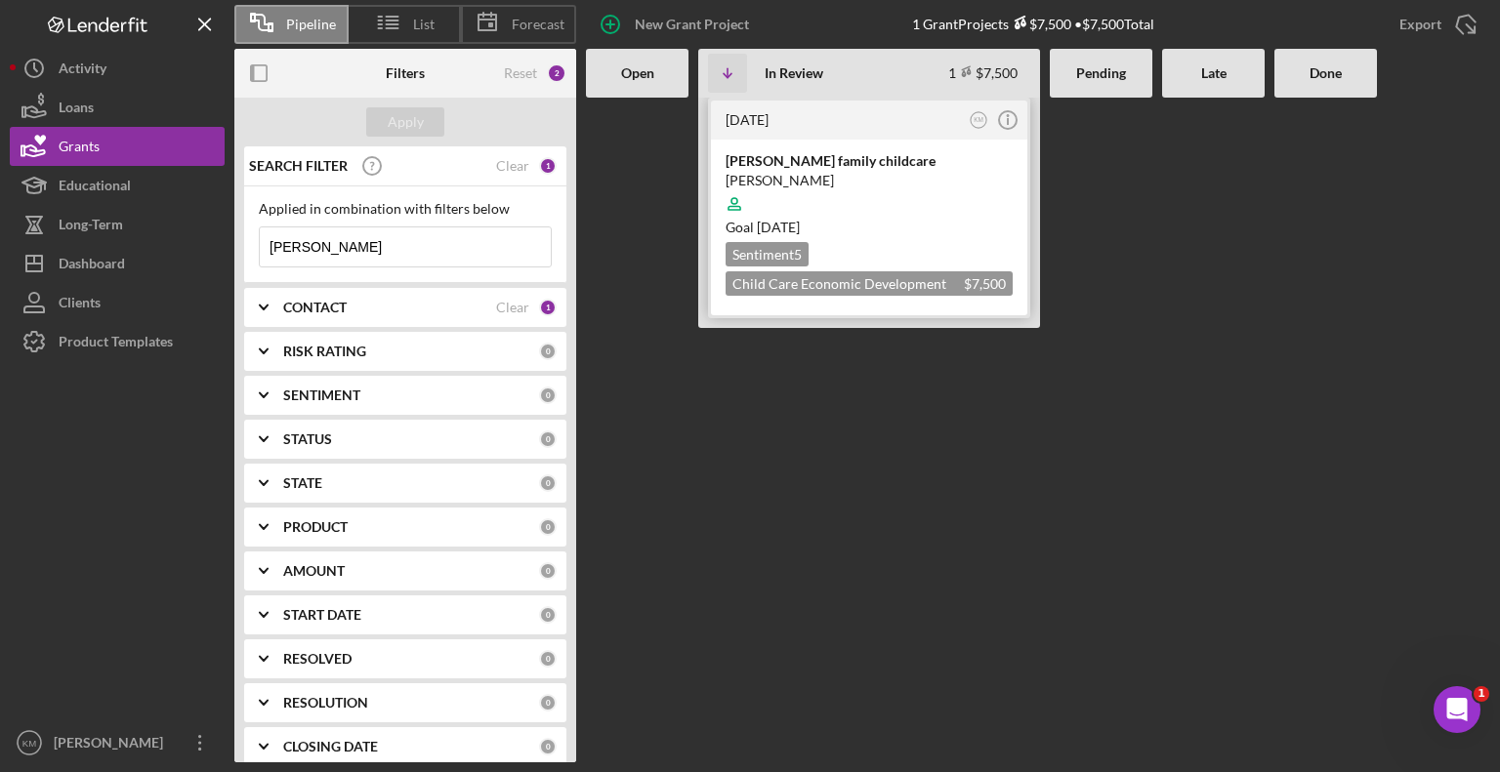
click at [807, 167] on div "[PERSON_NAME] family childcare" at bounding box center [869, 161] width 287 height 20
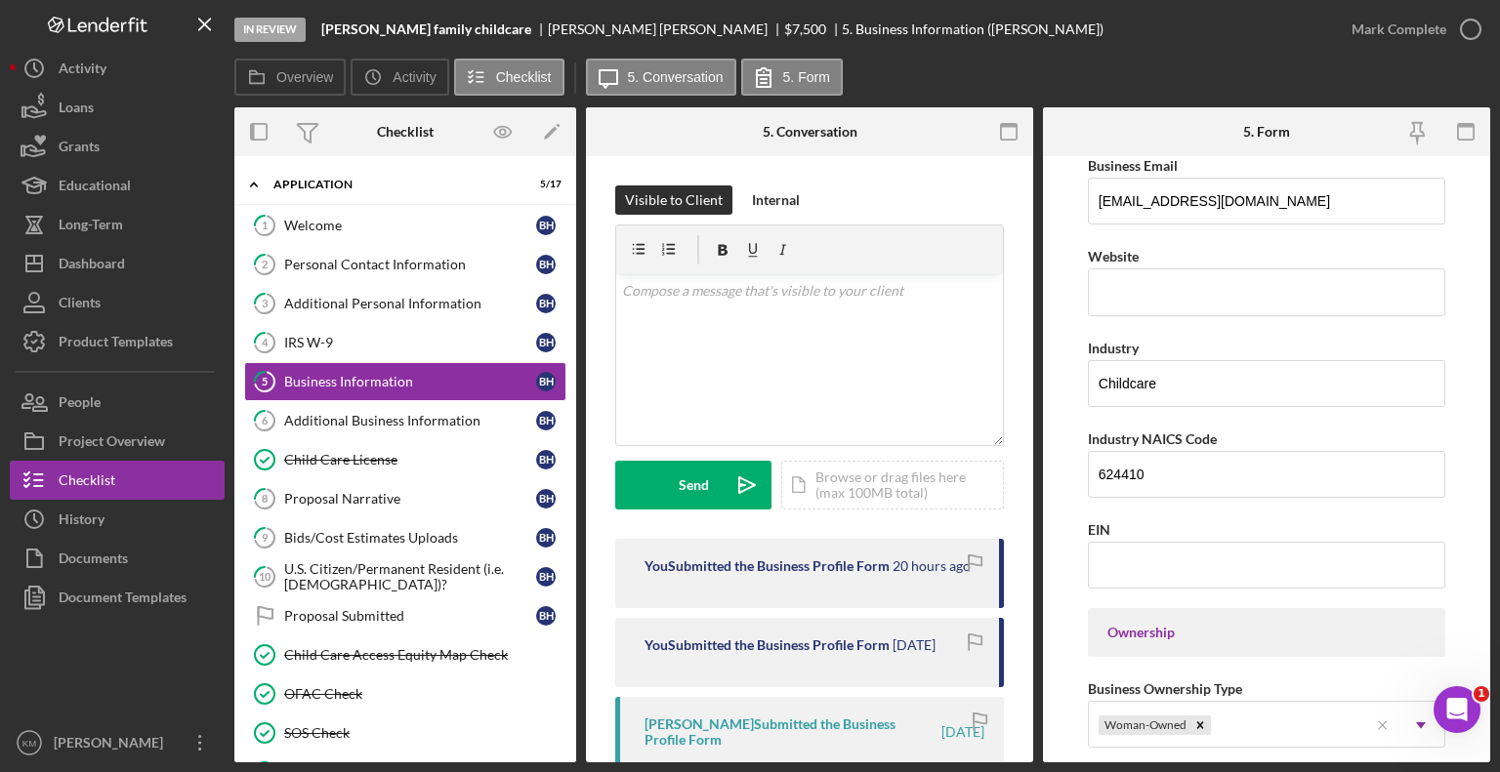
scroll to position [461, 0]
click at [448, 427] on link "6 Additional Business Information B H" at bounding box center [405, 420] width 322 height 39
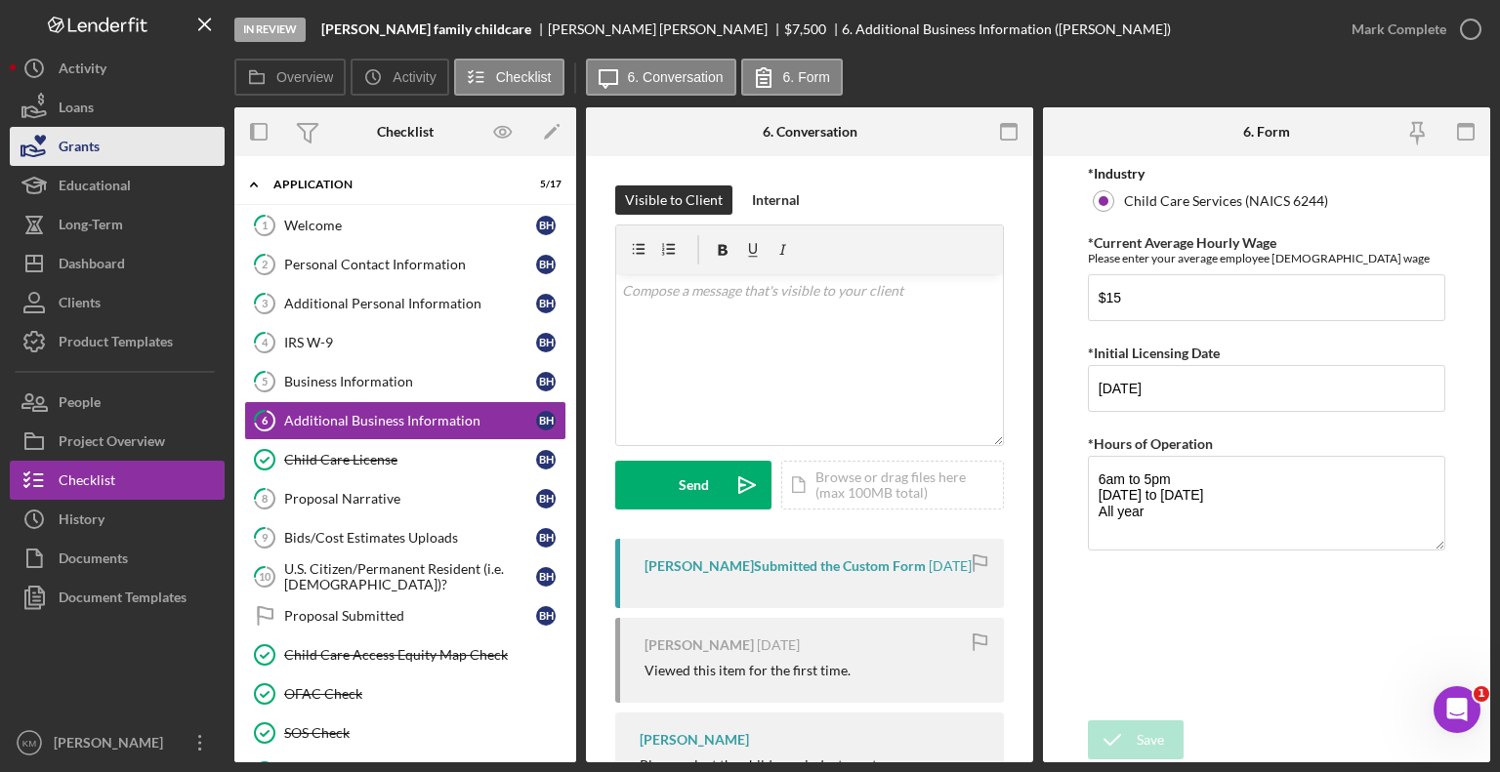
click at [121, 138] on button "Grants" at bounding box center [117, 146] width 215 height 39
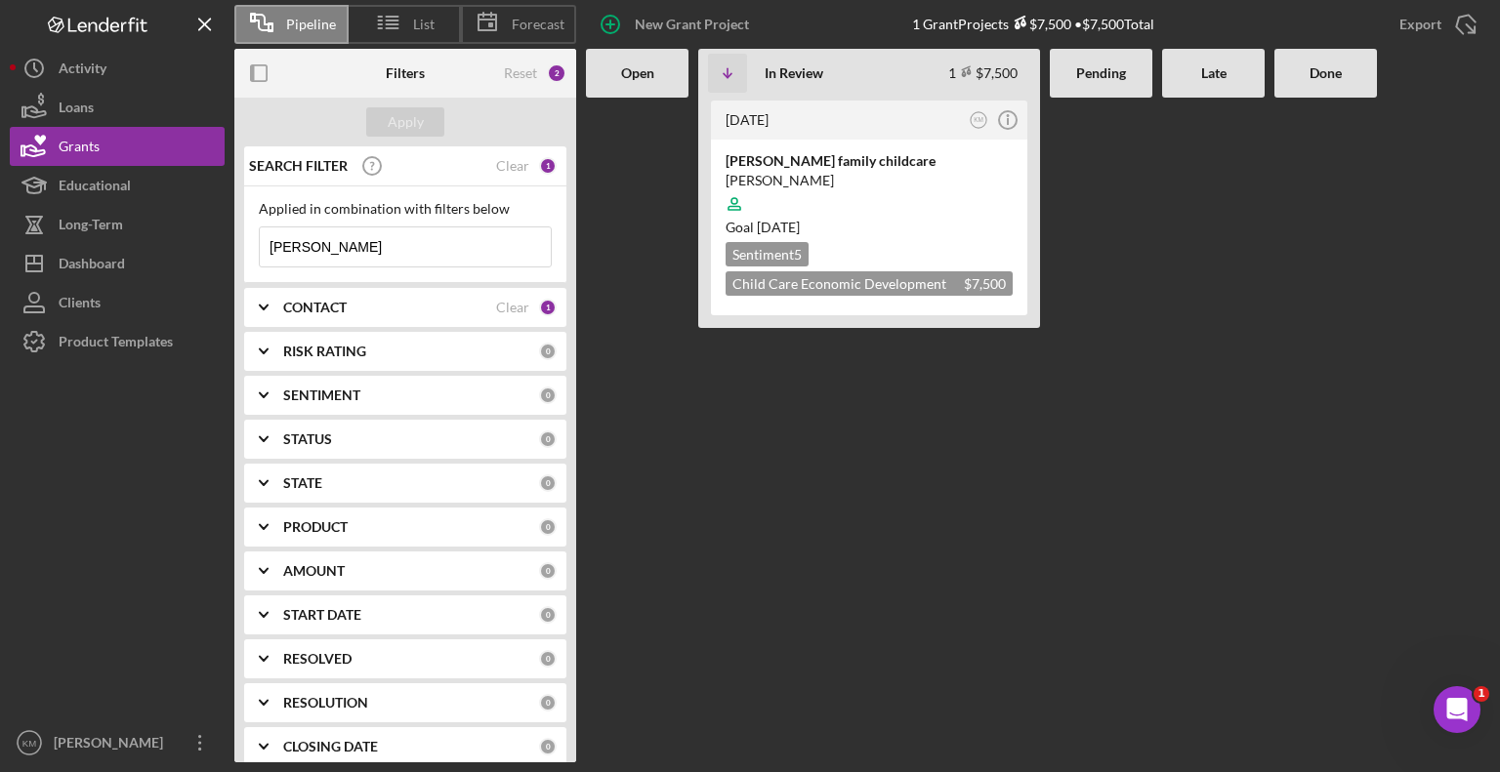
click at [380, 252] on input "[PERSON_NAME]" at bounding box center [405, 247] width 291 height 39
type input "H"
paste input "[PERSON_NAME]"
type input "[PERSON_NAME]"
click at [852, 154] on div "Way to grow childcare provider" at bounding box center [869, 161] width 287 height 20
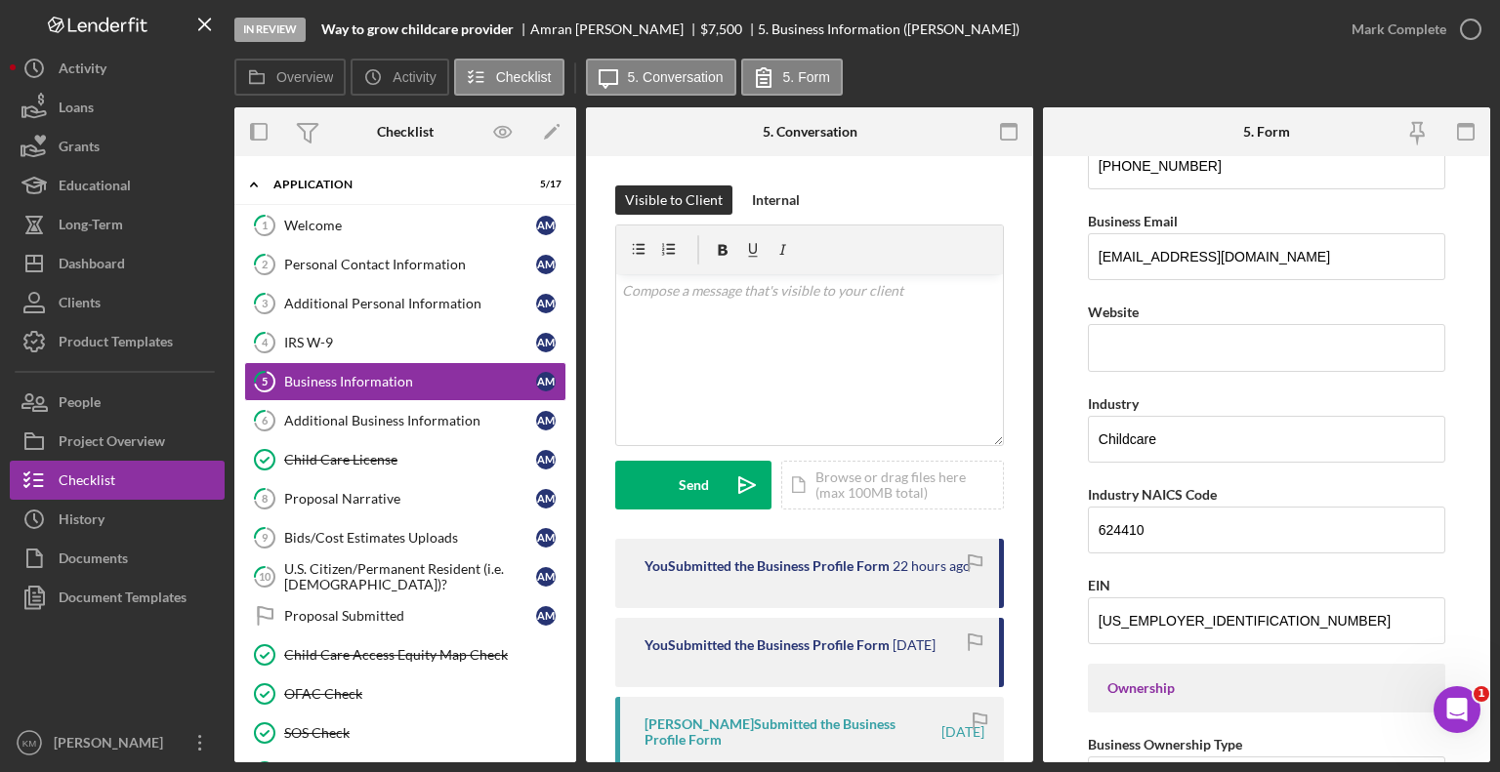
scroll to position [402, 0]
click at [465, 416] on div "Additional Business Information" at bounding box center [410, 421] width 252 height 16
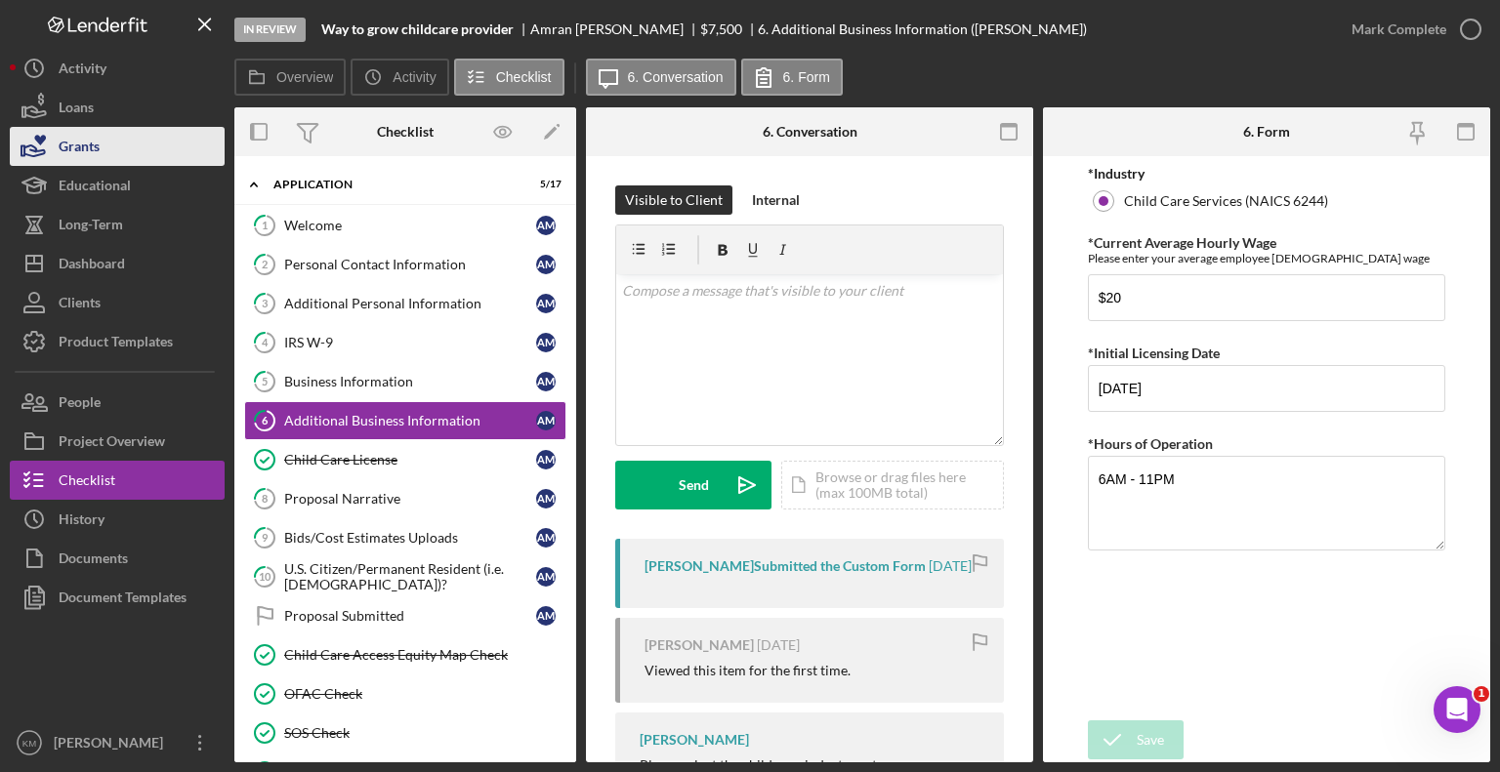
click at [133, 146] on button "Grants" at bounding box center [117, 146] width 215 height 39
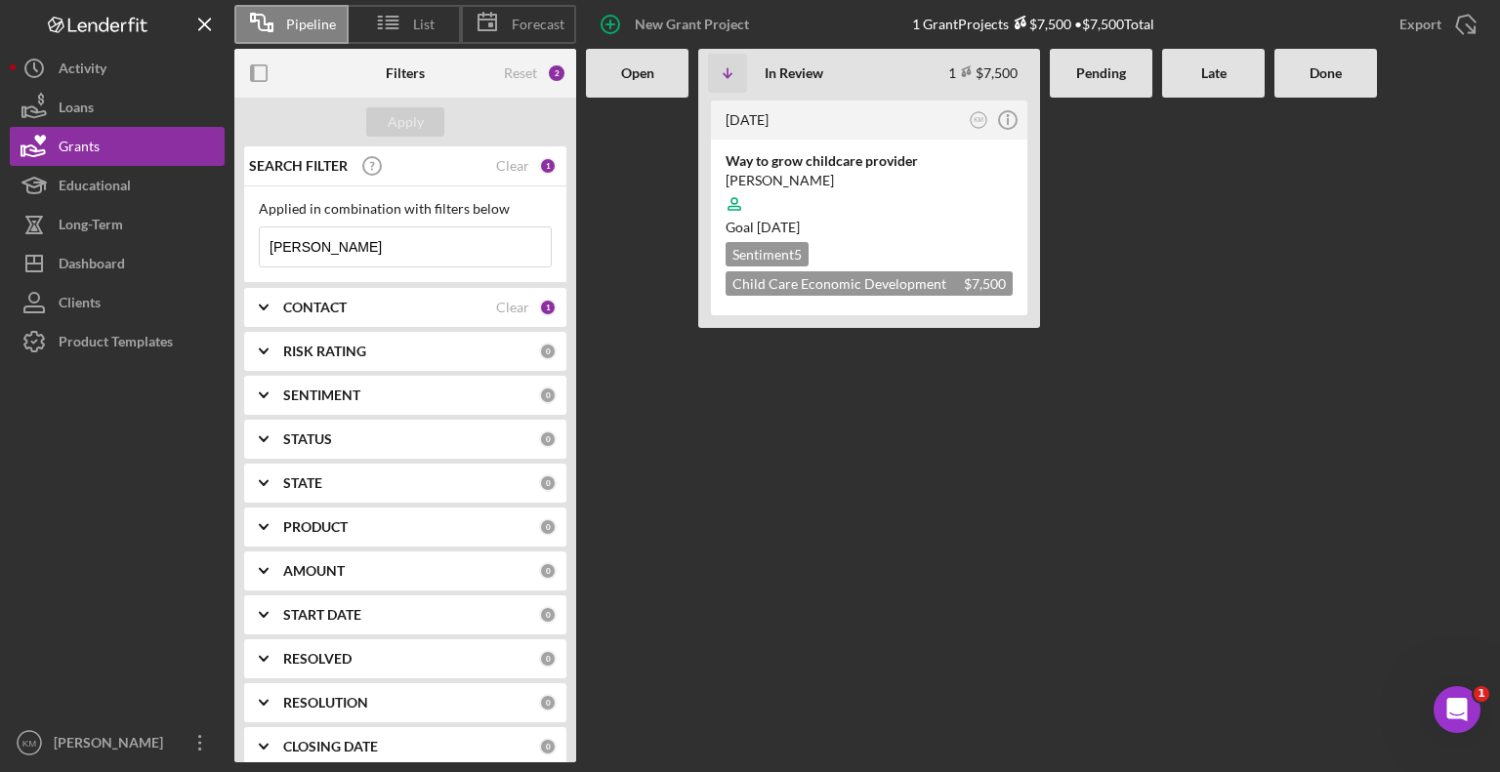
click at [422, 252] on input "[PERSON_NAME]" at bounding box center [405, 247] width 291 height 39
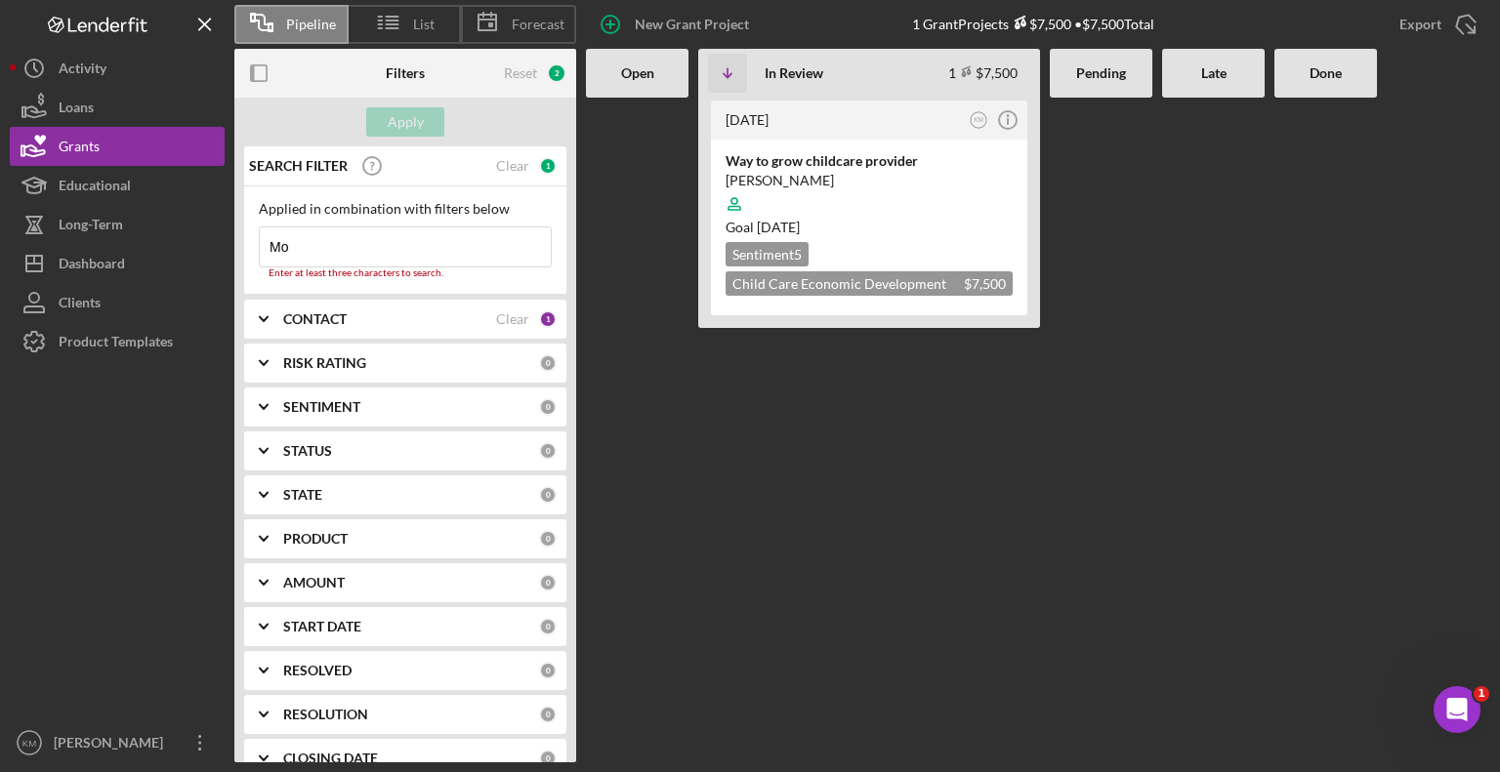
type input "M"
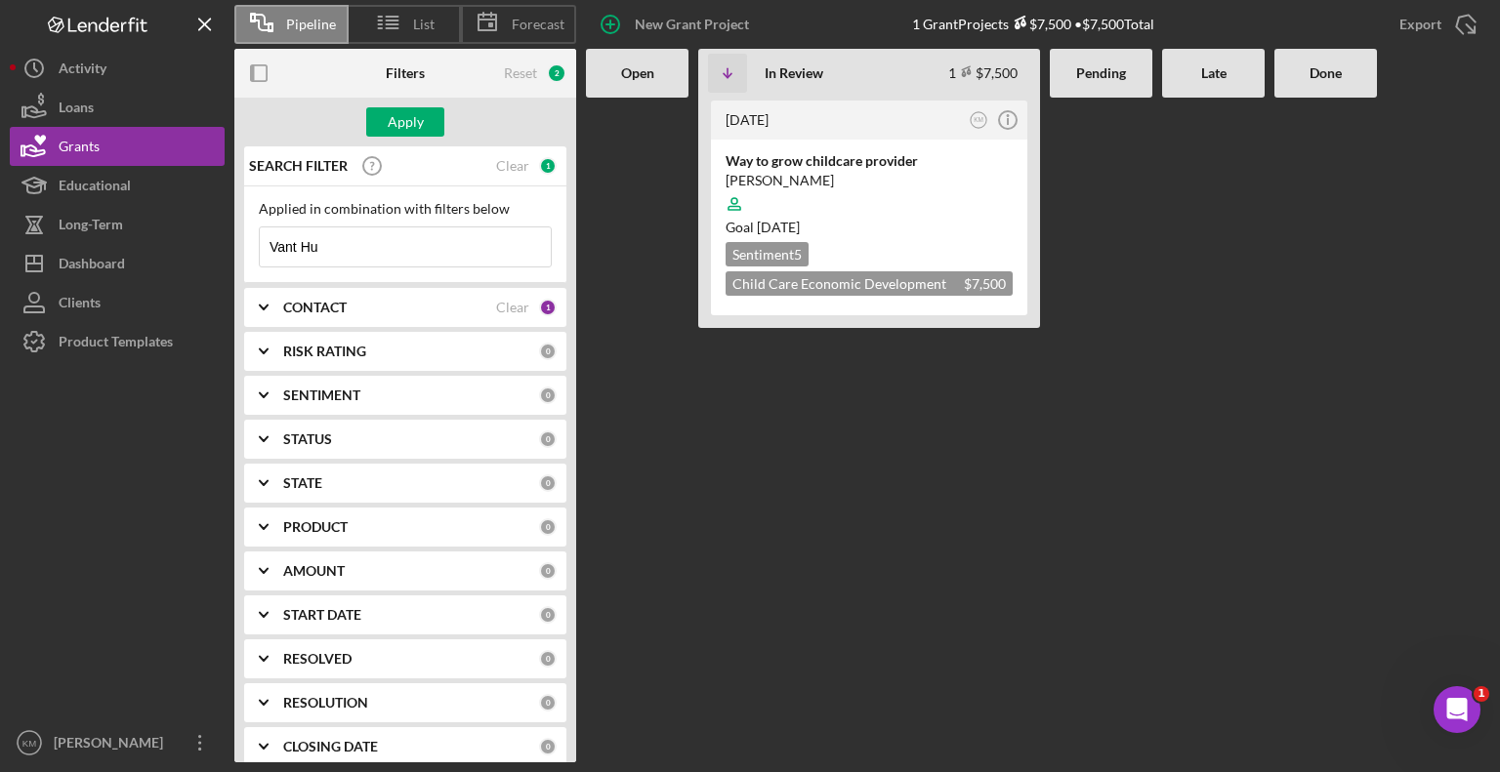
click at [395, 245] on input "Vant Hu" at bounding box center [405, 247] width 291 height 39
type input "Vant Hul"
click at [410, 124] on div "Apply" at bounding box center [406, 121] width 36 height 29
click at [913, 170] on div "Fun in the sun spring lake daycare LLC" at bounding box center [869, 161] width 287 height 20
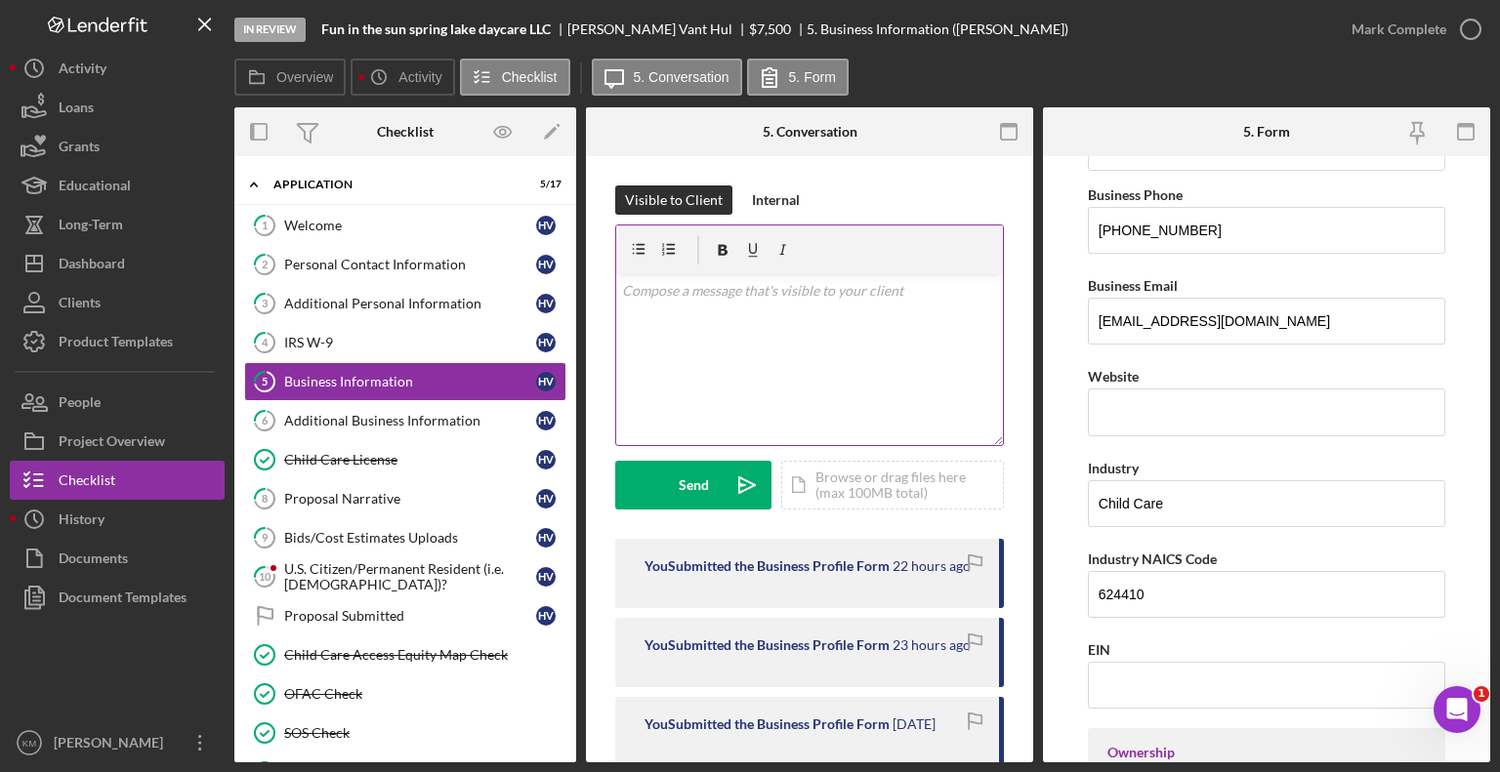
scroll to position [339, 0]
click at [457, 430] on link "6 Additional Business Information H V" at bounding box center [405, 420] width 322 height 39
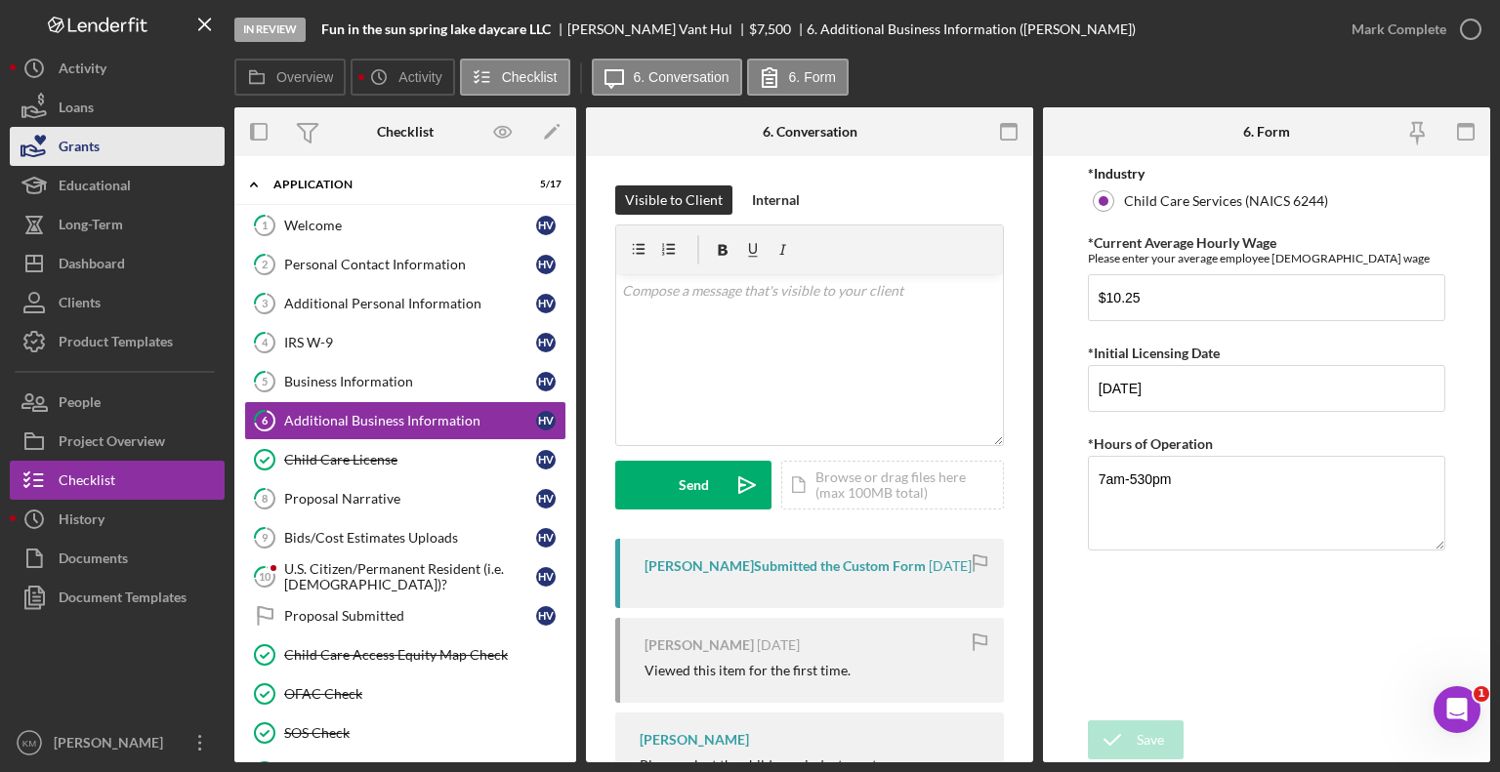
click at [180, 151] on button "Grants" at bounding box center [117, 146] width 215 height 39
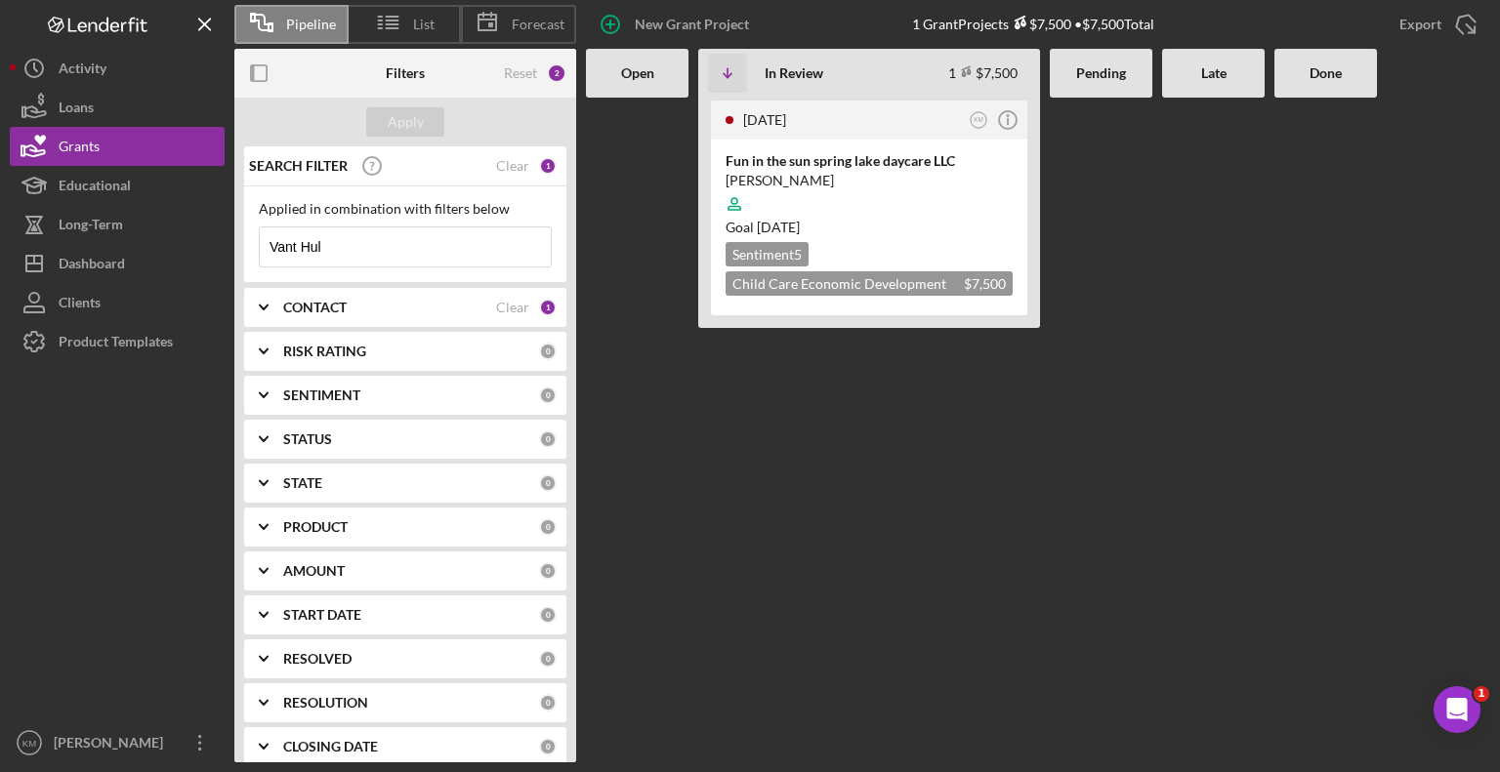
click at [387, 246] on input "Vant Hul" at bounding box center [405, 247] width 291 height 39
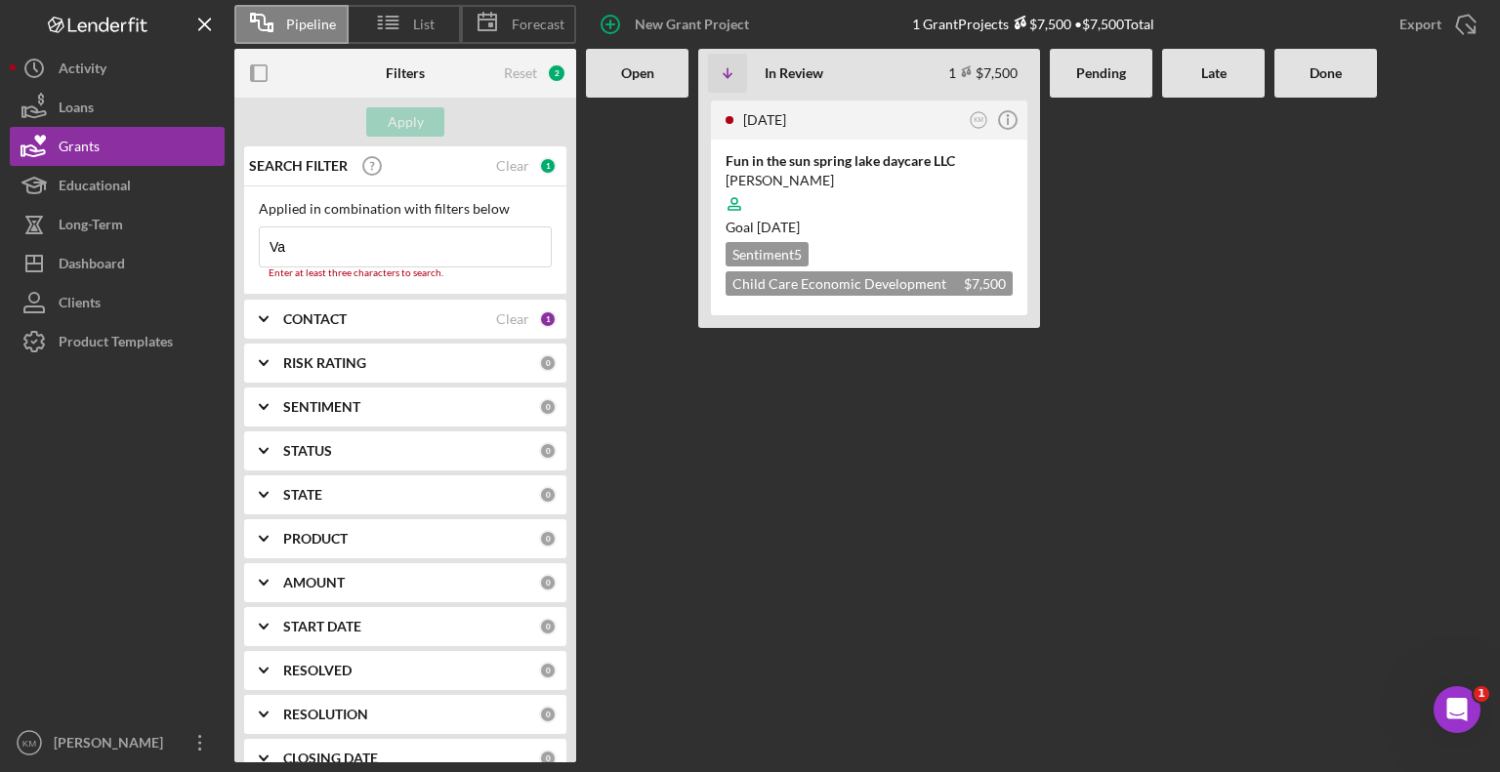
type input "V"
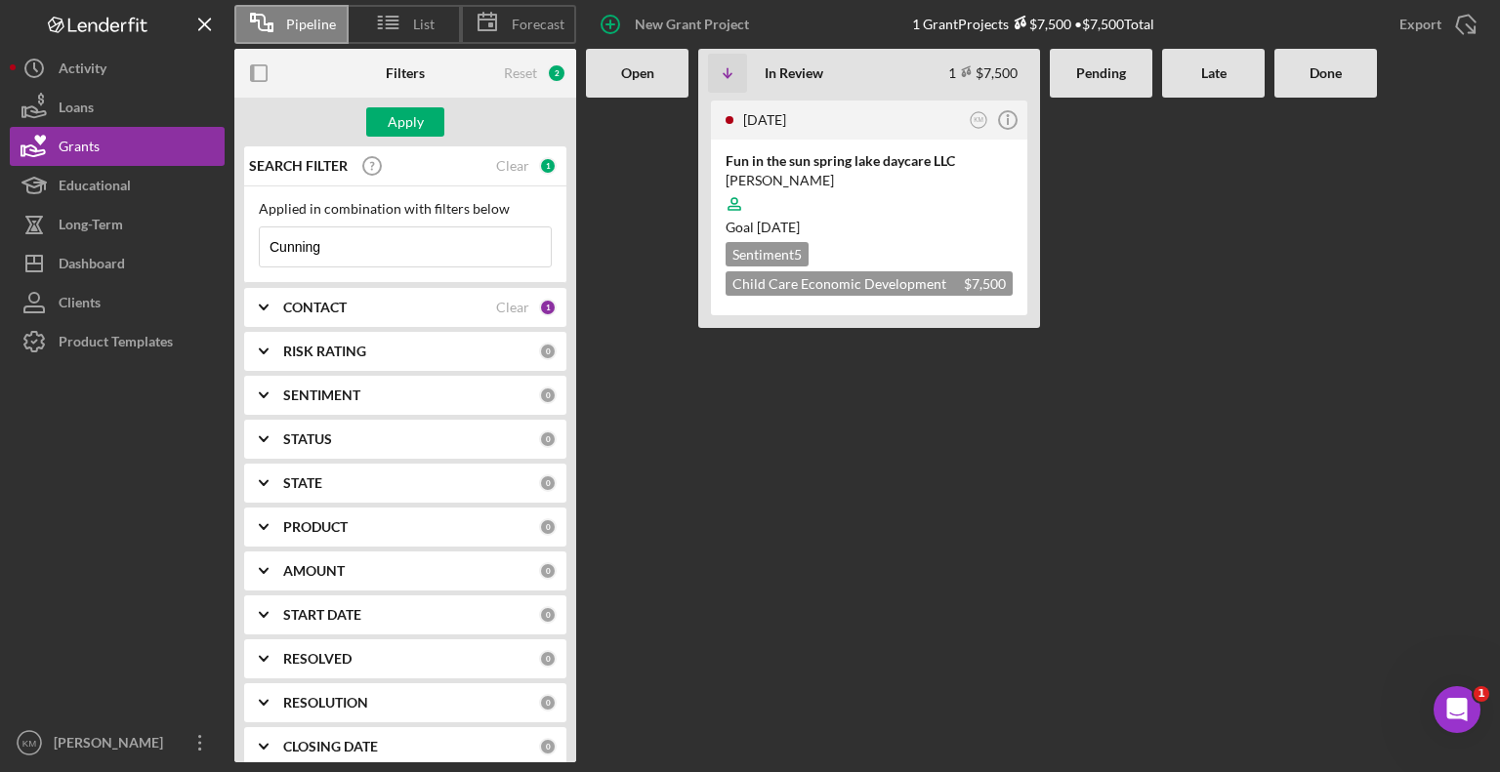
type input "[PERSON_NAME]"
click at [415, 128] on div "Apply" at bounding box center [406, 121] width 36 height 29
click at [793, 159] on div "Growing Wings, LLC" at bounding box center [869, 161] width 287 height 20
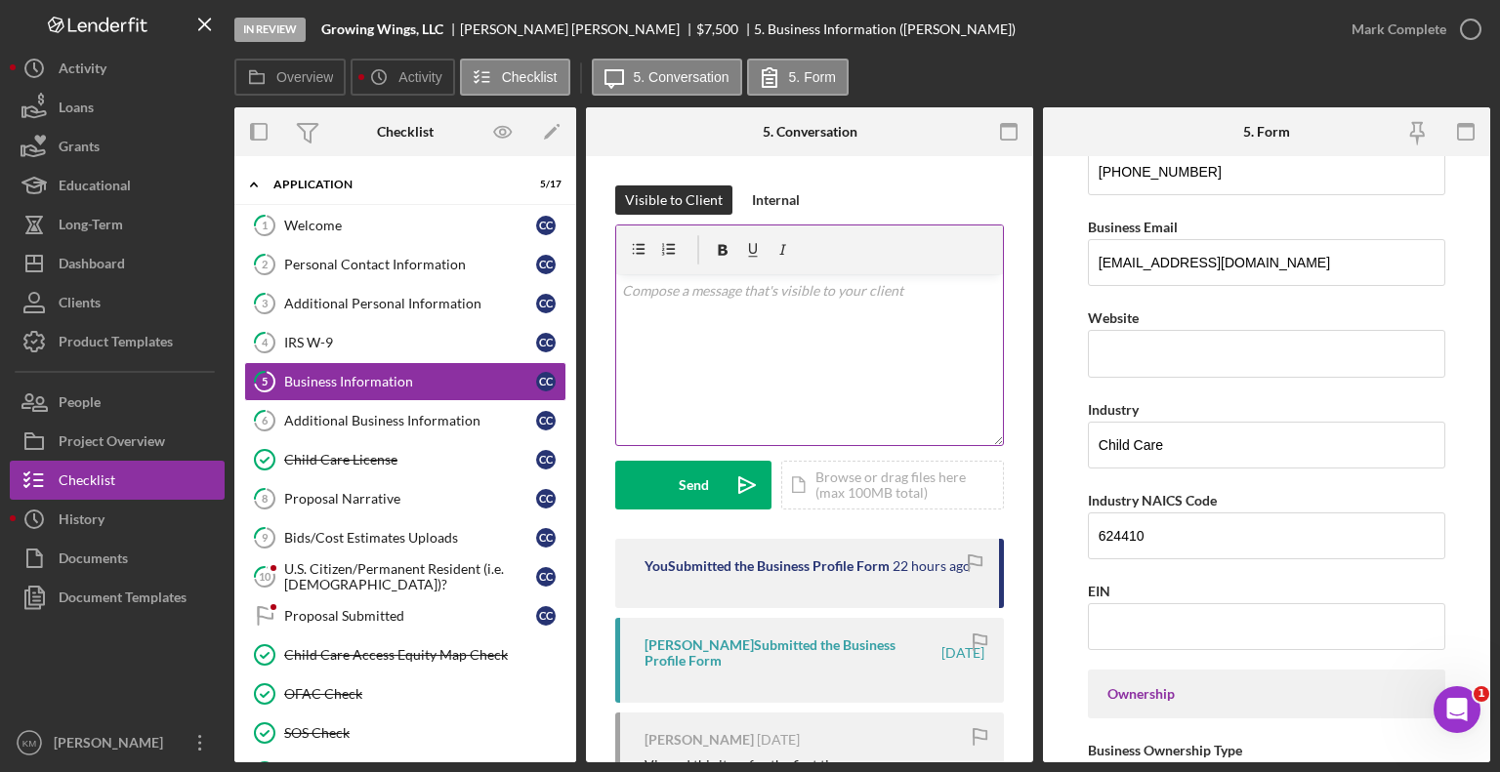
scroll to position [398, 0]
click at [438, 421] on div "Additional Business Information" at bounding box center [410, 421] width 252 height 16
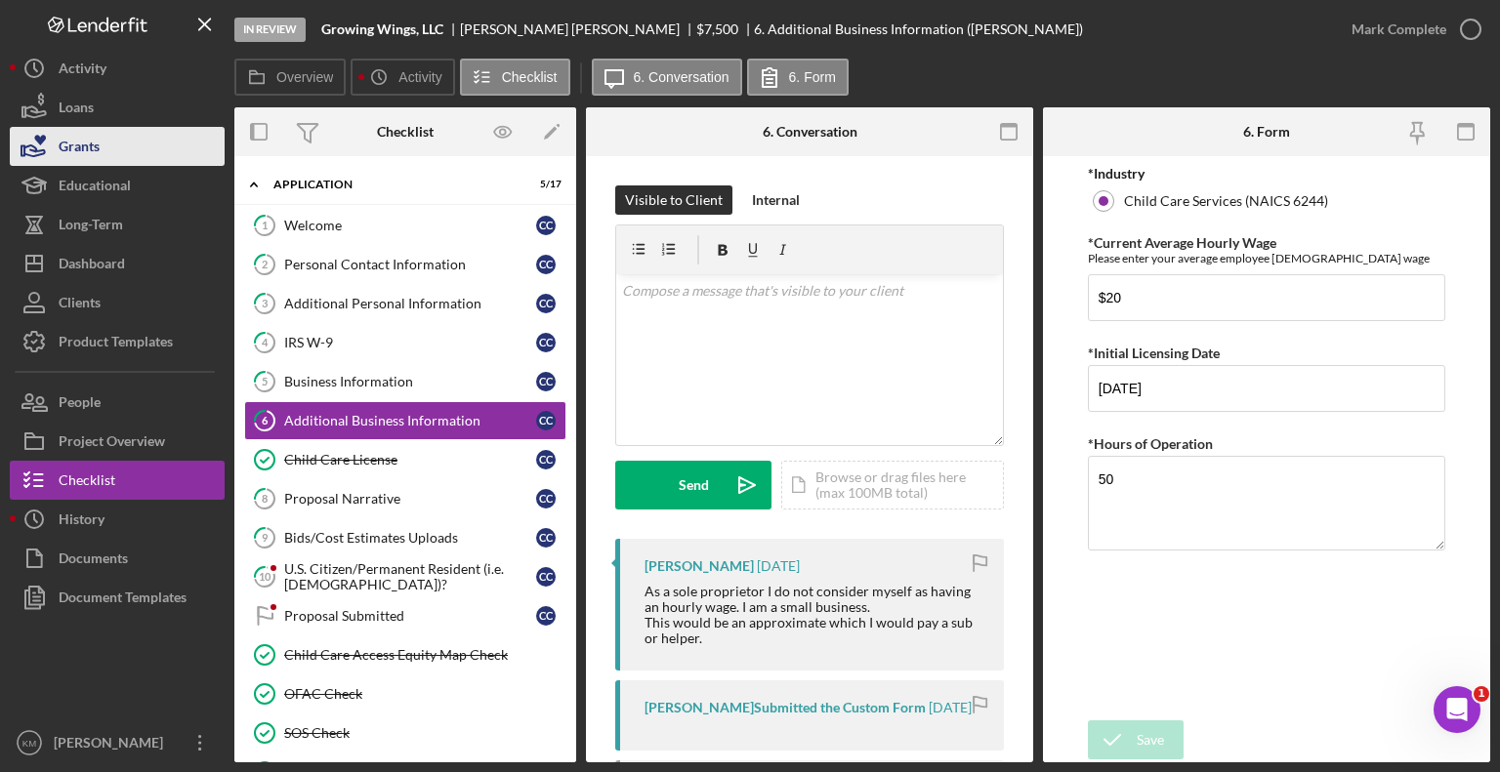
click at [199, 147] on button "Grants" at bounding box center [117, 146] width 215 height 39
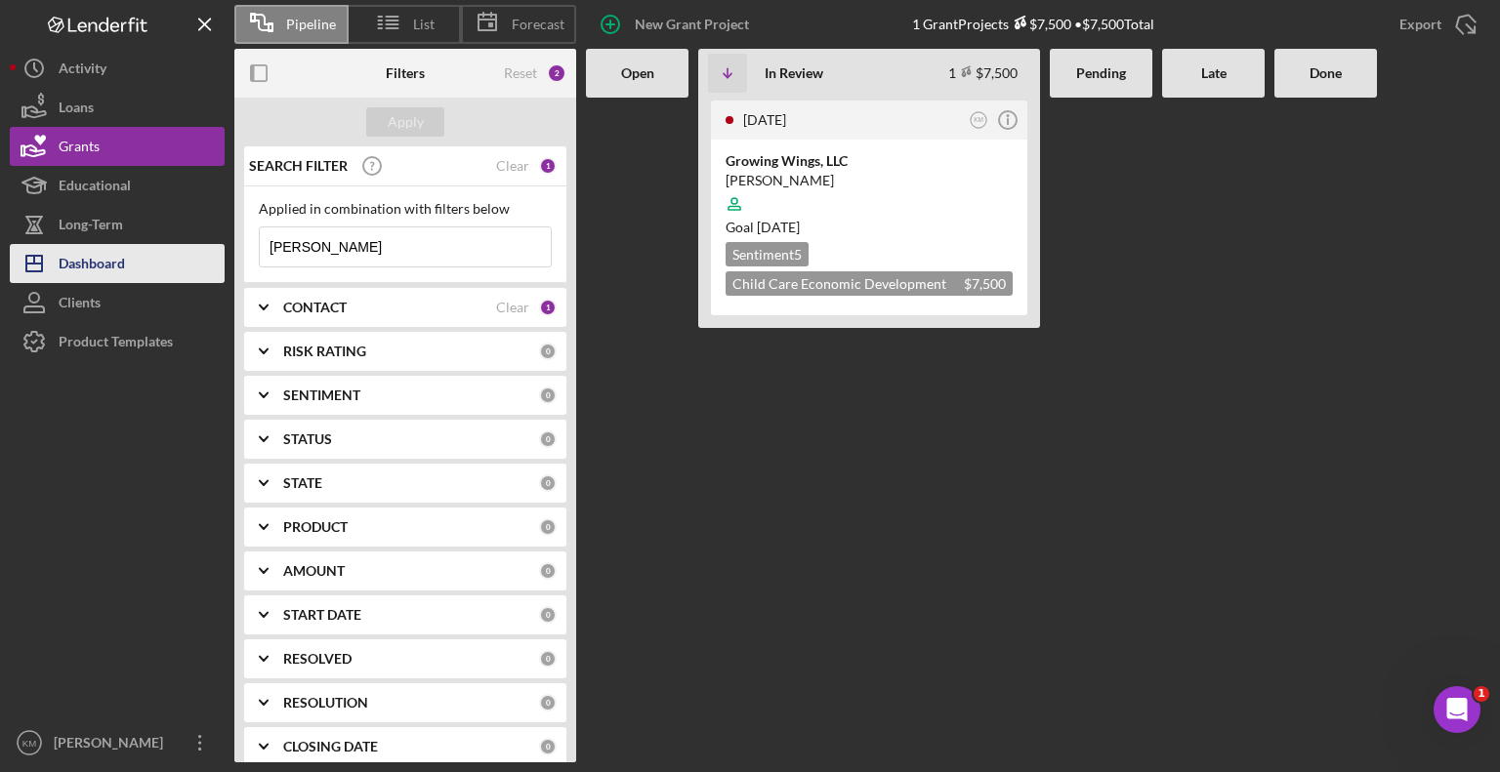
drag, startPoint x: 381, startPoint y: 244, endPoint x: 191, endPoint y: 250, distance: 189.5
click at [191, 250] on div "Pipeline List Forecast New Grant Project 1 Grant Projects $7,500 • $7,500 Total…" at bounding box center [750, 381] width 1480 height 763
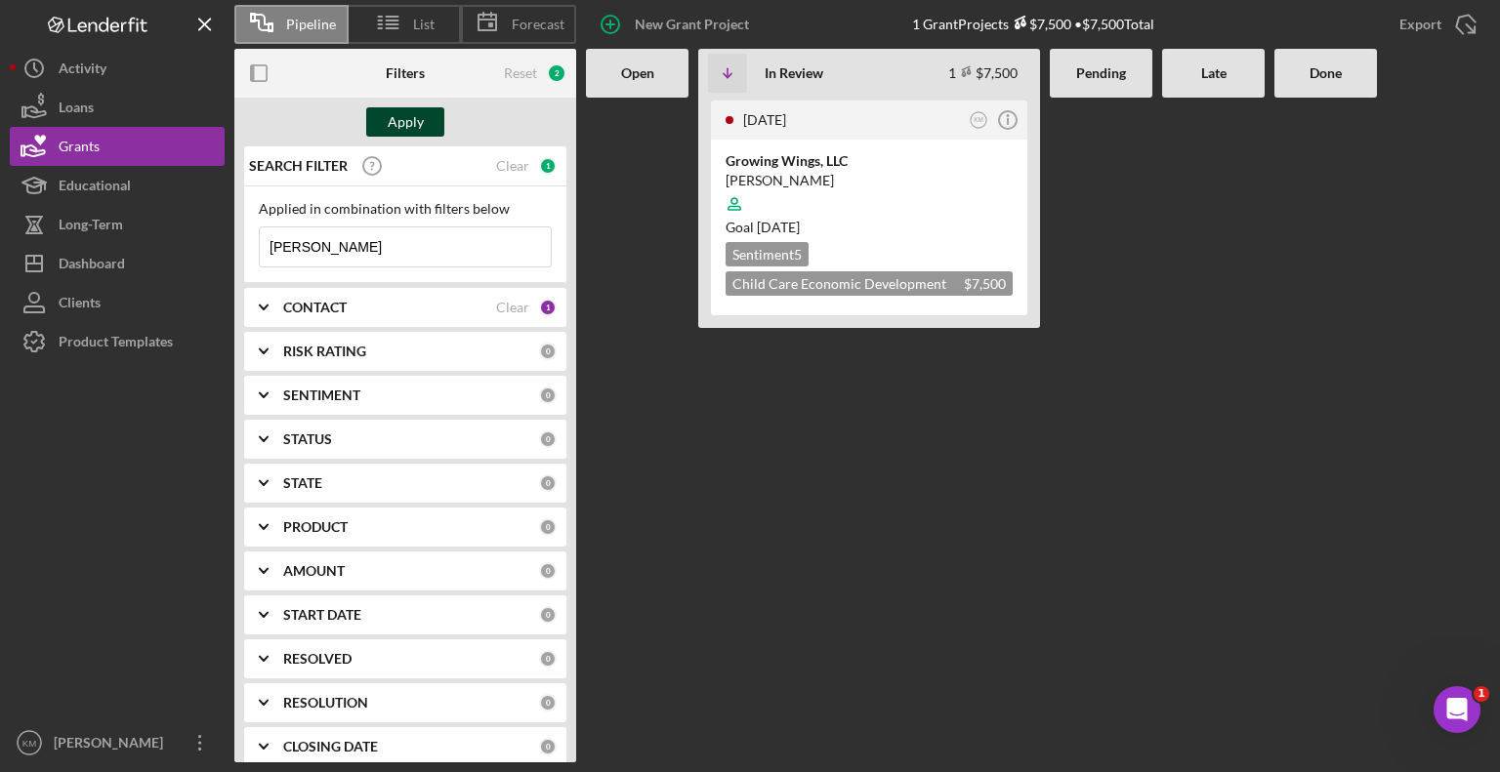
type input "[PERSON_NAME]"
click at [430, 109] on button "Apply" at bounding box center [405, 121] width 78 height 29
click at [854, 154] on div "Hands of Hope Discovery Learning" at bounding box center [869, 161] width 287 height 20
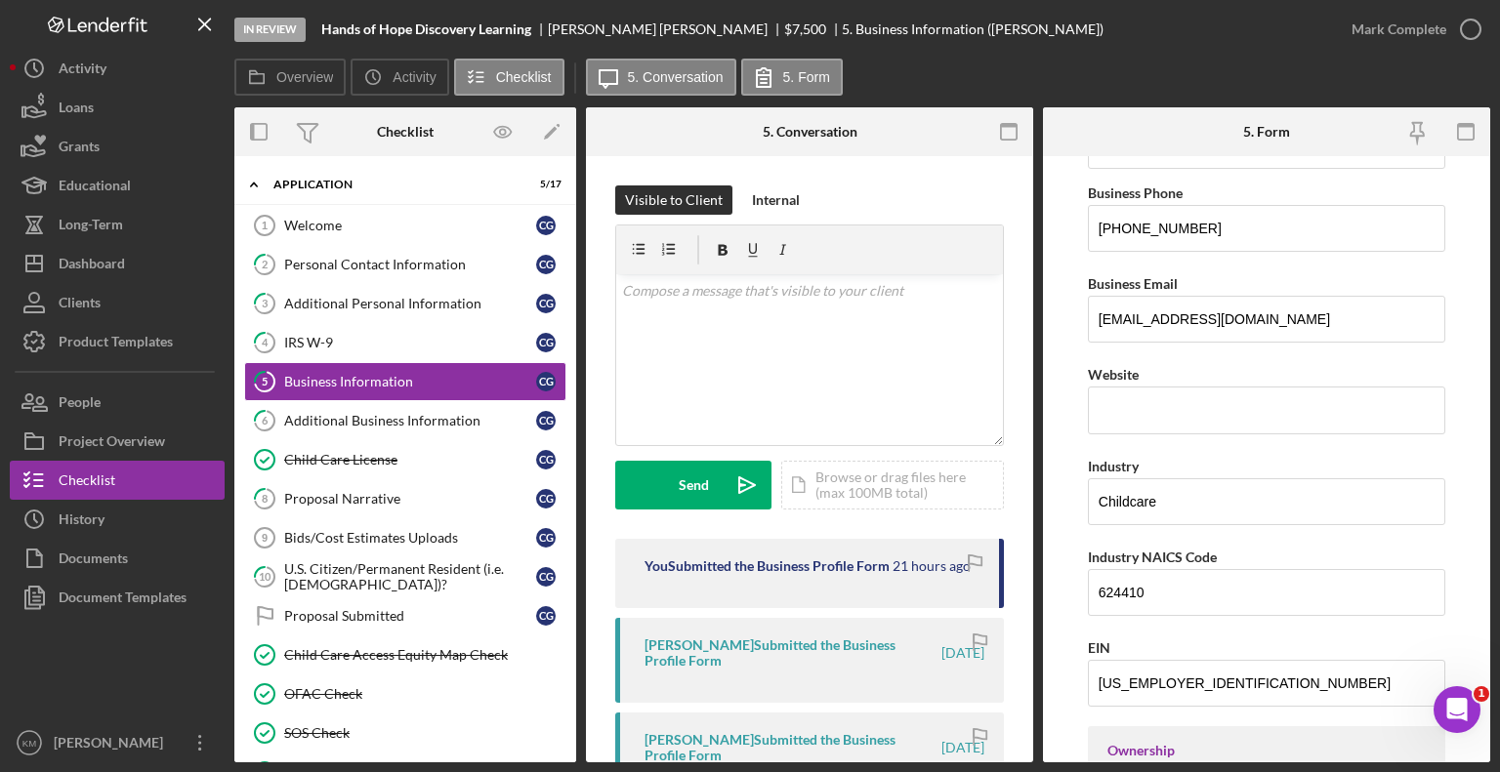
scroll to position [342, 0]
click at [447, 418] on div "Additional Business Information" at bounding box center [410, 421] width 252 height 16
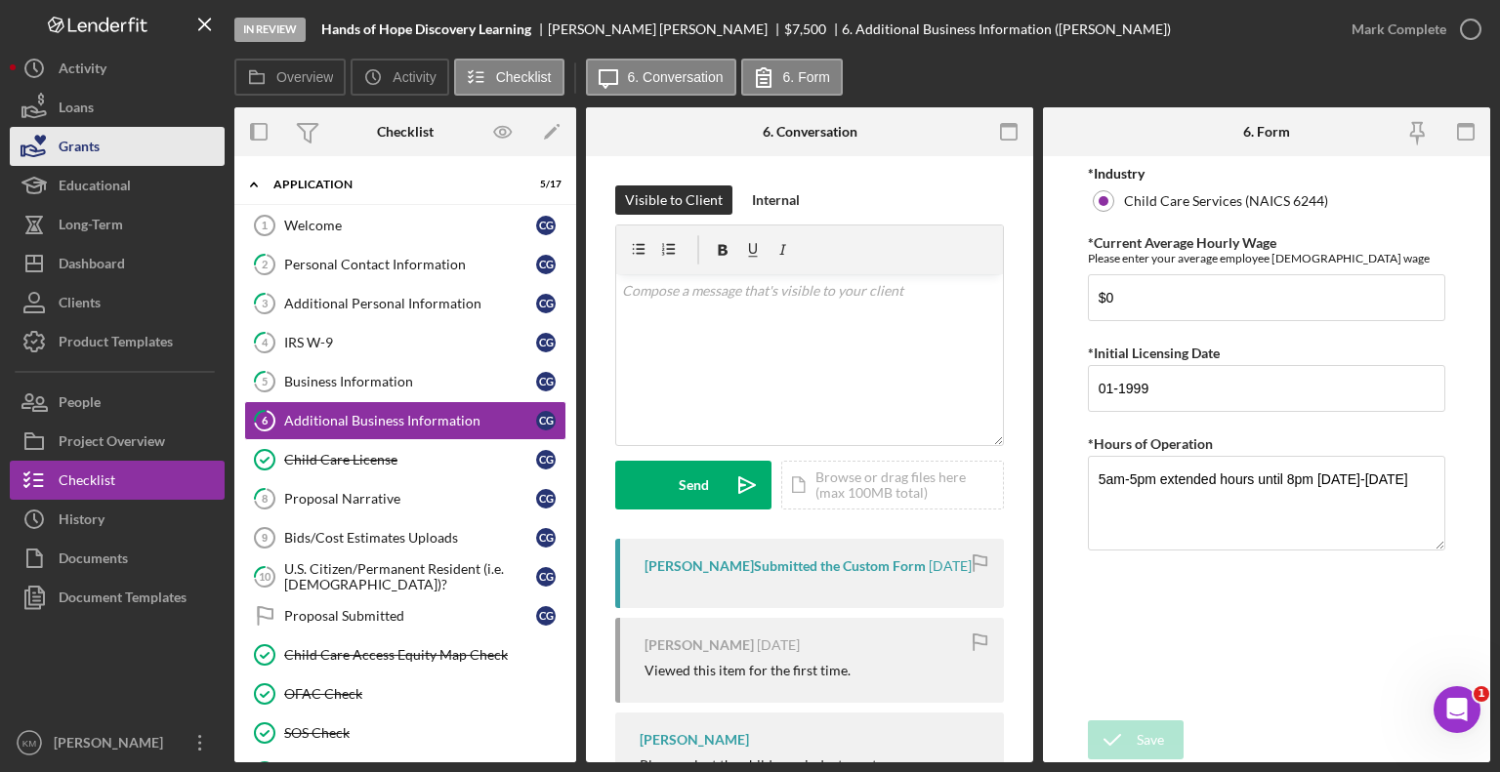
click at [157, 143] on button "Grants" at bounding box center [117, 146] width 215 height 39
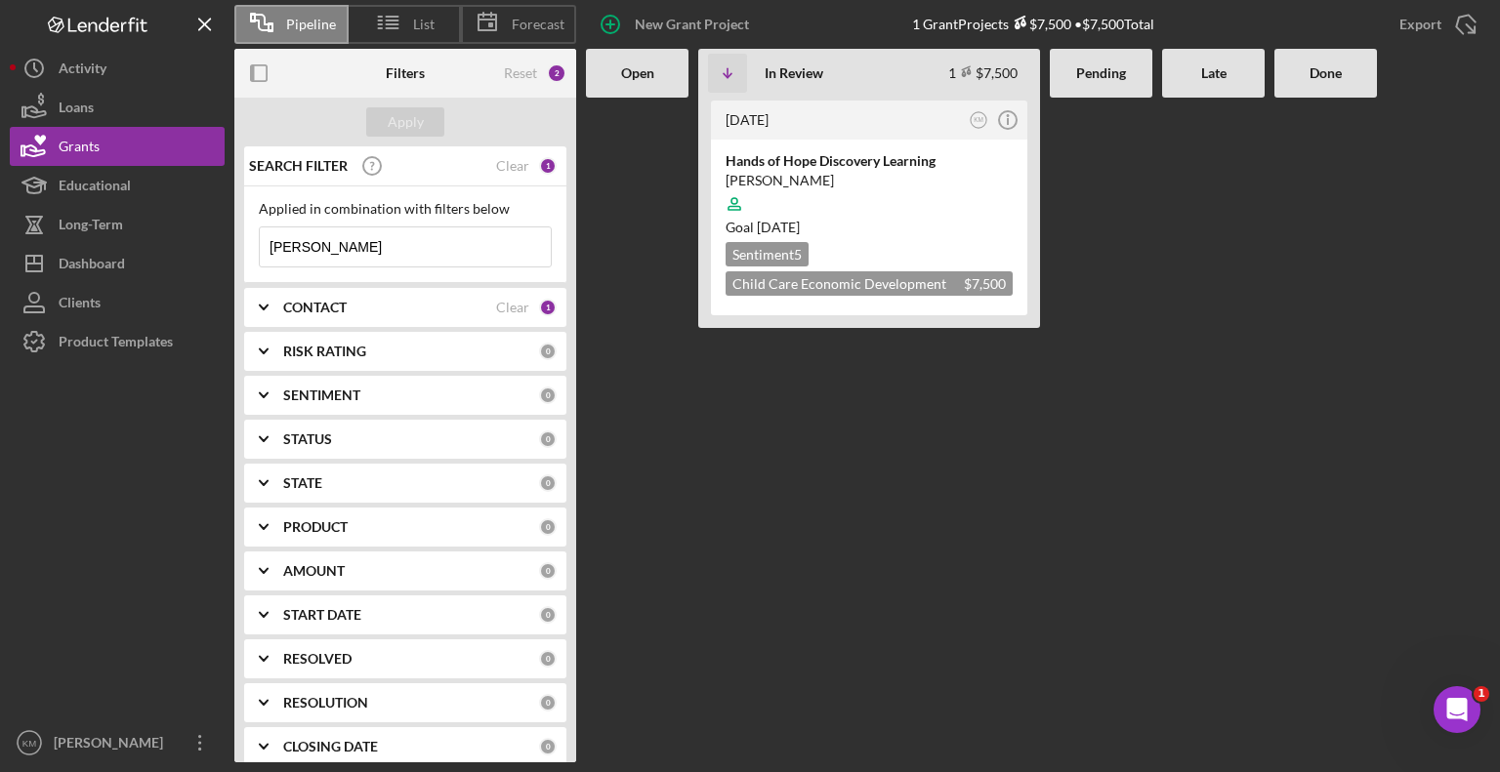
click at [368, 255] on input "[PERSON_NAME]" at bounding box center [405, 247] width 291 height 39
type input "G"
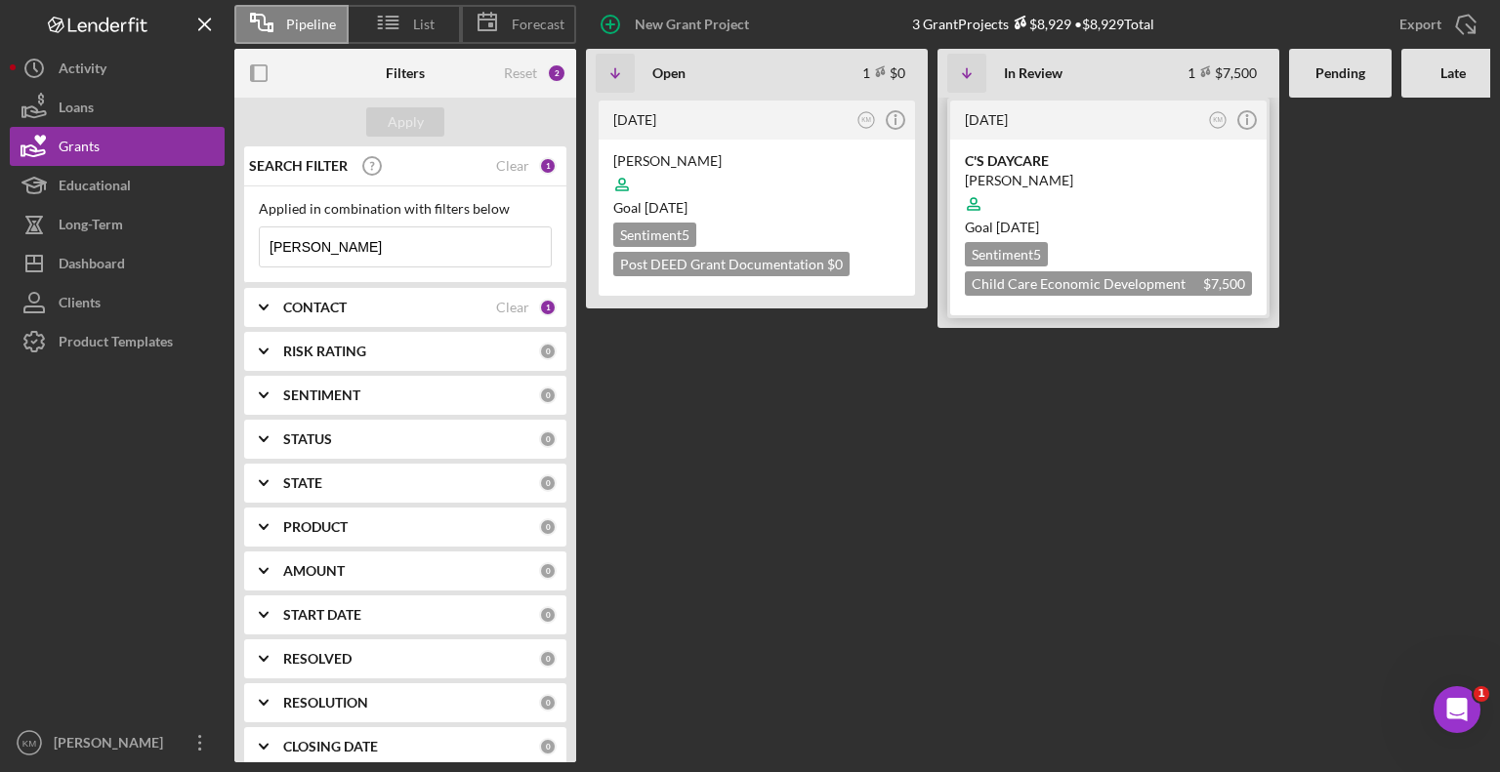
type input "[PERSON_NAME]"
click at [980, 157] on div "C'S DAYCARE" at bounding box center [1108, 161] width 287 height 20
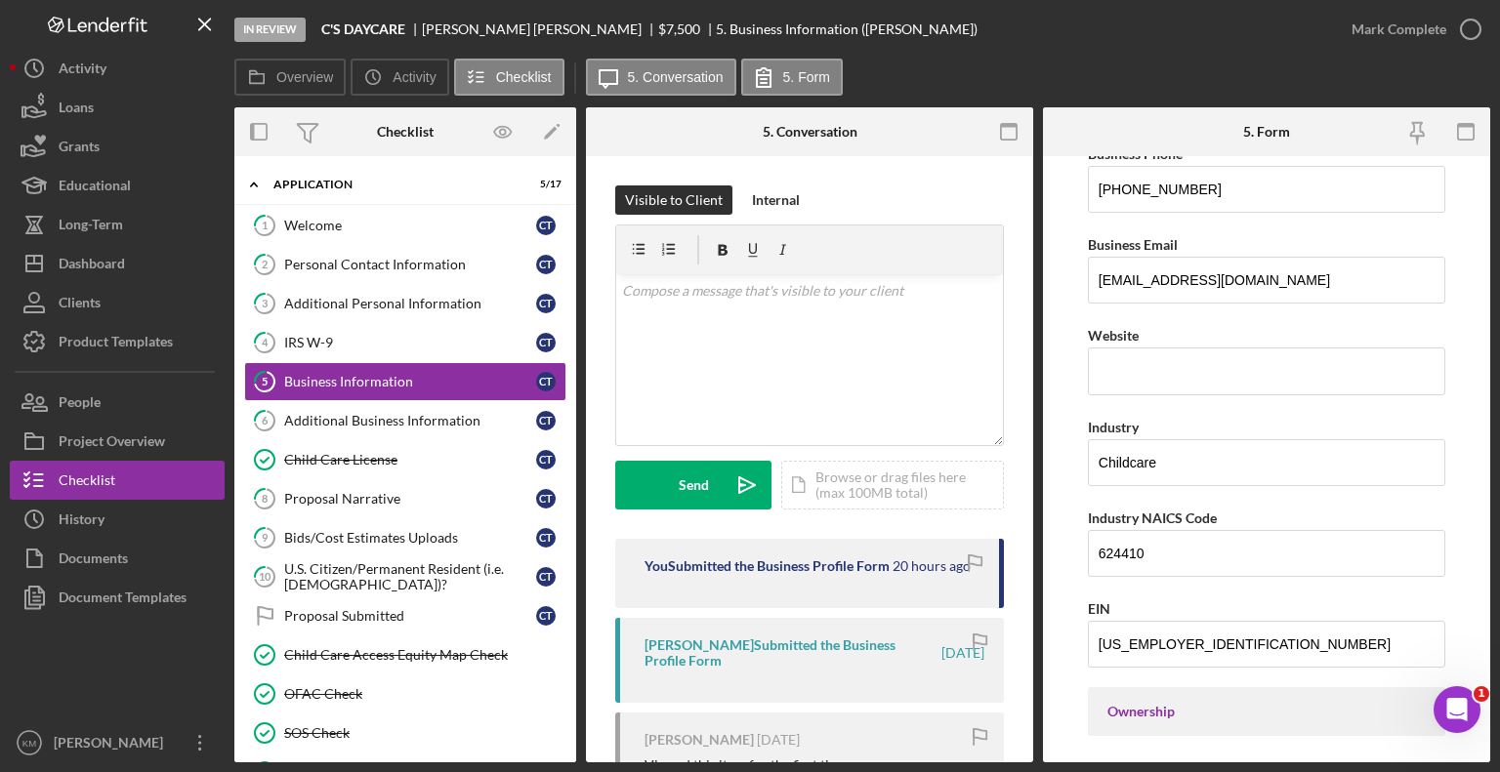
scroll to position [382, 0]
click at [438, 425] on div "Additional Business Information" at bounding box center [410, 421] width 252 height 16
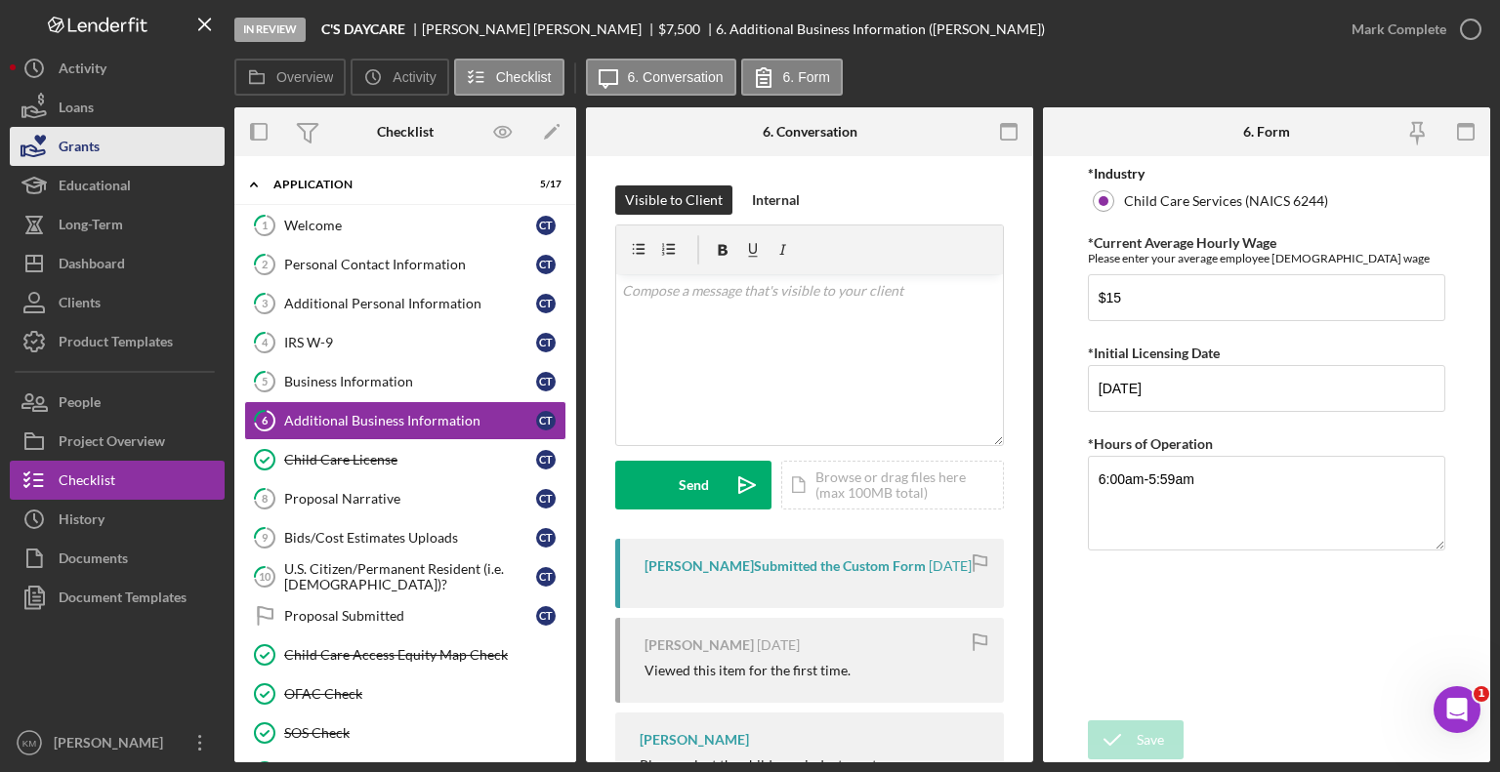
click at [164, 158] on button "Grants" at bounding box center [117, 146] width 215 height 39
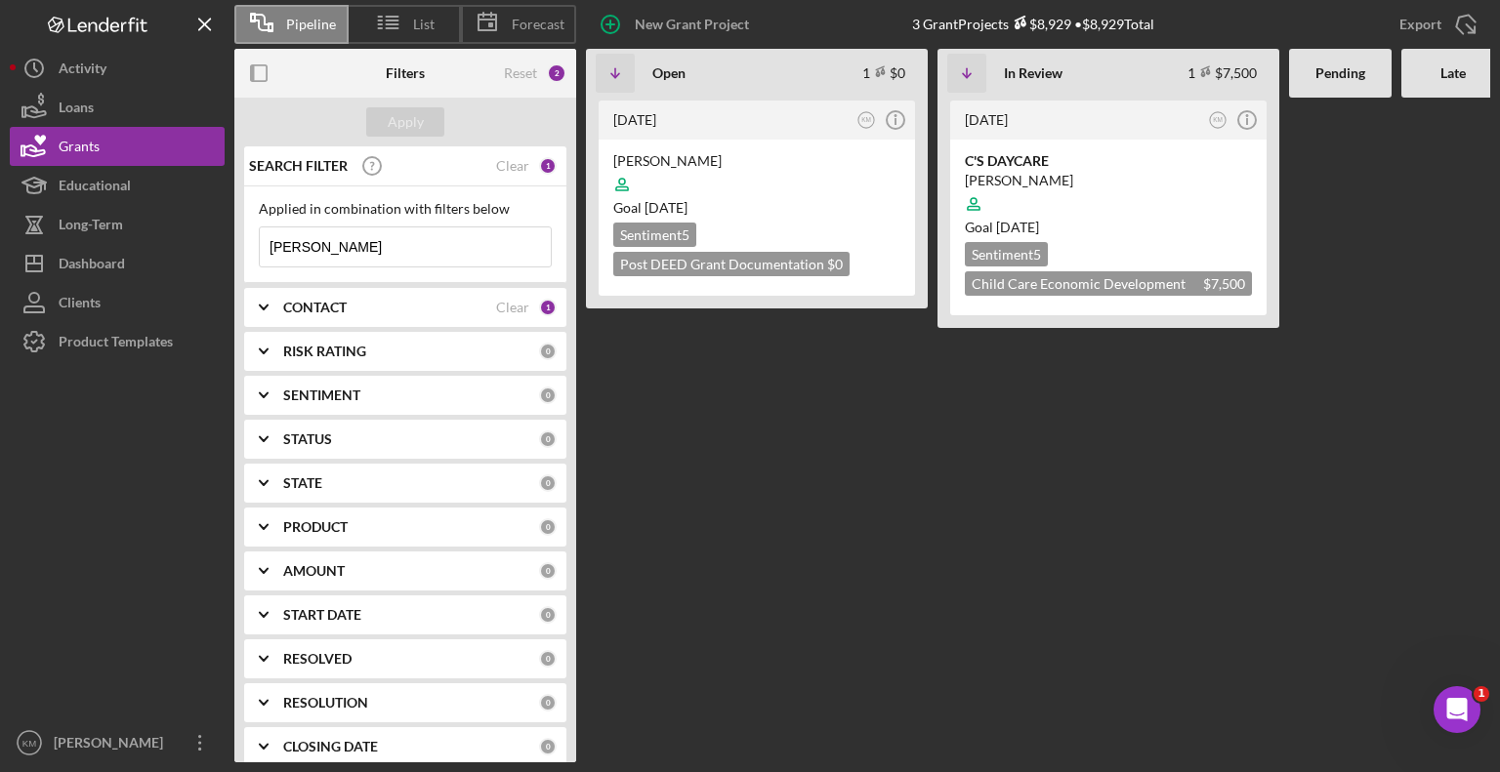
click at [473, 247] on input "[PERSON_NAME]" at bounding box center [405, 247] width 291 height 39
type input "T"
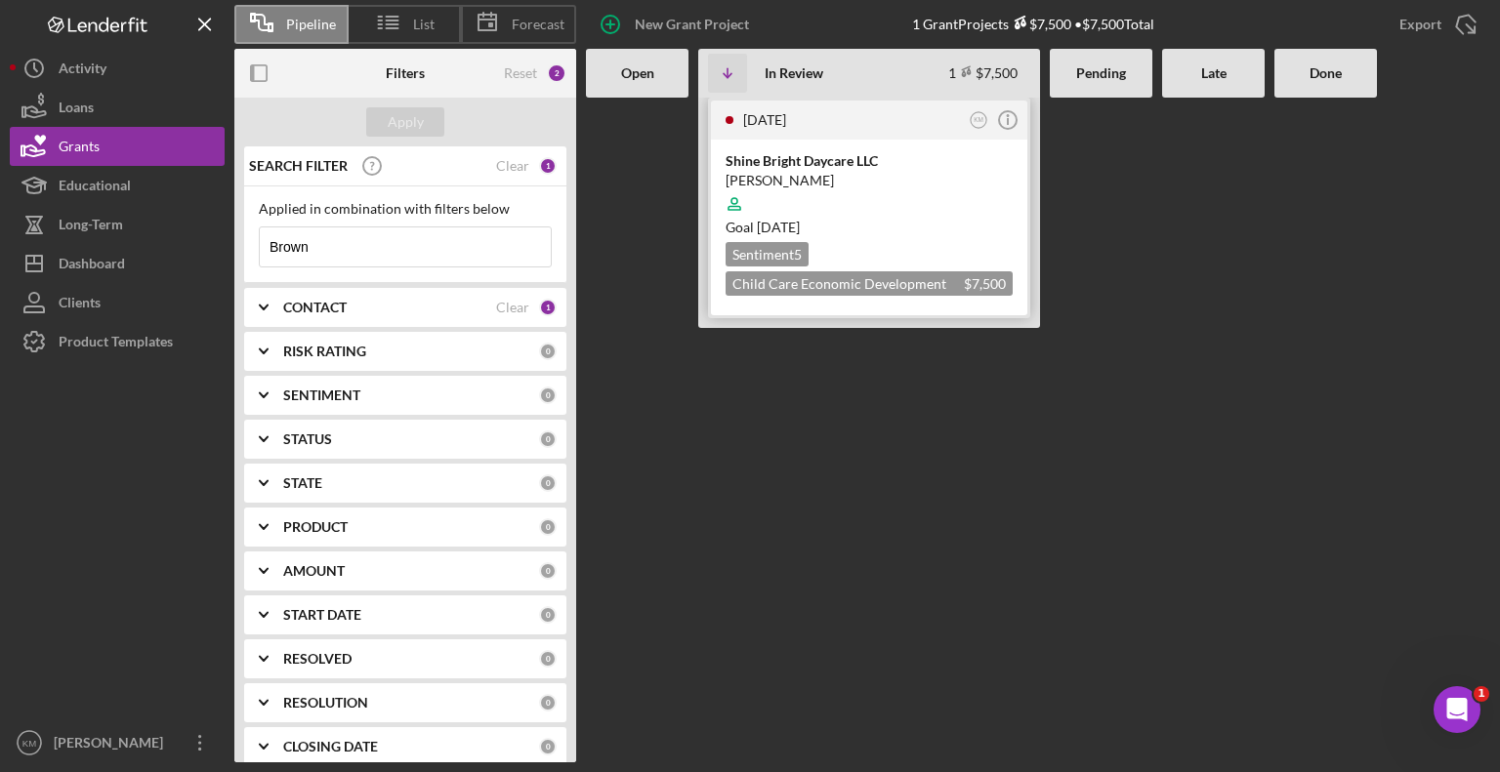
type input "Brown"
click at [849, 171] on div "[PERSON_NAME]" at bounding box center [869, 181] width 287 height 20
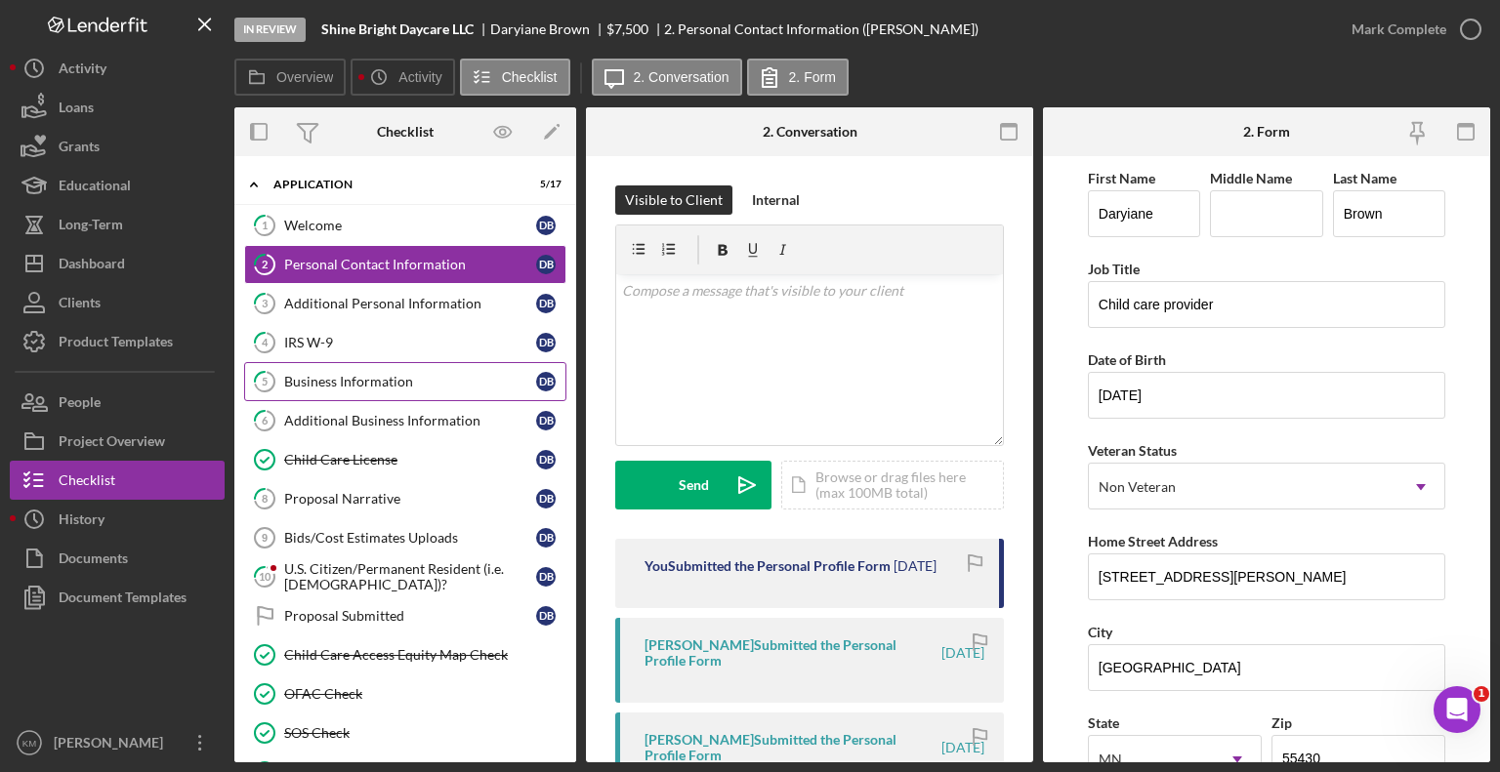
click at [443, 387] on div "Business Information" at bounding box center [410, 382] width 252 height 16
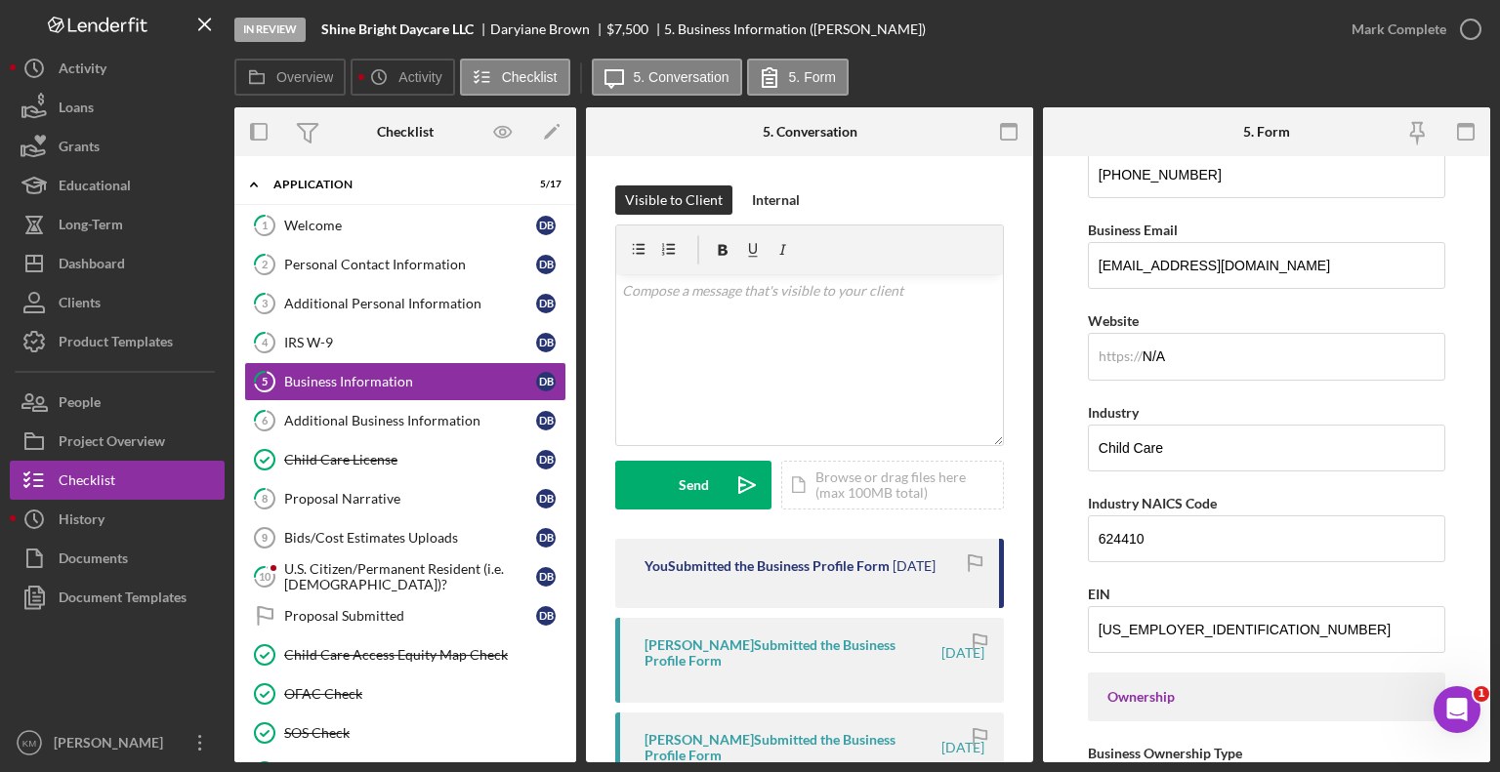
scroll to position [397, 0]
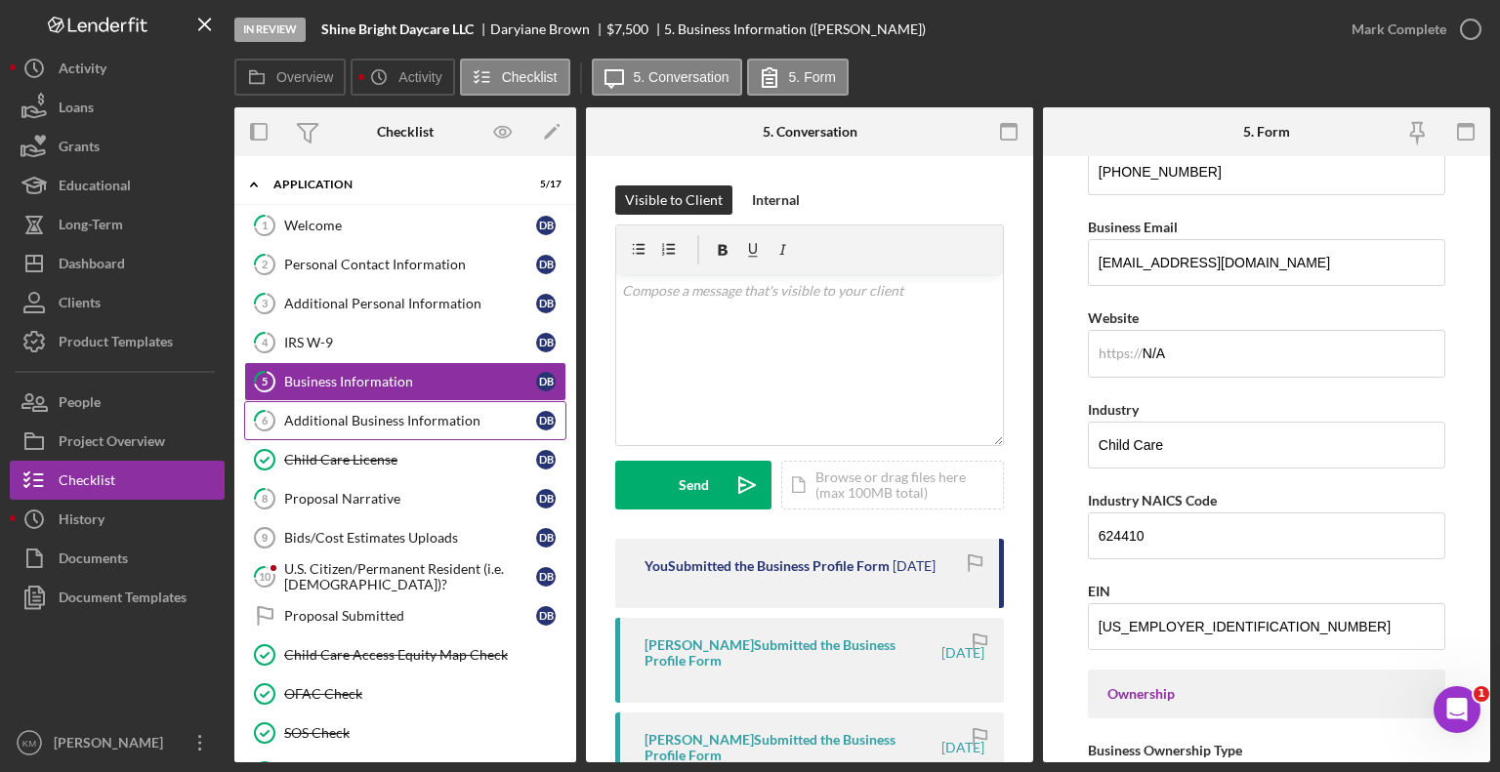
click at [457, 429] on link "6 Additional Business Information D B" at bounding box center [405, 420] width 322 height 39
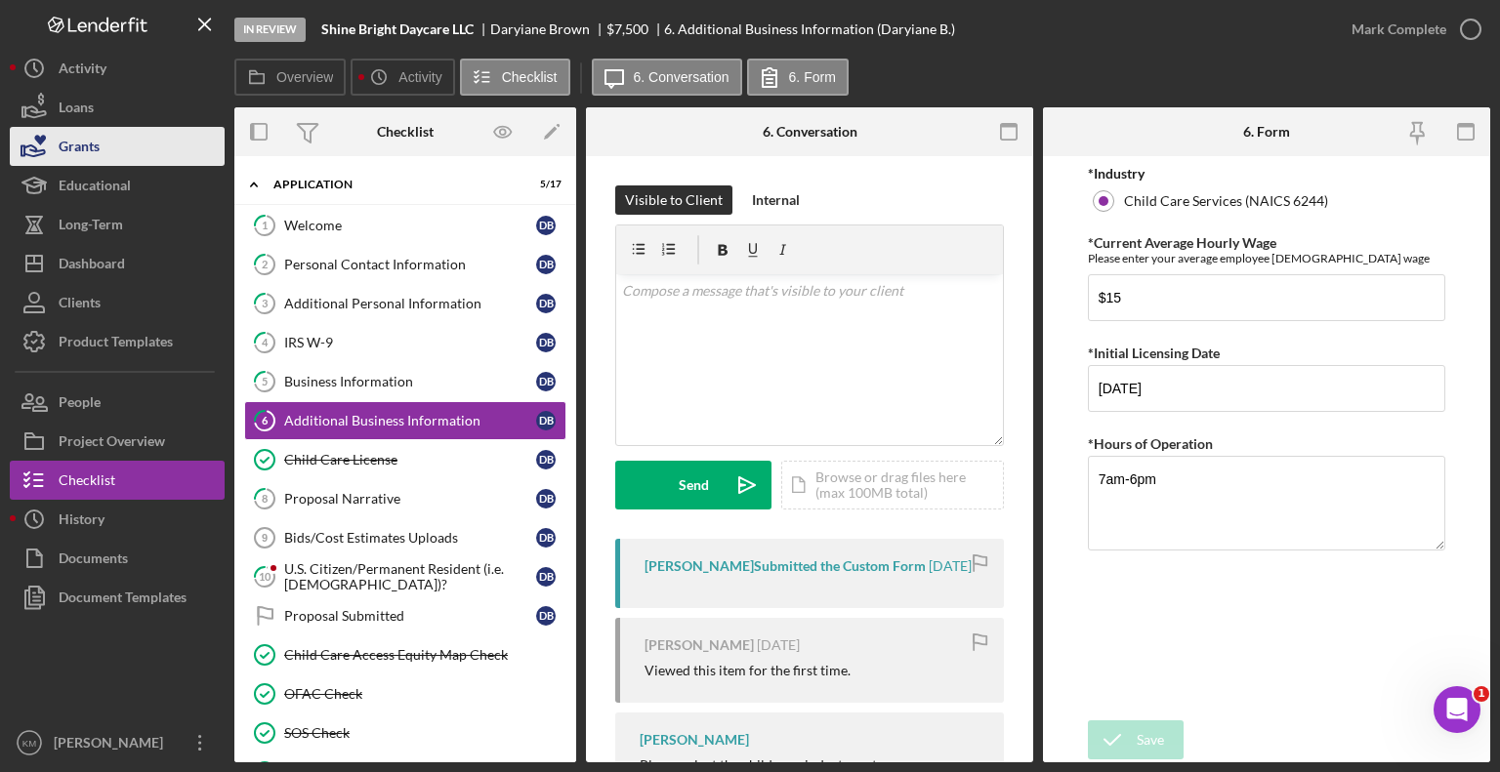
click at [156, 156] on button "Grants" at bounding box center [117, 146] width 215 height 39
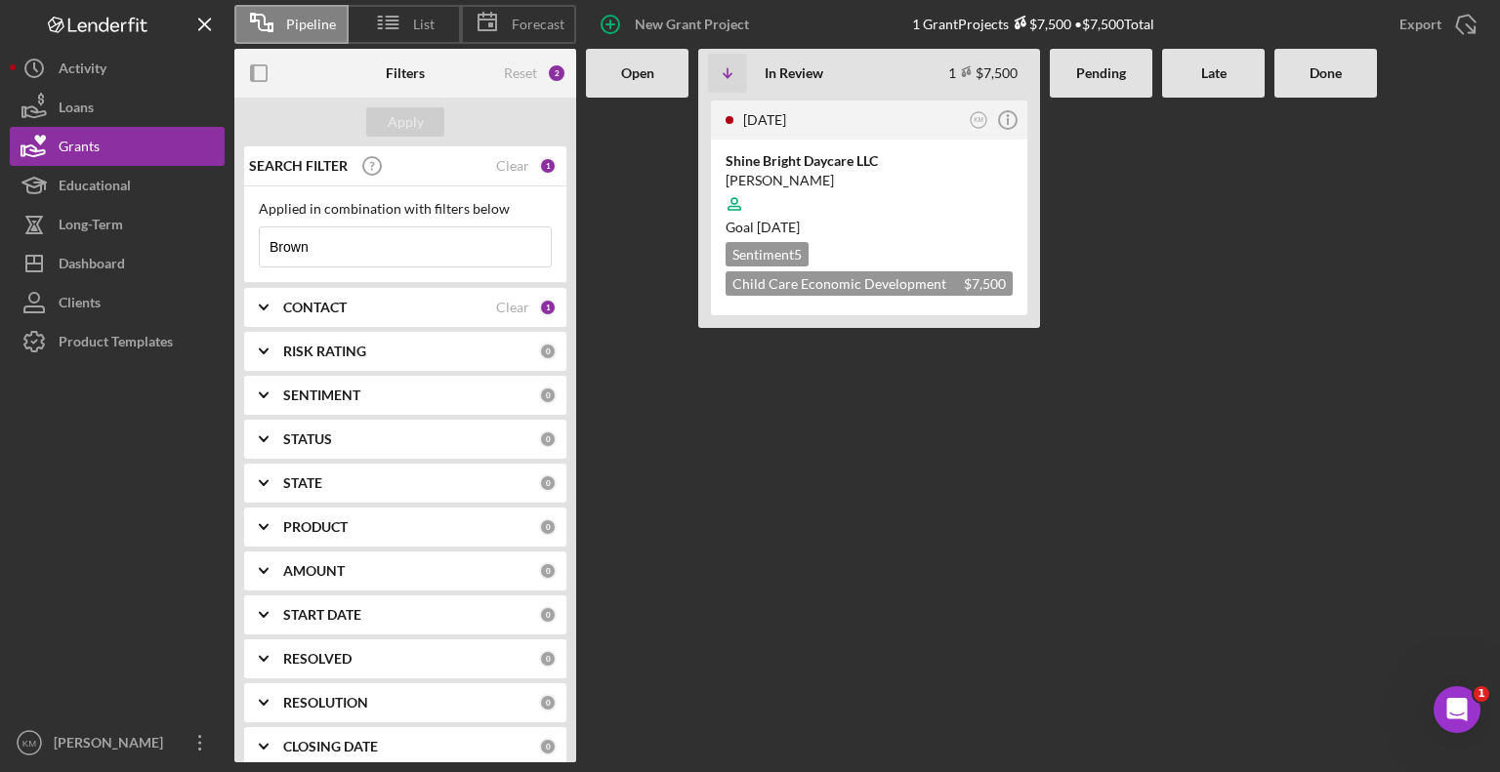
click at [376, 245] on input "Brown" at bounding box center [405, 247] width 291 height 39
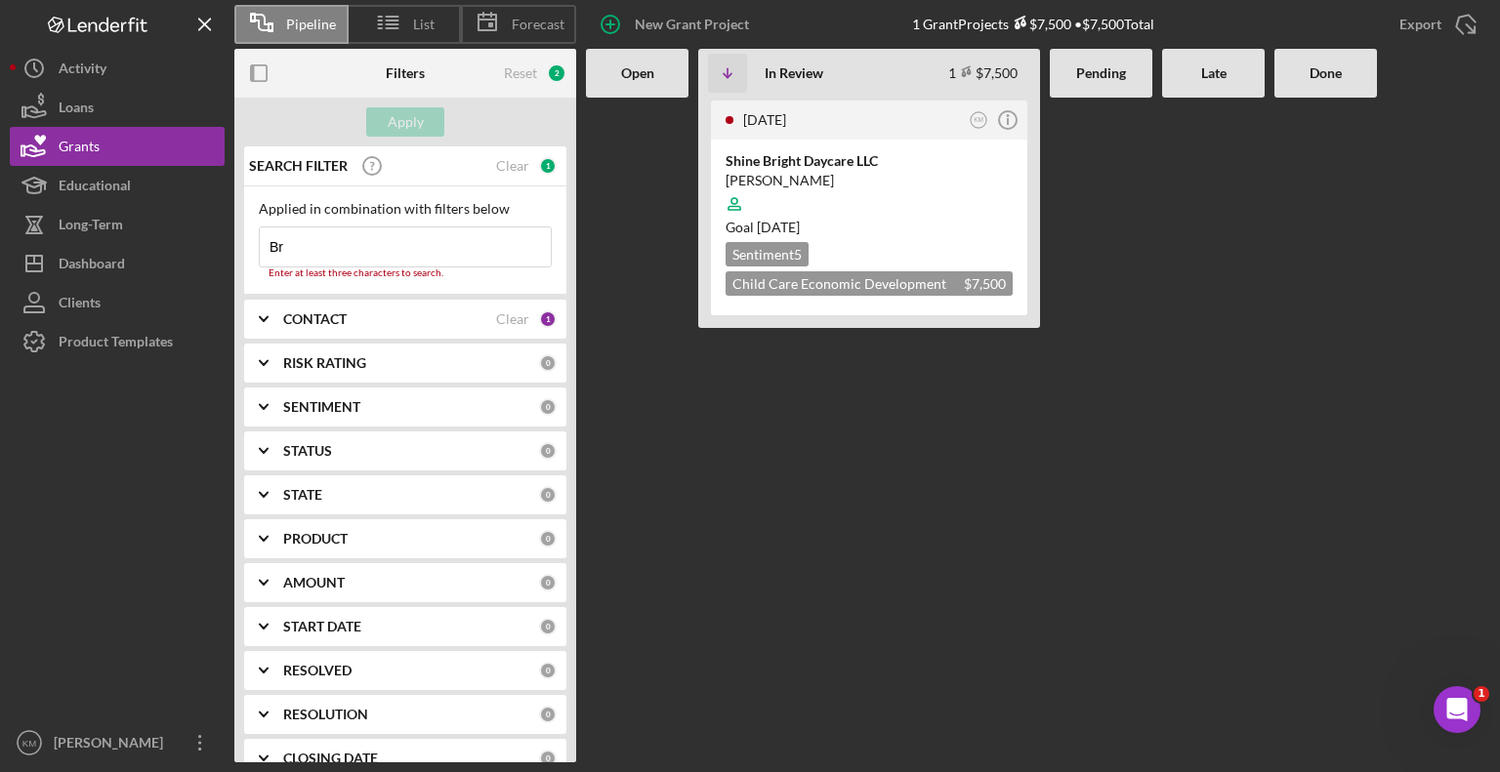
type input "B"
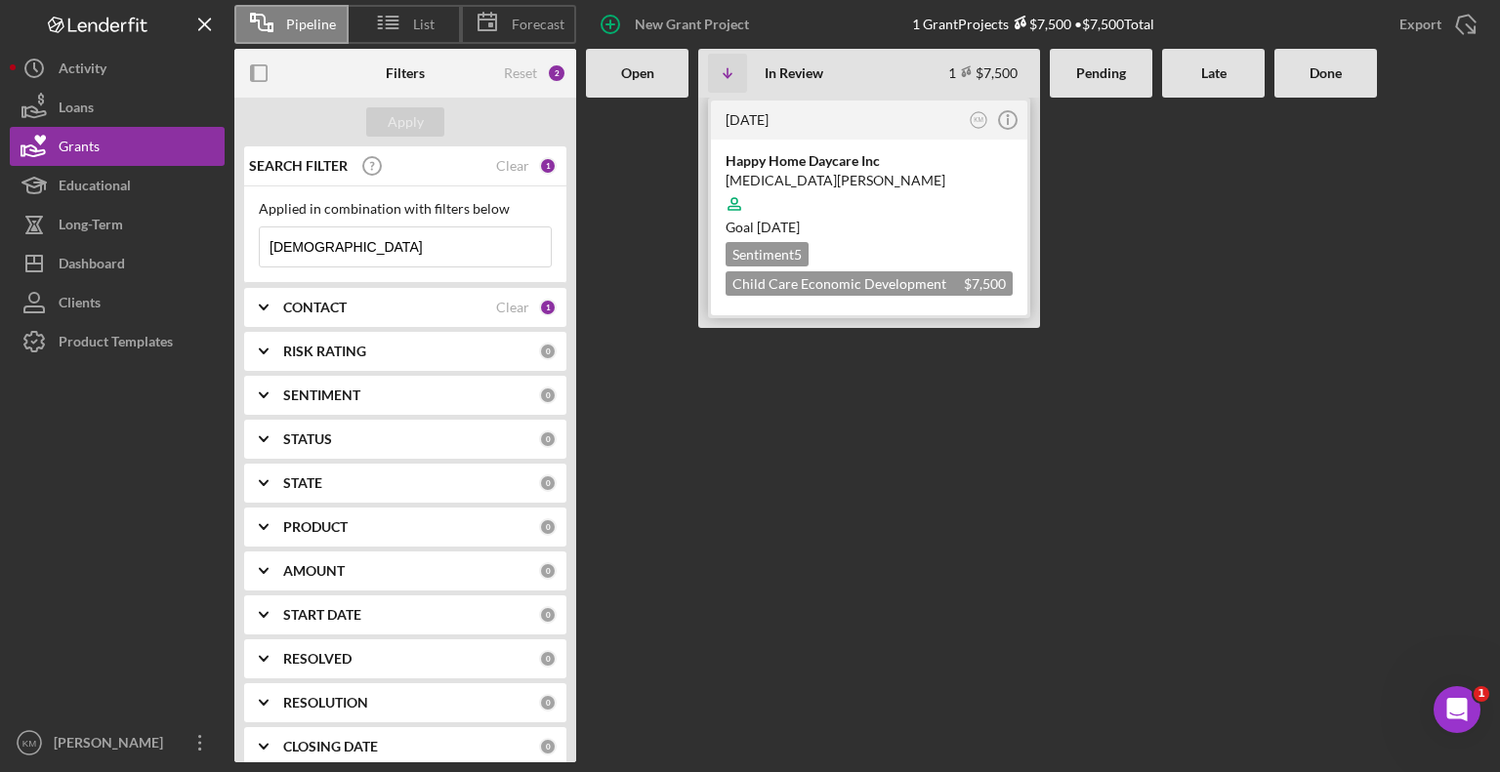
type input "[DEMOGRAPHIC_DATA]"
click at [866, 165] on div "Happy Home Daycare Inc" at bounding box center [869, 161] width 287 height 20
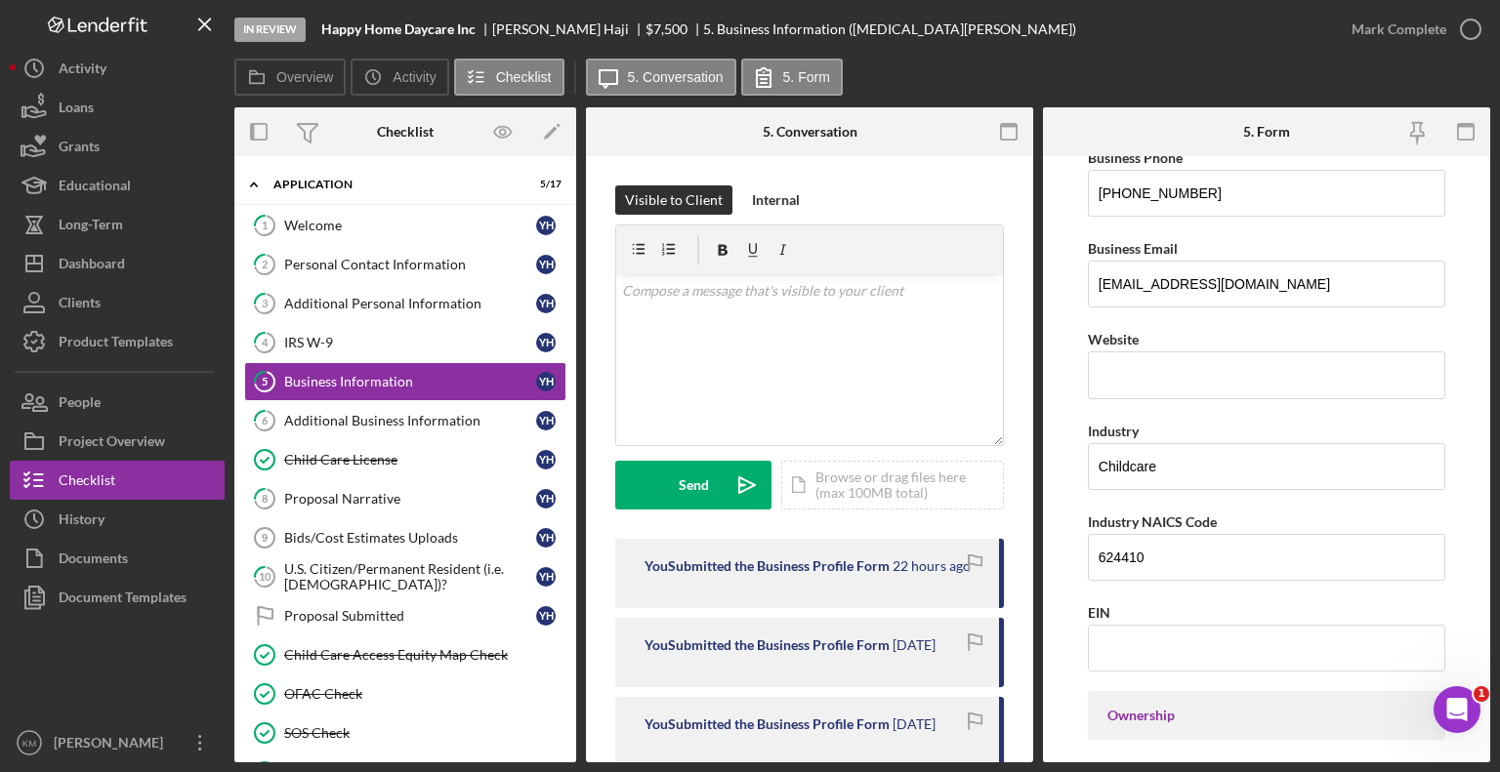
scroll to position [377, 0]
click at [458, 418] on div "Additional Business Information" at bounding box center [410, 421] width 252 height 16
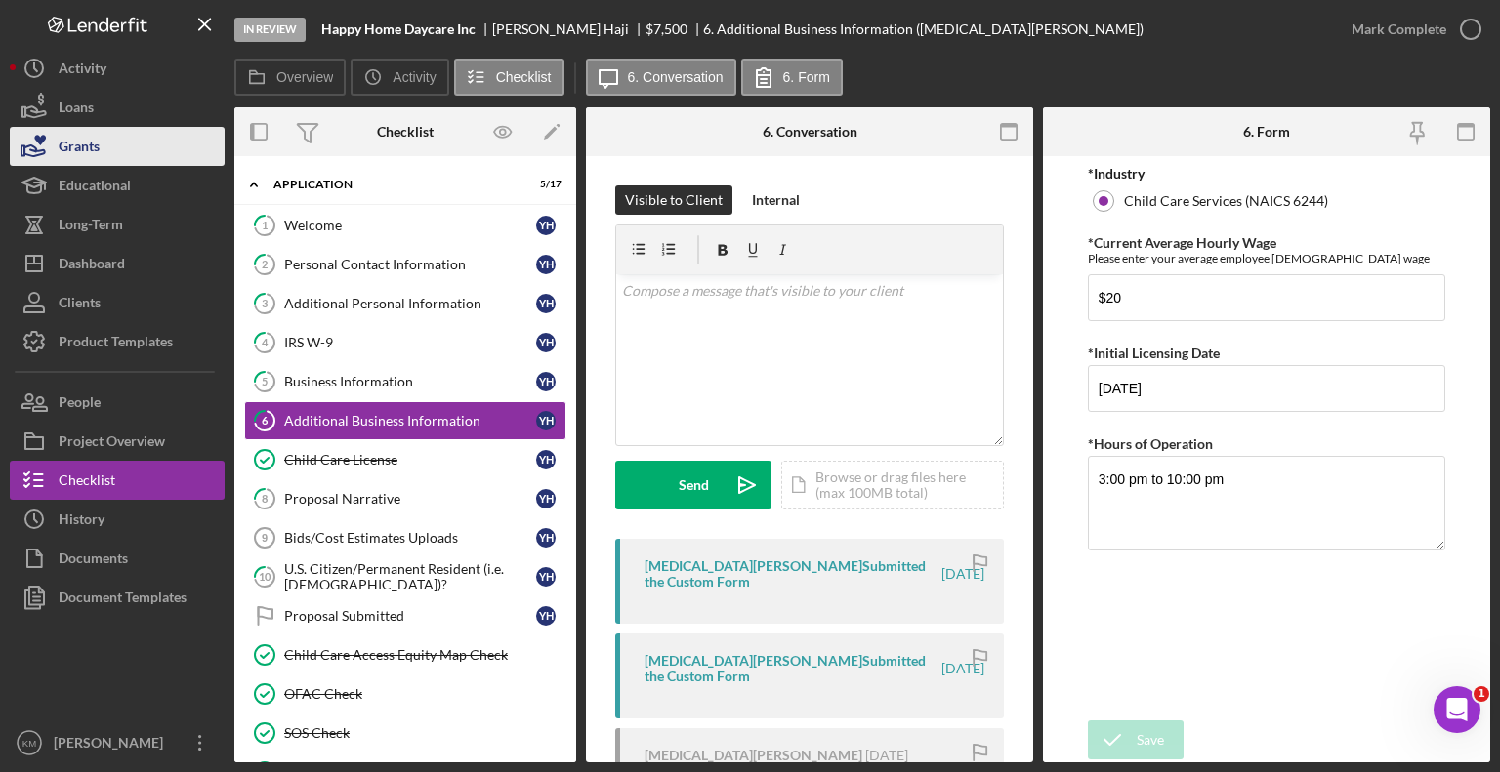
click at [148, 160] on button "Grants" at bounding box center [117, 146] width 215 height 39
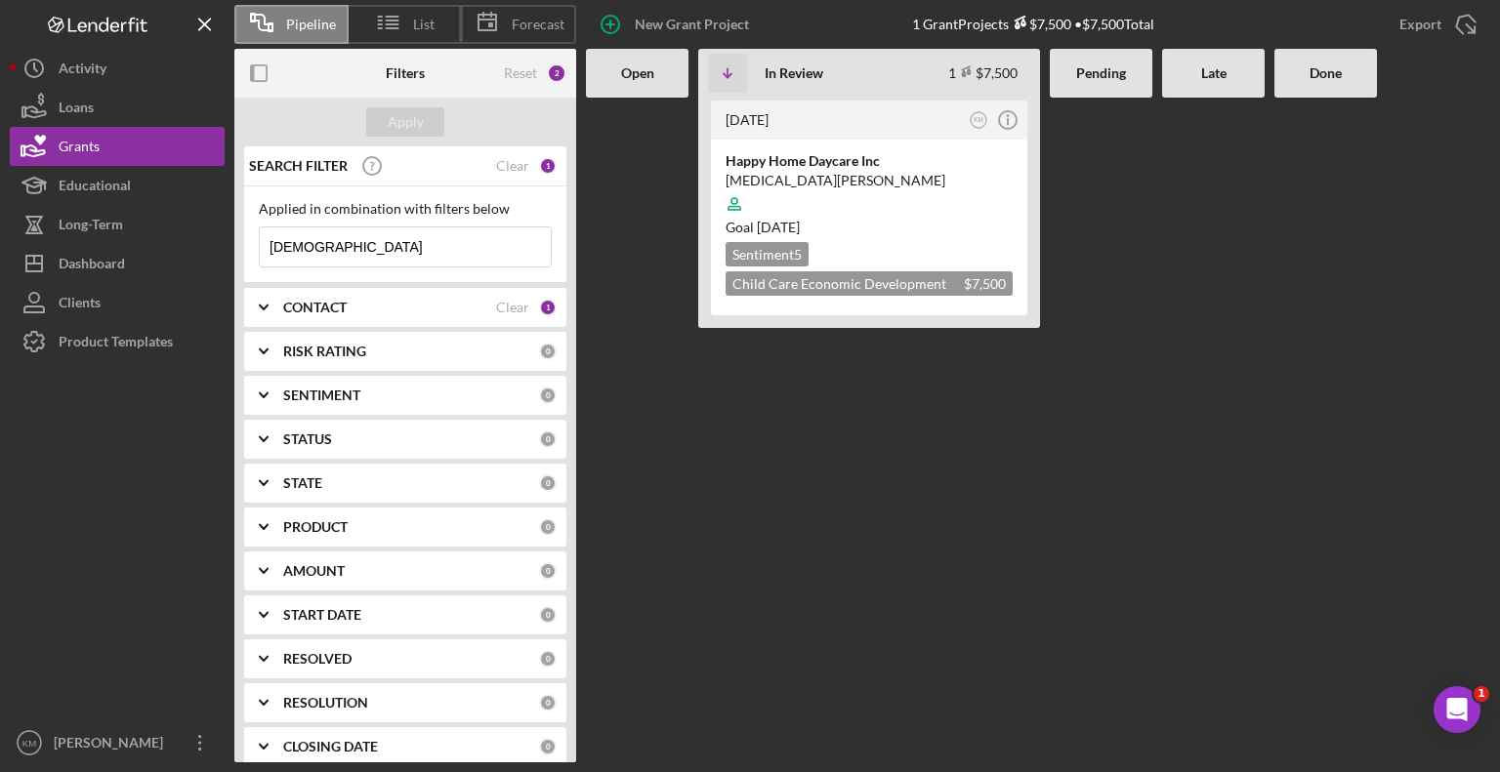
click at [375, 229] on input "[DEMOGRAPHIC_DATA]" at bounding box center [405, 247] width 291 height 39
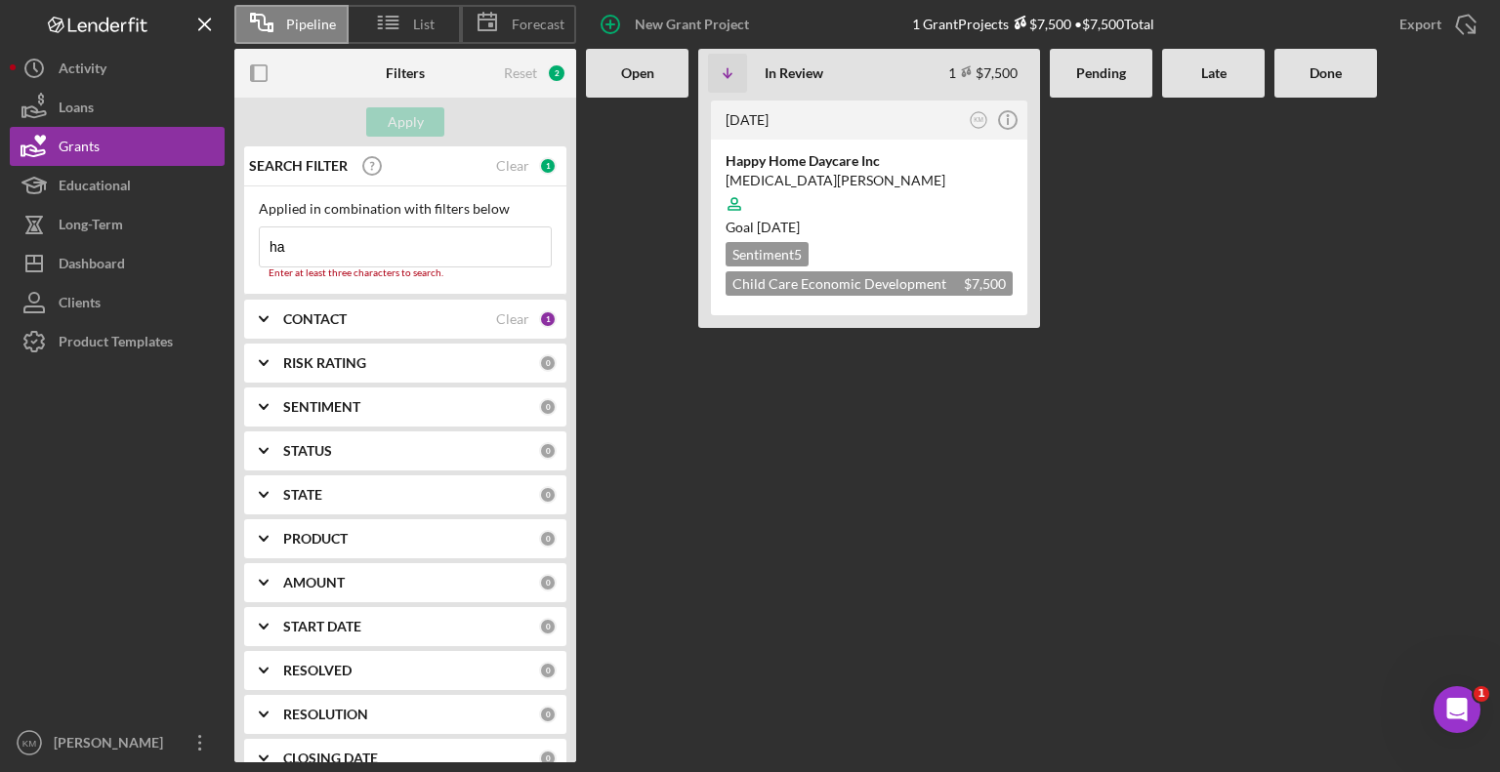
type input "h"
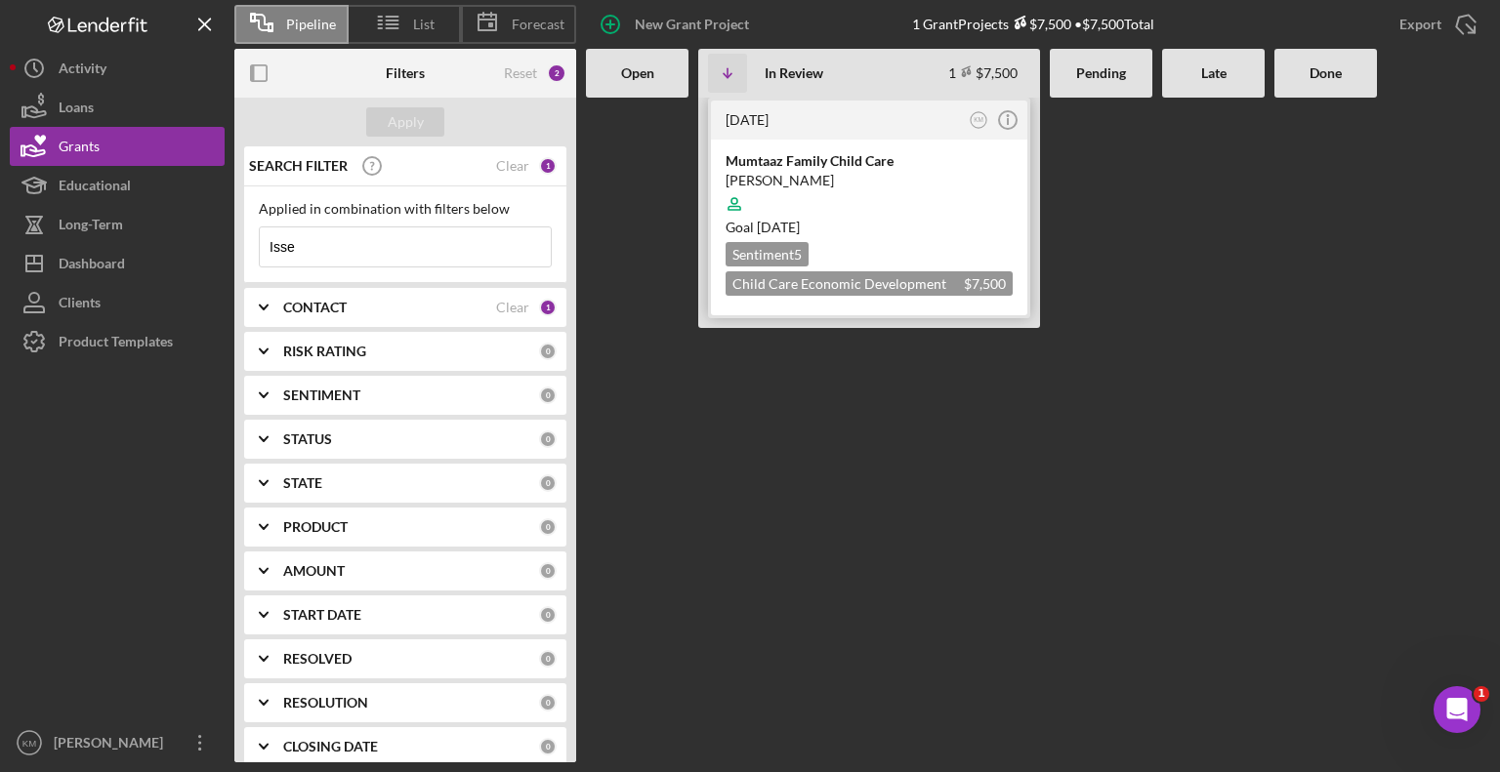
type input "Isse"
click at [773, 165] on div "Mumtaaz Family Child Care" at bounding box center [869, 161] width 287 height 20
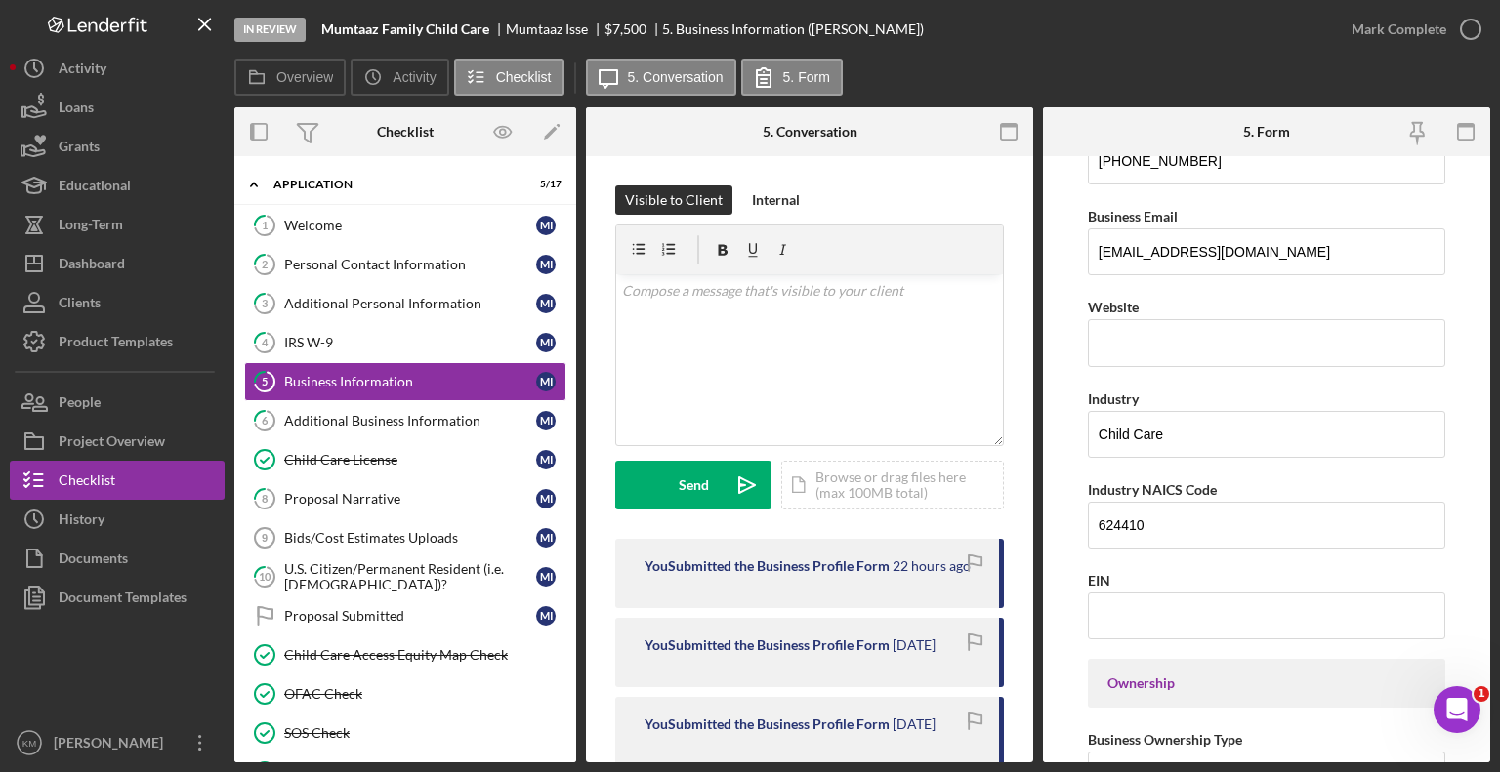
scroll to position [409, 0]
click at [460, 436] on link "6 Additional Business Information M I" at bounding box center [405, 420] width 322 height 39
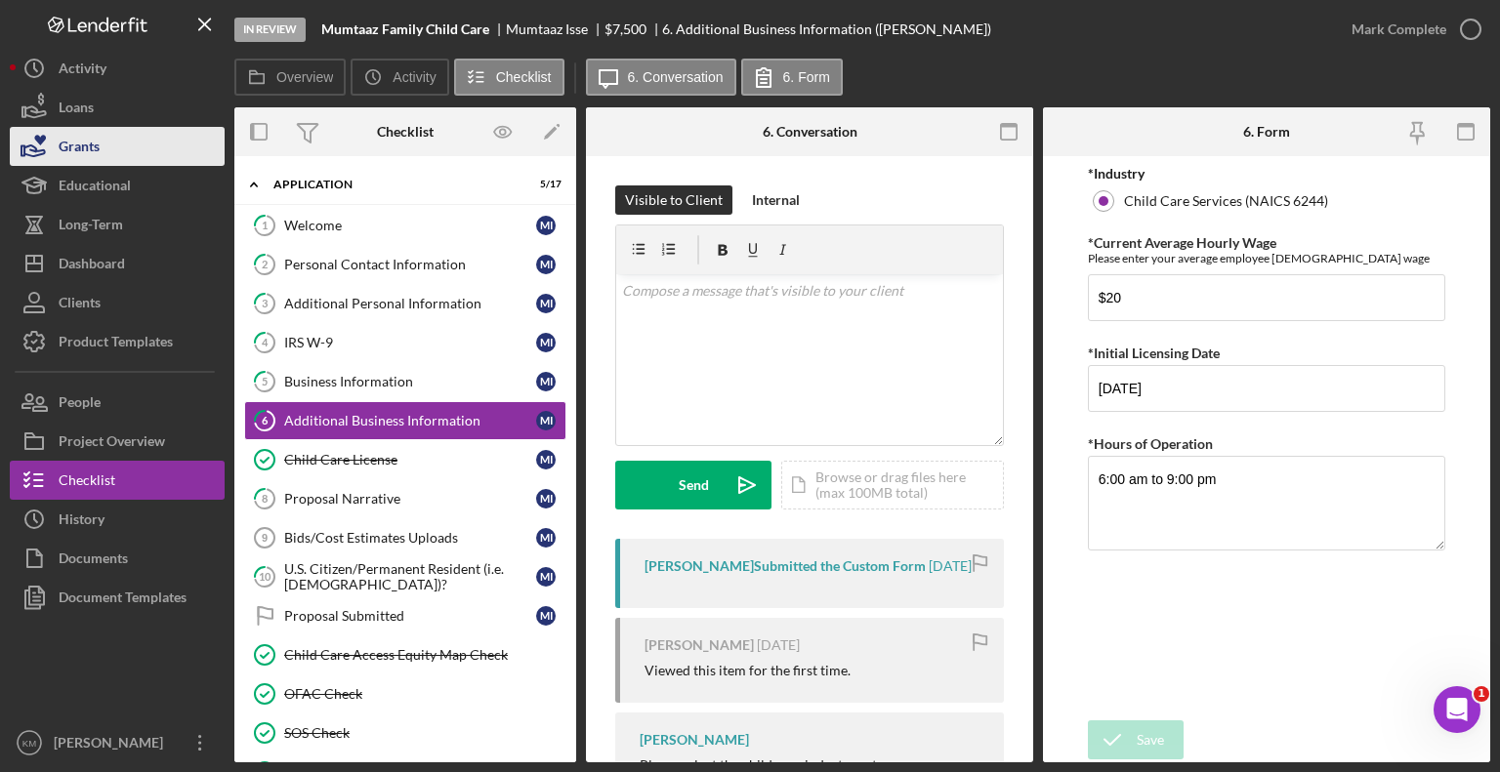
click at [108, 157] on button "Grants" at bounding box center [117, 146] width 215 height 39
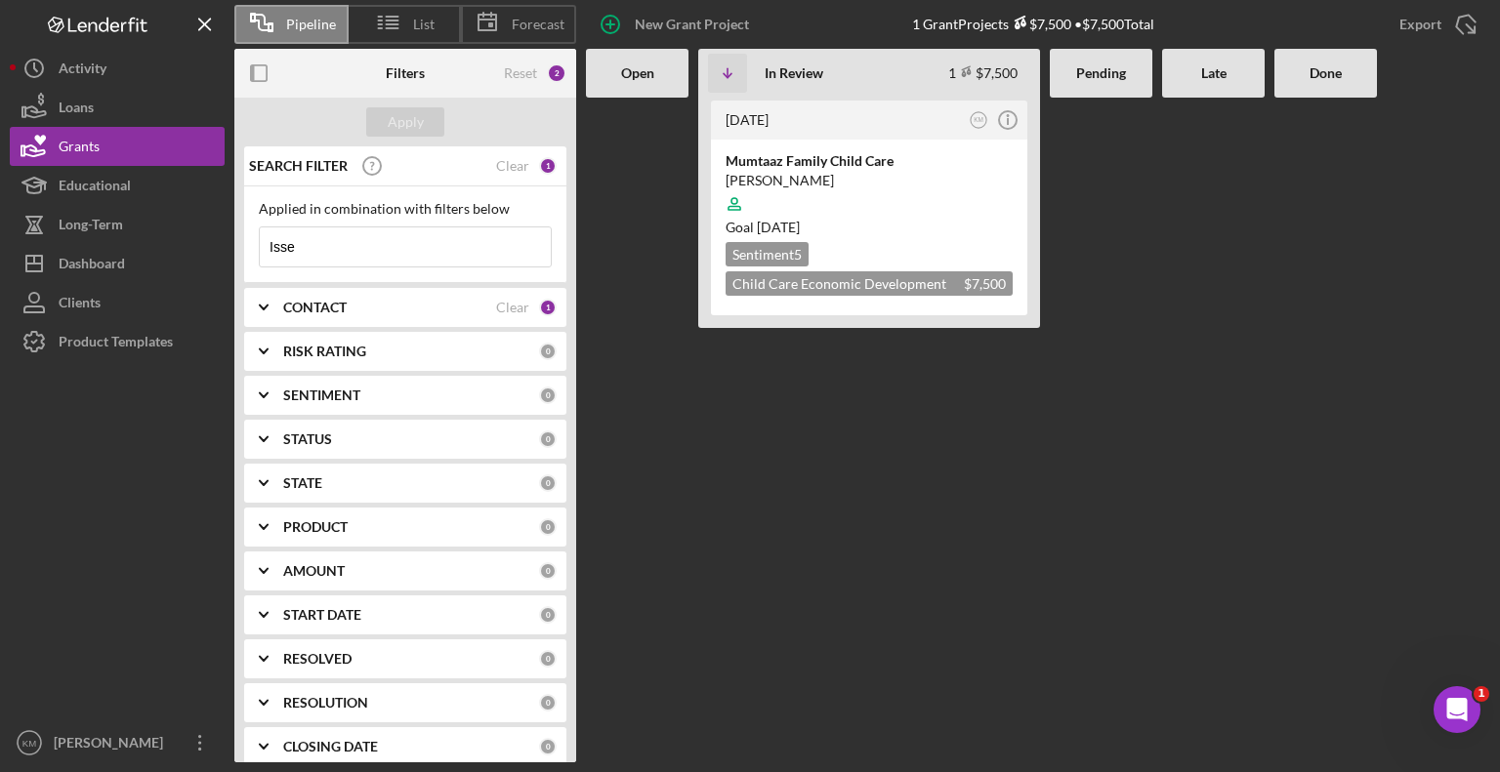
click at [348, 241] on input "Isse" at bounding box center [405, 247] width 291 height 39
type input "I"
paste input "[PERSON_NAME]"
type input "[PERSON_NAME]"
click at [810, 163] on div "[PERSON_NAME]'s Home Childcare" at bounding box center [869, 161] width 287 height 20
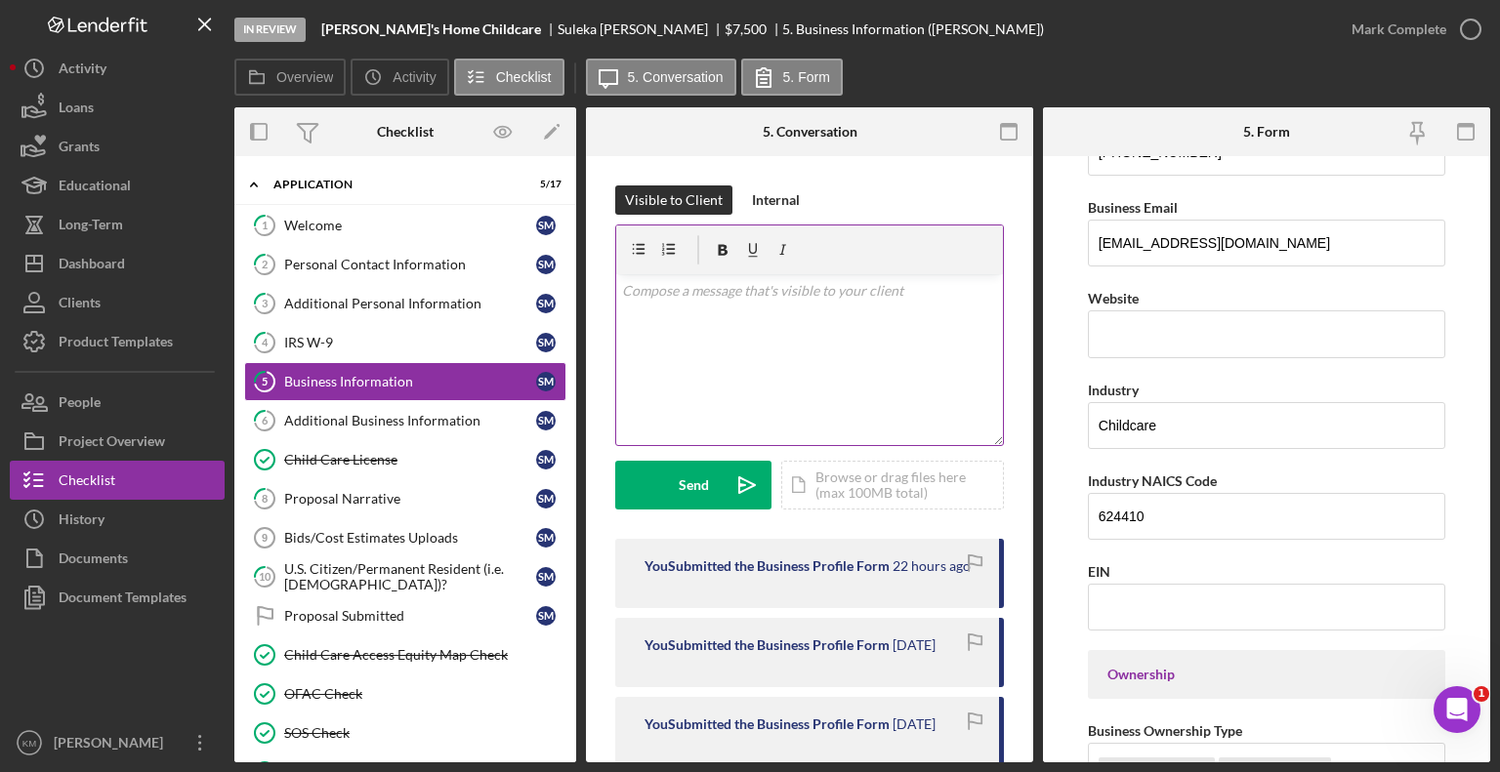
scroll to position [418, 0]
click at [437, 423] on div "Additional Business Information" at bounding box center [410, 421] width 252 height 16
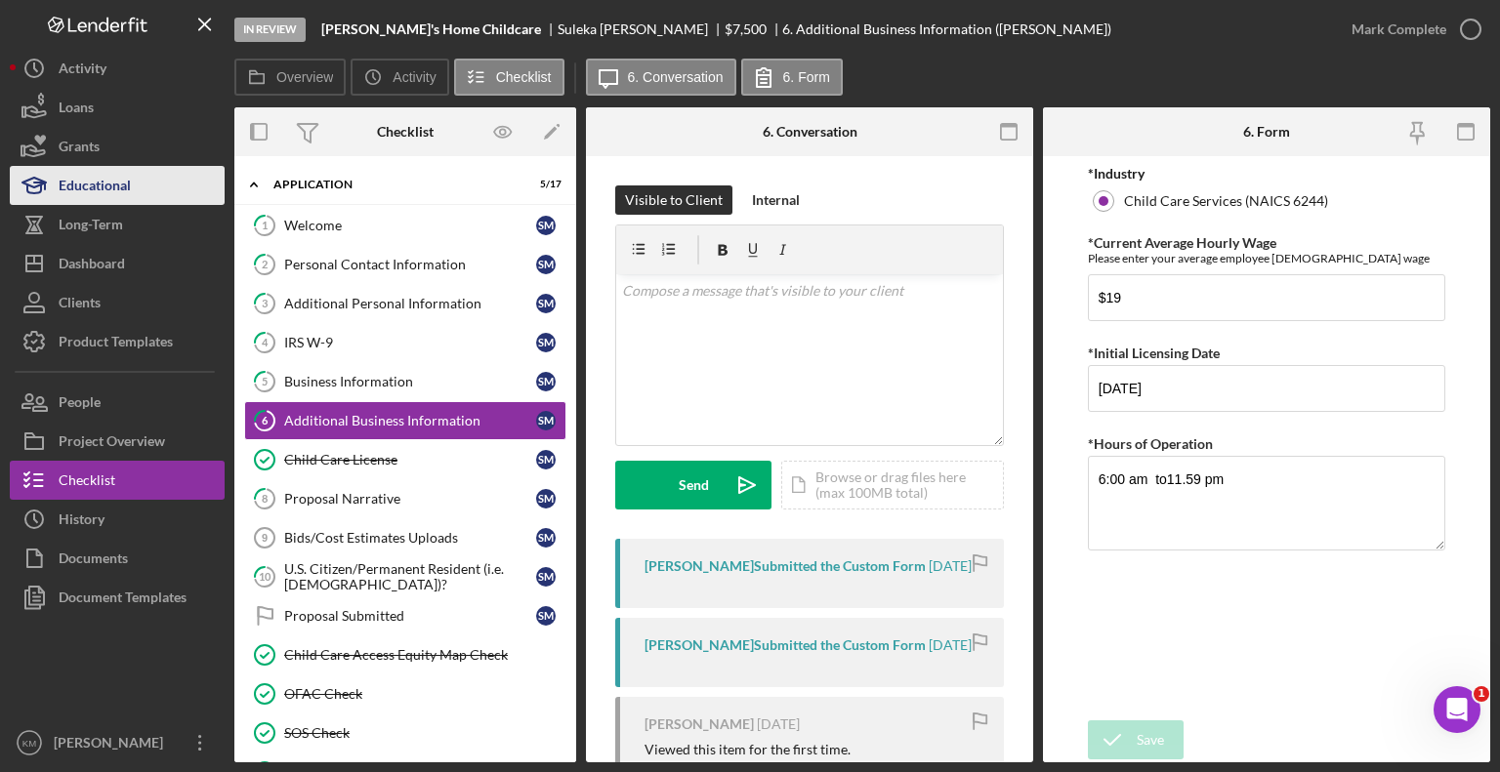
click at [140, 166] on button "Educational" at bounding box center [117, 185] width 215 height 39
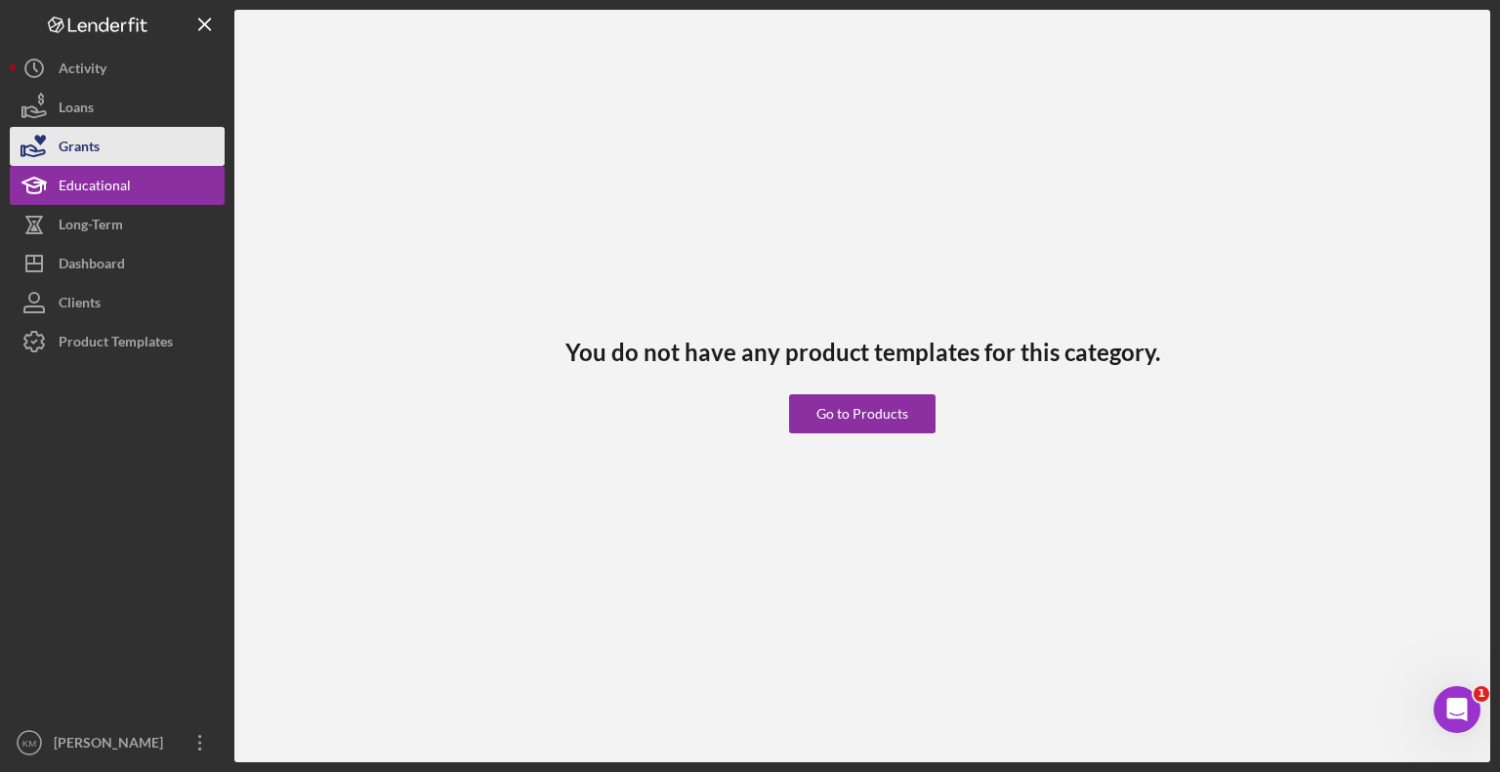
click at [133, 162] on button "Grants" at bounding box center [117, 146] width 215 height 39
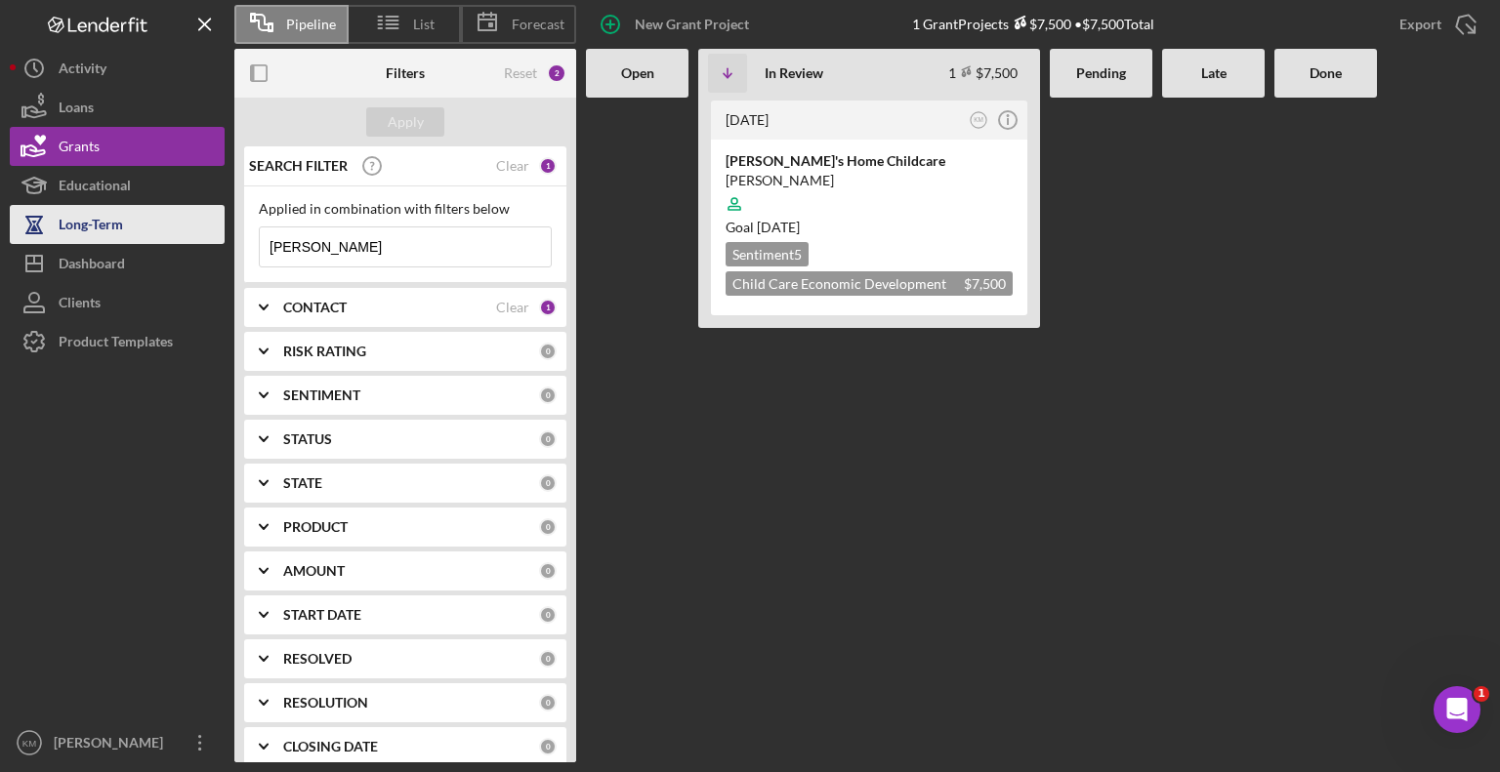
drag, startPoint x: 401, startPoint y: 253, endPoint x: 171, endPoint y: 240, distance: 230.8
click at [171, 240] on div "Pipeline List Forecast New Grant Project 1 Grant Projects $7,500 • $7,500 Total…" at bounding box center [750, 381] width 1480 height 763
paste input "[PERSON_NAME]"
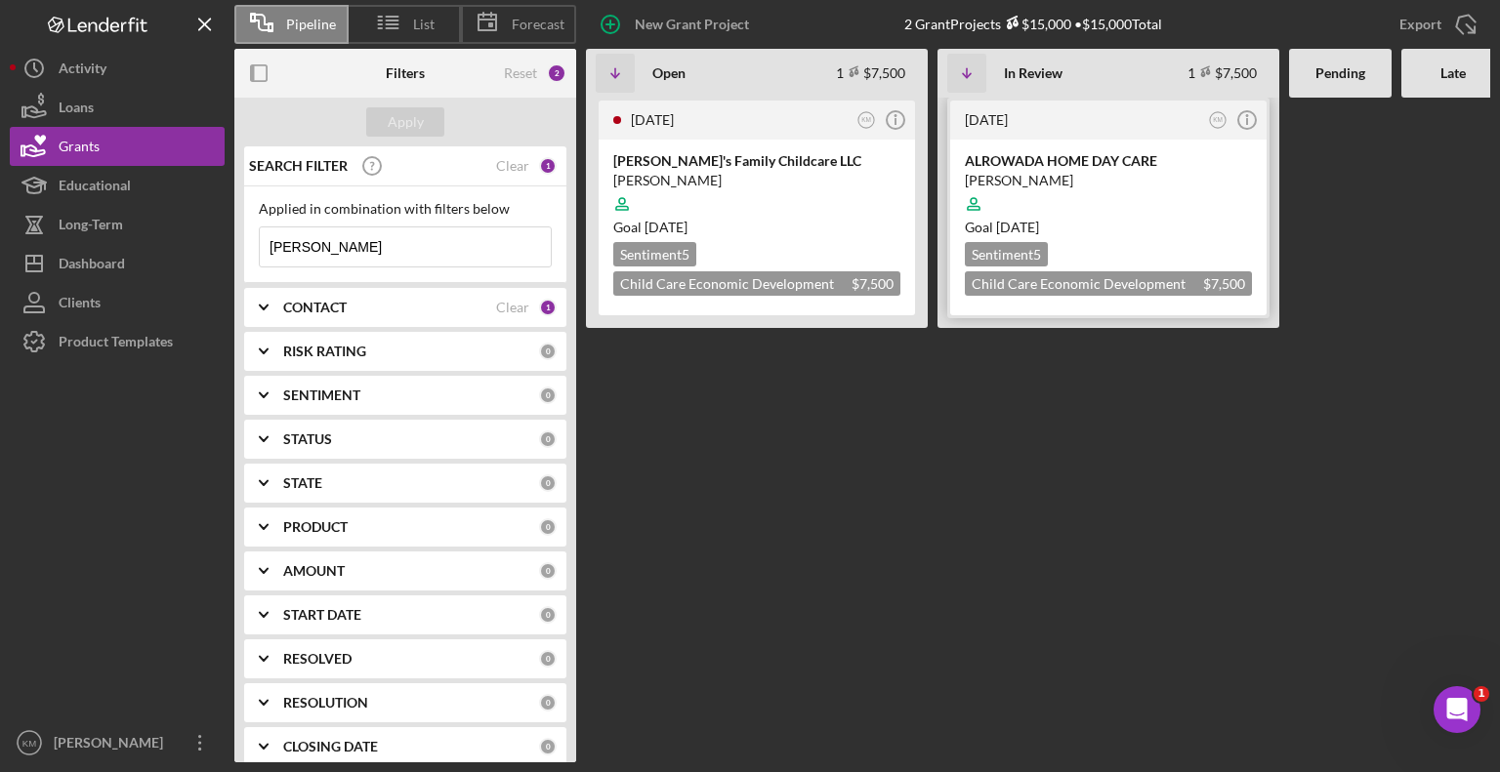
type input "[PERSON_NAME]"
click at [1078, 160] on div "ALROWADA HOME DAY CARE" at bounding box center [1108, 161] width 287 height 20
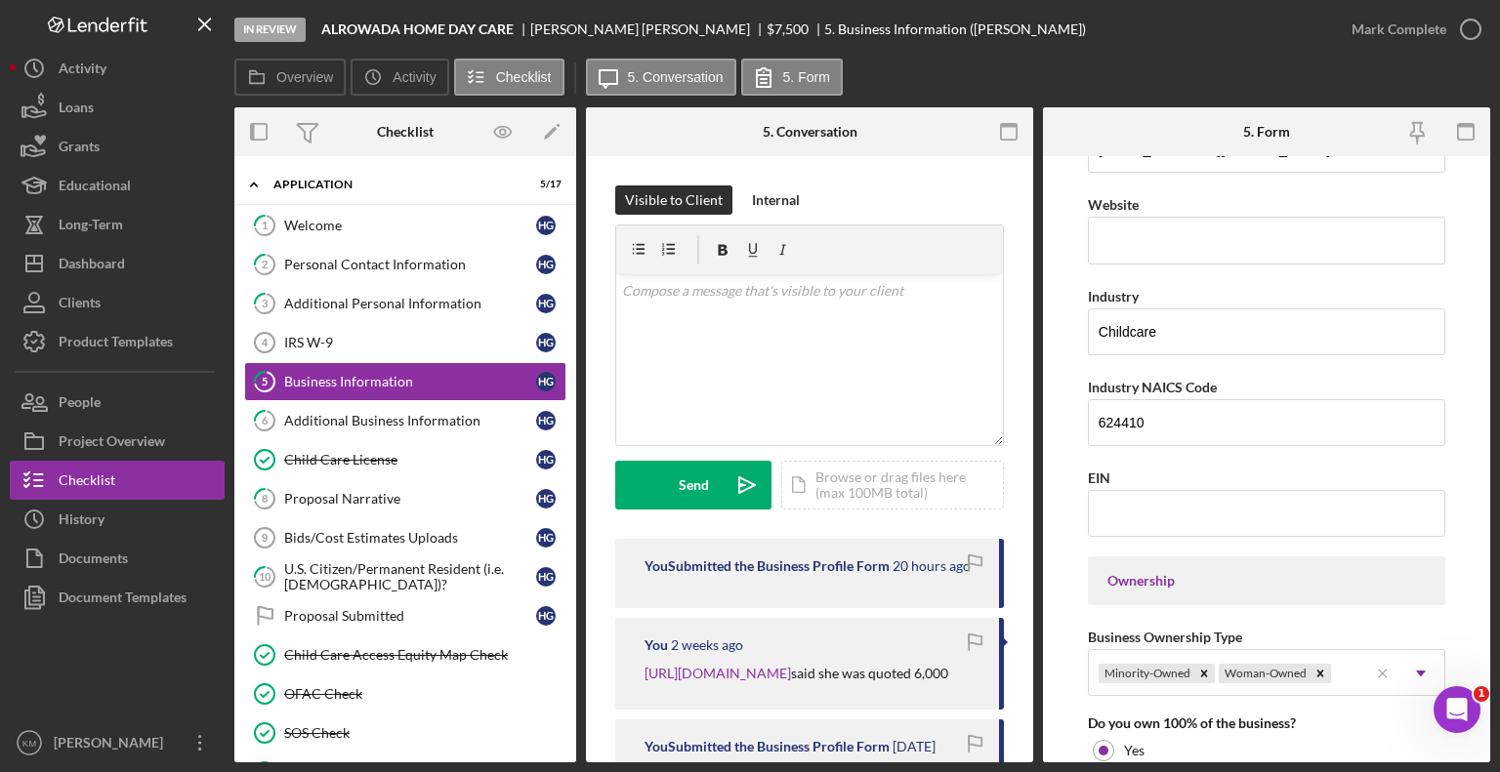
scroll to position [508, 0]
click at [456, 415] on div "Additional Business Information" at bounding box center [410, 421] width 252 height 16
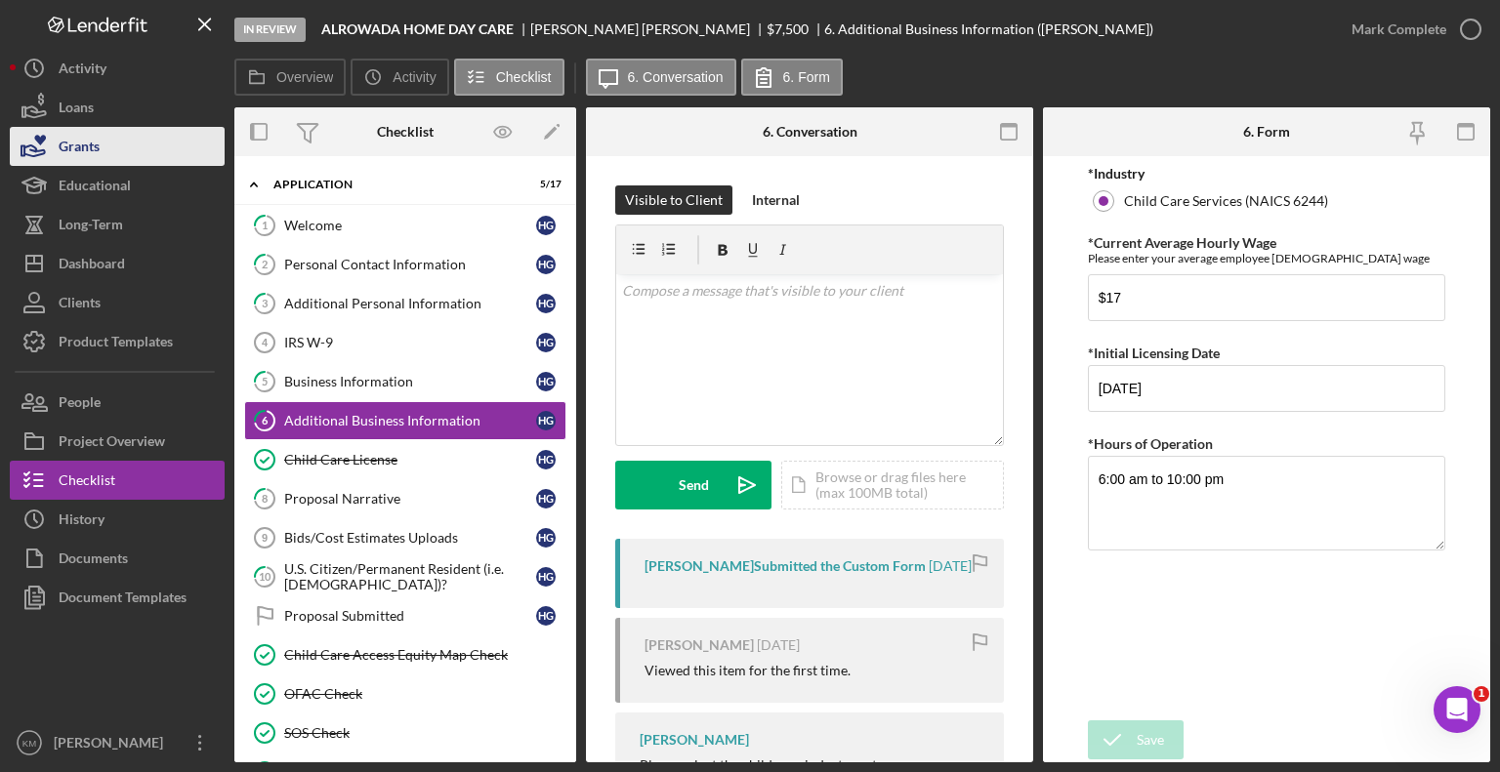
click at [186, 141] on button "Grants" at bounding box center [117, 146] width 215 height 39
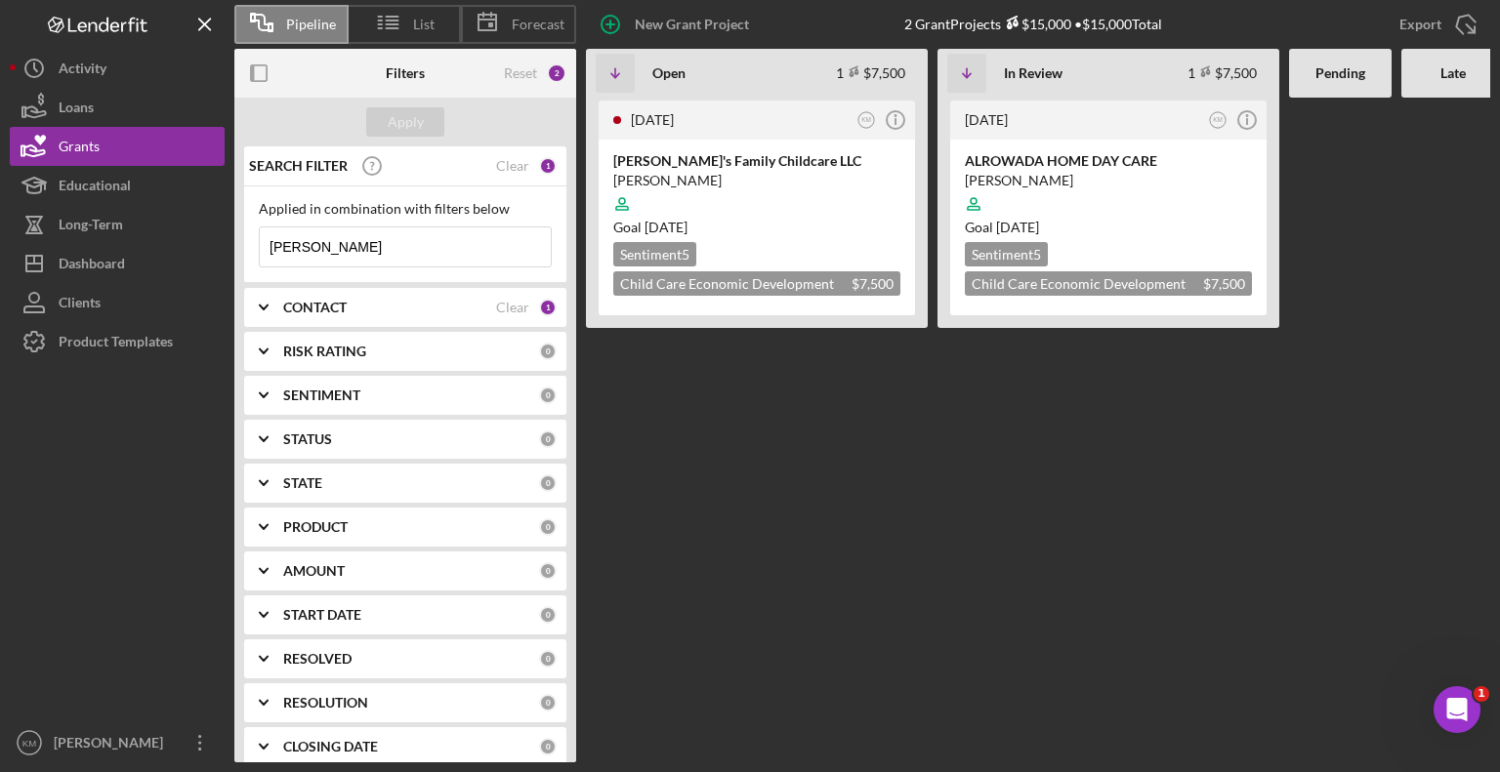
drag, startPoint x: 413, startPoint y: 245, endPoint x: 234, endPoint y: 238, distance: 178.8
click at [234, 238] on div "SEARCH FILTER Clear 1 Applied in combination with filters below [PERSON_NAME] I…" at bounding box center [405, 454] width 342 height 616
paste input "[PERSON_NAME]"
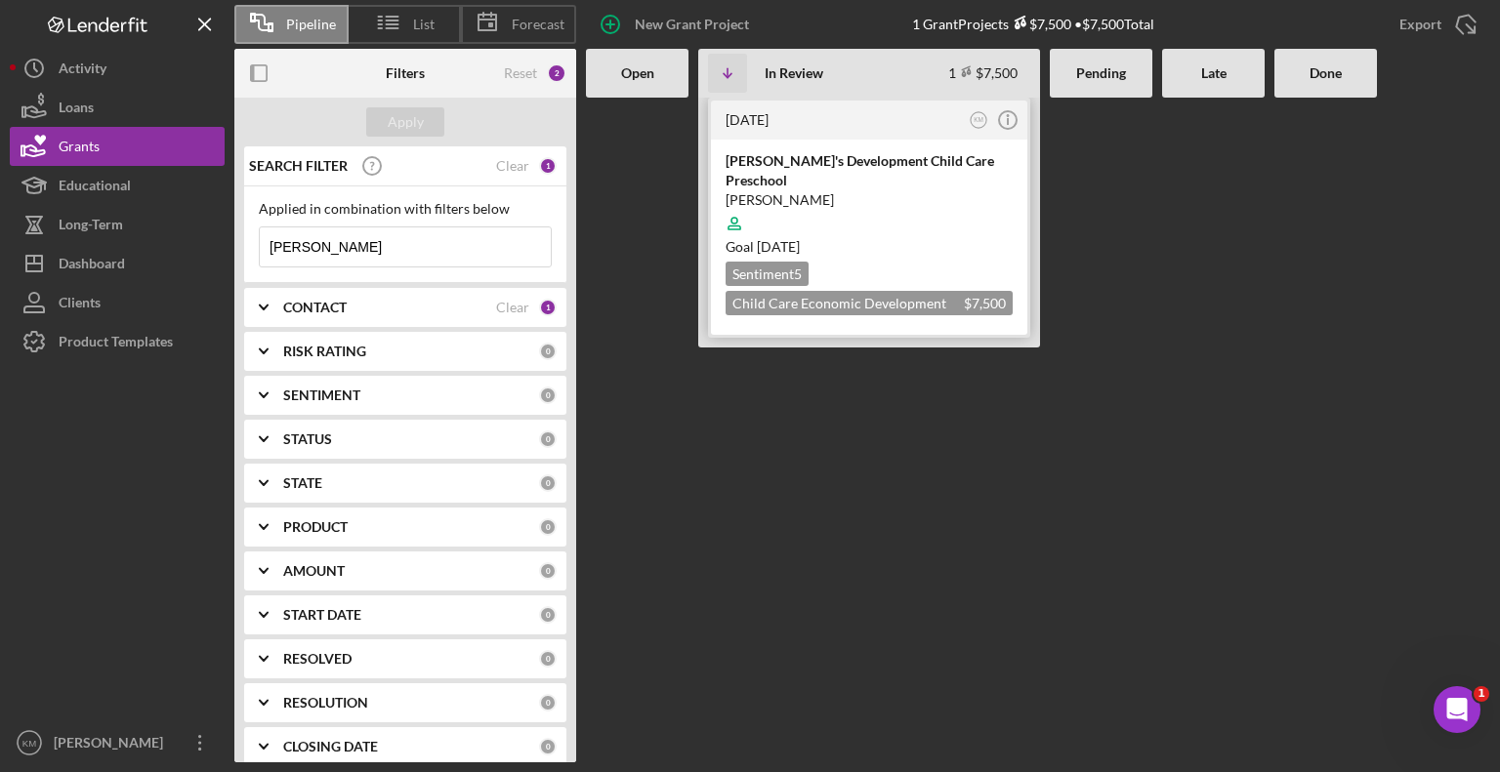
type input "[PERSON_NAME]"
click at [886, 159] on div "[PERSON_NAME]'s Development Child Care Preschool" at bounding box center [869, 170] width 287 height 39
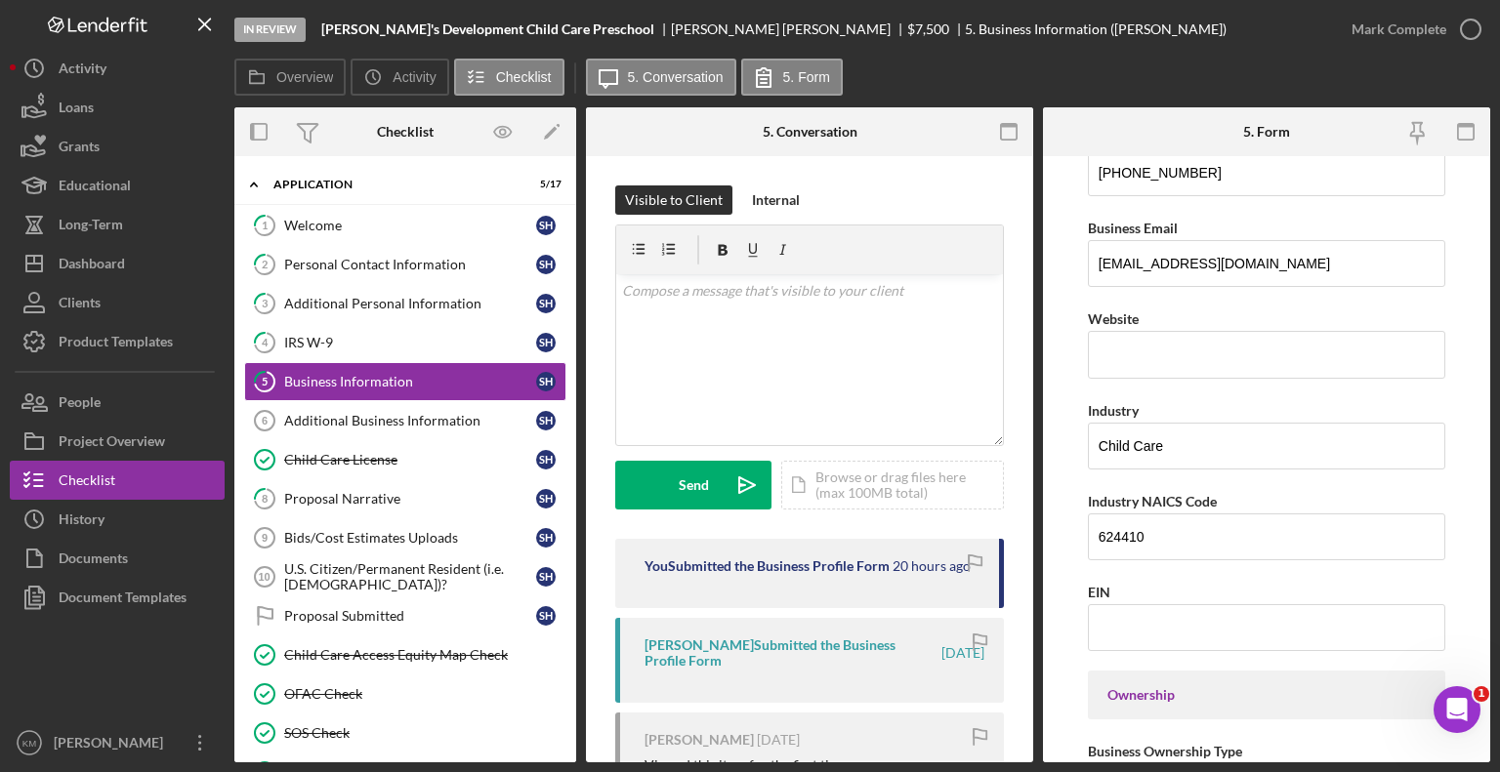
scroll to position [402, 0]
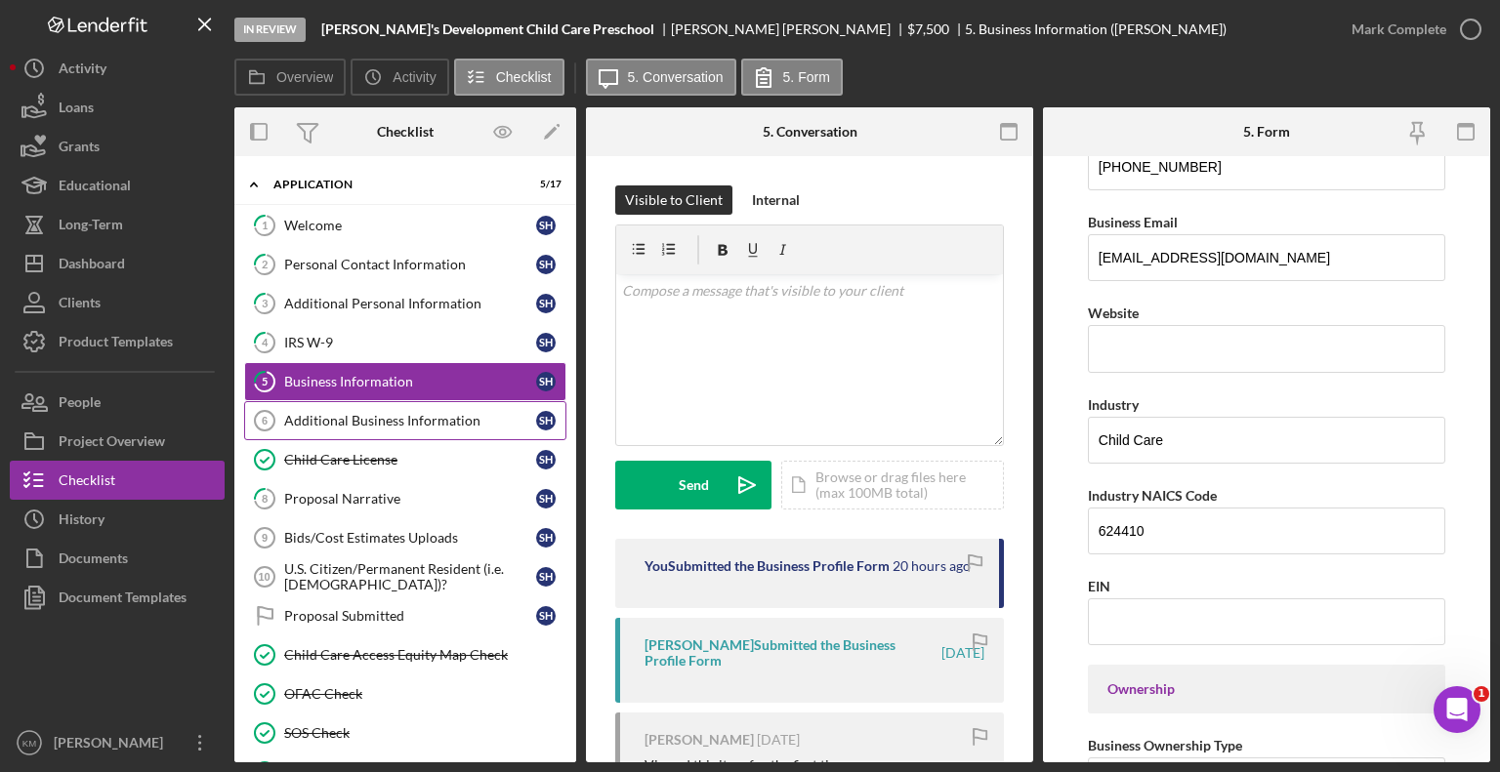
click at [479, 434] on link "Additional Business Information 6 Additional Business Information S H" at bounding box center [405, 420] width 322 height 39
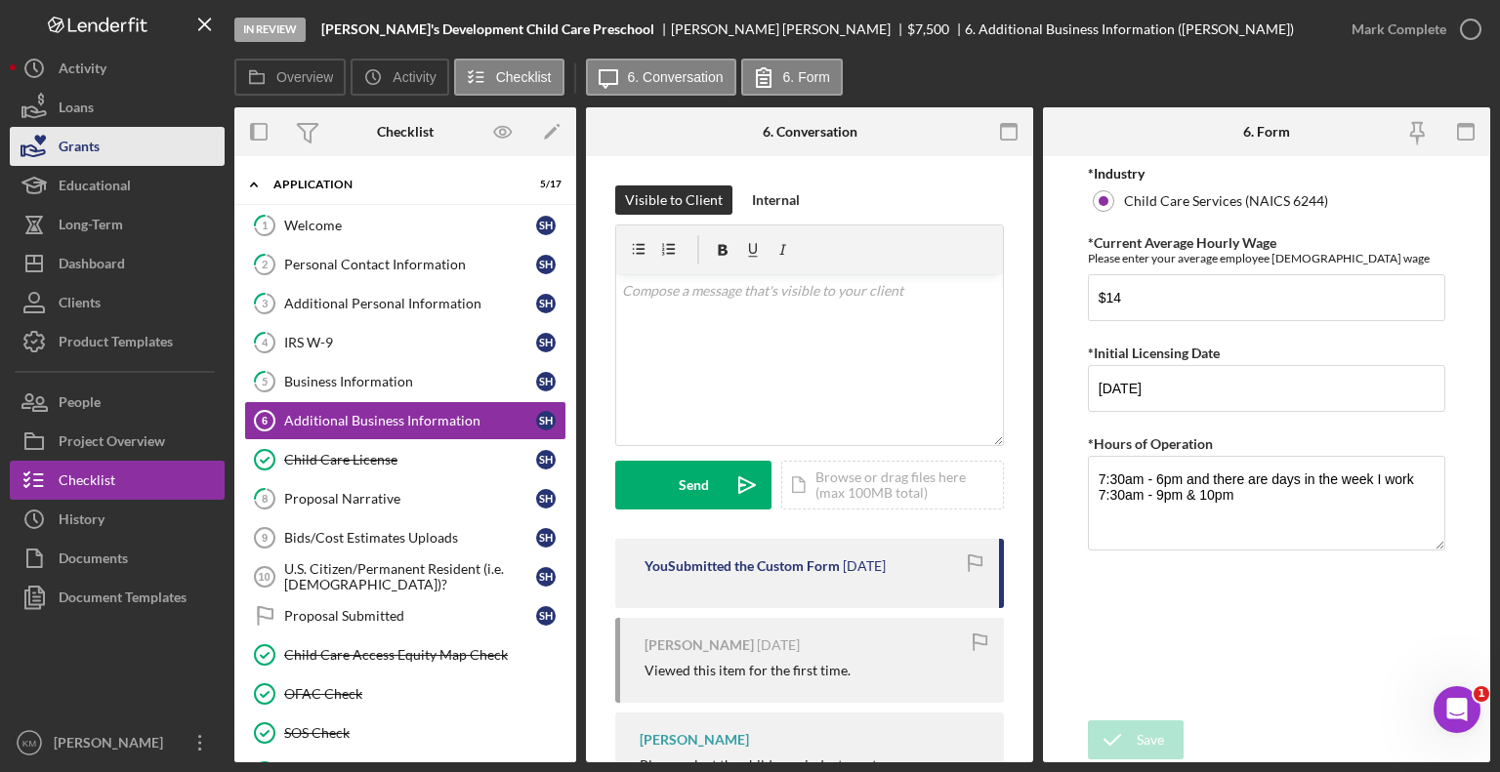
click at [132, 152] on button "Grants" at bounding box center [117, 146] width 215 height 39
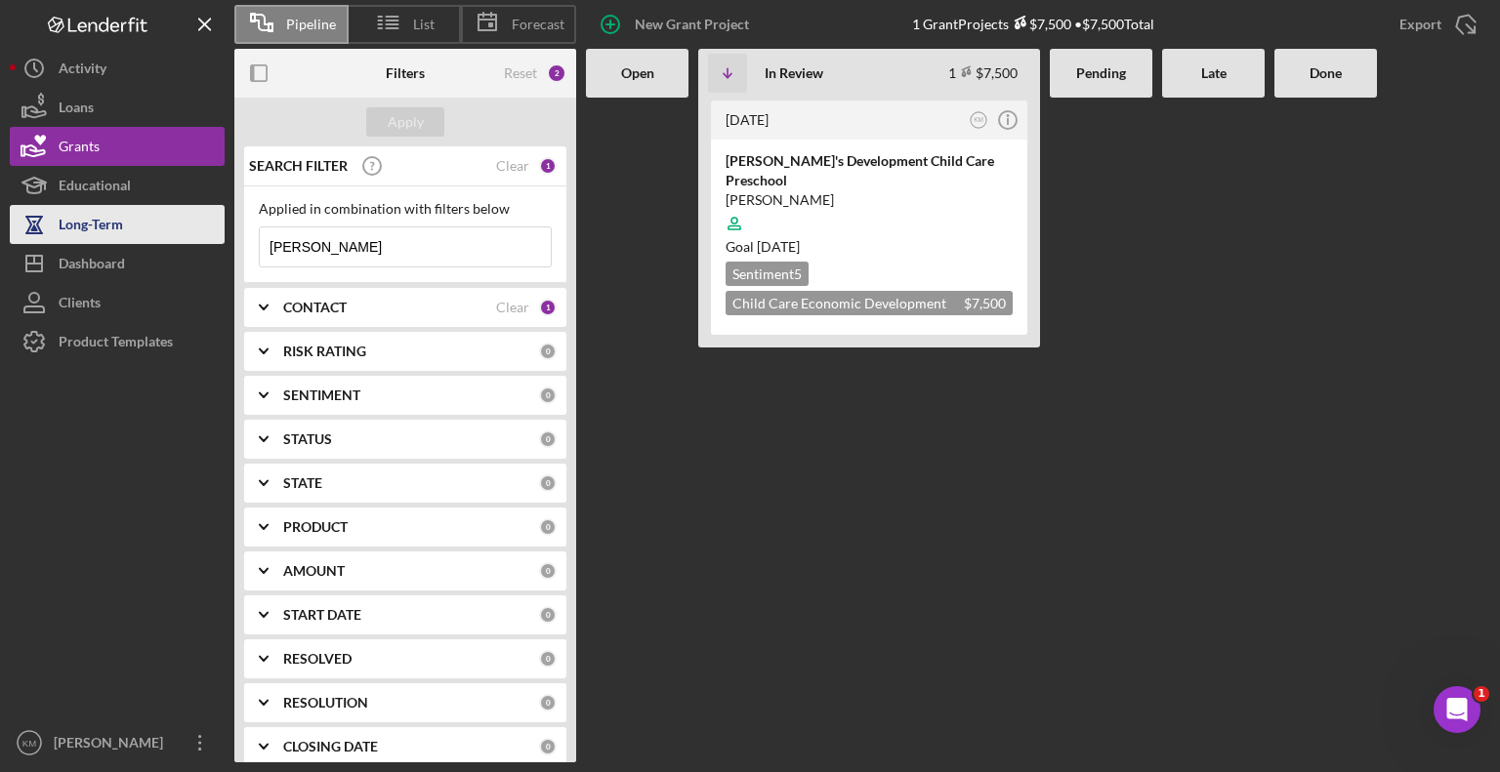
drag, startPoint x: 366, startPoint y: 241, endPoint x: 181, endPoint y: 242, distance: 185.6
click at [181, 242] on div "Pipeline List Forecast New Grant Project 1 Grant Projects $7,500 • $7,500 Total…" at bounding box center [750, 381] width 1480 height 763
paste input "[PERSON_NAME]"
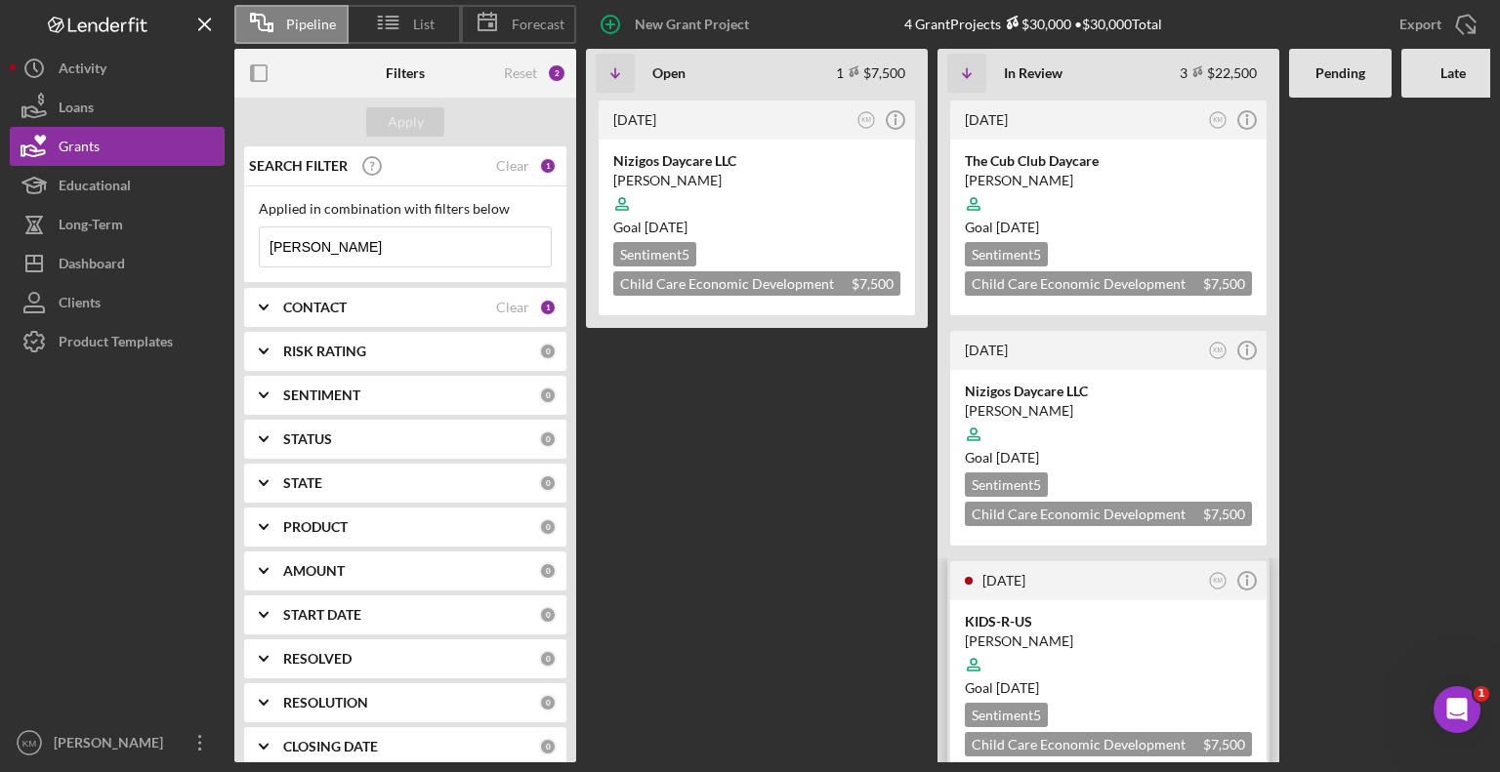
type input "[PERSON_NAME]"
click at [1039, 618] on div "KIDS-R-US" at bounding box center [1108, 622] width 287 height 20
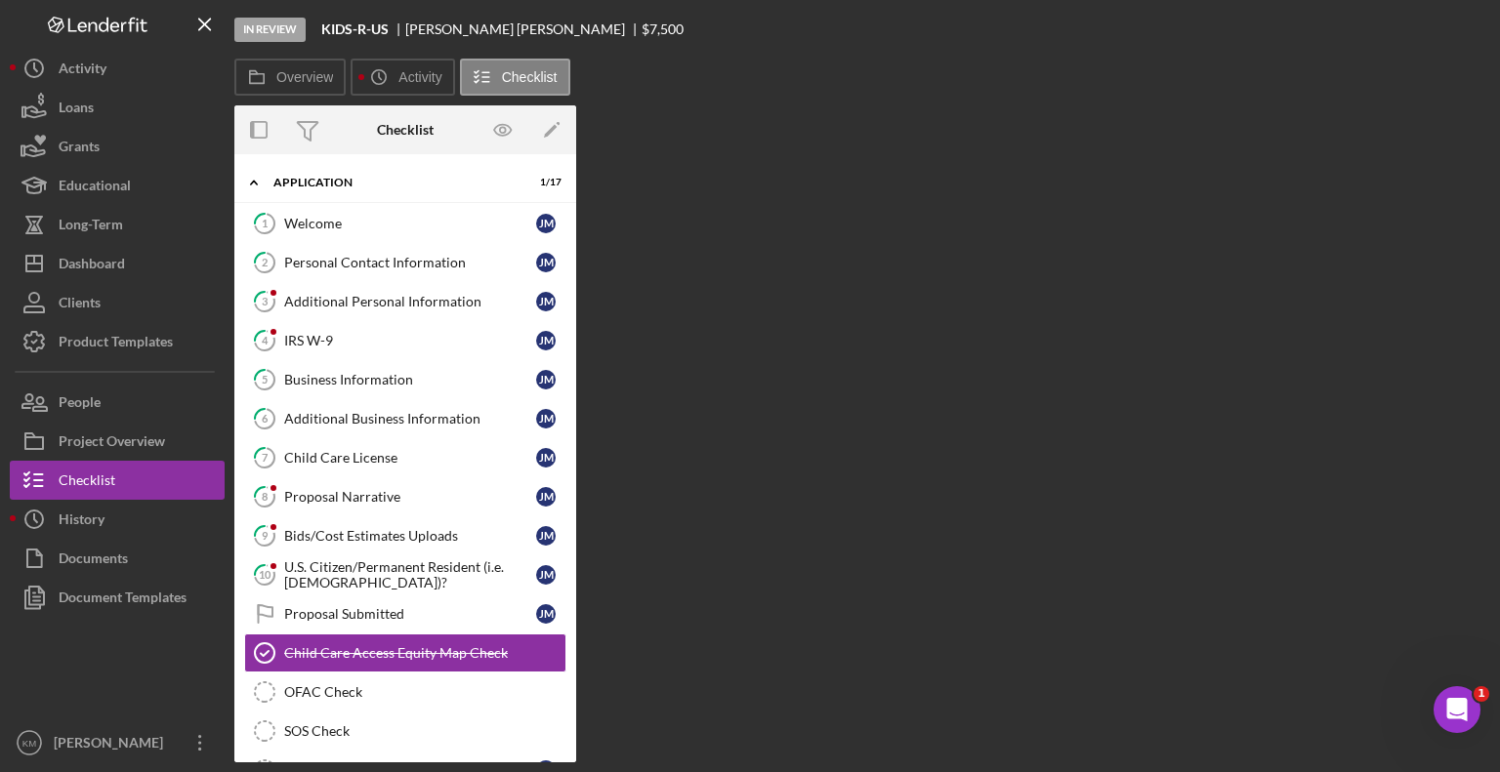
scroll to position [189, 0]
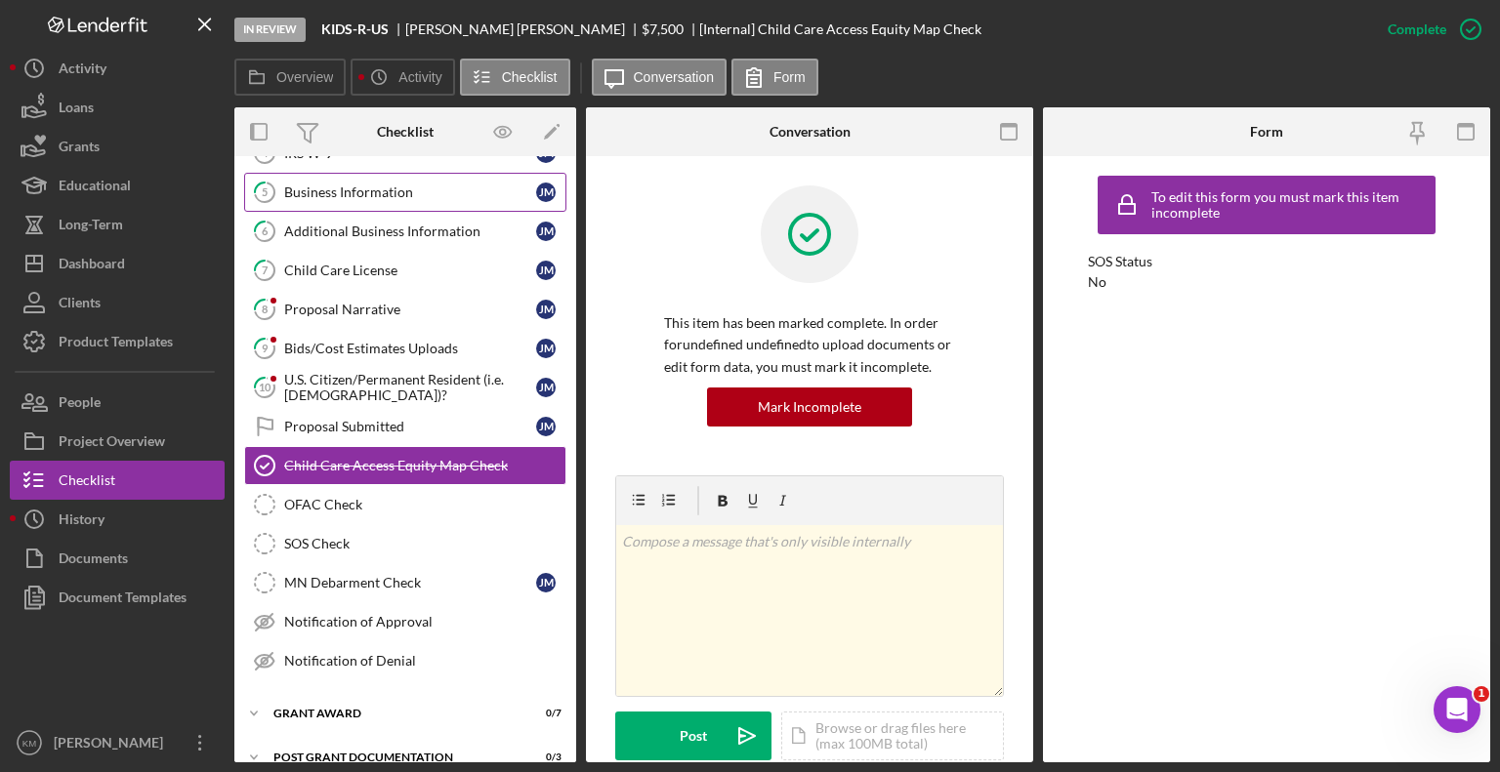
click at [448, 195] on div "Business Information" at bounding box center [410, 193] width 252 height 16
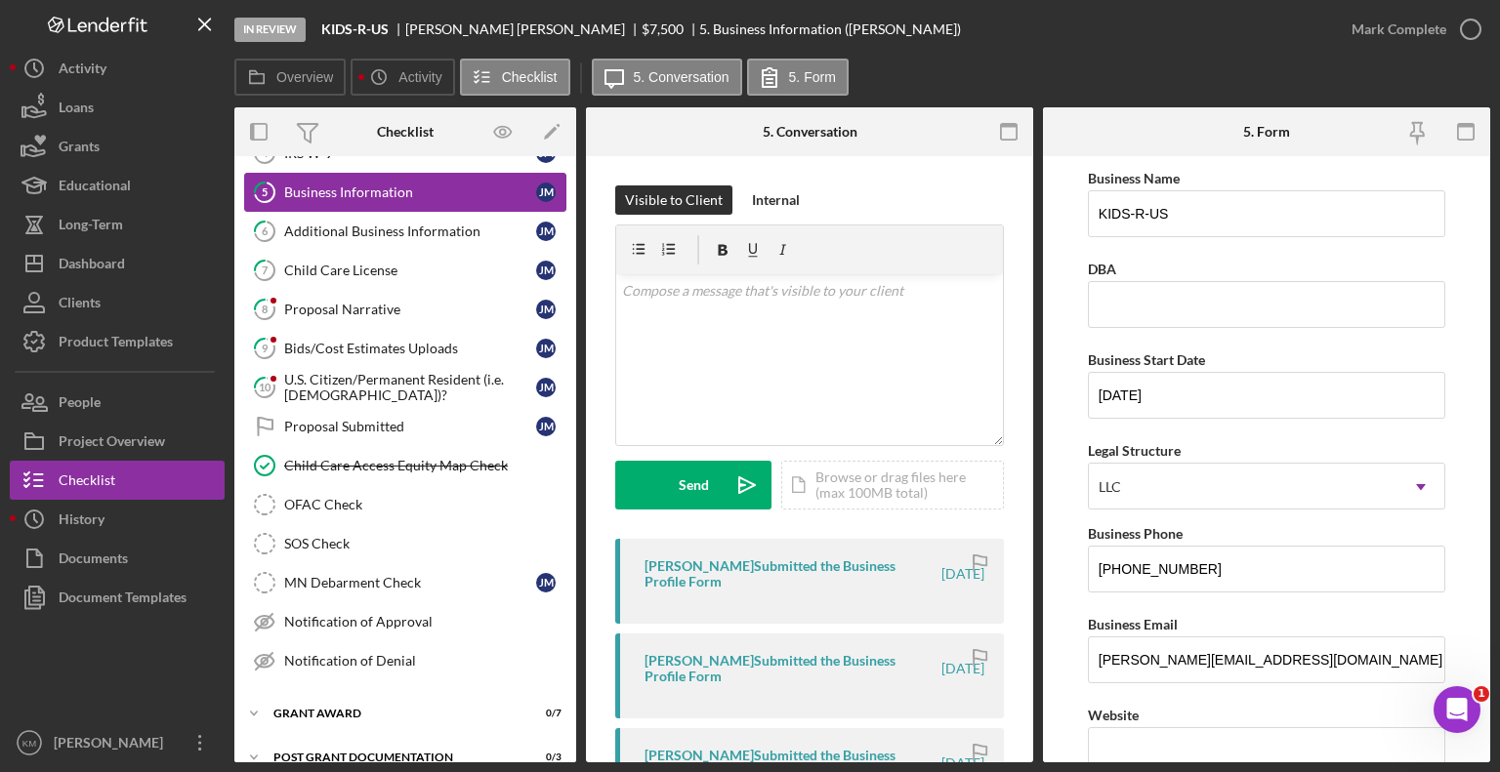
scroll to position [4, 0]
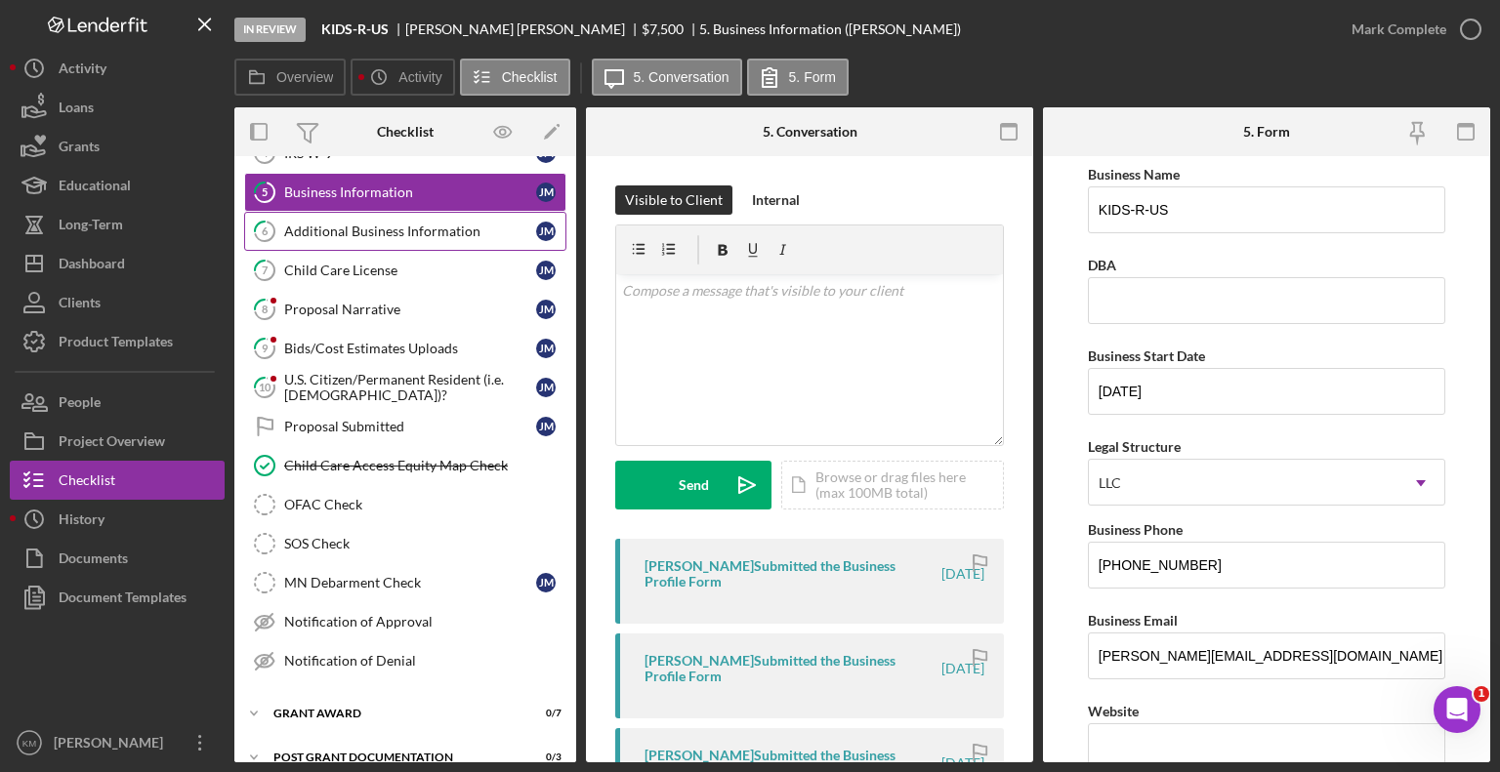
click at [411, 234] on div "Additional Business Information" at bounding box center [410, 232] width 252 height 16
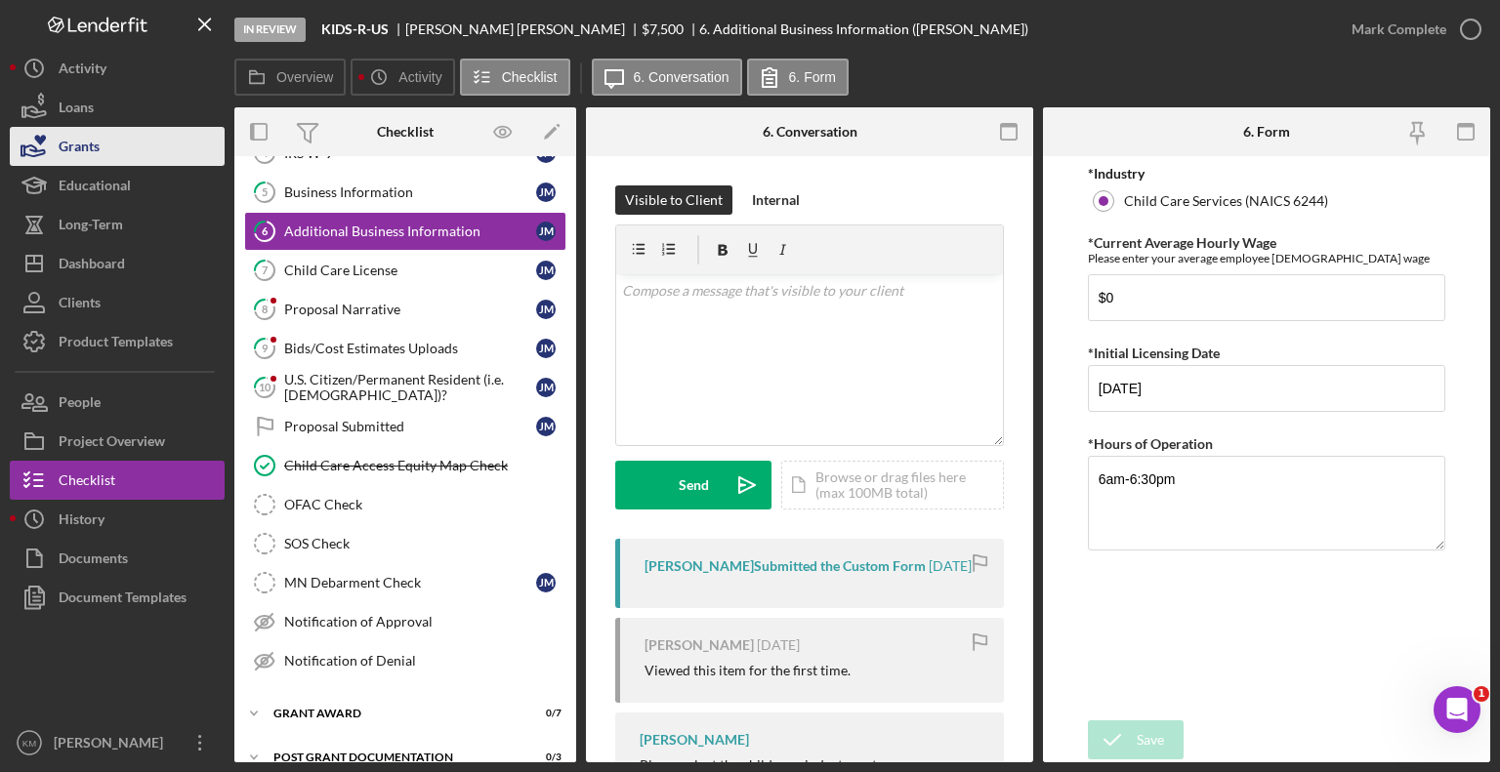
click at [180, 139] on button "Grants" at bounding box center [117, 146] width 215 height 39
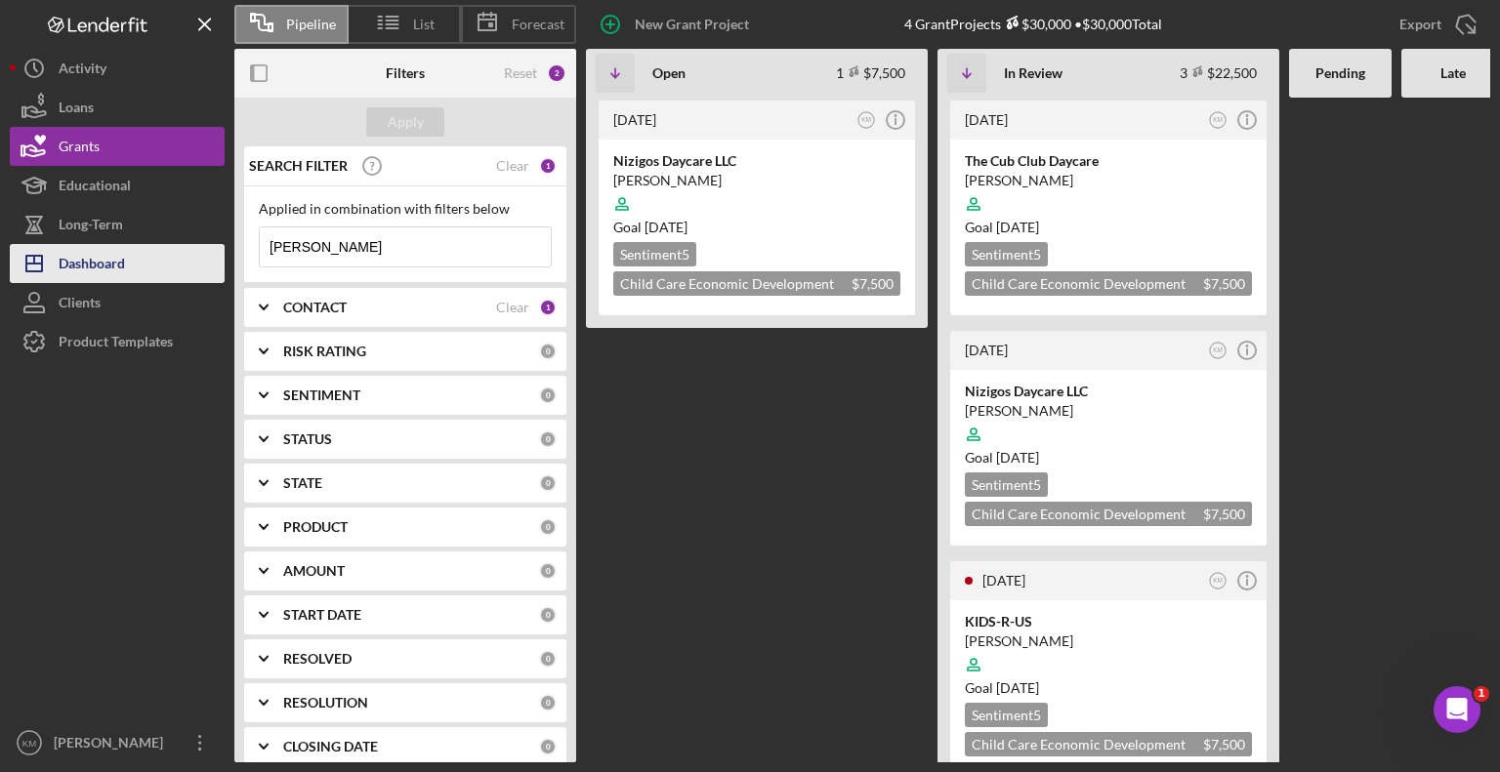
drag, startPoint x: 430, startPoint y: 245, endPoint x: 154, endPoint y: 244, distance: 275.4
click at [154, 244] on div "Pipeline List Forecast New Grant Project 4 Grant Projects $30,000 • $30,000 Tot…" at bounding box center [750, 381] width 1480 height 763
paste input "[PERSON_NAME]"
type input "[PERSON_NAME]"
click at [154, 244] on button "Icon/Dashboard Dashboard" at bounding box center [117, 263] width 215 height 39
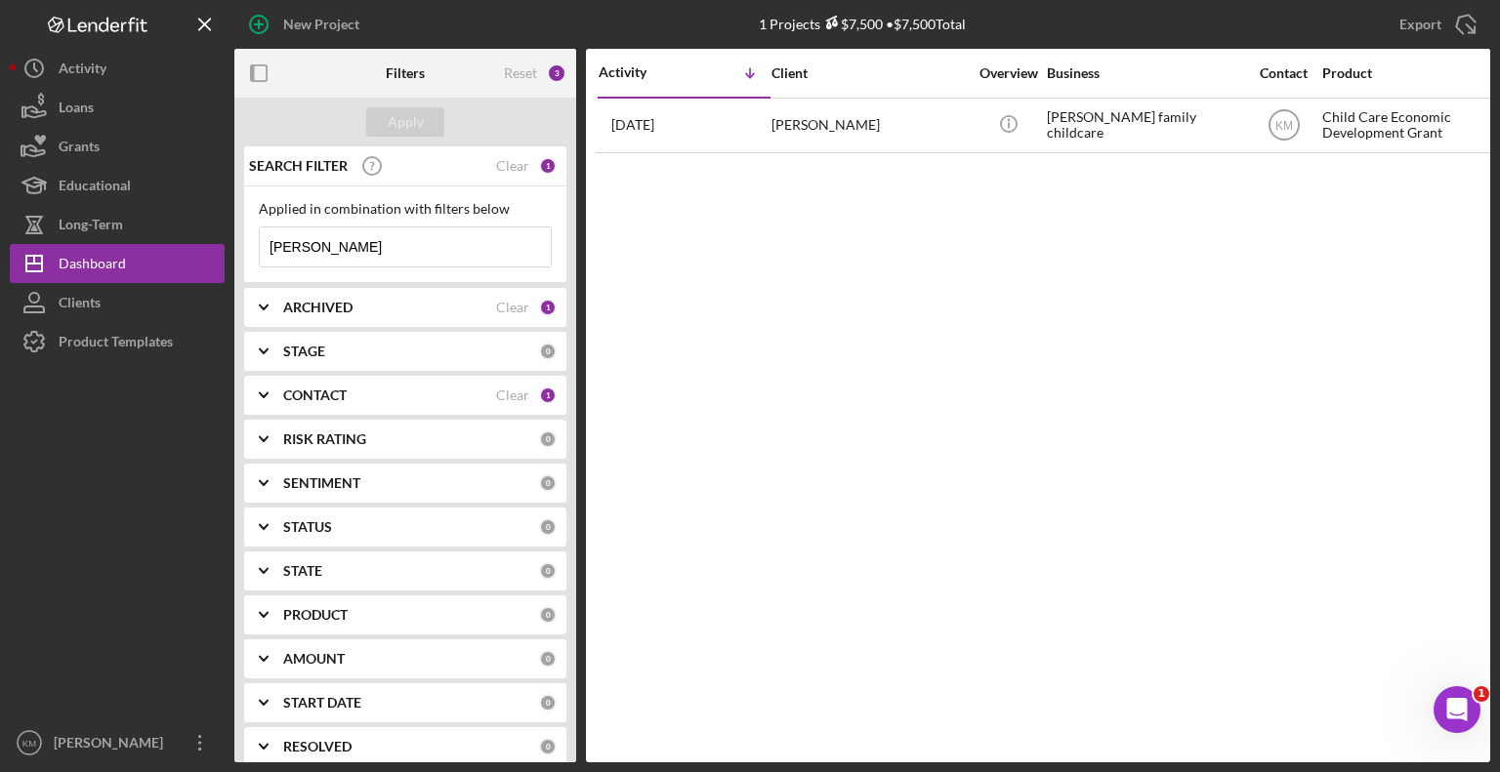
click at [391, 267] on div "[PERSON_NAME] Icon/Menu Close" at bounding box center [405, 247] width 293 height 41
drag, startPoint x: 375, startPoint y: 254, endPoint x: 257, endPoint y: 241, distance: 118.8
click at [257, 241] on div "Applied in combination with filters below [PERSON_NAME] Icon/Menu Close" at bounding box center [405, 235] width 322 height 97
paste input "[PERSON_NAME]"
type input "[PERSON_NAME]"
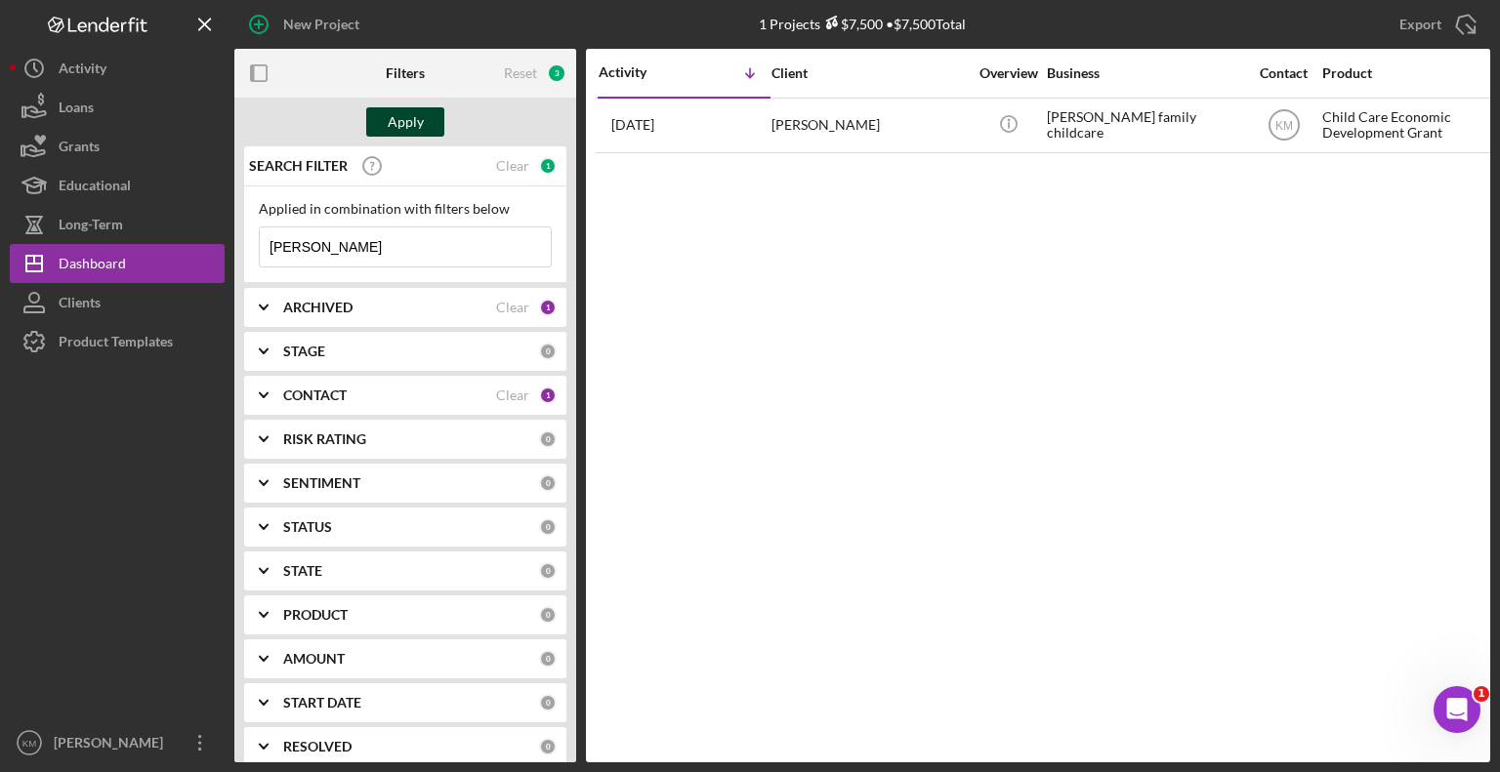
click at [414, 117] on div "Apply" at bounding box center [406, 121] width 36 height 29
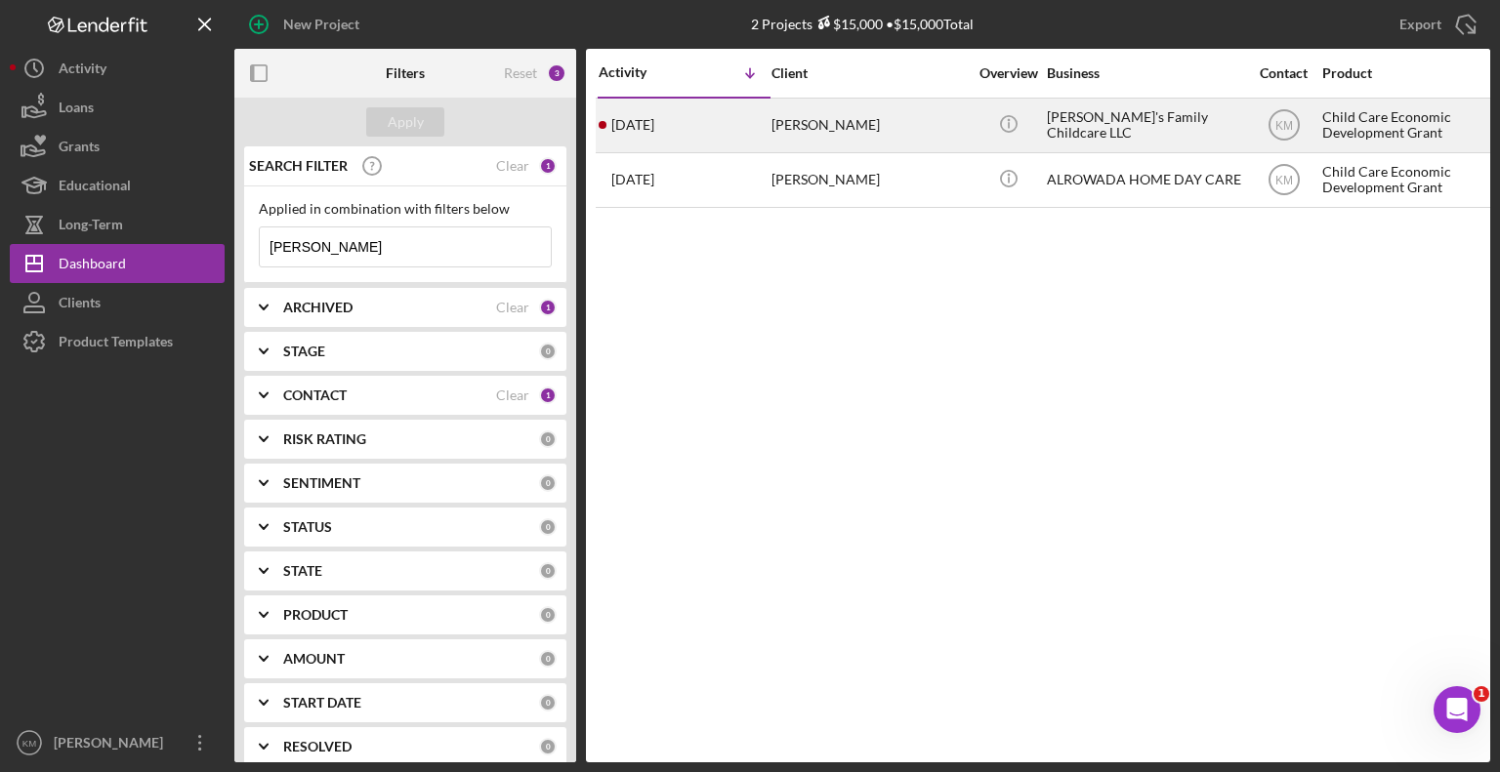
click at [654, 120] on time "[DATE]" at bounding box center [632, 125] width 43 height 16
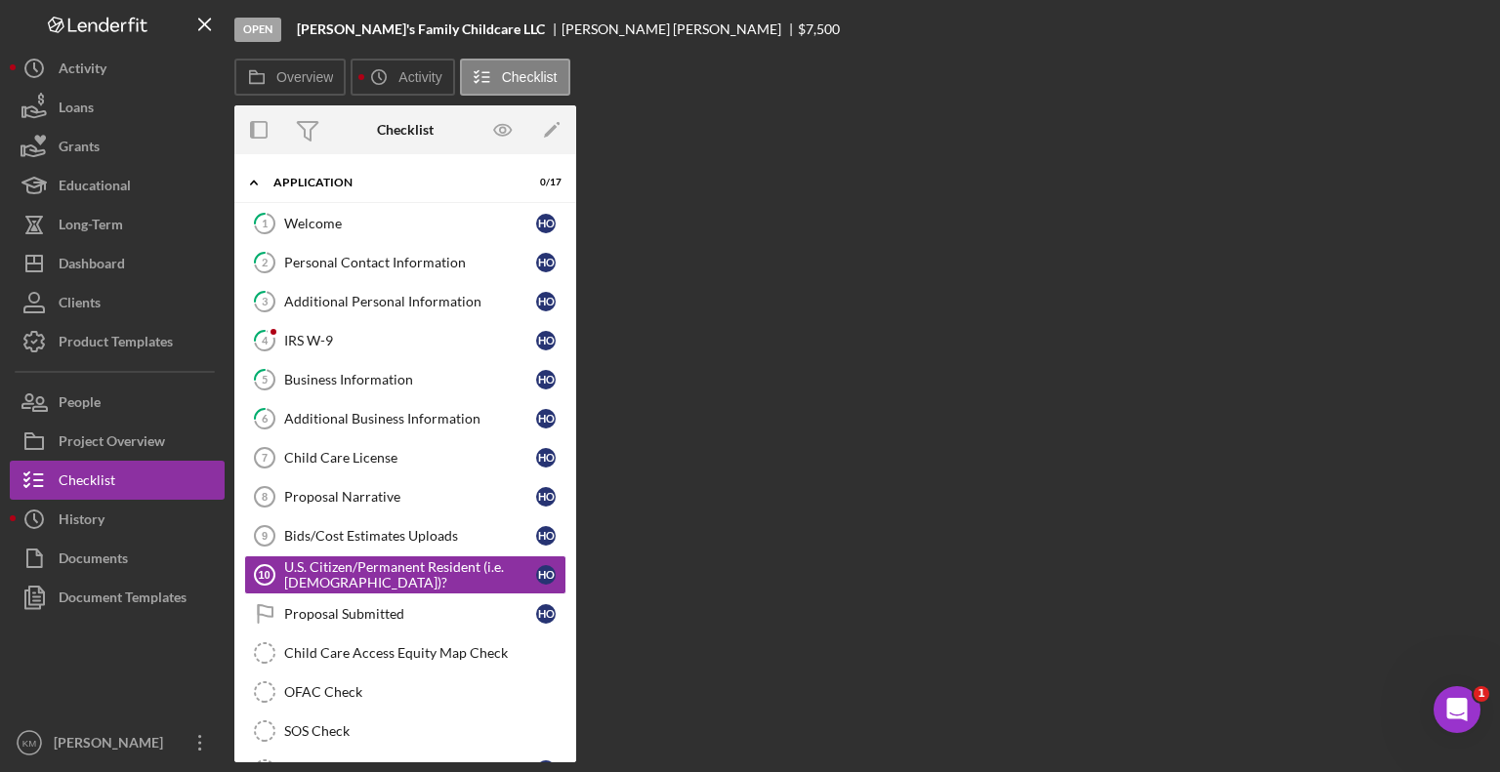
scroll to position [112, 0]
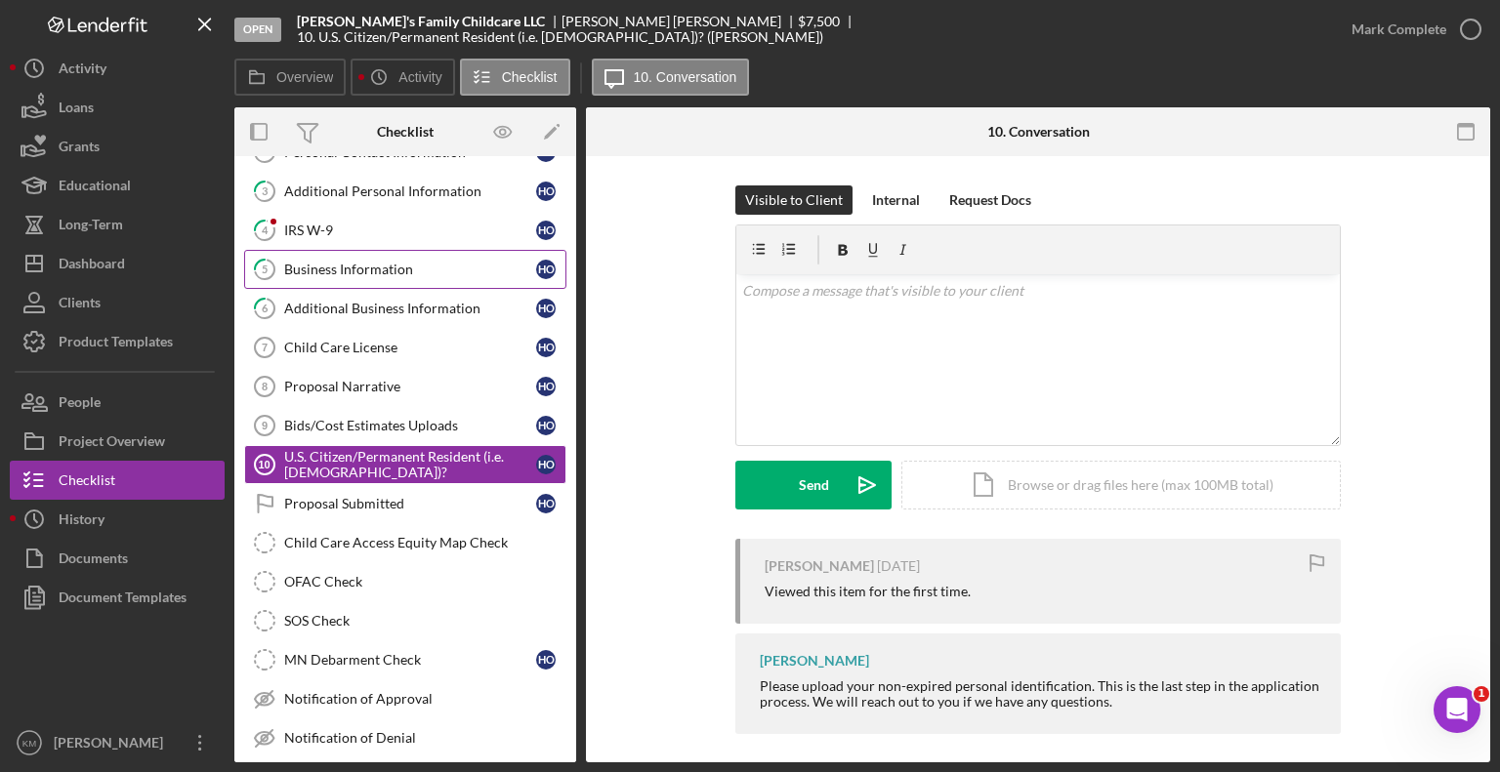
click at [446, 253] on link "5 Business Information H O" at bounding box center [405, 269] width 322 height 39
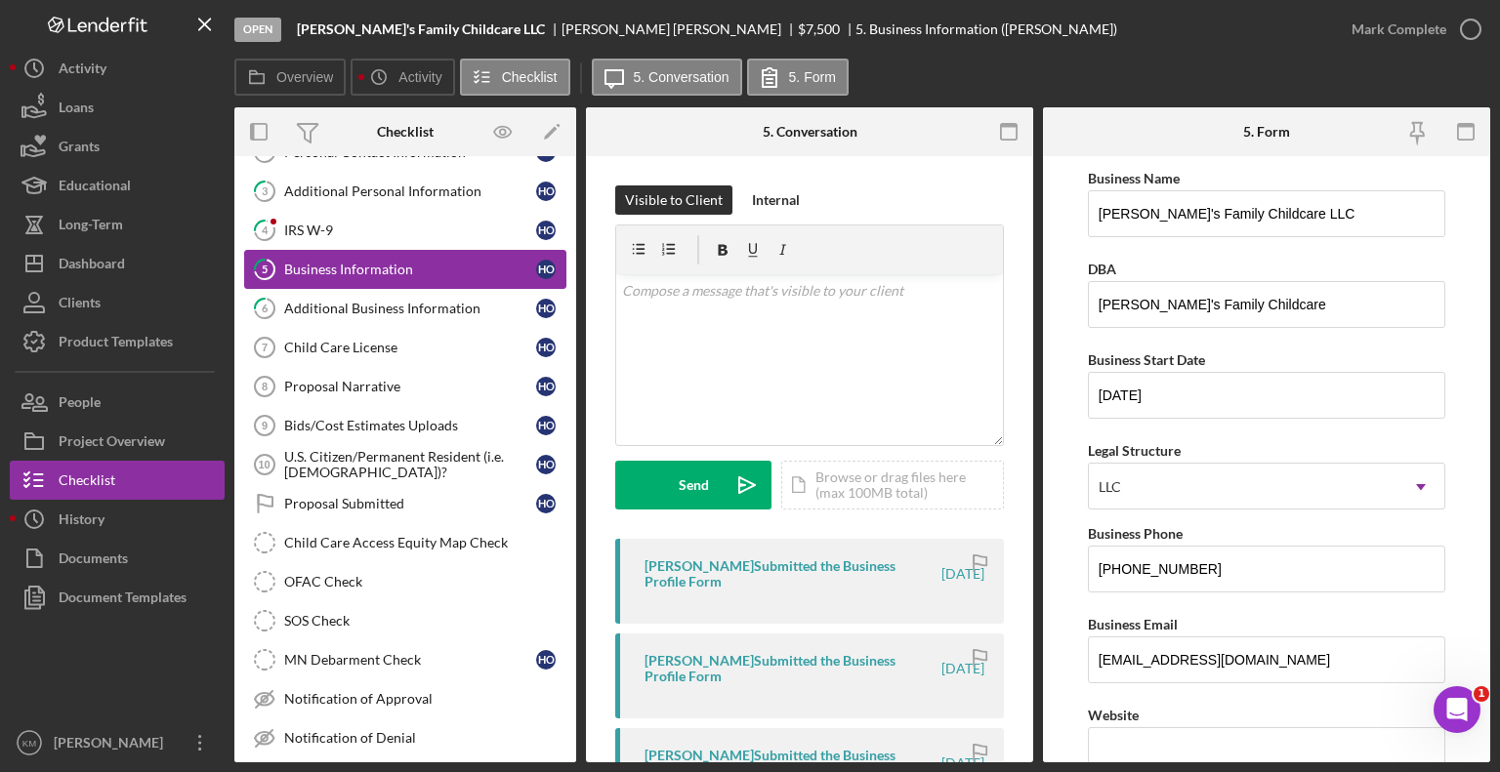
click at [446, 253] on link "5 Business Information H O" at bounding box center [405, 269] width 322 height 39
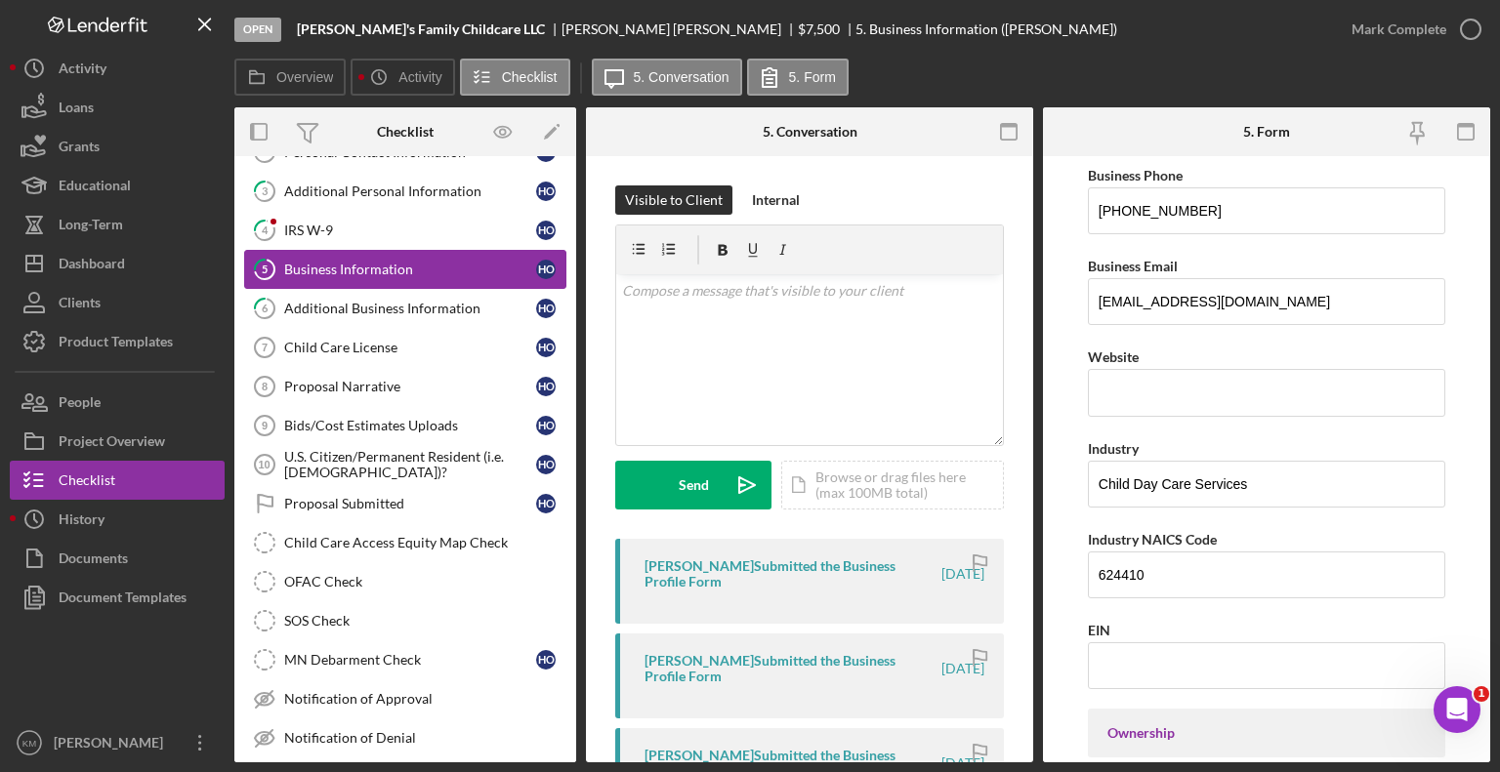
scroll to position [364, 0]
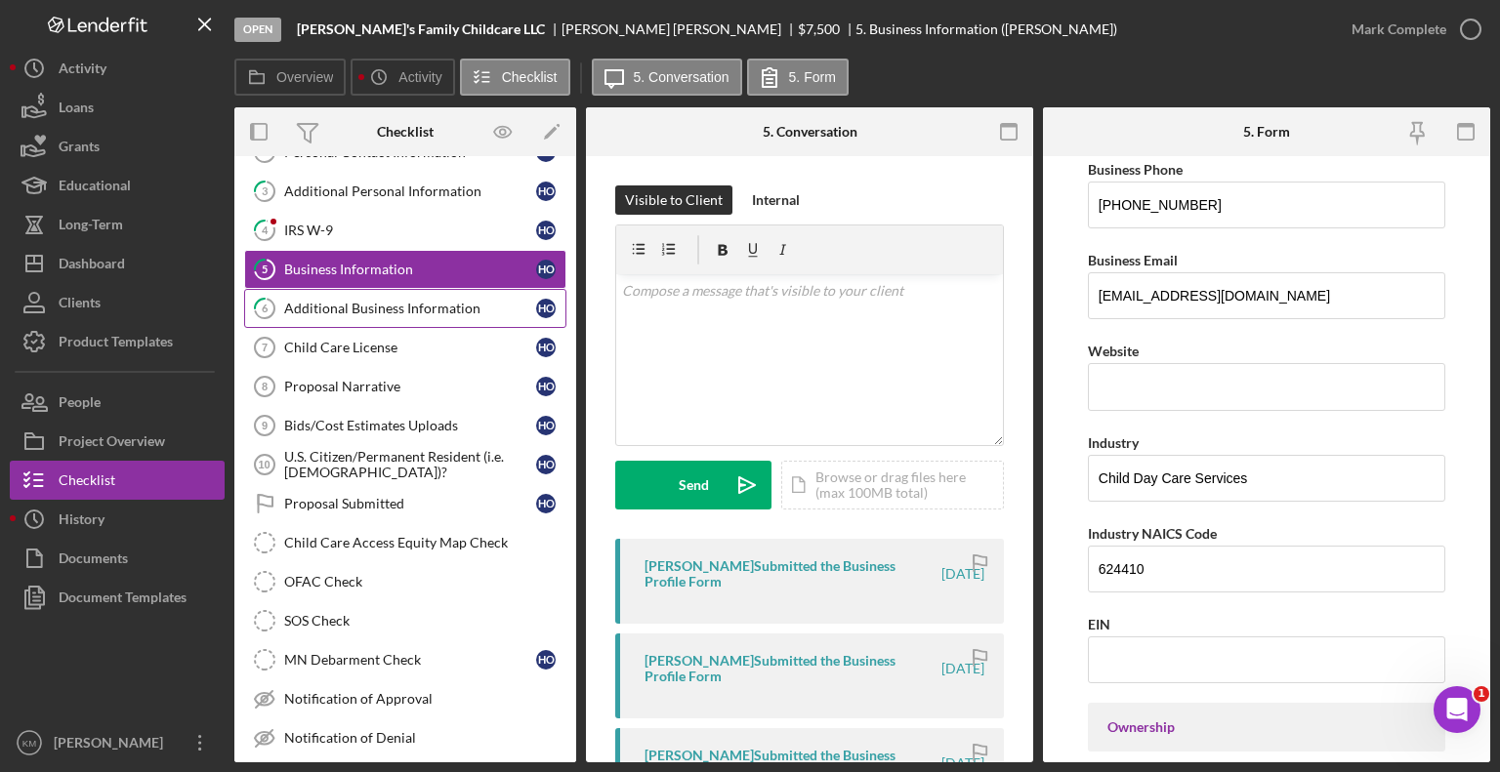
click at [467, 313] on div "Additional Business Information" at bounding box center [410, 309] width 252 height 16
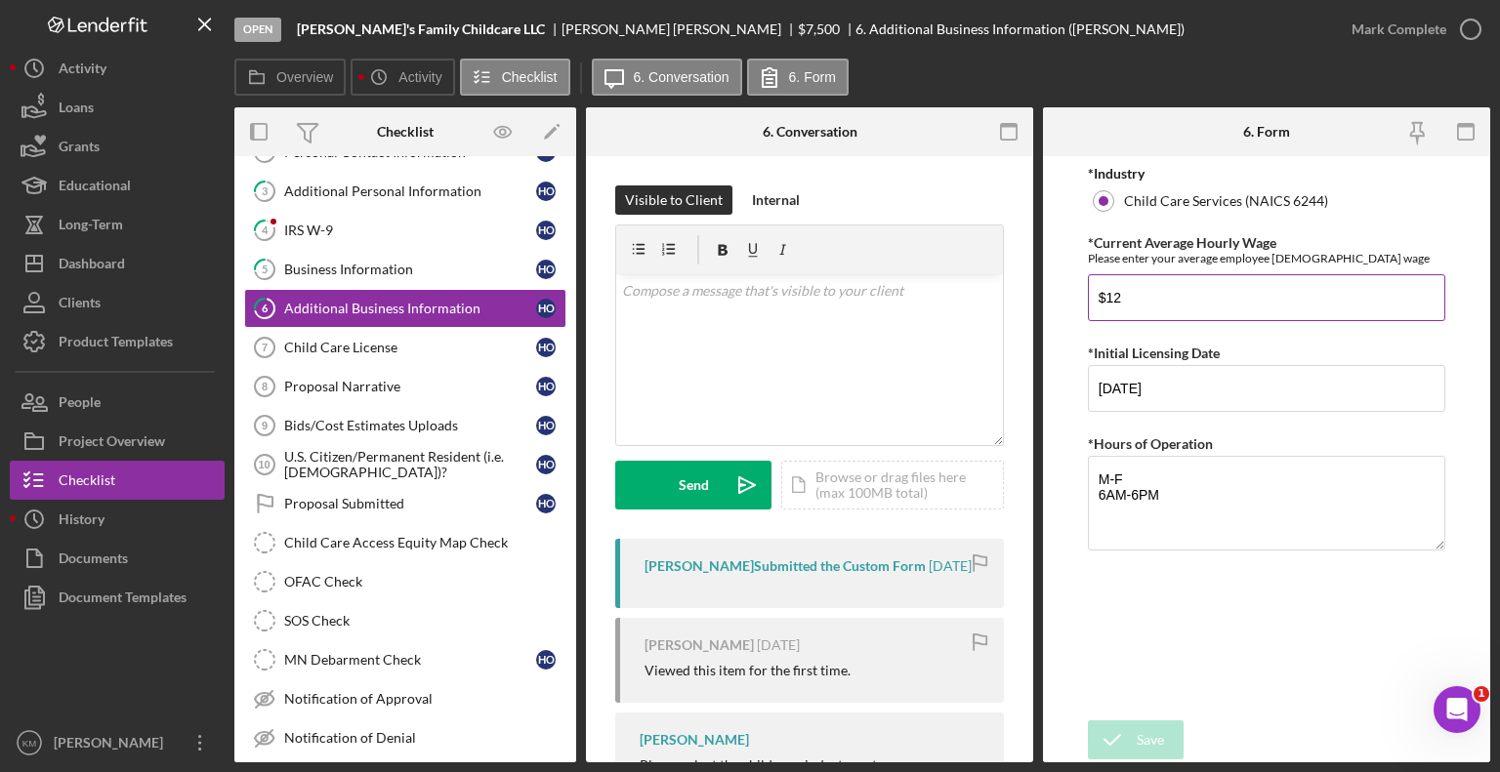
click at [1235, 319] on input "$12" at bounding box center [1266, 297] width 357 height 47
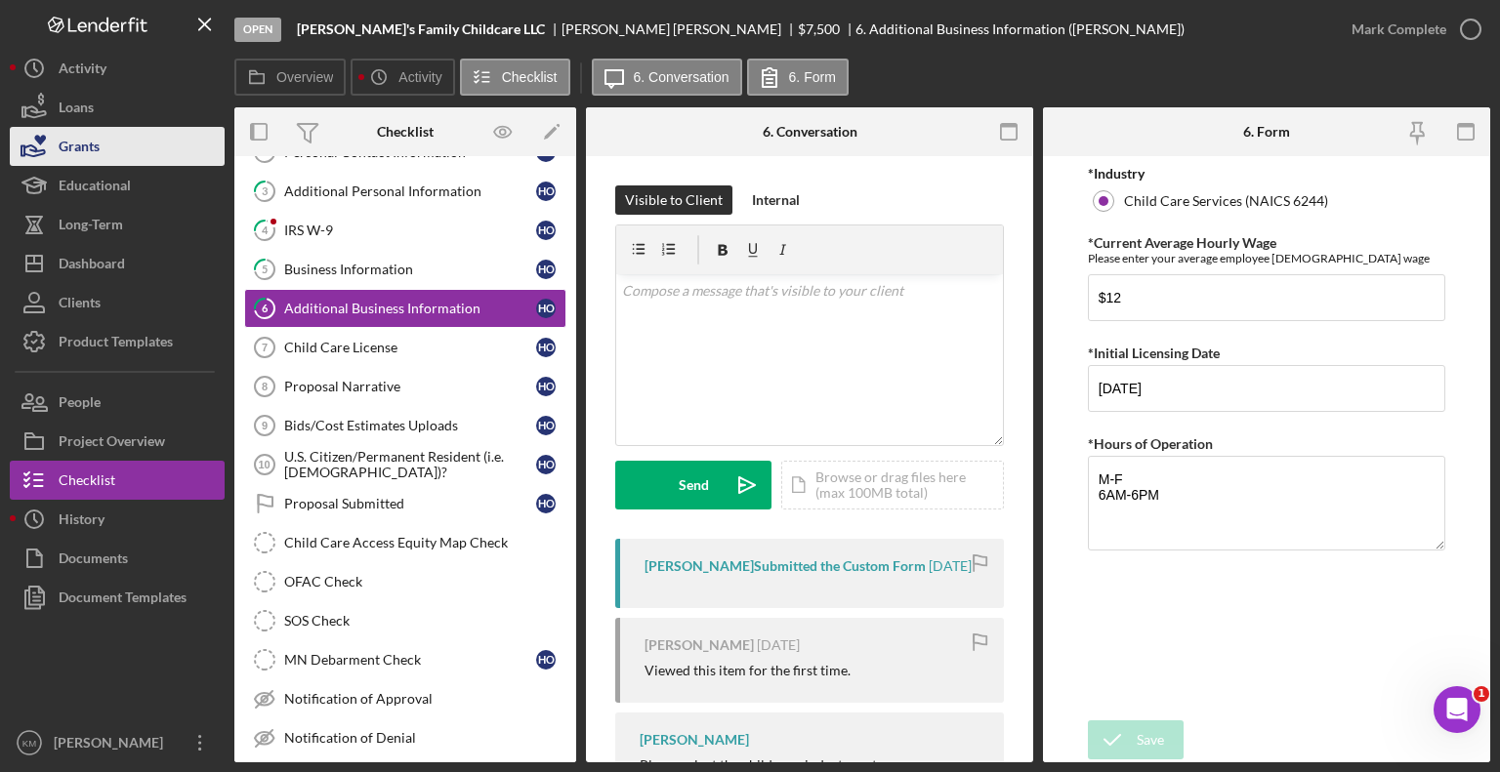
click at [139, 141] on button "Grants" at bounding box center [117, 146] width 215 height 39
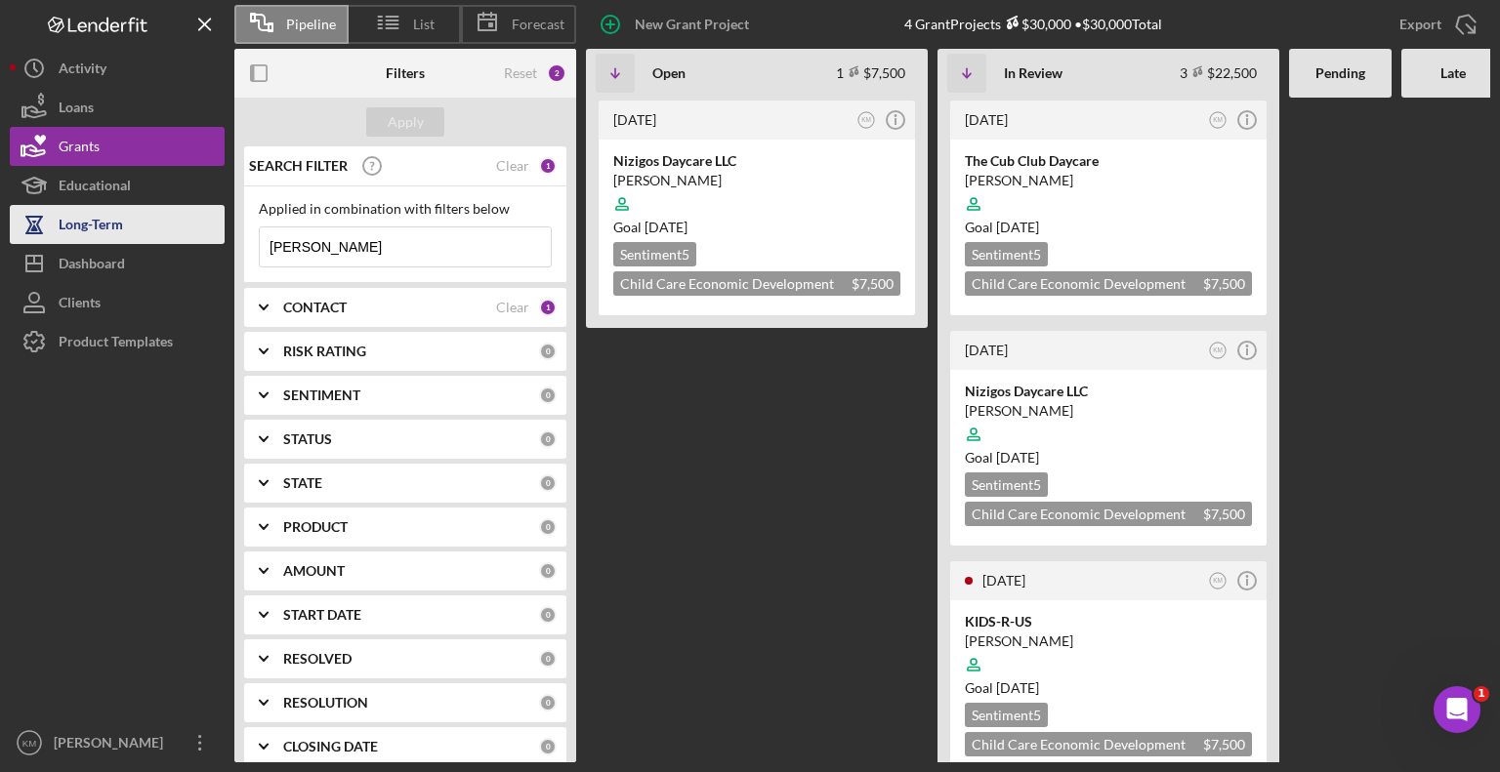
drag, startPoint x: 396, startPoint y: 248, endPoint x: 149, endPoint y: 239, distance: 246.3
click at [149, 239] on div "Pipeline List Forecast New Grant Project 4 Grant Projects $30,000 • $30,000 Tot…" at bounding box center [750, 381] width 1480 height 763
paste input "[PERSON_NAME]"
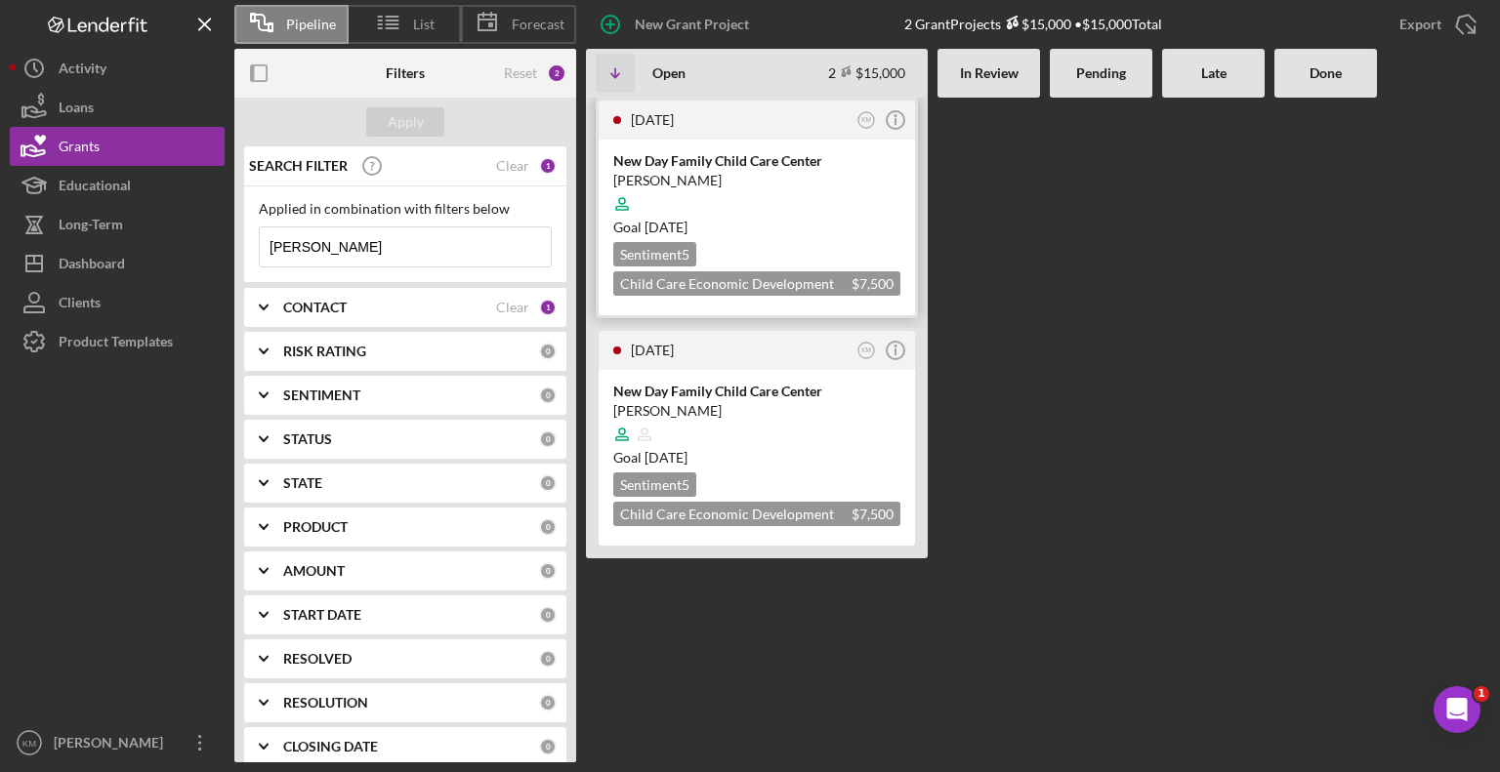
type input "[PERSON_NAME]"
click at [682, 155] on div "New Day Family Child Care Center" at bounding box center [756, 161] width 287 height 20
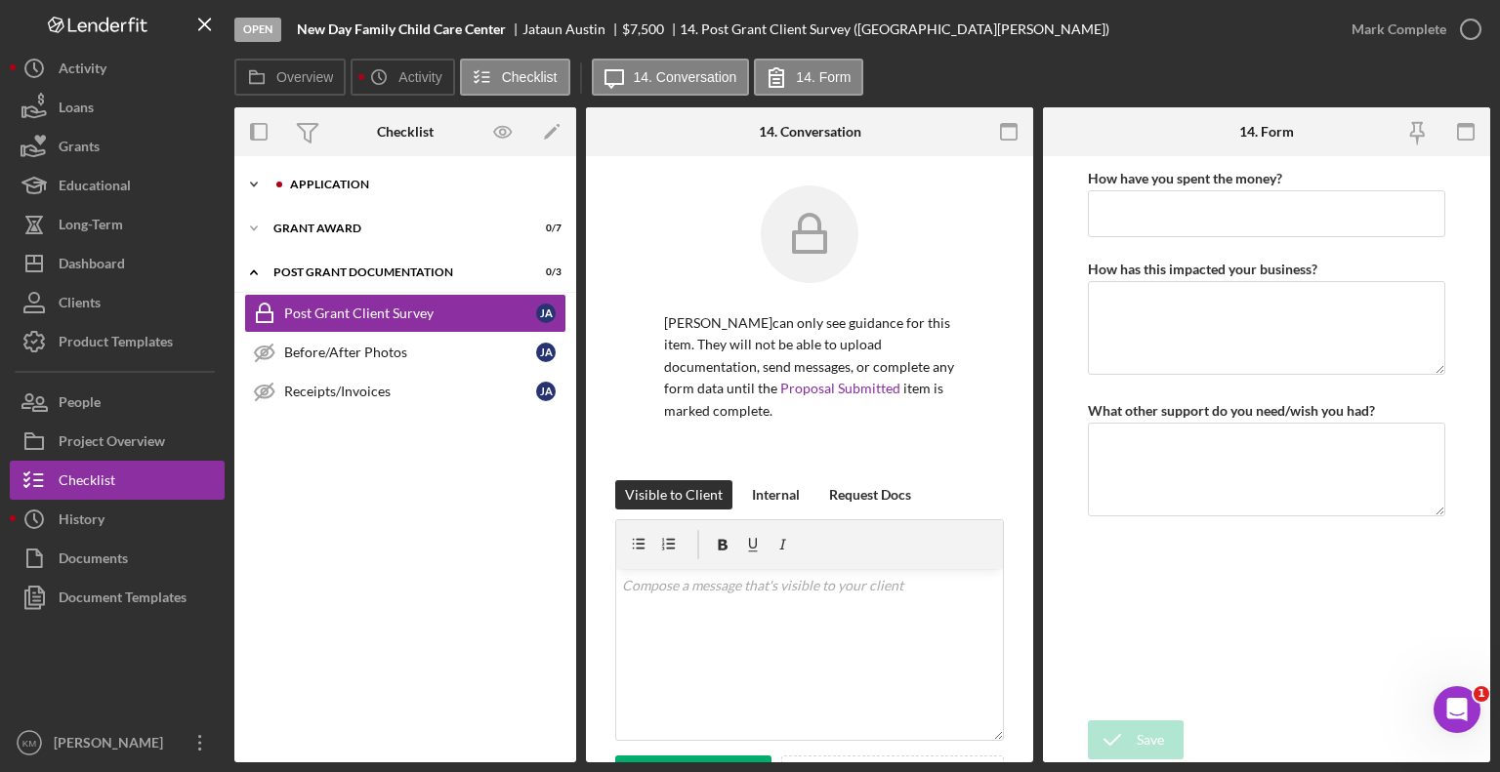
click at [258, 181] on icon "Icon/Expander" at bounding box center [253, 184] width 39 height 39
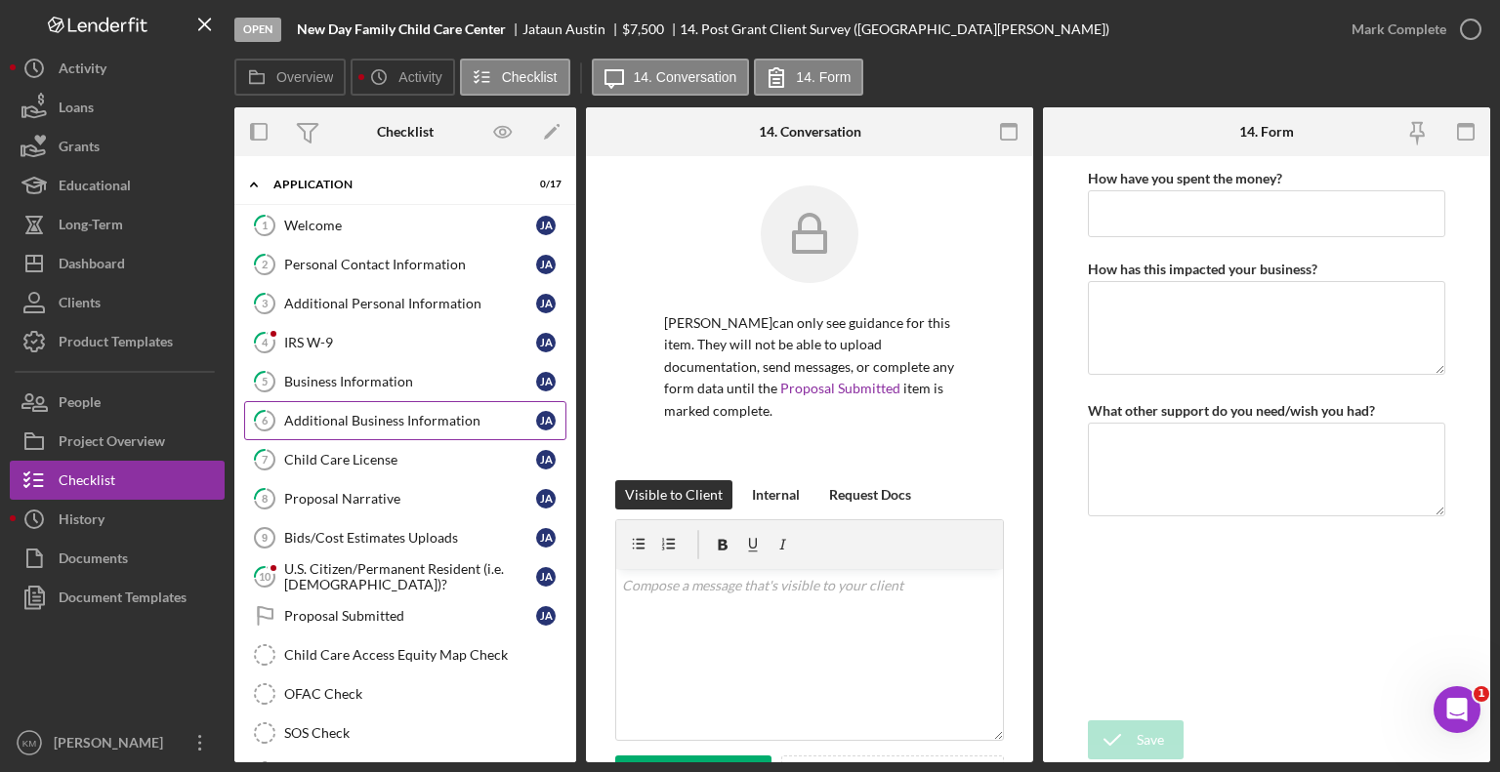
click at [367, 413] on div "Additional Business Information" at bounding box center [410, 421] width 252 height 16
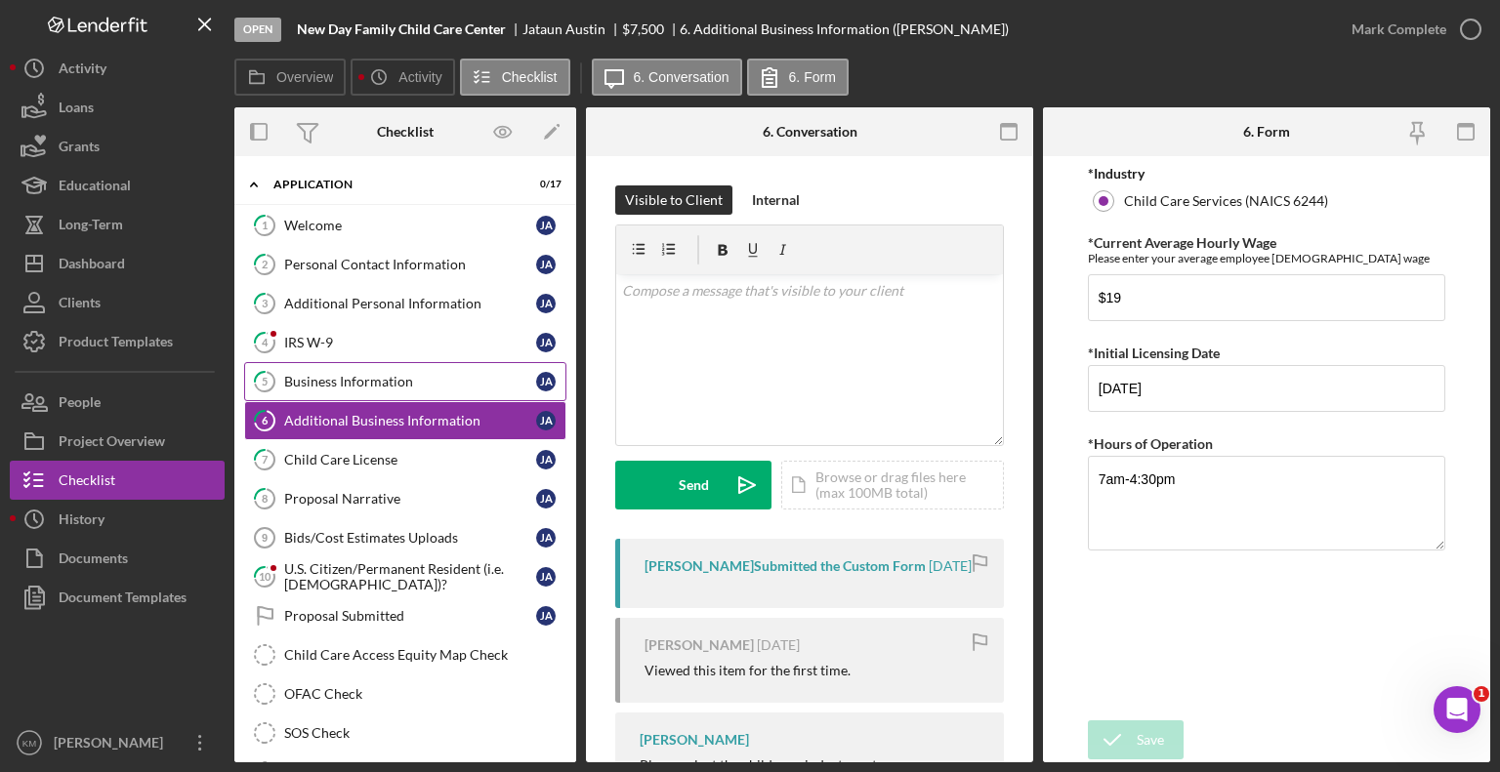
click at [355, 386] on div "Business Information" at bounding box center [410, 382] width 252 height 16
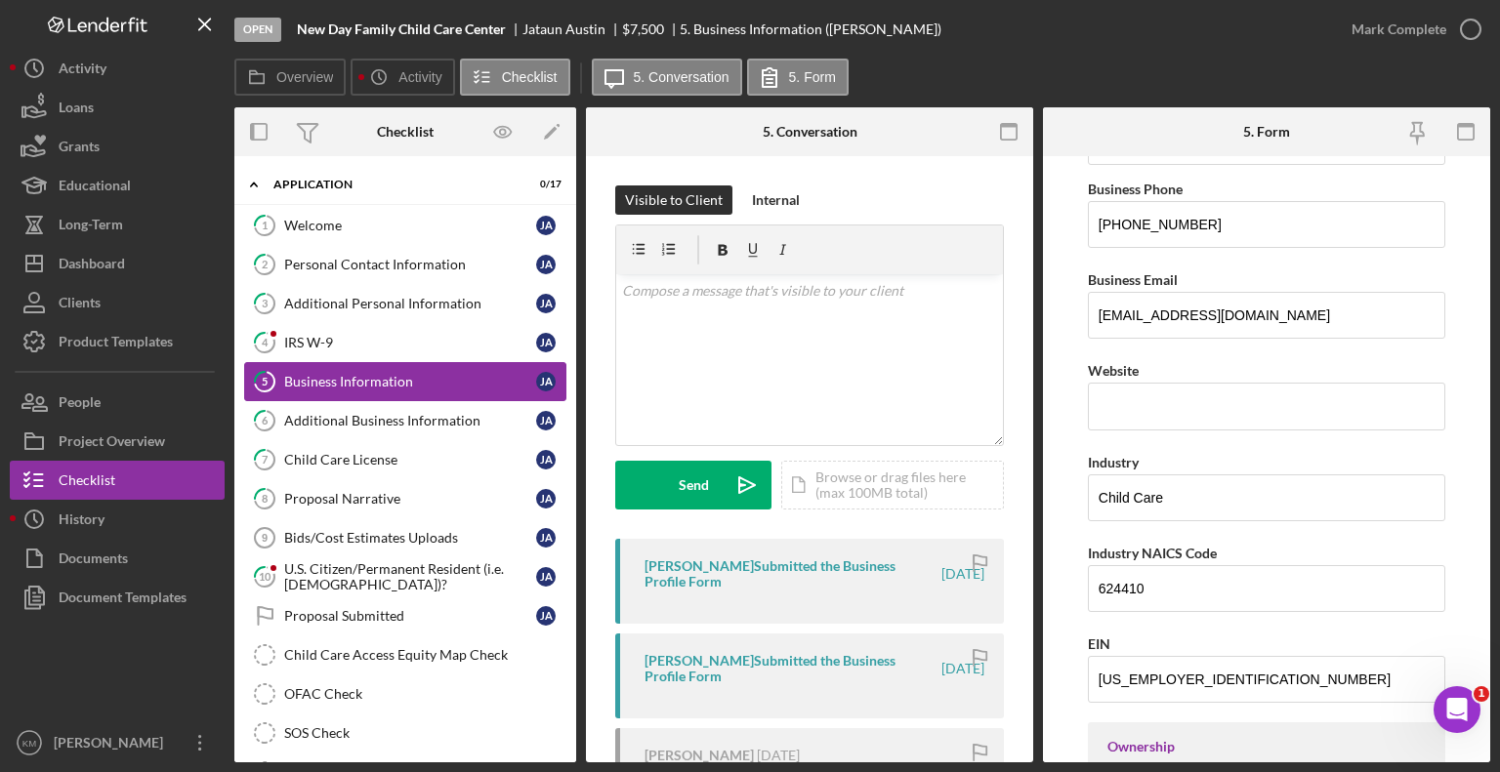
scroll to position [344, 0]
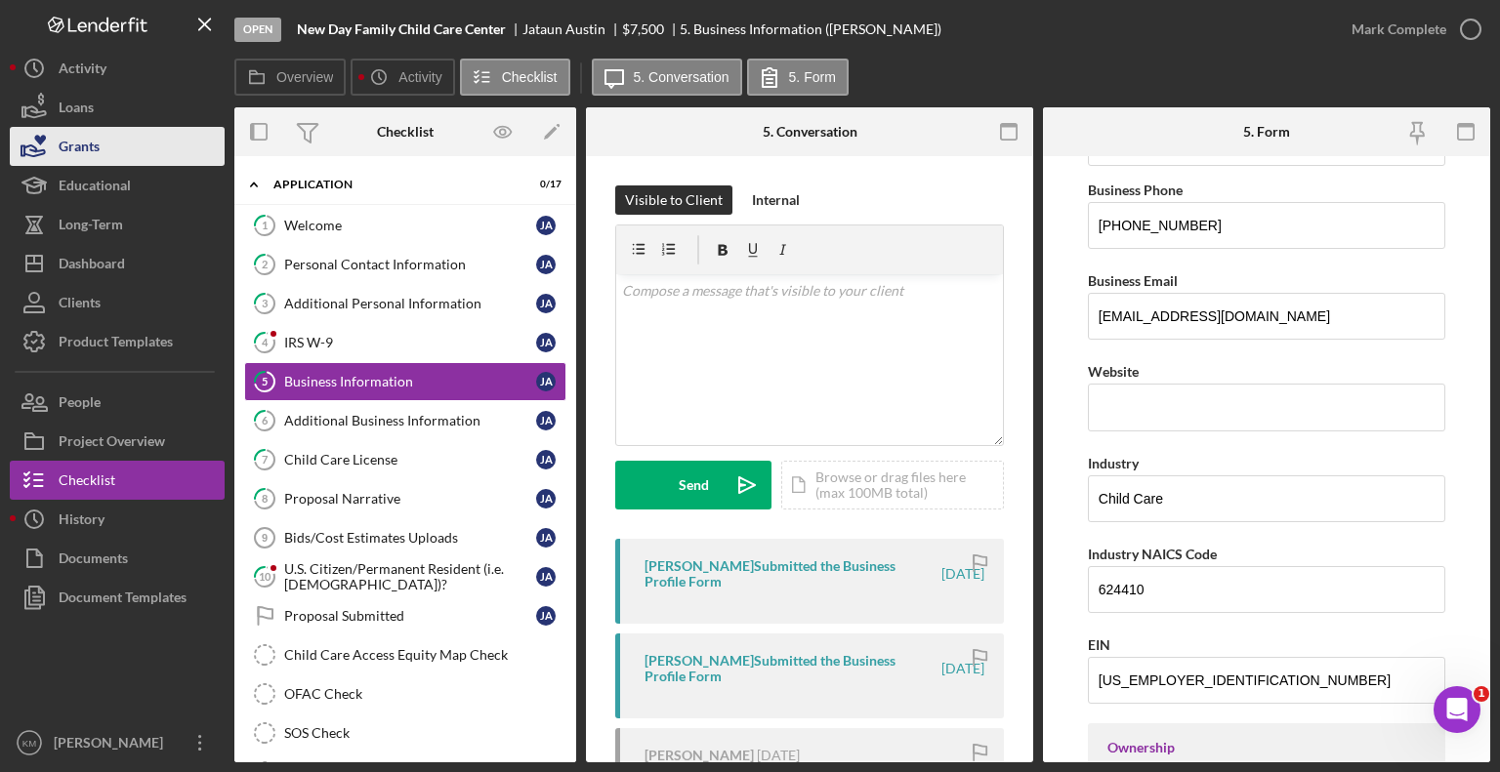
click at [139, 155] on button "Grants" at bounding box center [117, 146] width 215 height 39
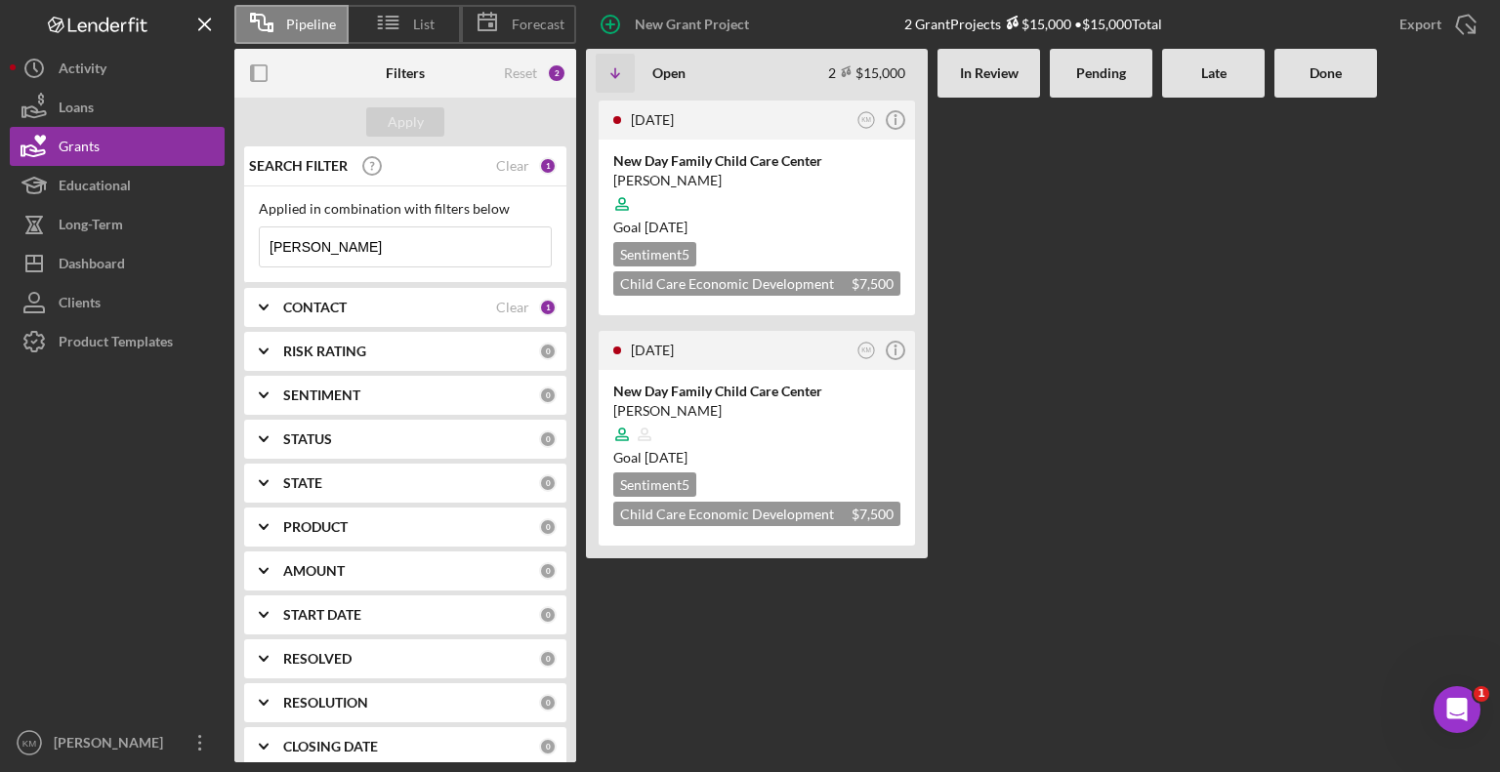
drag, startPoint x: 406, startPoint y: 248, endPoint x: 156, endPoint y: 243, distance: 250.0
click at [156, 243] on div "Pipeline List Forecast New Grant Project 2 Grant Projects $15,000 • $15,000 Tot…" at bounding box center [750, 381] width 1480 height 763
type input "[PERSON_NAME]"
click at [661, 161] on div "NouNou's Place, LLC" at bounding box center [756, 161] width 287 height 20
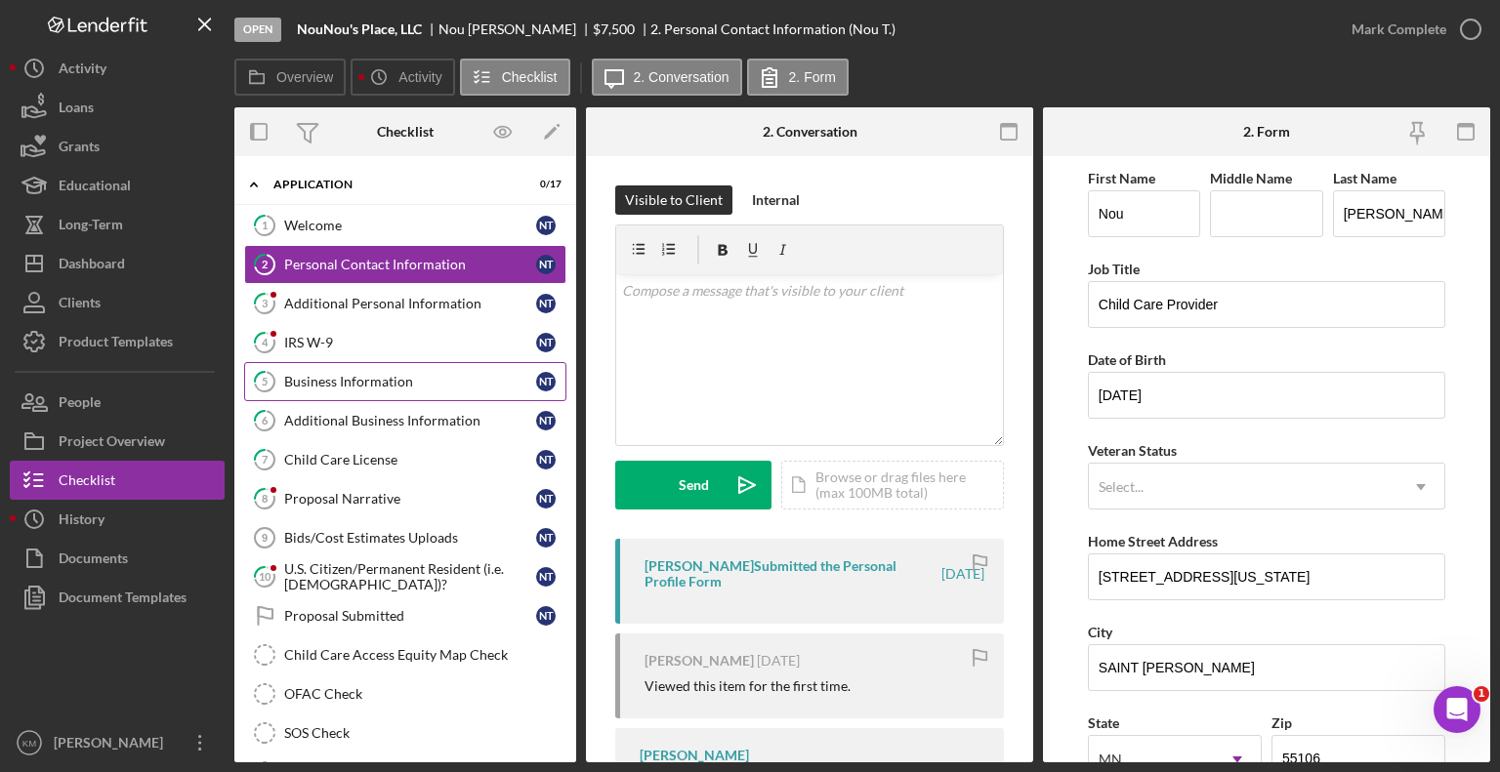
click at [426, 378] on div "Business Information" at bounding box center [410, 382] width 252 height 16
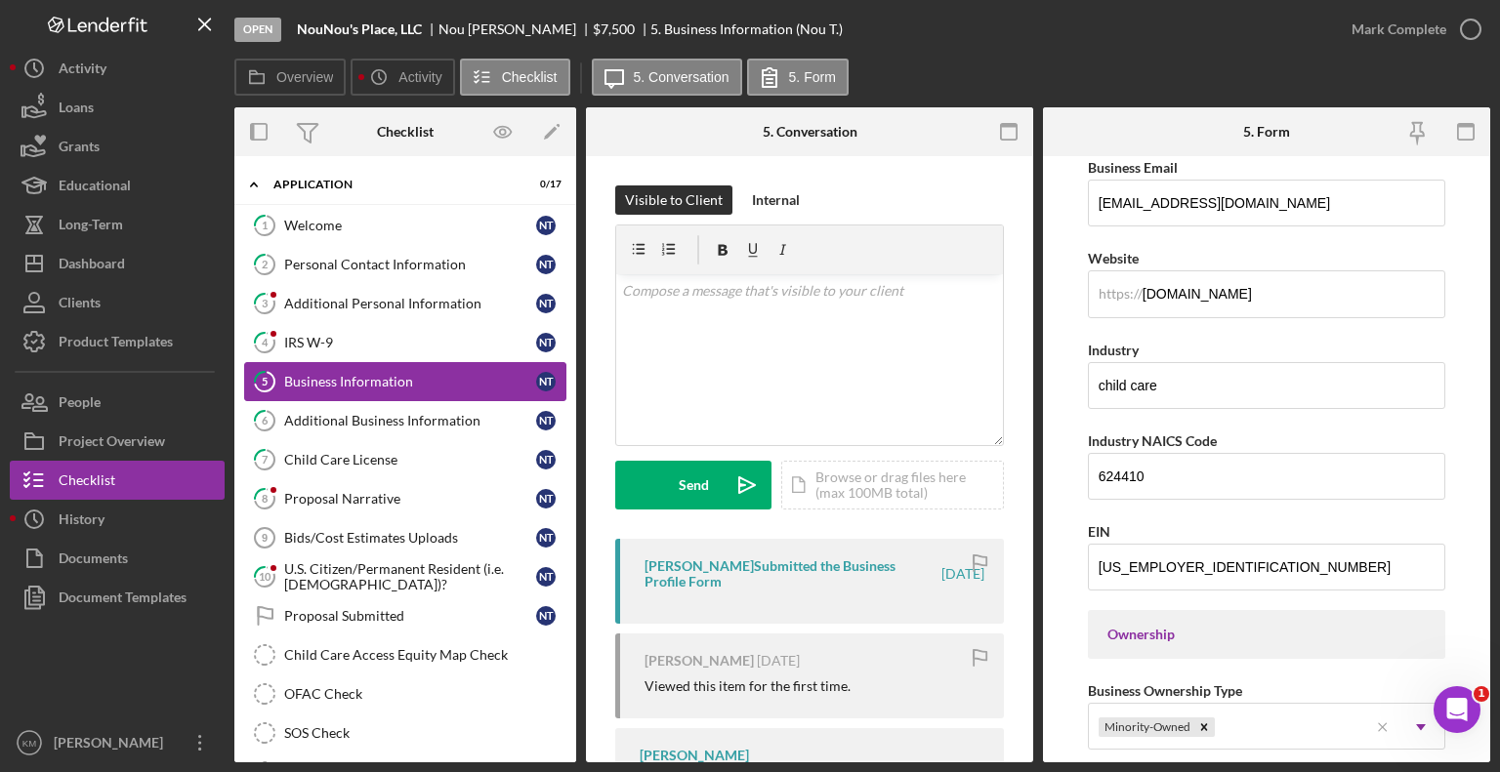
scroll to position [458, 0]
click at [465, 422] on div "Additional Business Information" at bounding box center [410, 421] width 252 height 16
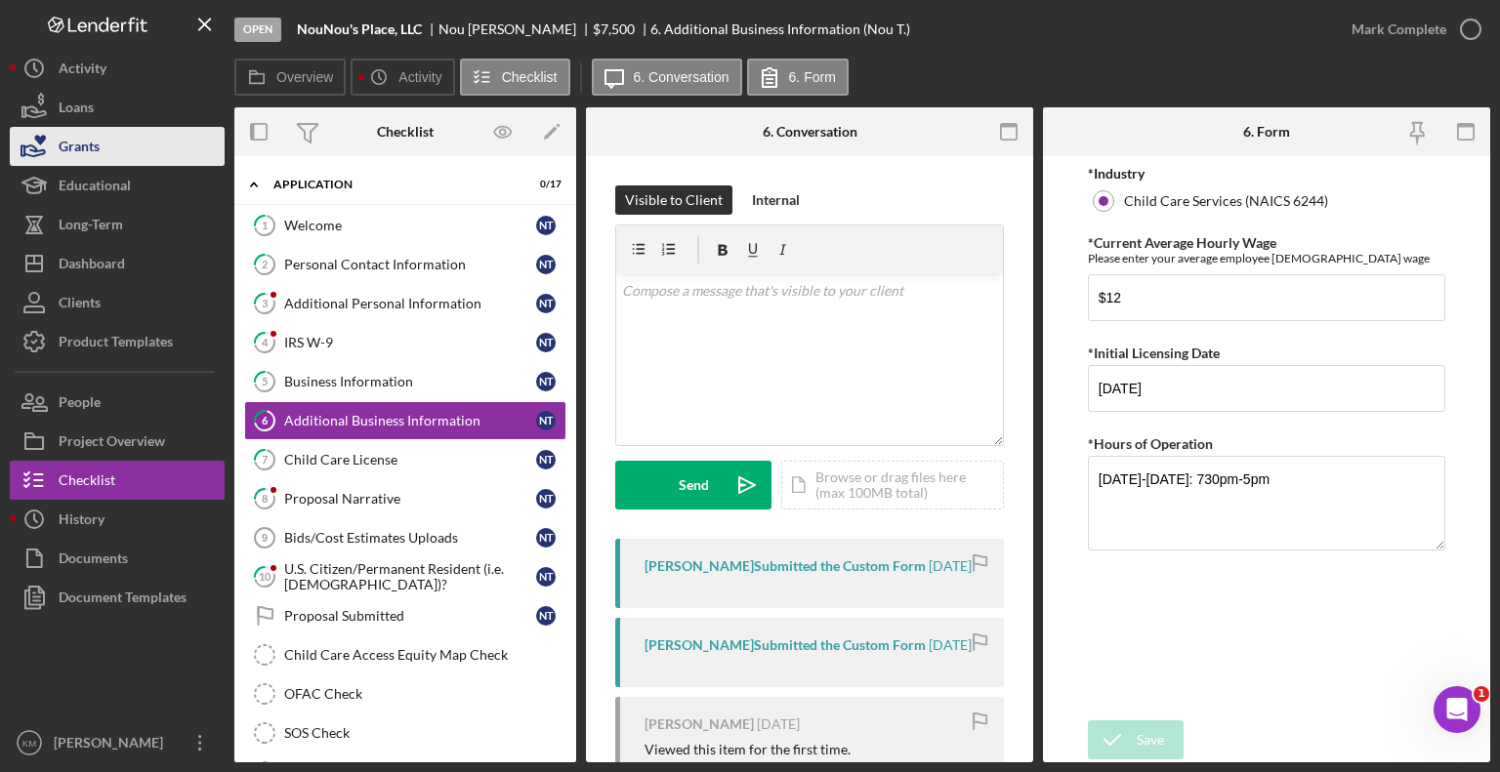
click at [168, 162] on button "Grants" at bounding box center [117, 146] width 215 height 39
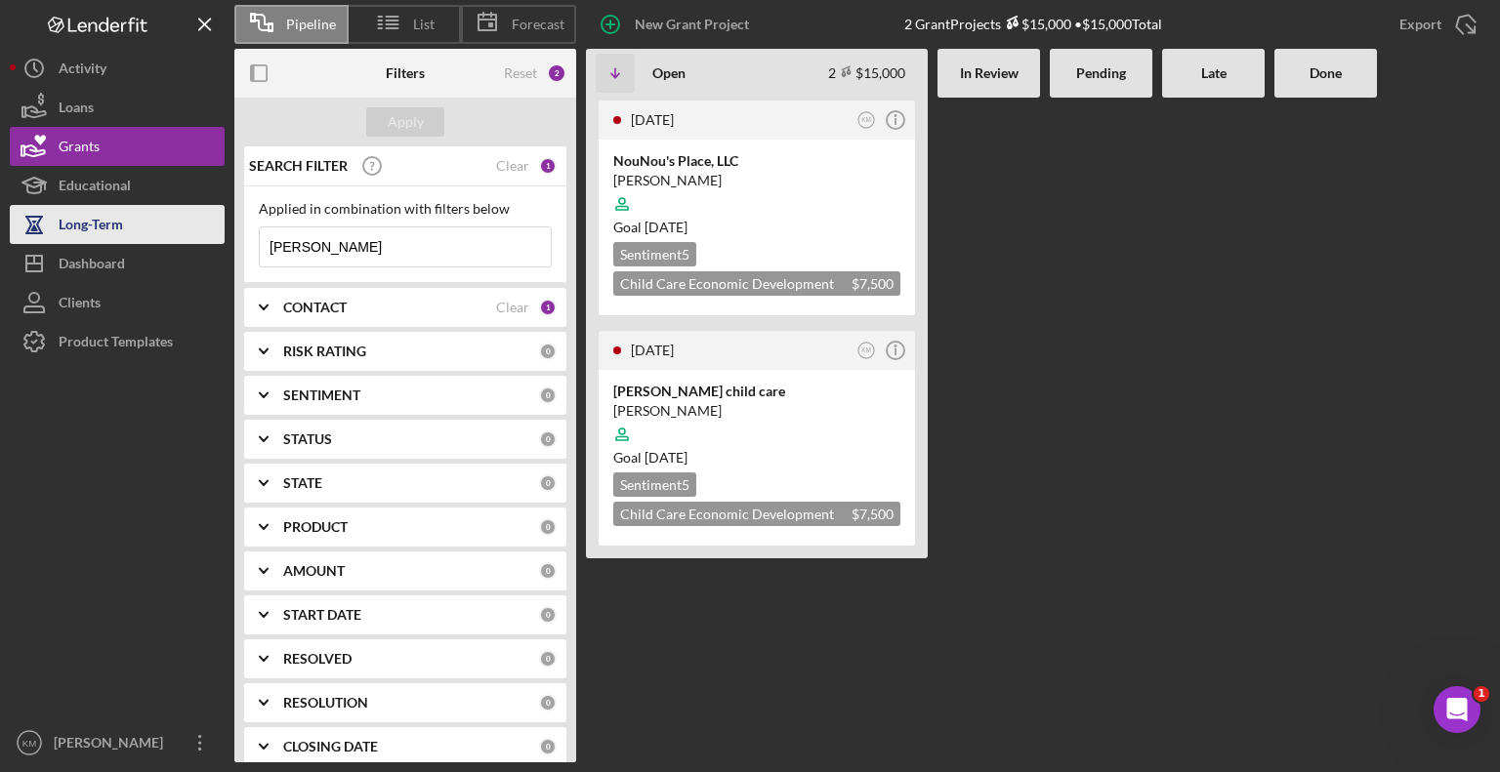
drag, startPoint x: 344, startPoint y: 243, endPoint x: 186, endPoint y: 224, distance: 159.4
click at [186, 224] on div "Pipeline List Forecast New Grant Project 2 Grant Projects $15,000 • $15,000 Tot…" at bounding box center [750, 381] width 1480 height 763
paste input "[PERSON_NAME]"
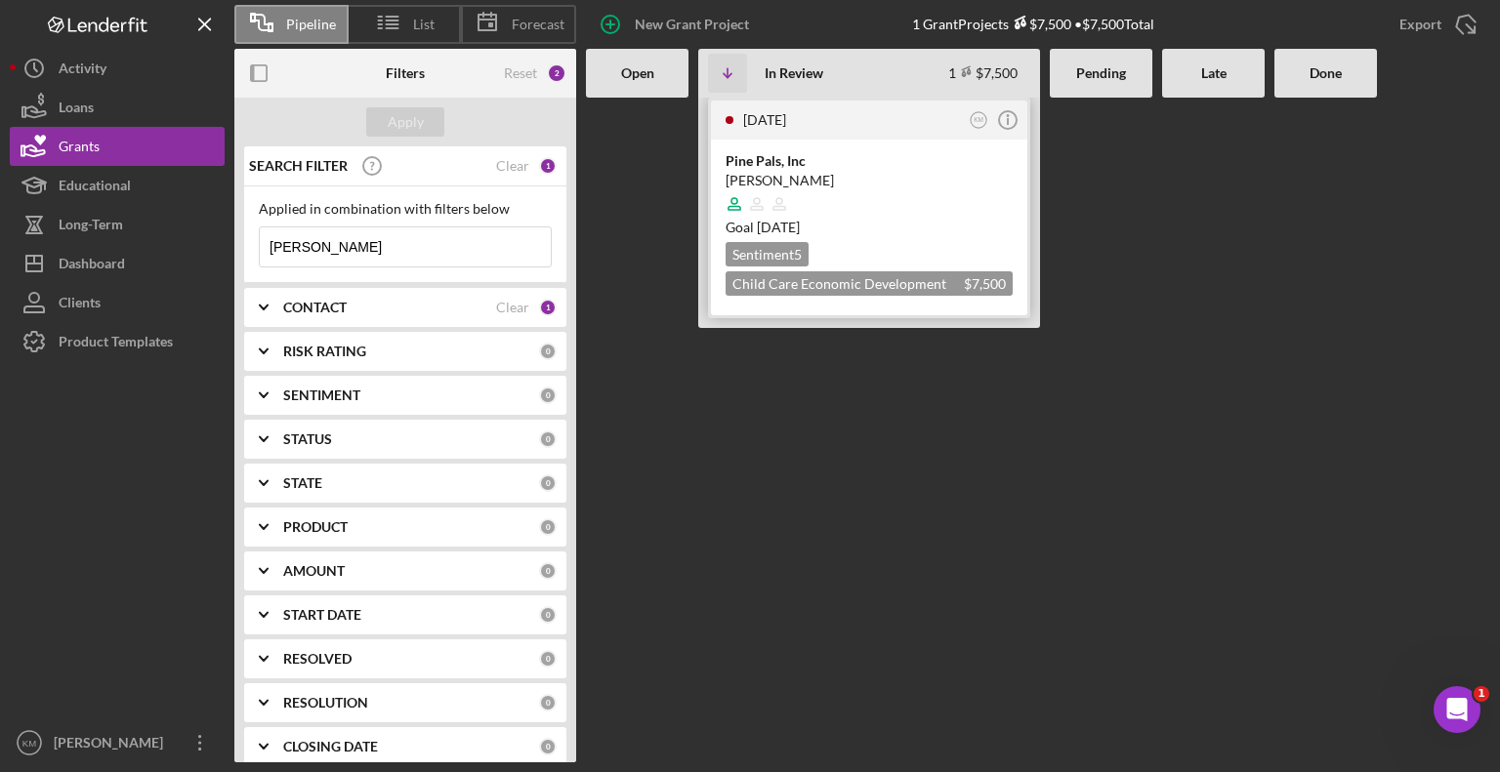
type input "[PERSON_NAME]"
click at [787, 175] on div "[PERSON_NAME]" at bounding box center [869, 181] width 287 height 20
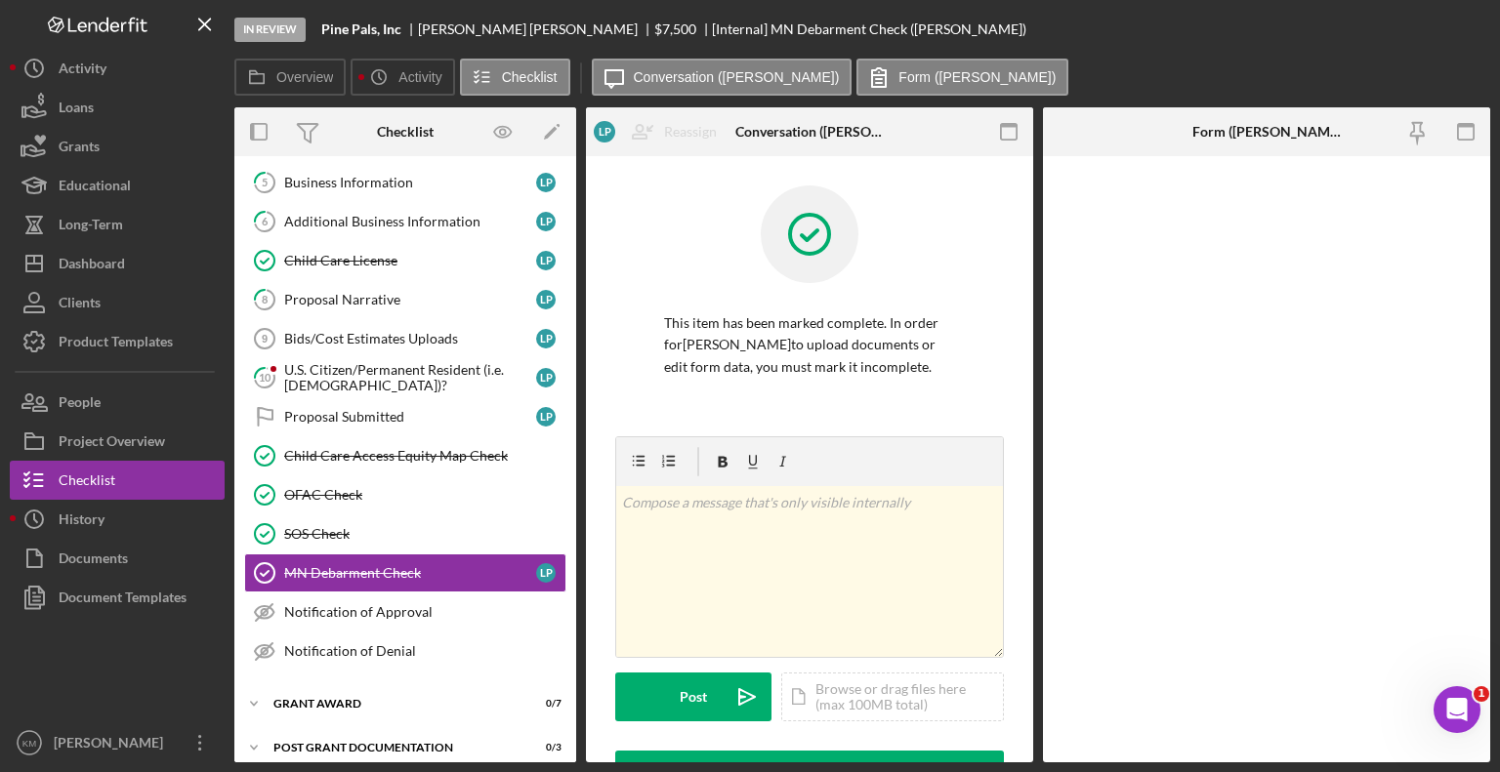
scroll to position [247, 0]
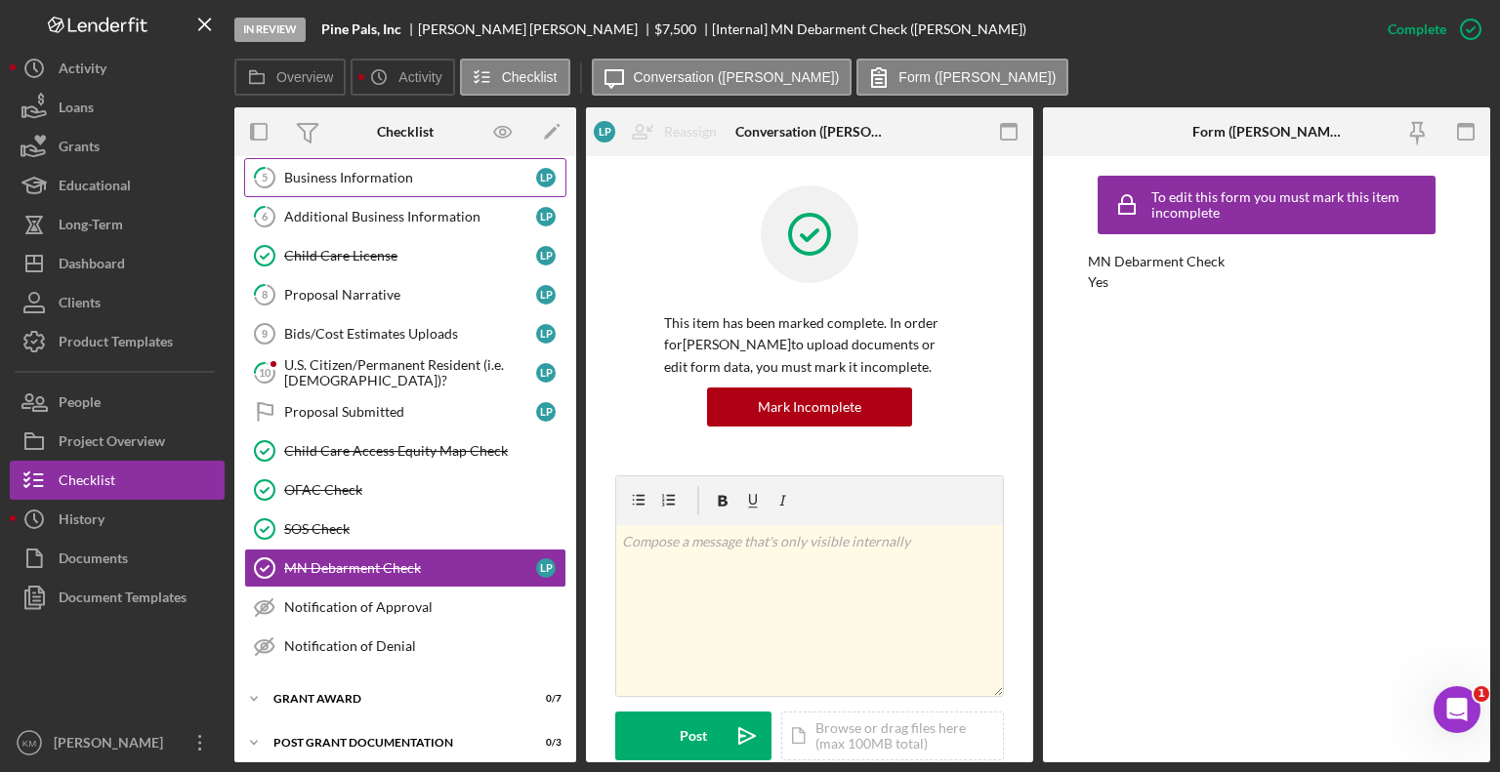
click at [413, 183] on link "5 Business Information L P" at bounding box center [405, 177] width 322 height 39
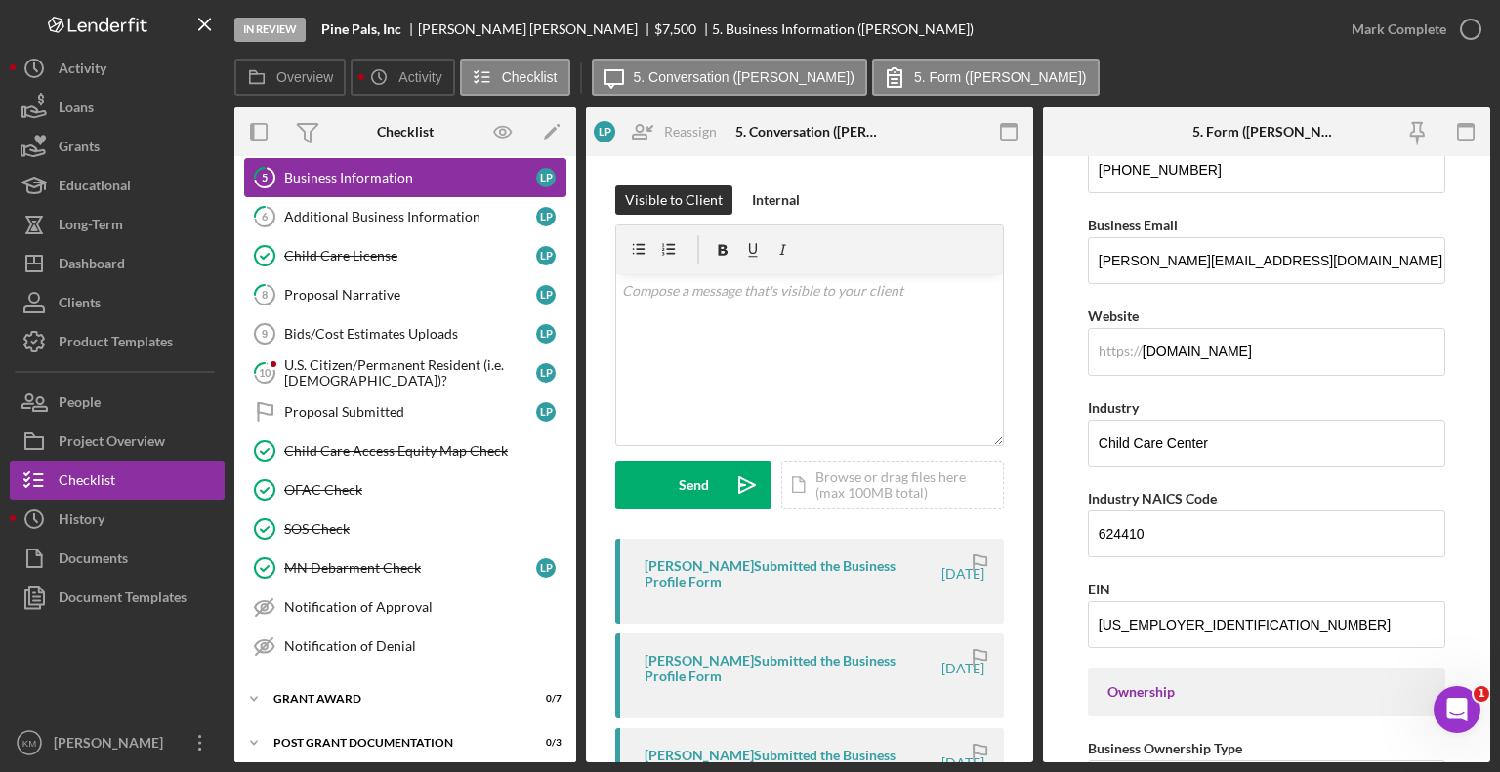
scroll to position [398, 0]
click at [473, 229] on link "6 Additional Business Information L P" at bounding box center [405, 216] width 322 height 39
